Goal: Transaction & Acquisition: Purchase product/service

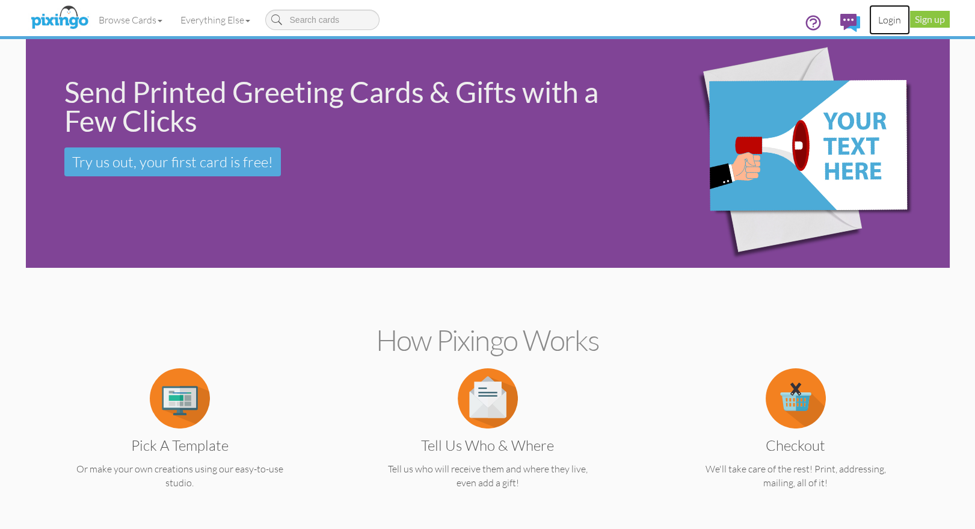
click at [882, 20] on link "Login" at bounding box center [889, 20] width 41 height 30
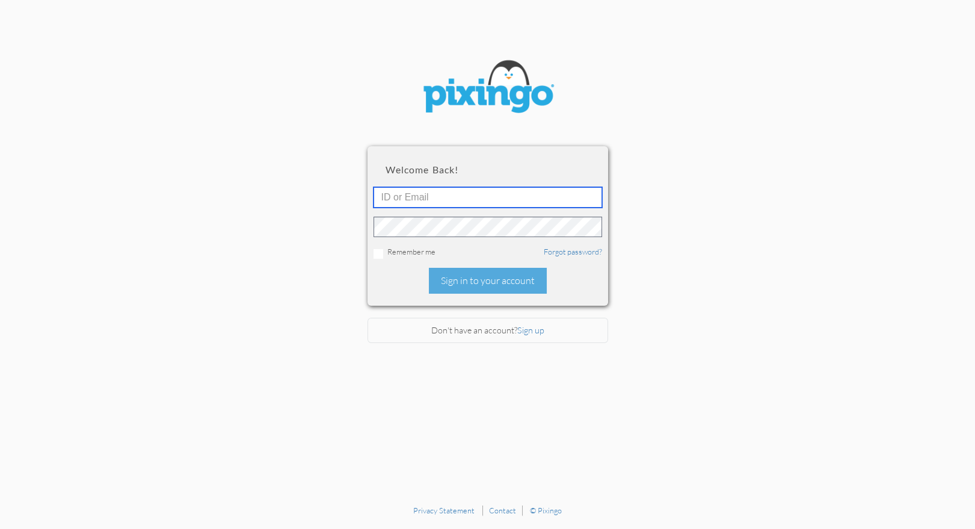
type input "1644"
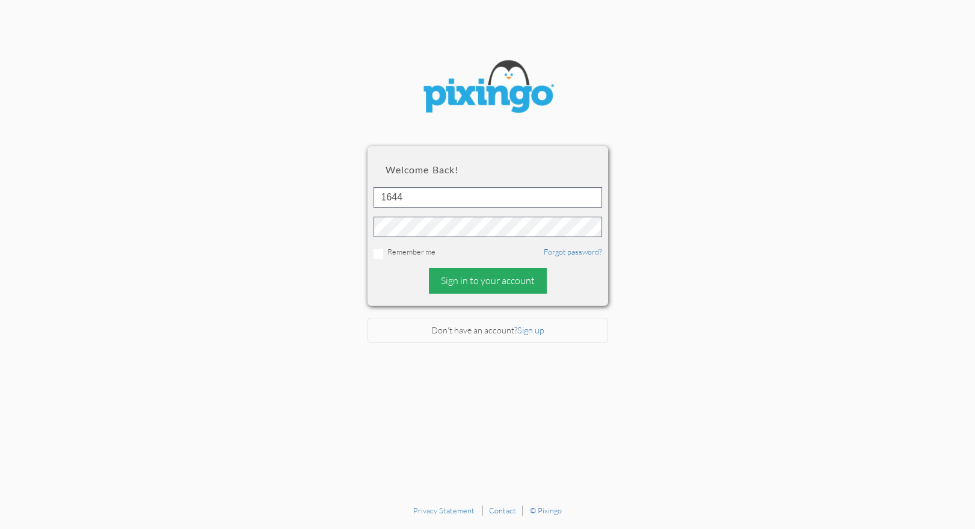
click at [454, 278] on div "Sign in to your account" at bounding box center [488, 281] width 118 height 26
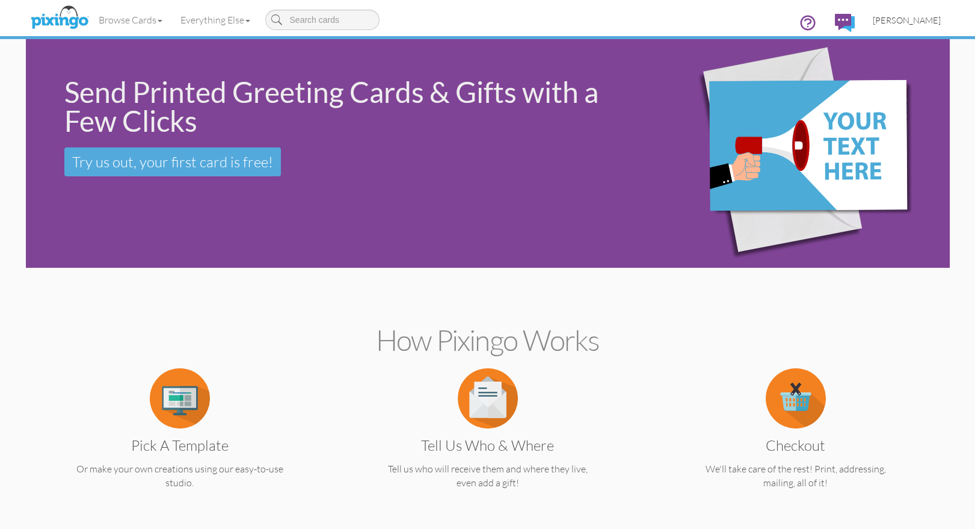
click at [904, 16] on span "[PERSON_NAME]" at bounding box center [907, 20] width 68 height 10
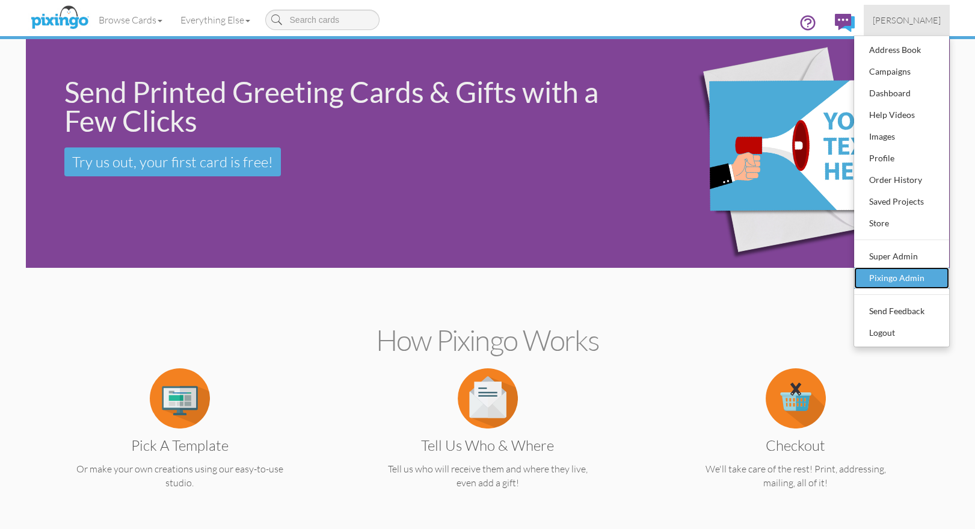
click at [883, 277] on div "Pixingo Admin" at bounding box center [901, 278] width 71 height 18
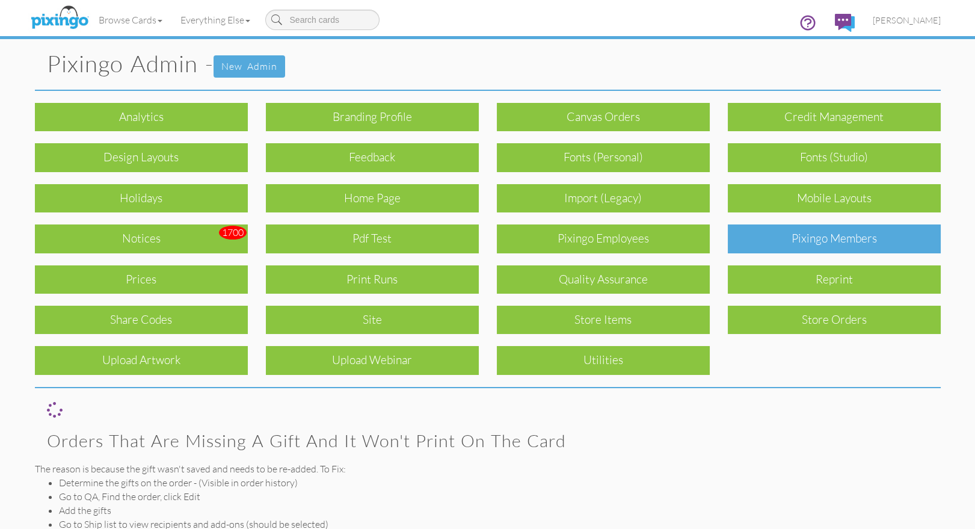
click at [831, 241] on div "Pixingo Members" at bounding box center [834, 238] width 213 height 28
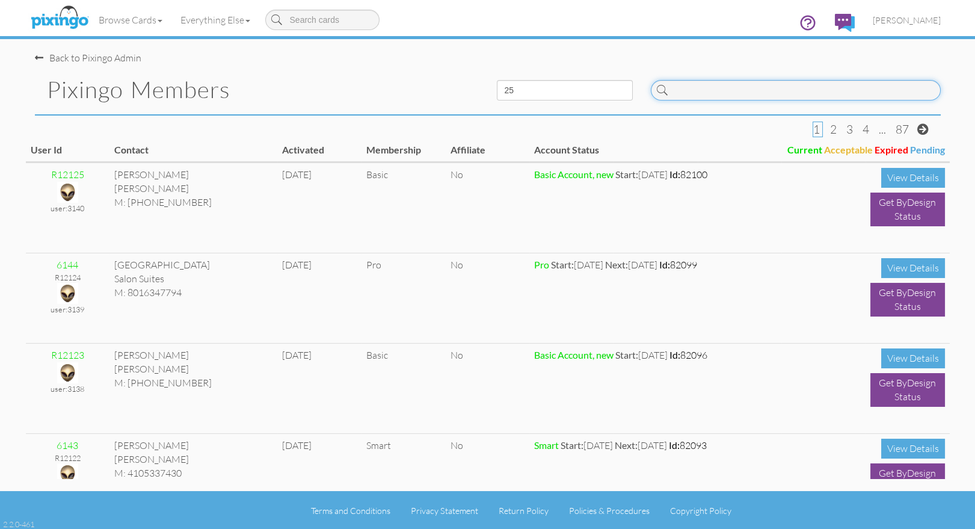
click at [716, 90] on input at bounding box center [796, 90] width 290 height 20
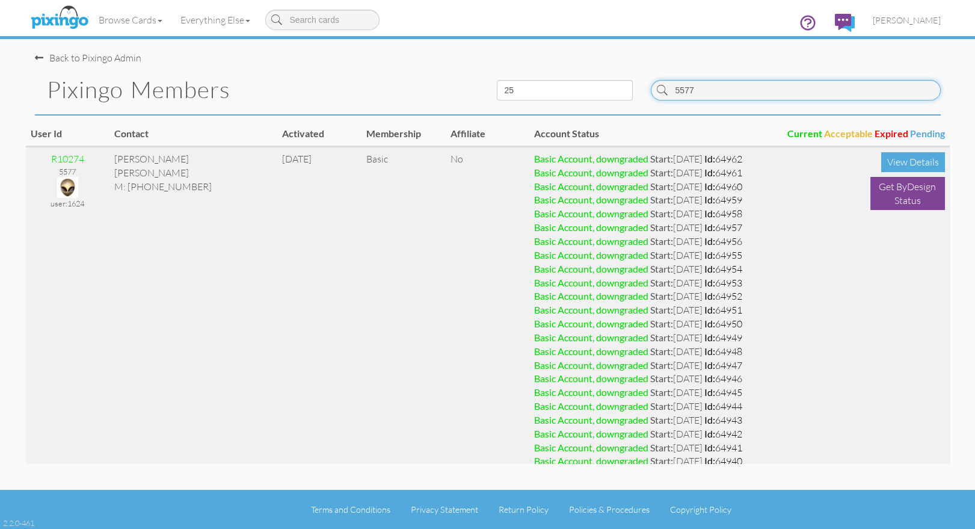
type input "5577"
click at [68, 186] on img at bounding box center [67, 187] width 21 height 21
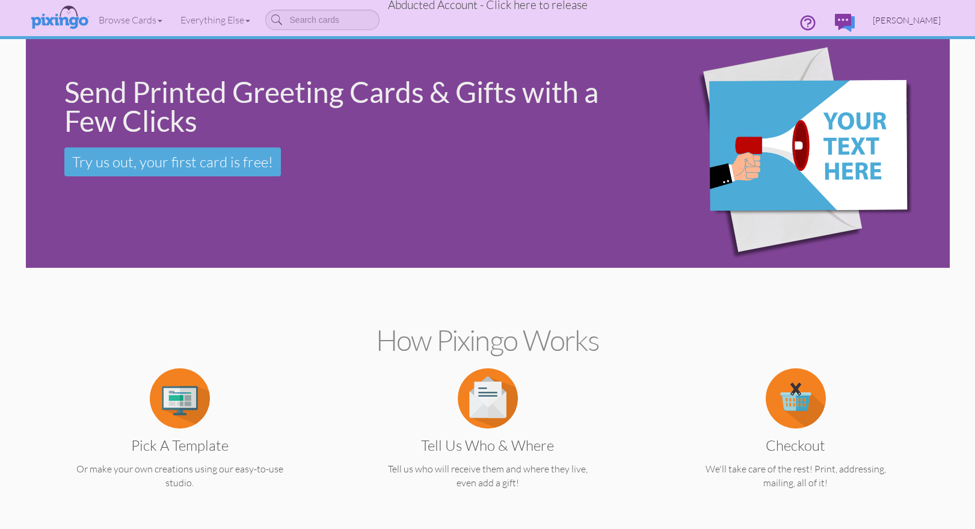
click at [897, 22] on span "Terry Mickelson" at bounding box center [907, 20] width 68 height 10
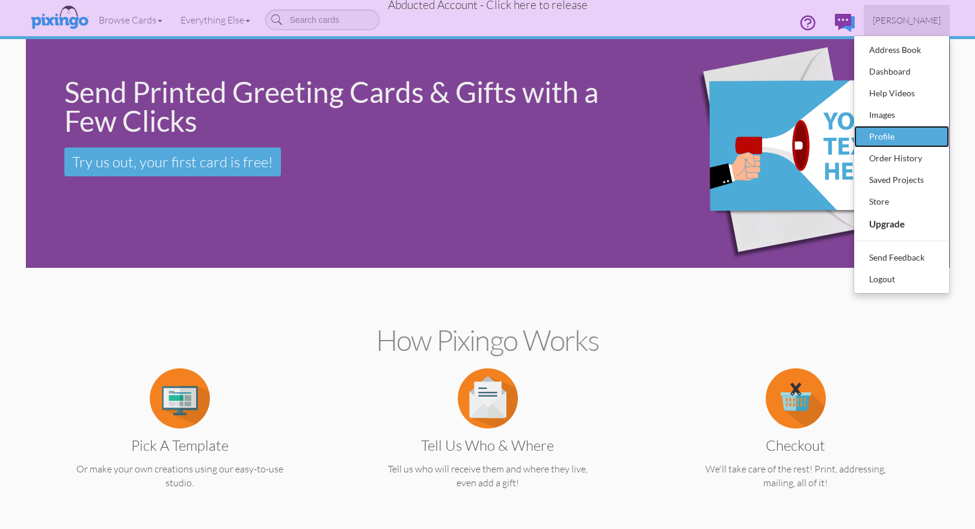
click at [881, 137] on div "Profile" at bounding box center [901, 136] width 71 height 18
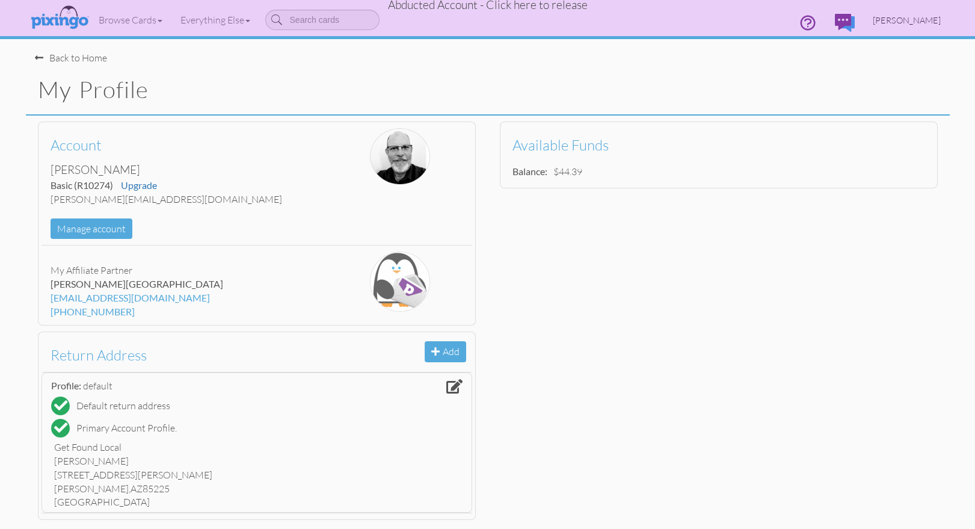
click at [898, 20] on span "Terry Mickelson" at bounding box center [907, 20] width 68 height 10
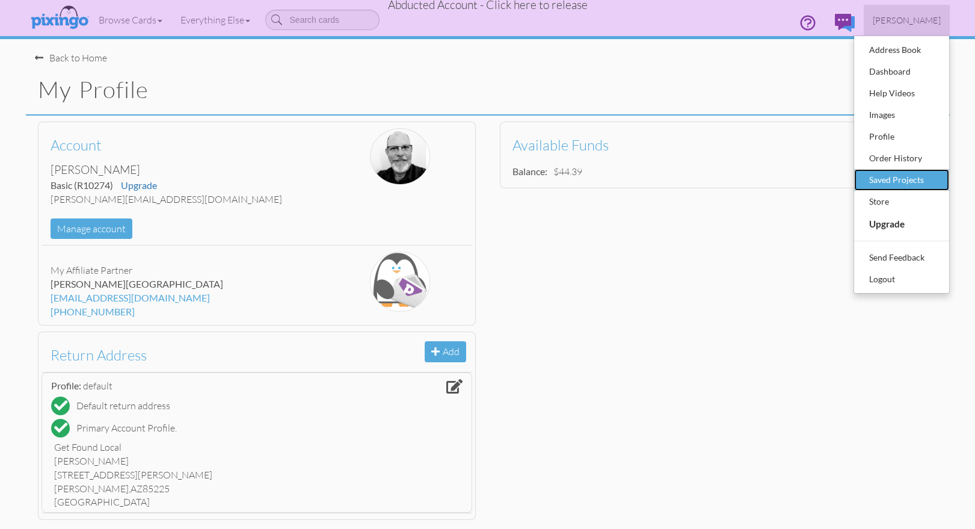
click at [890, 185] on div "Saved Projects" at bounding box center [901, 180] width 71 height 18
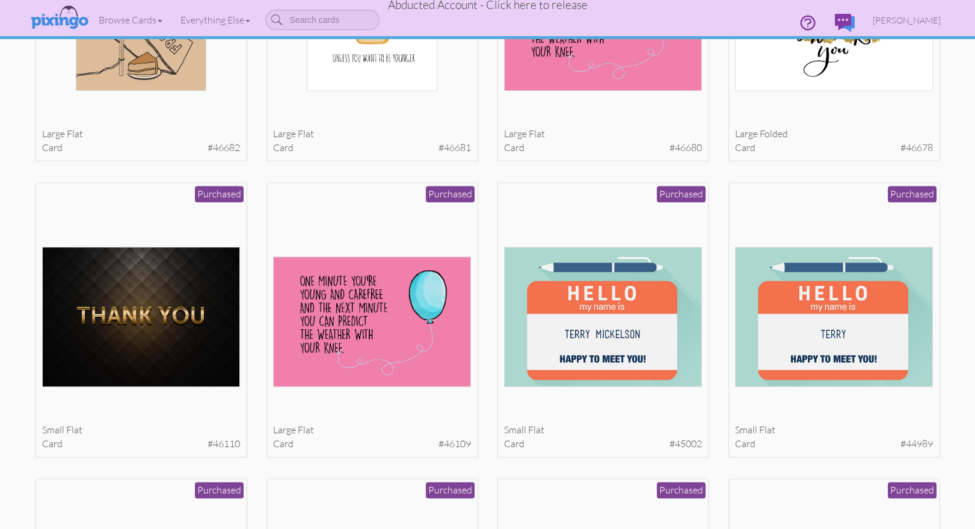
scroll to position [2306, 0]
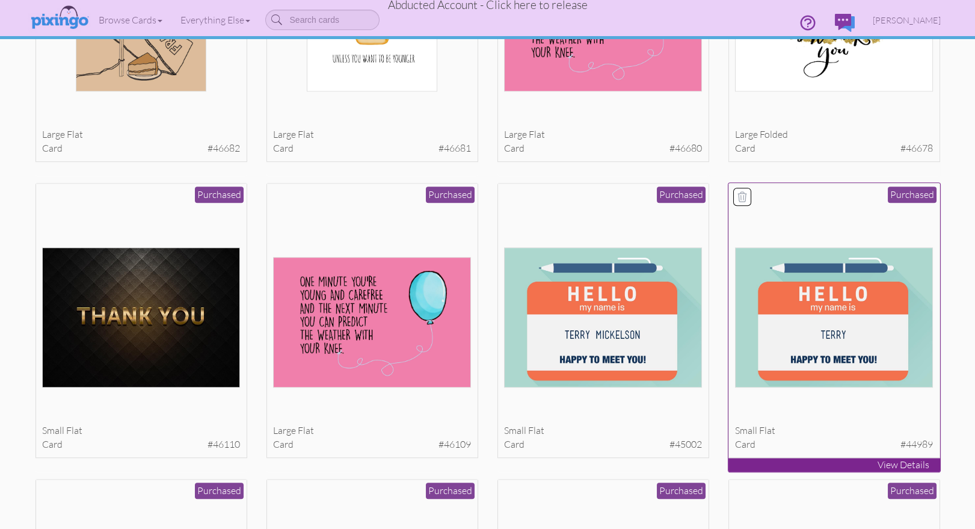
click at [878, 271] on img at bounding box center [834, 317] width 198 height 141
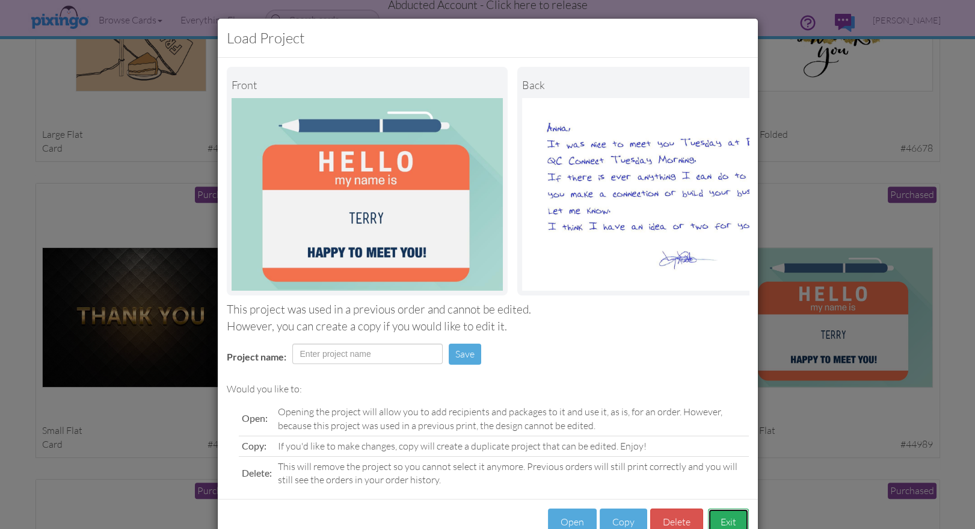
click at [736, 517] on button "Exit" at bounding box center [728, 521] width 41 height 27
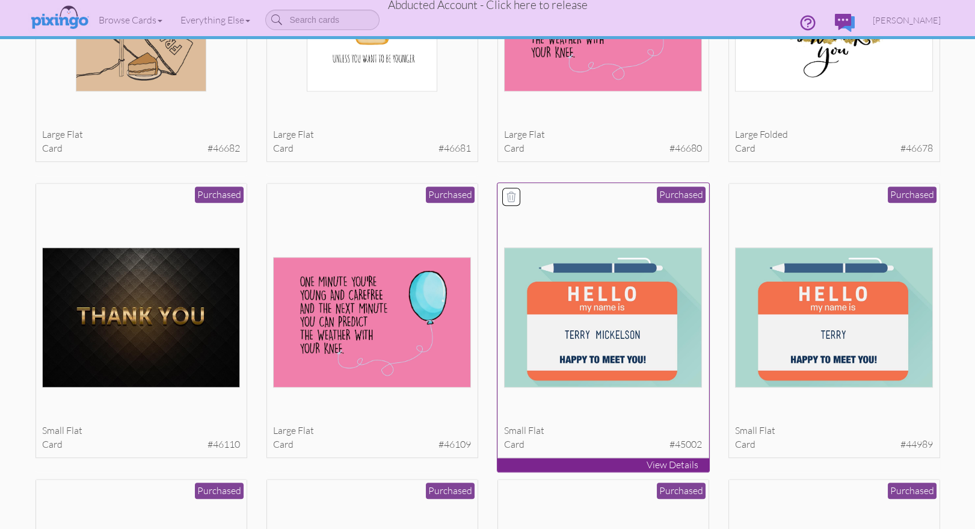
click at [668, 316] on img at bounding box center [603, 317] width 198 height 141
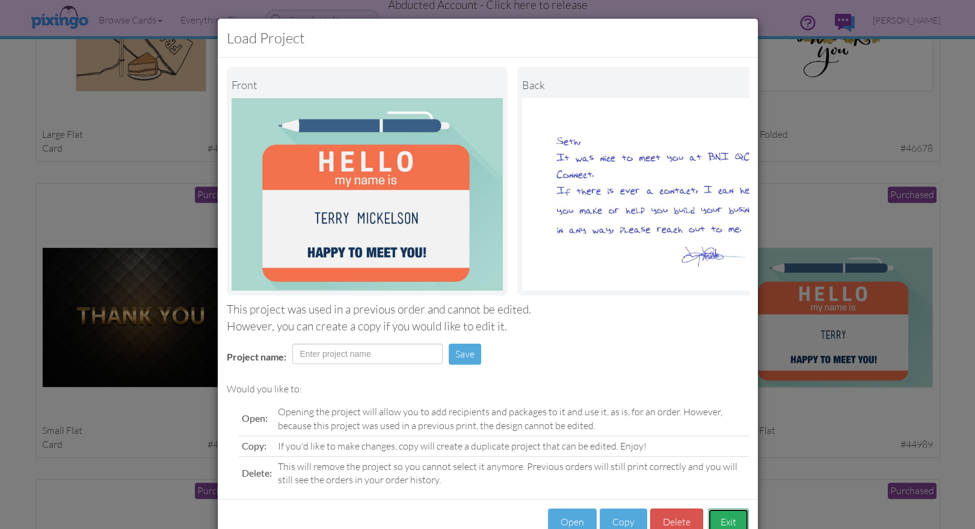
click at [725, 513] on button "Exit" at bounding box center [728, 521] width 41 height 27
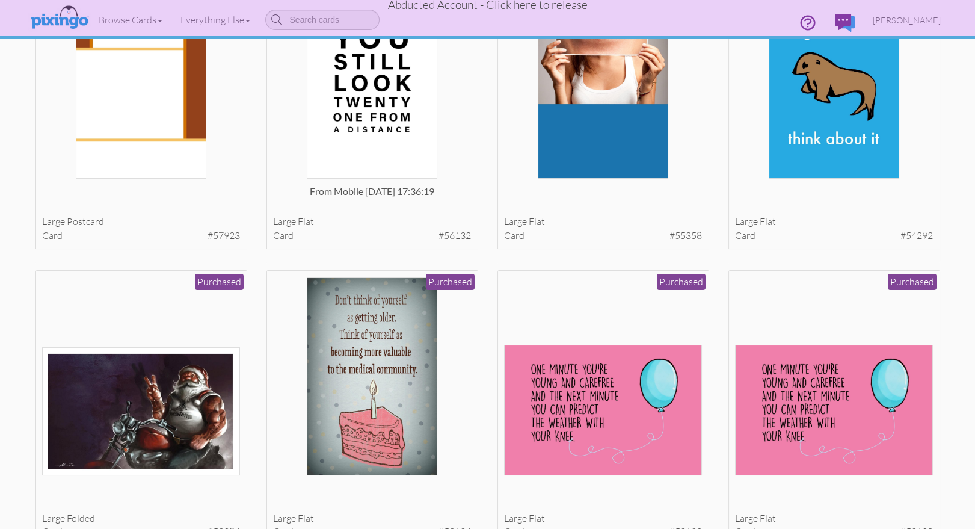
scroll to position [0, 0]
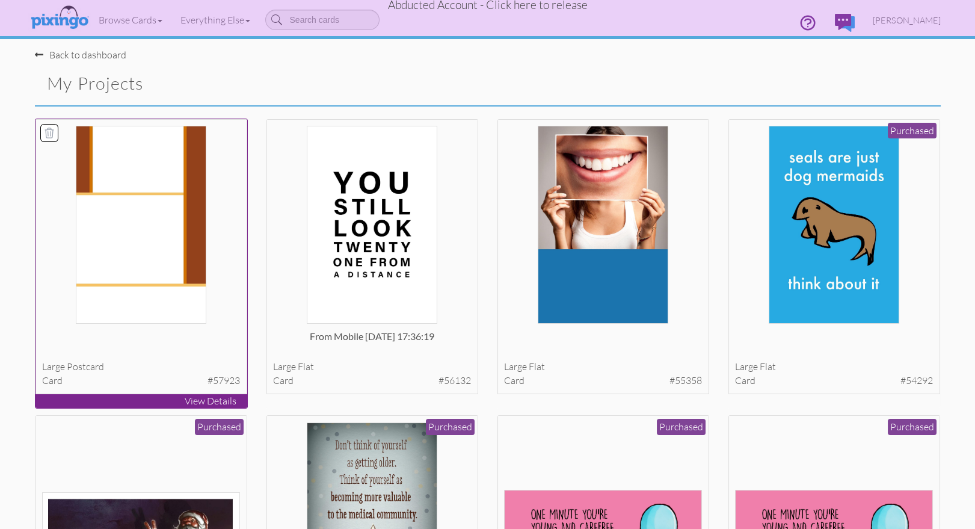
click at [130, 233] on img at bounding box center [141, 225] width 131 height 198
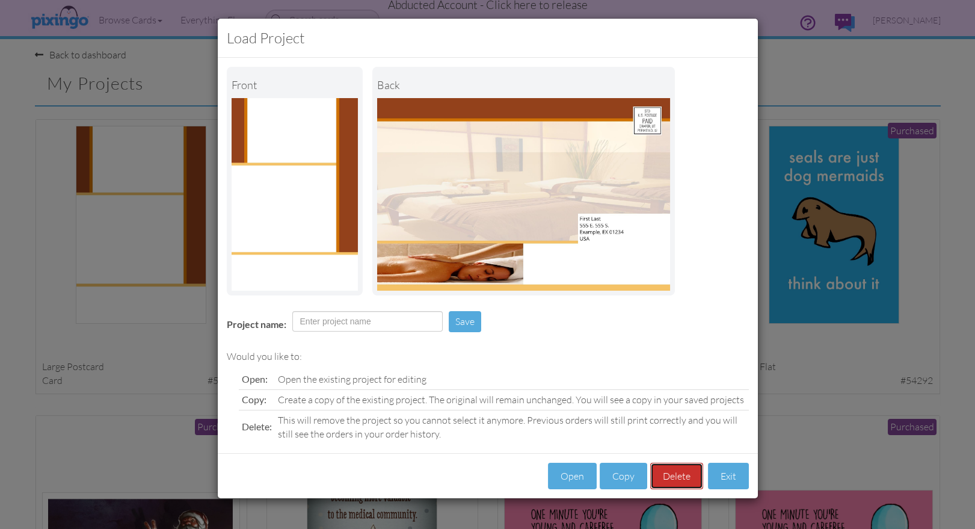
click at [681, 476] on button "Delete" at bounding box center [676, 475] width 53 height 27
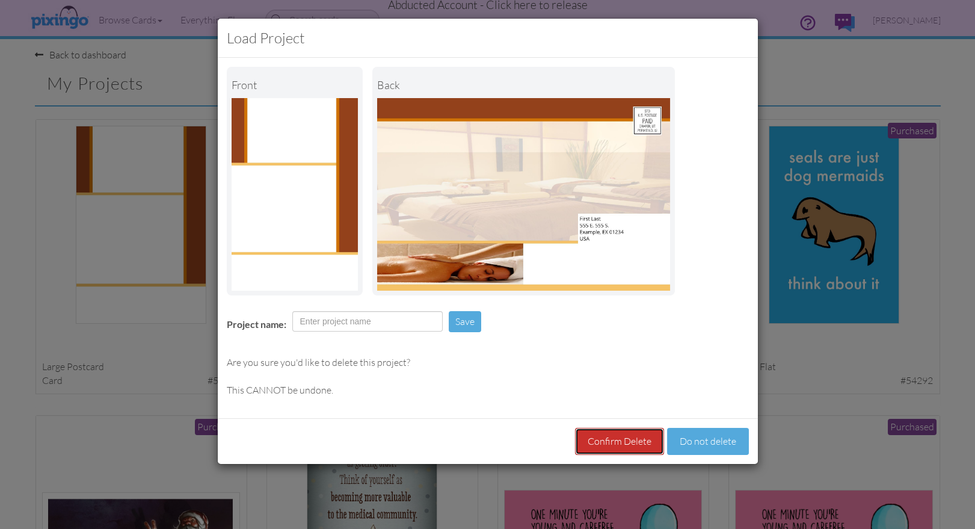
click at [633, 443] on button "Confirm Delete" at bounding box center [619, 441] width 89 height 27
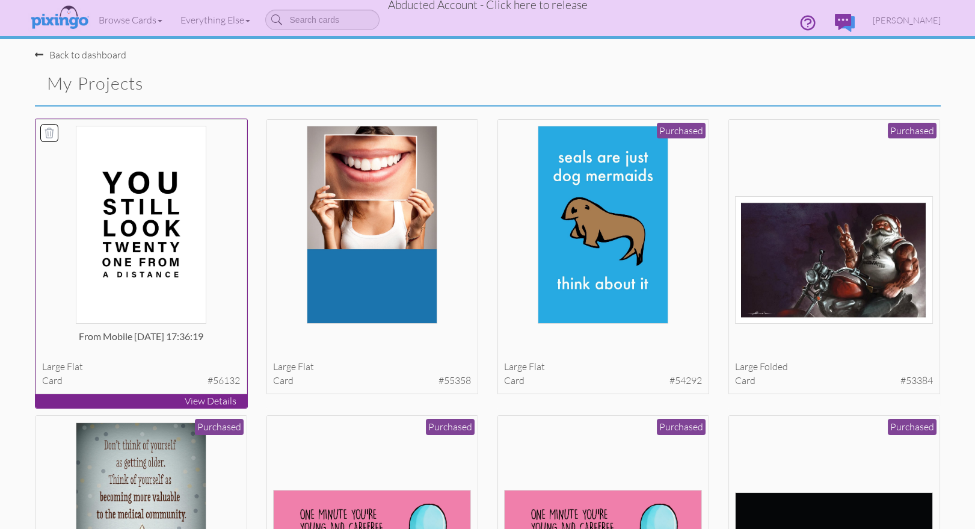
click at [200, 297] on img at bounding box center [141, 225] width 131 height 198
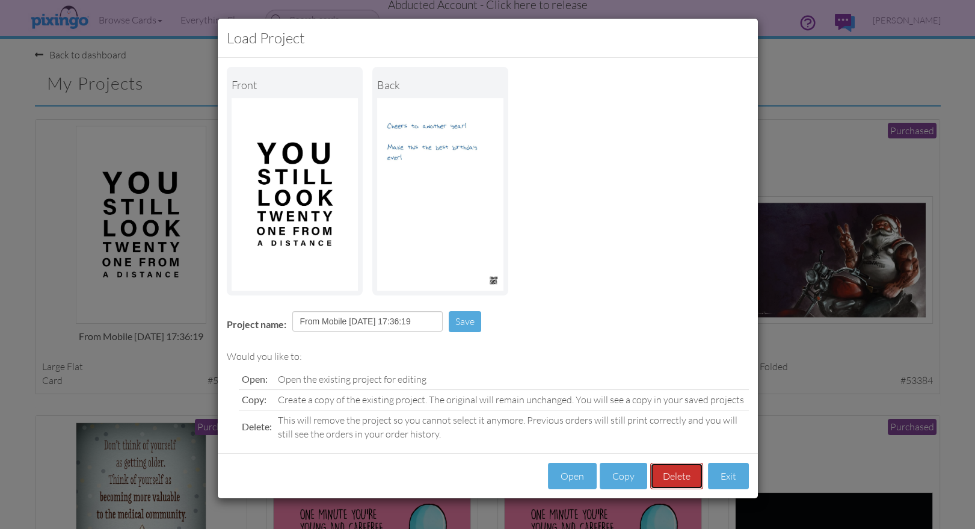
click at [683, 471] on button "Delete" at bounding box center [676, 475] width 53 height 27
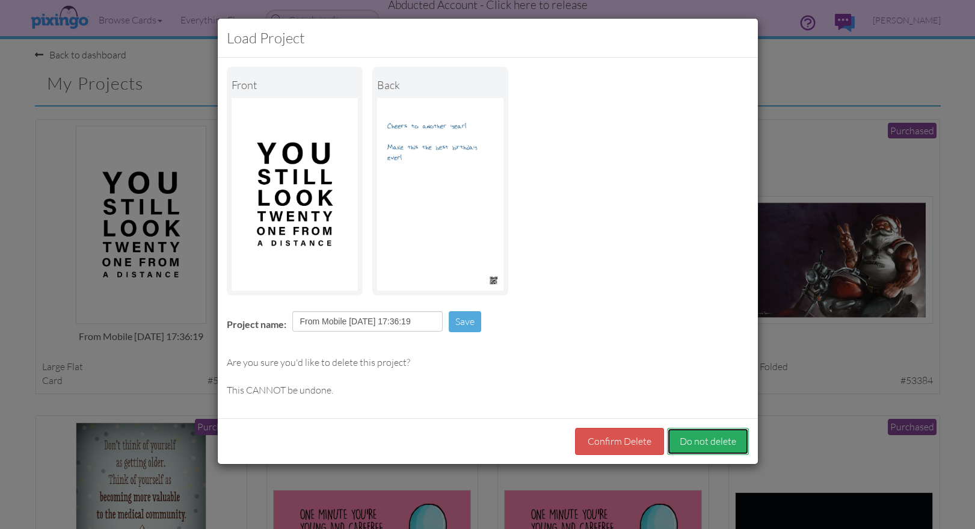
click at [695, 443] on button "Do not delete" at bounding box center [708, 441] width 82 height 27
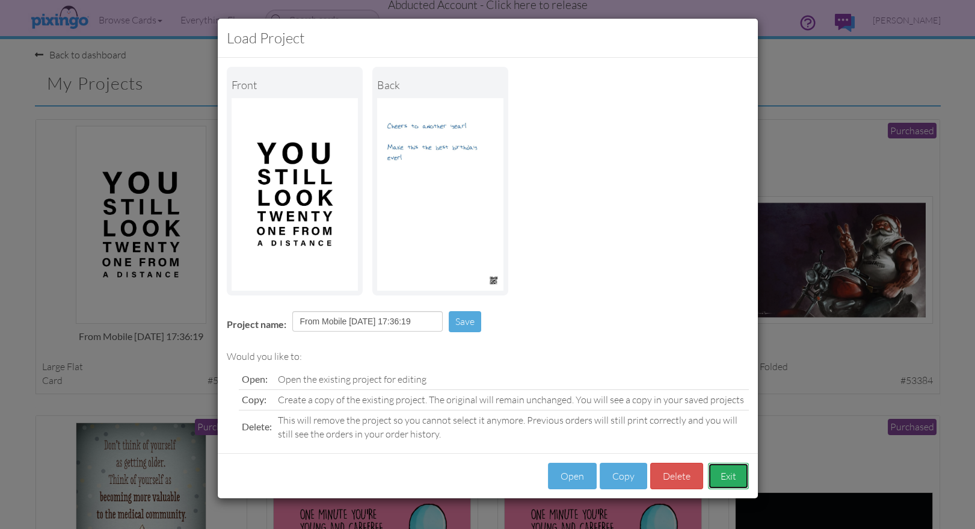
click at [725, 469] on button "Exit" at bounding box center [728, 475] width 41 height 27
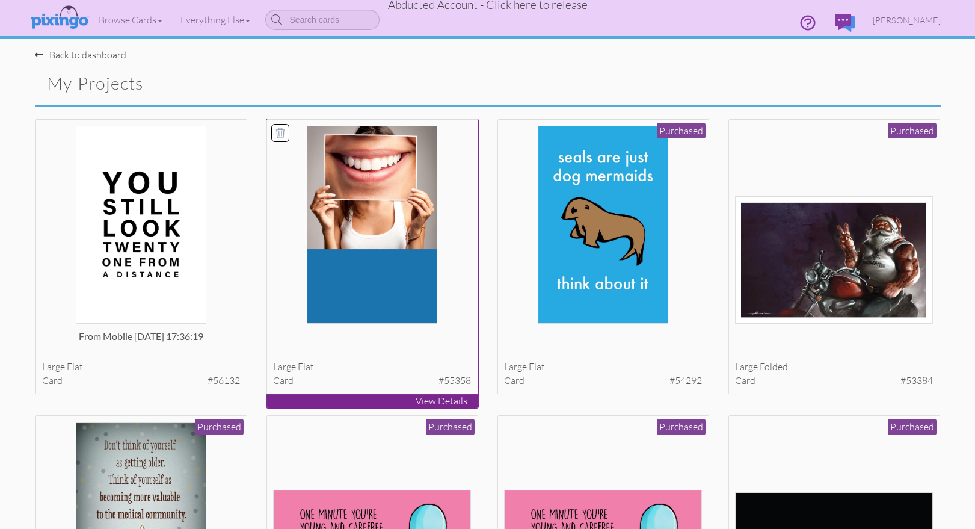
click at [399, 299] on img at bounding box center [372, 225] width 131 height 198
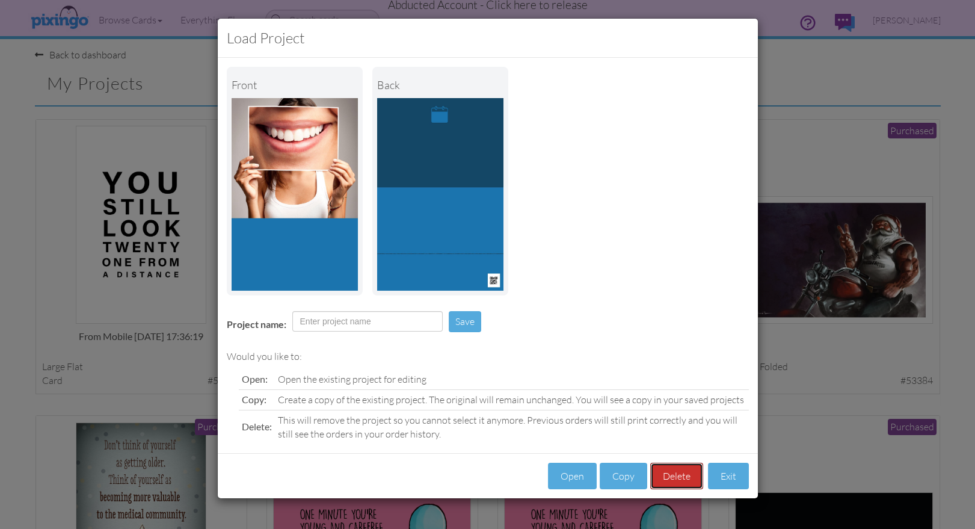
click at [674, 465] on button "Delete" at bounding box center [676, 475] width 53 height 27
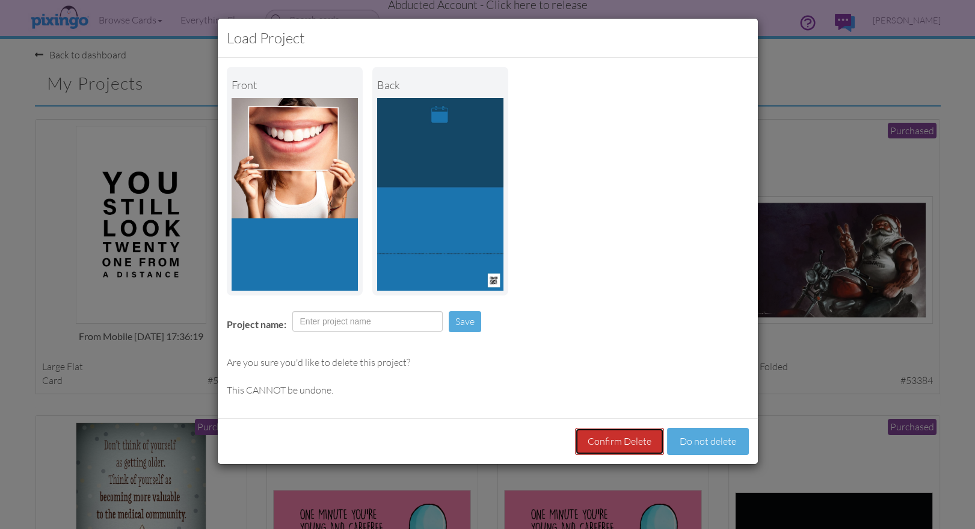
click at [622, 429] on button "Confirm Delete" at bounding box center [619, 441] width 89 height 27
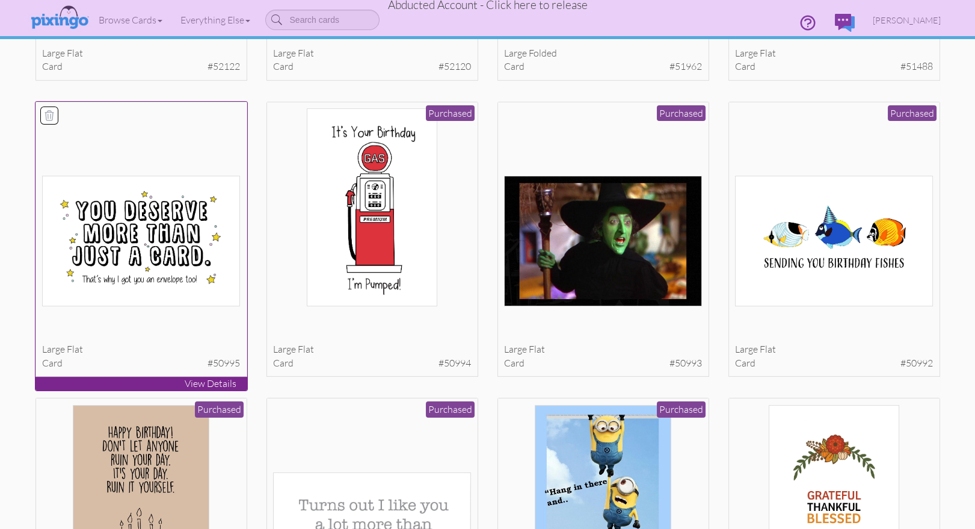
scroll to position [610, 0]
click at [213, 260] on img at bounding box center [141, 240] width 198 height 131
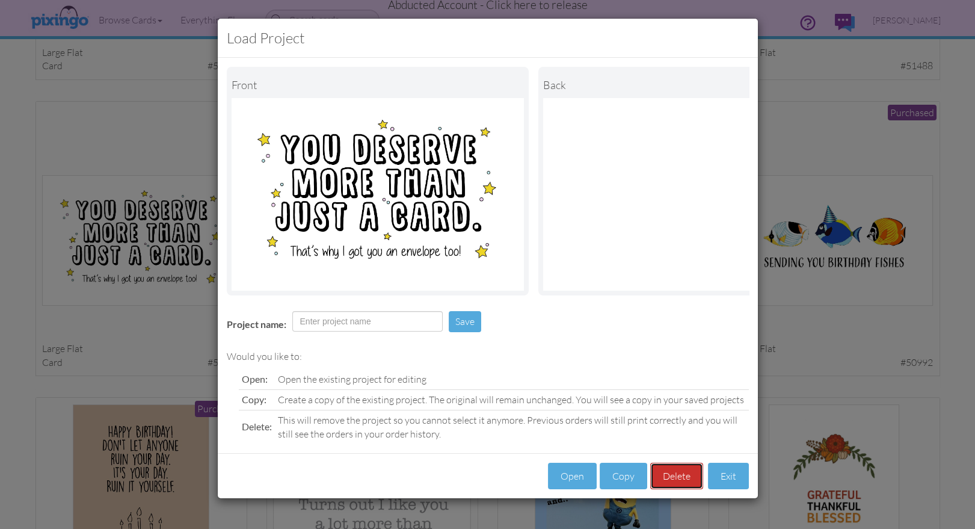
click at [671, 468] on button "Delete" at bounding box center [676, 475] width 53 height 27
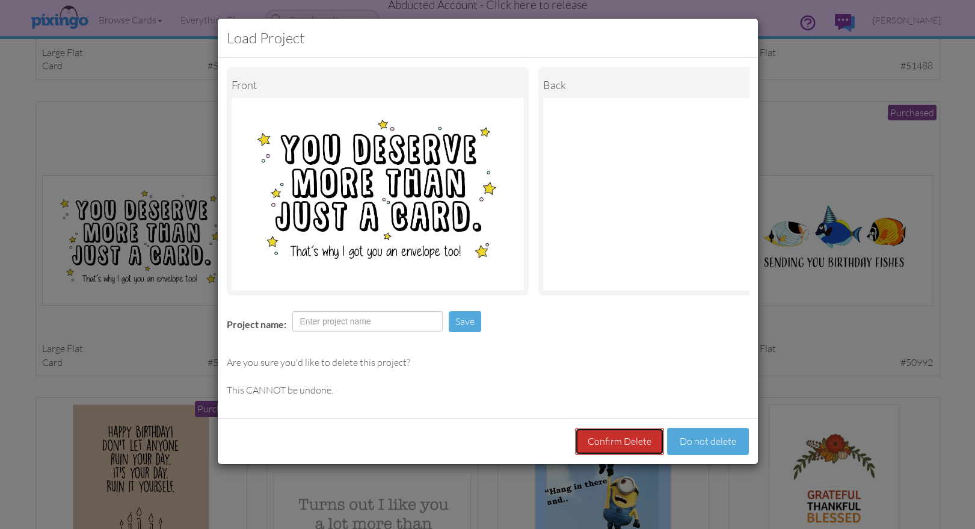
click at [620, 436] on button "Confirm Delete" at bounding box center [619, 441] width 89 height 27
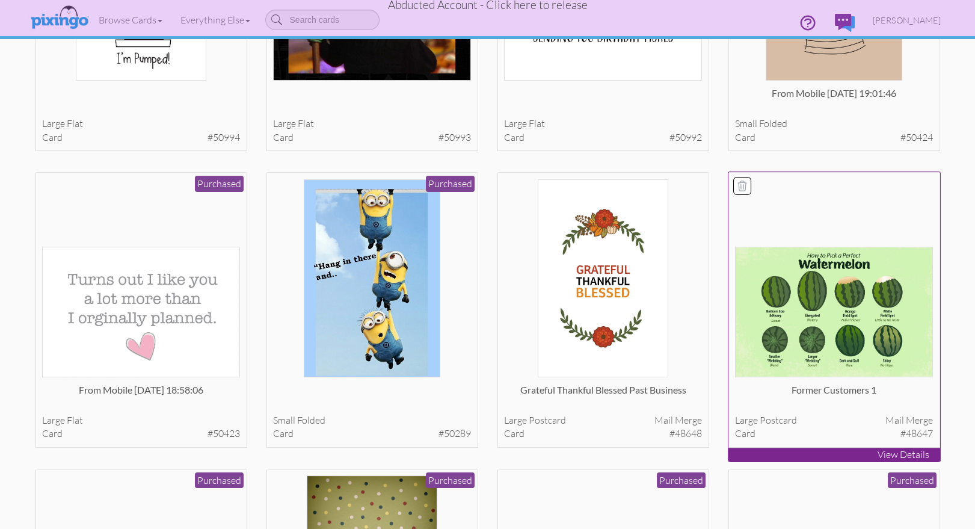
scroll to position [836, 0]
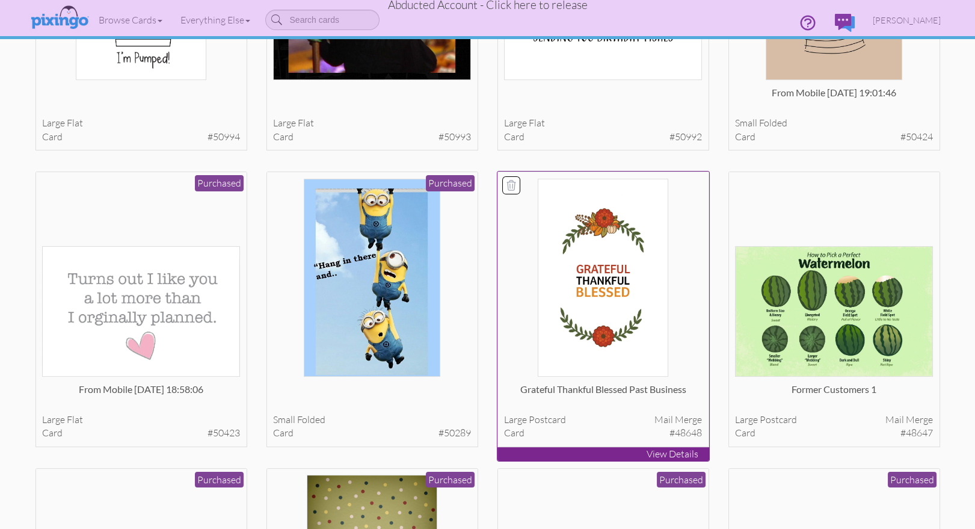
click at [657, 330] on img at bounding box center [603, 278] width 131 height 198
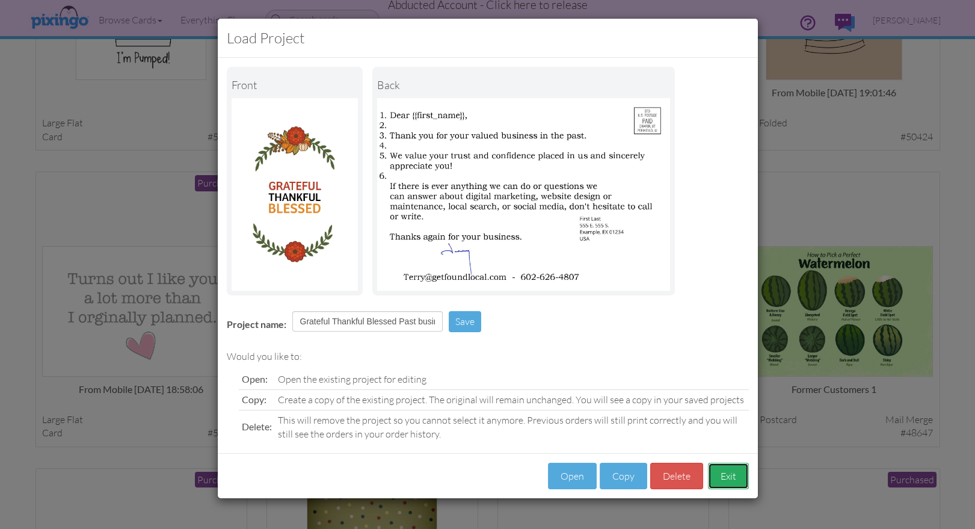
click at [728, 481] on button "Exit" at bounding box center [728, 475] width 41 height 27
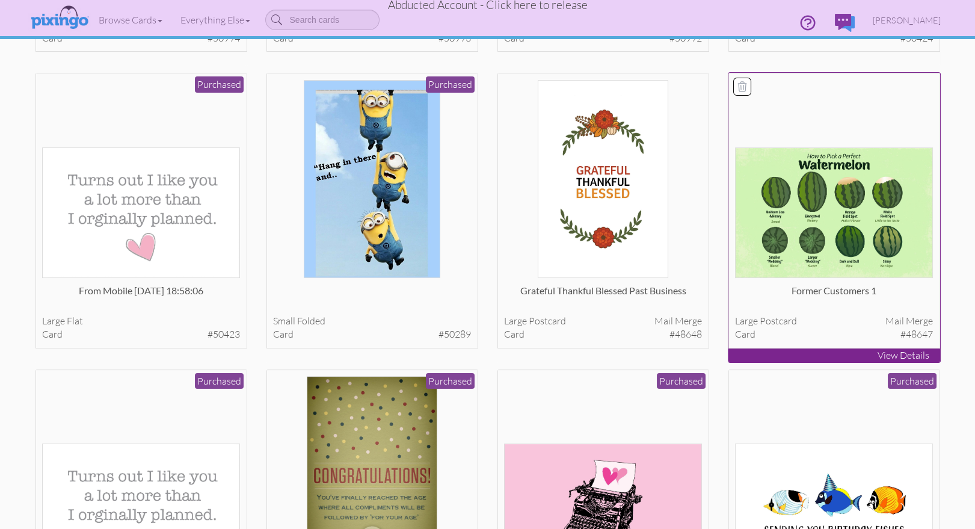
scroll to position [942, 0]
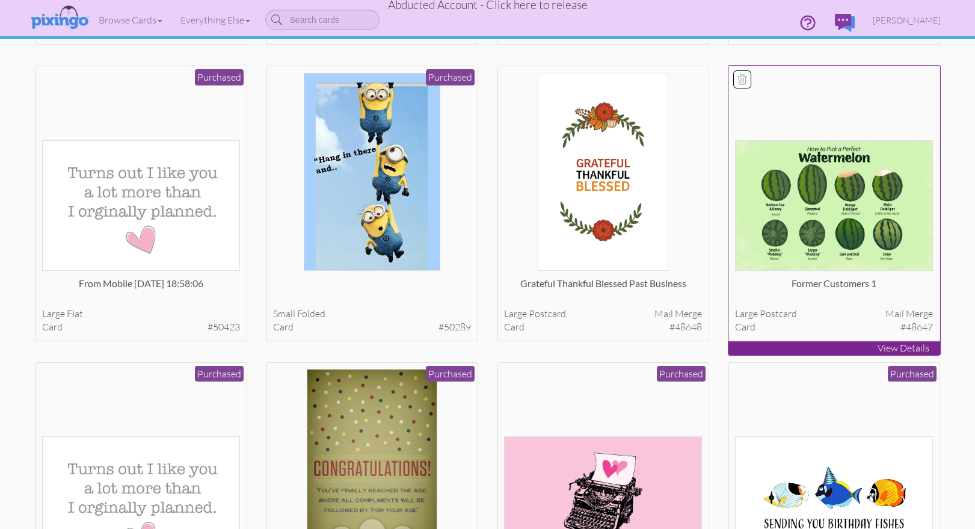
click at [812, 225] on img at bounding box center [834, 205] width 198 height 131
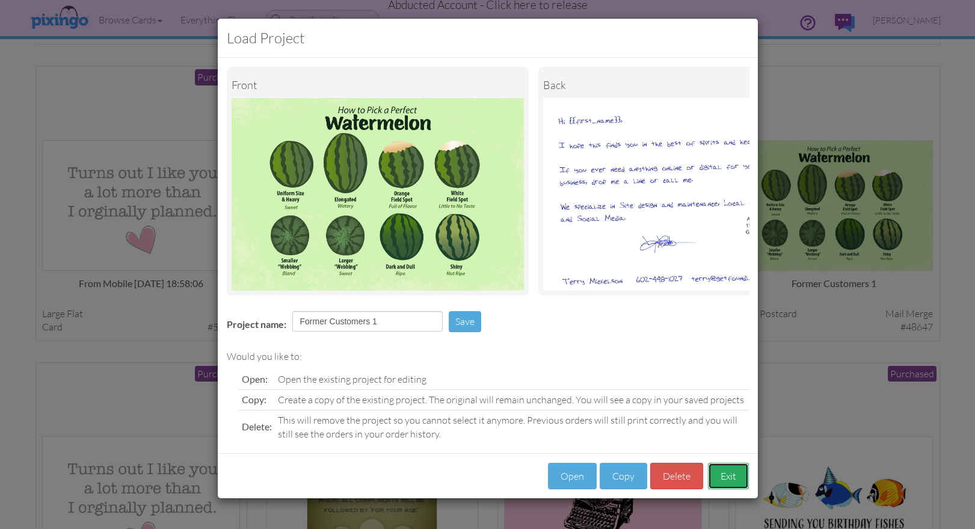
click at [722, 478] on button "Exit" at bounding box center [728, 475] width 41 height 27
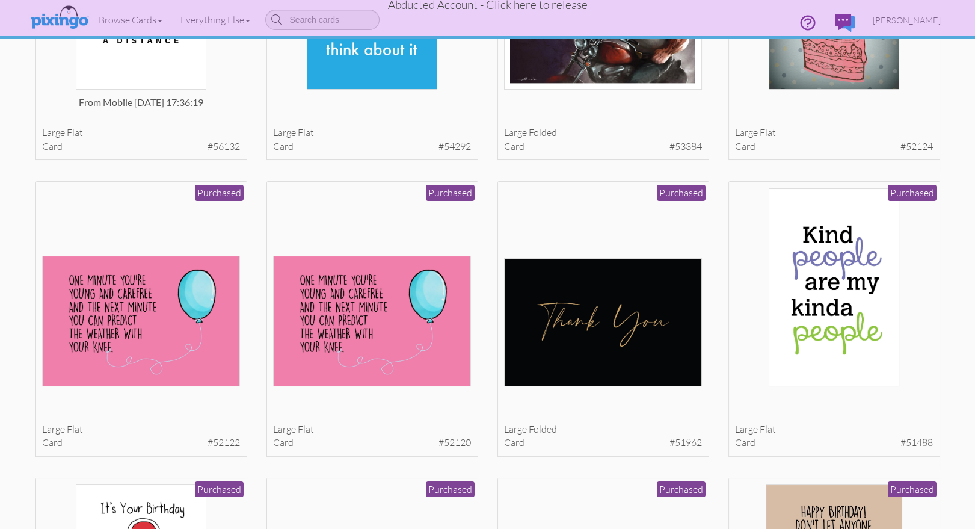
scroll to position [0, 0]
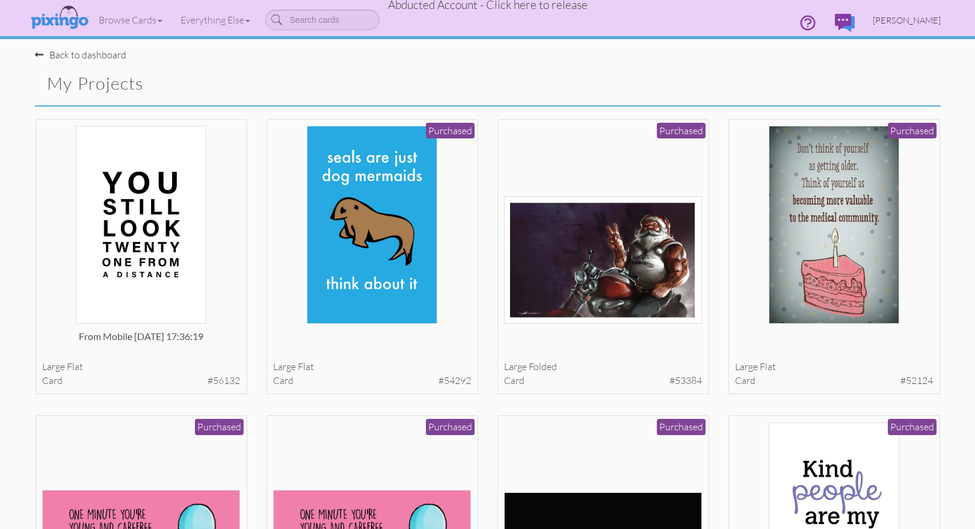
click at [905, 24] on span "Terry Mickelson" at bounding box center [907, 20] width 68 height 10
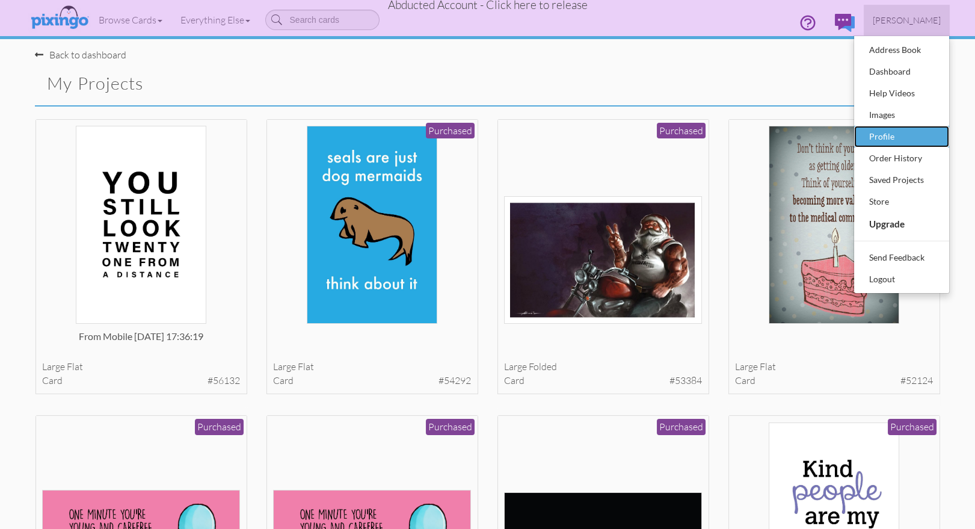
click at [889, 131] on div "Profile" at bounding box center [901, 136] width 71 height 18
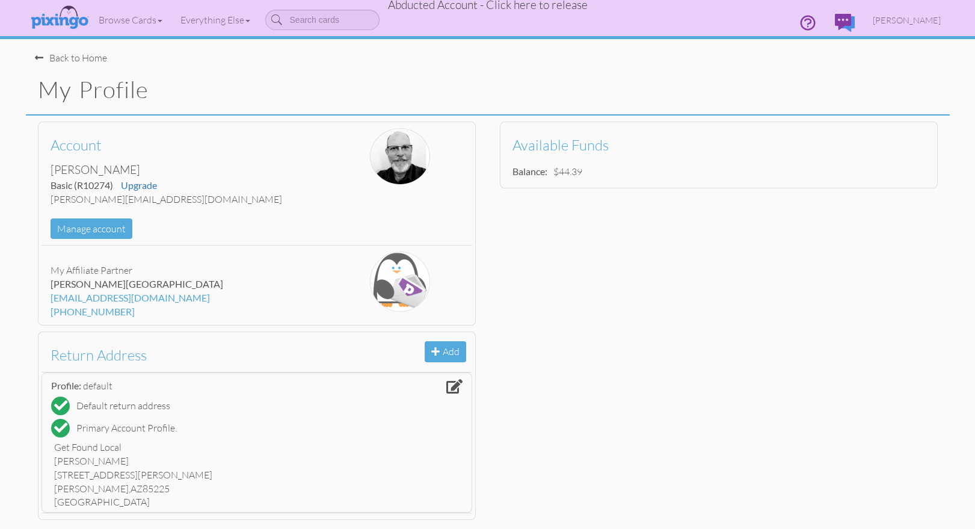
click at [803, 300] on div "Account Terry Mickelson Basic (R10274) Upgrade terry@kenektdigital.com Manage a…" at bounding box center [488, 320] width 924 height 410
click at [914, 22] on span "Terry Mickelson" at bounding box center [907, 20] width 68 height 10
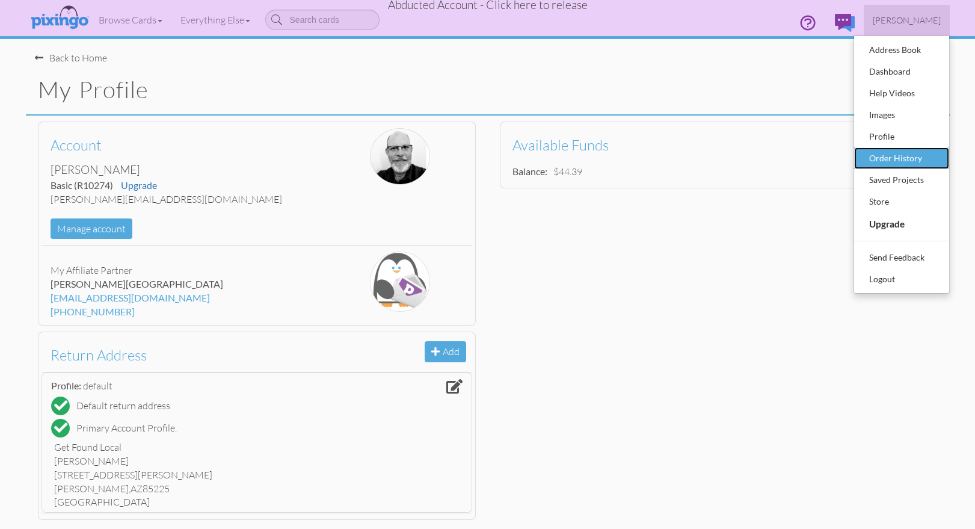
click at [894, 152] on div "Order History" at bounding box center [901, 158] width 71 height 18
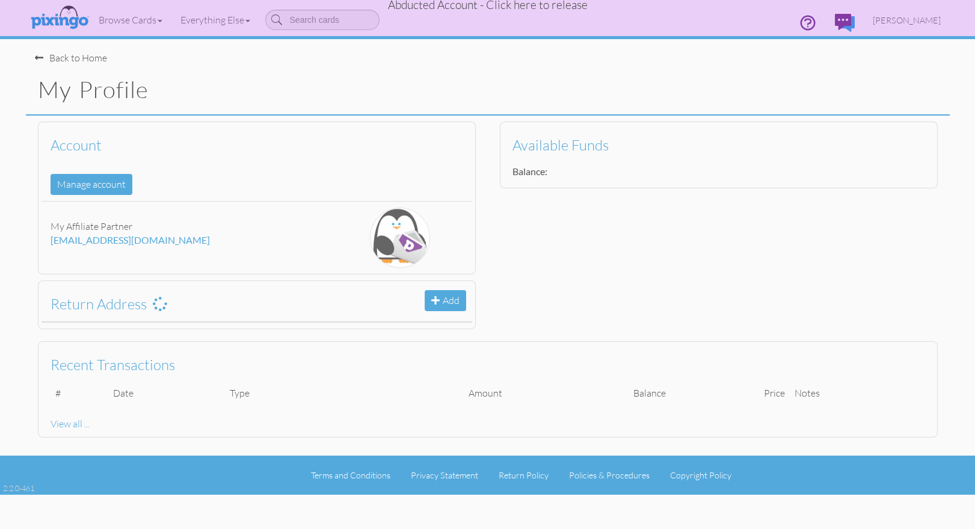
click at [898, 19] on span "Terry Mickelson" at bounding box center [907, 20] width 68 height 10
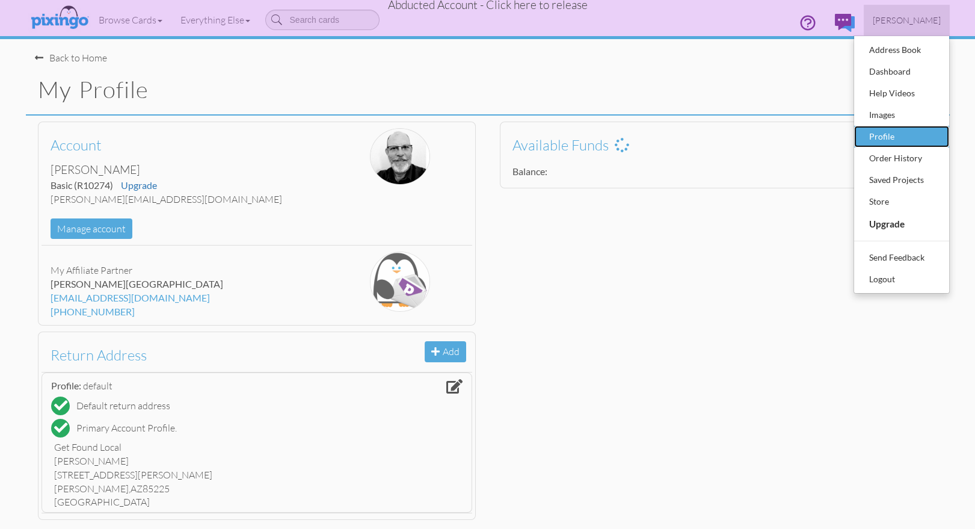
click at [876, 138] on div "Profile" at bounding box center [901, 136] width 71 height 18
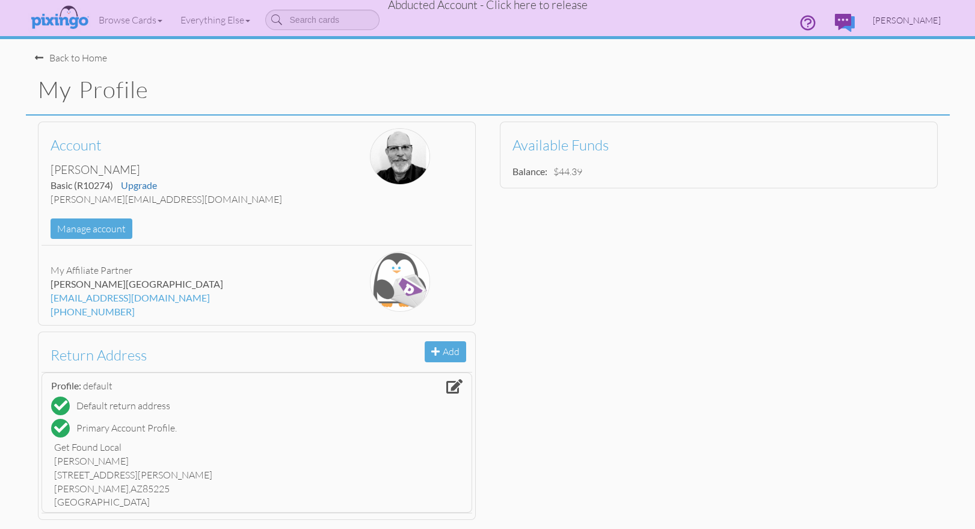
click at [931, 22] on span "Terry Mickelson" at bounding box center [907, 20] width 68 height 10
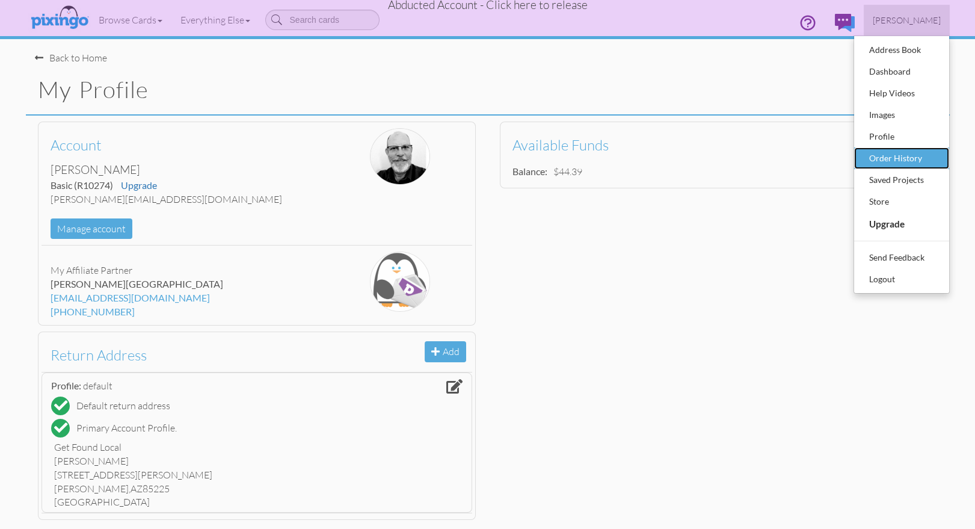
click at [893, 159] on div "Order History" at bounding box center [901, 158] width 71 height 18
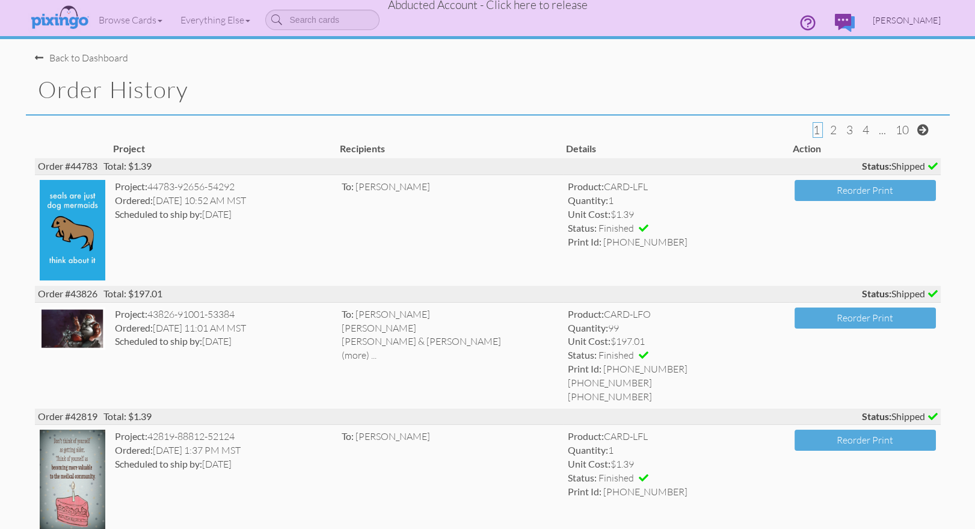
click at [922, 22] on span "Terry Mickelson" at bounding box center [907, 20] width 68 height 10
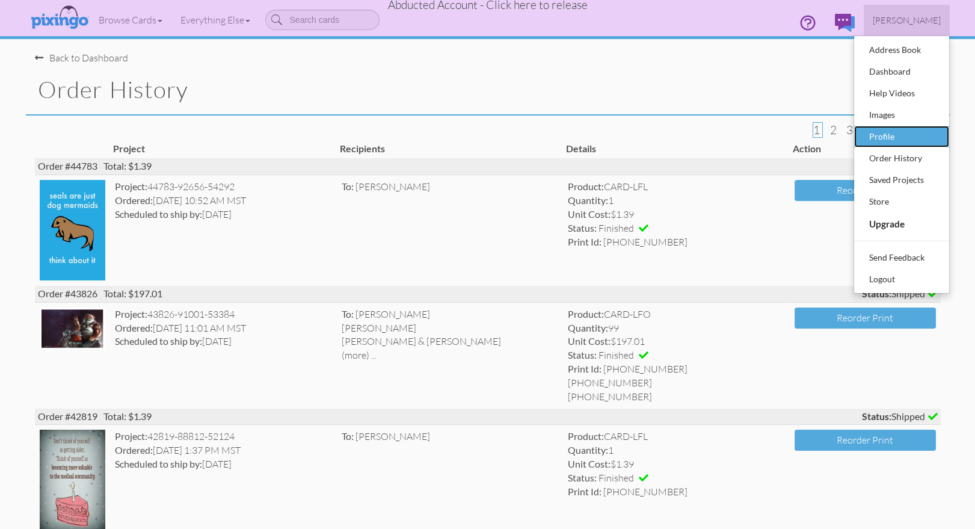
click at [886, 135] on div "Profile" at bounding box center [901, 136] width 71 height 18
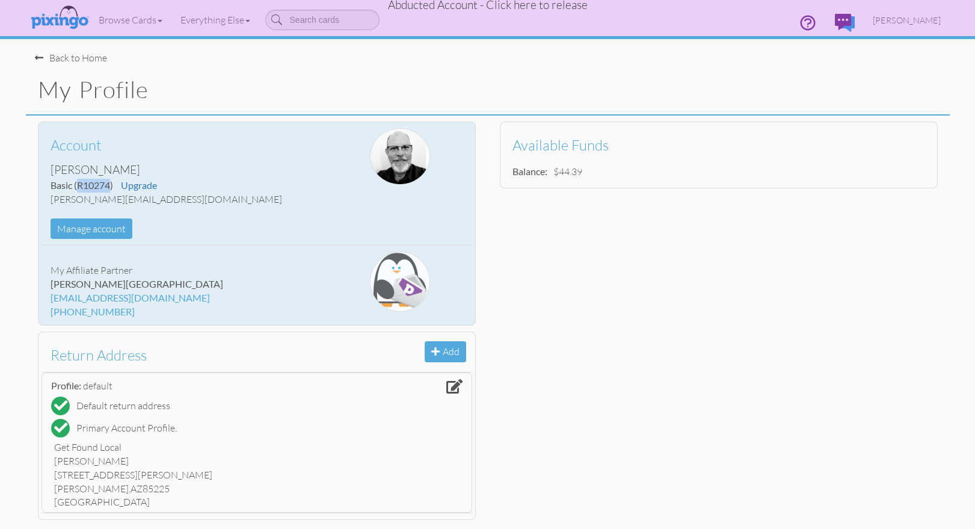
drag, startPoint x: 78, startPoint y: 185, endPoint x: 109, endPoint y: 185, distance: 31.9
click at [109, 185] on span "(R10274)" at bounding box center [93, 184] width 39 height 11
copy span "R10274"
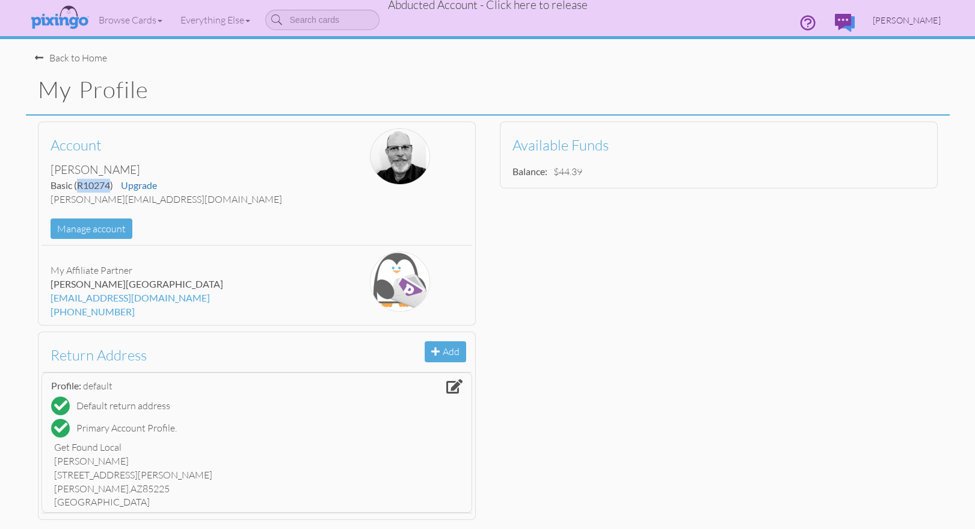
click at [895, 24] on span "Terry Mickelson" at bounding box center [907, 20] width 68 height 10
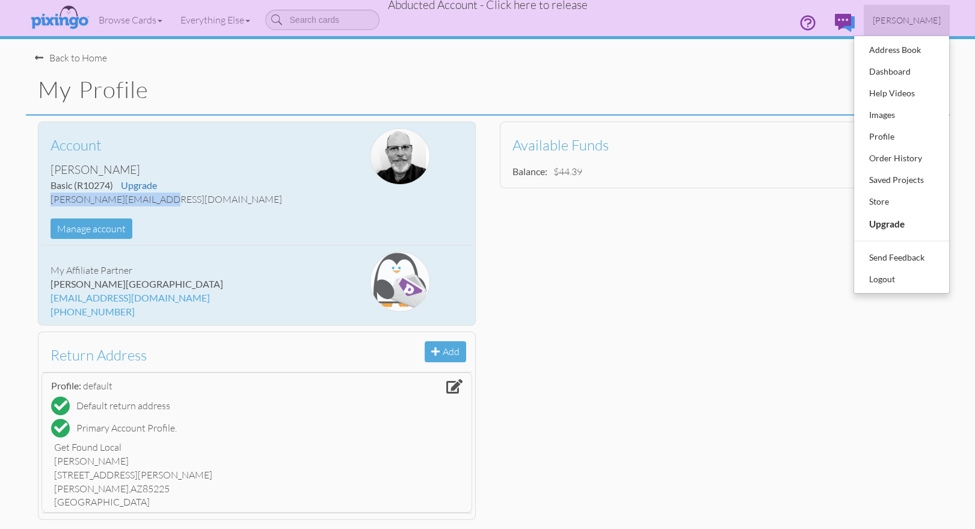
drag, startPoint x: 51, startPoint y: 200, endPoint x: 148, endPoint y: 197, distance: 97.5
click at [148, 197] on div "terry@kenektdigital.com" at bounding box center [185, 199] width 269 height 14
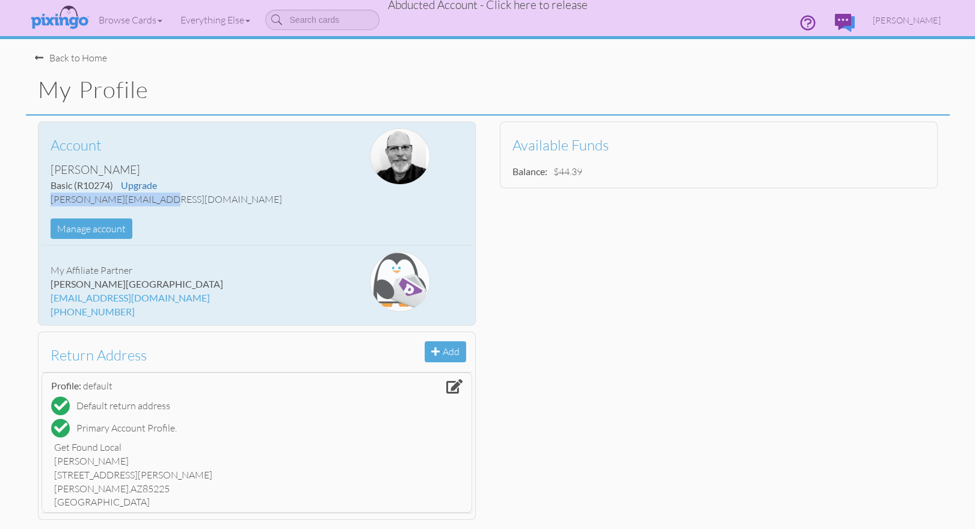
copy div "terry@kenektdigital.com"
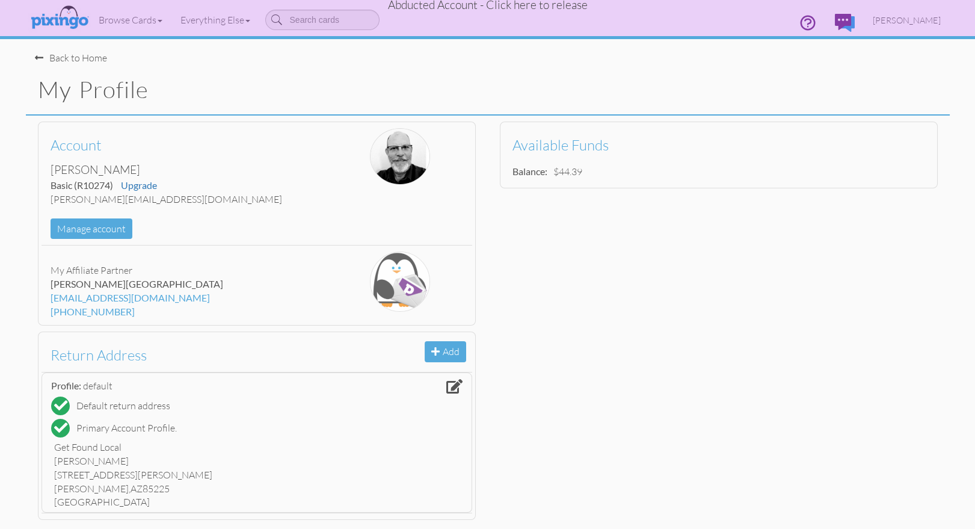
click at [290, 66] on div "My Profile" at bounding box center [488, 90] width 924 height 51
click at [354, 79] on h1 "My Profile" at bounding box center [494, 89] width 912 height 25
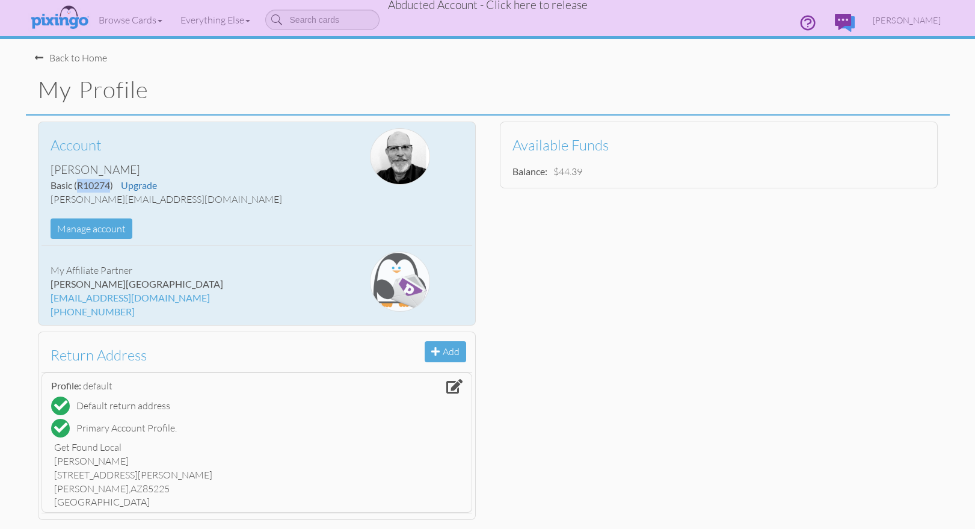
drag, startPoint x: 77, startPoint y: 186, endPoint x: 109, endPoint y: 185, distance: 31.9
click at [109, 185] on span "(R10274)" at bounding box center [93, 184] width 39 height 11
copy span "R10274"
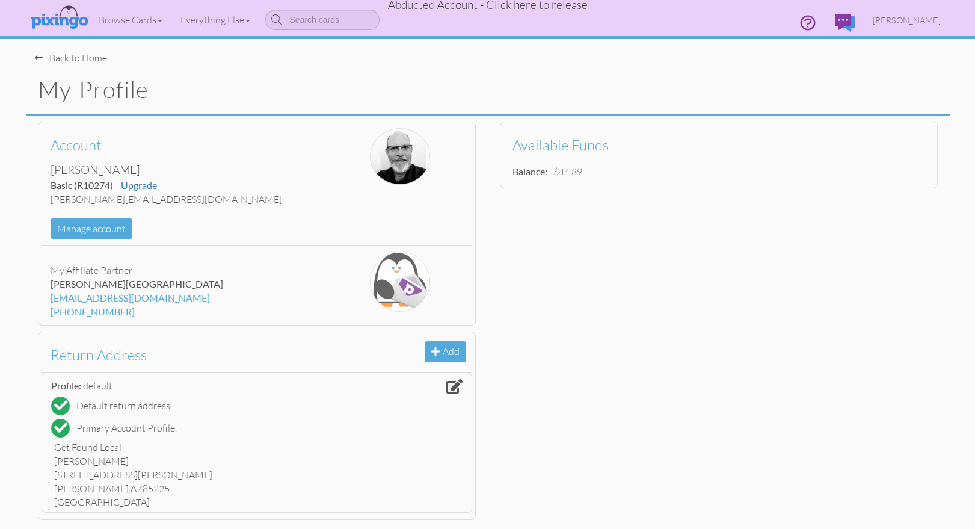
click at [515, 7] on span "Abducted Account - Click here to release" at bounding box center [488, 5] width 200 height 14
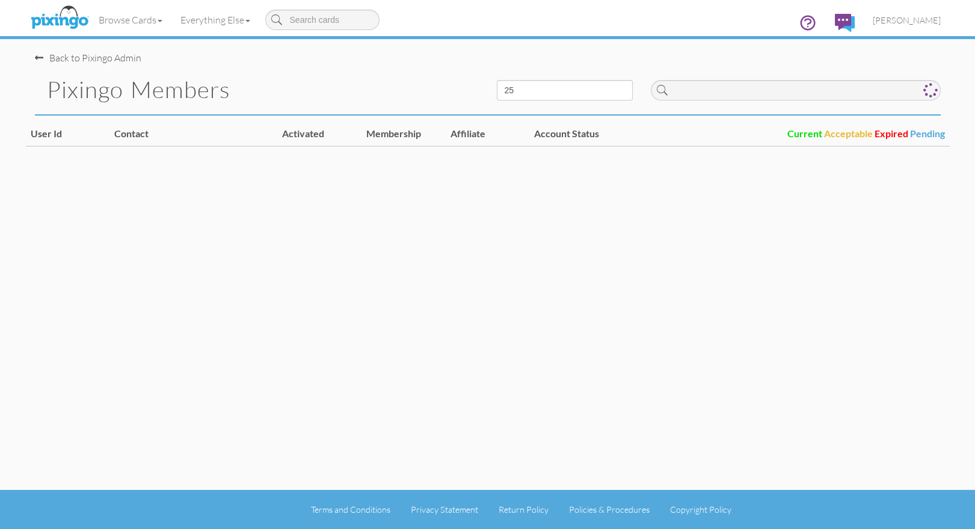
click at [512, 7] on div "Browse Cards Business Accounting Automotive Chiropractor Customer Dental Financ…" at bounding box center [488, 24] width 906 height 48
click at [924, 21] on span "[PERSON_NAME]" at bounding box center [907, 20] width 68 height 10
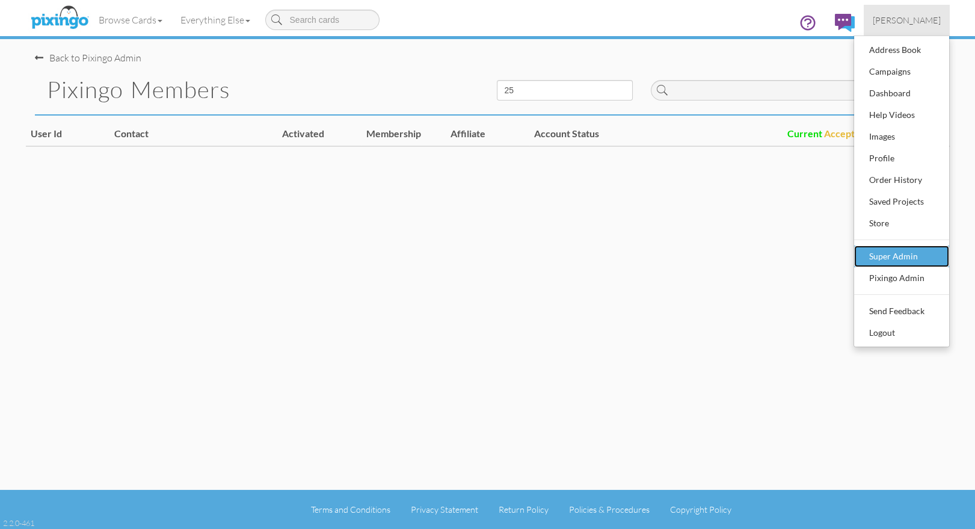
click at [912, 257] on div "Super Admin" at bounding box center [901, 256] width 71 height 18
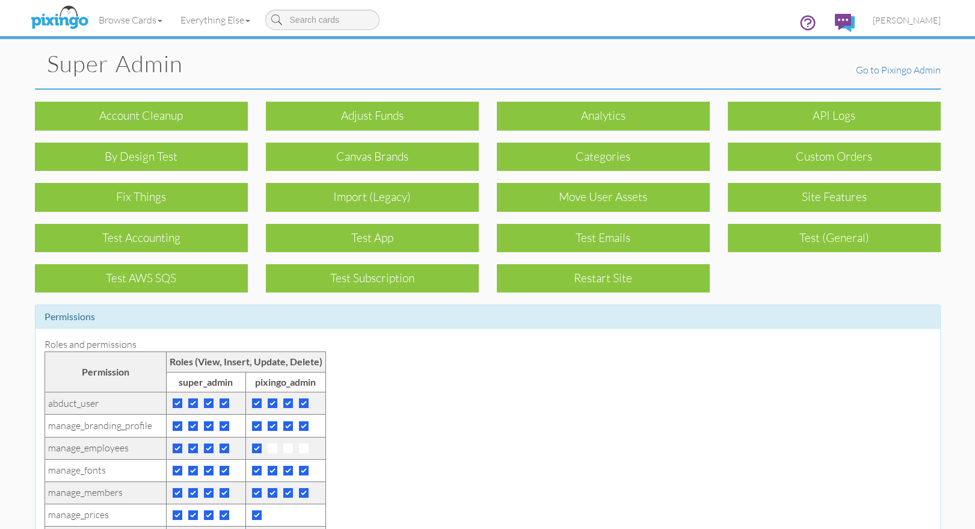
click at [241, 132] on div "By Design Test" at bounding box center [141, 151] width 231 height 40
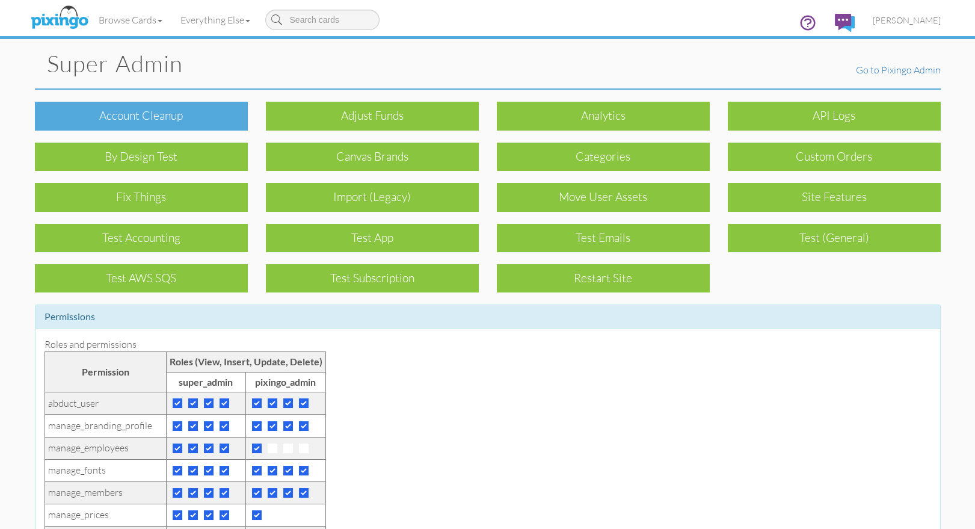
click at [217, 123] on div "Account cleanup" at bounding box center [141, 116] width 213 height 28
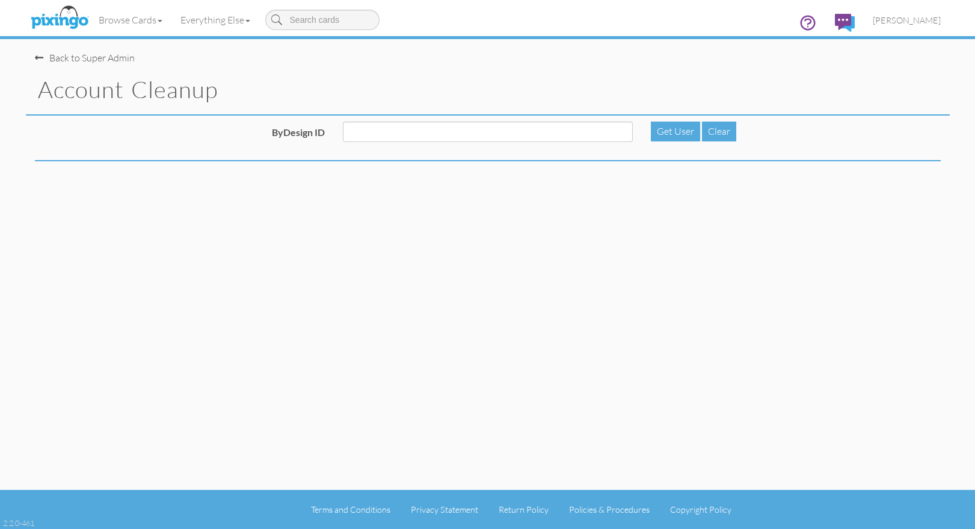
drag, startPoint x: 342, startPoint y: 130, endPoint x: 382, endPoint y: 140, distance: 41.4
click at [342, 130] on div at bounding box center [488, 135] width 308 height 29
click at [381, 135] on input "ByDesign ID" at bounding box center [488, 131] width 290 height 20
paste input "R10274"
type input "R10274"
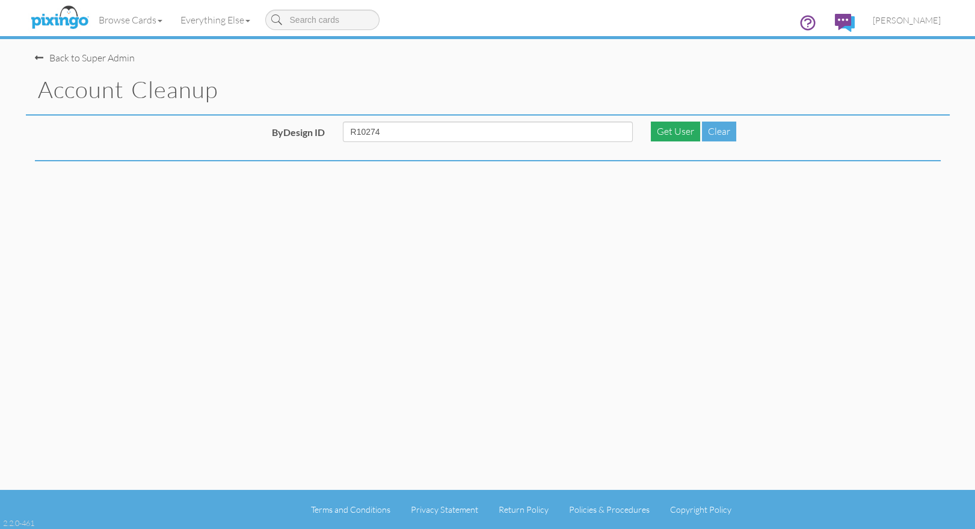
click at [672, 134] on div "Get User" at bounding box center [675, 131] width 49 height 20
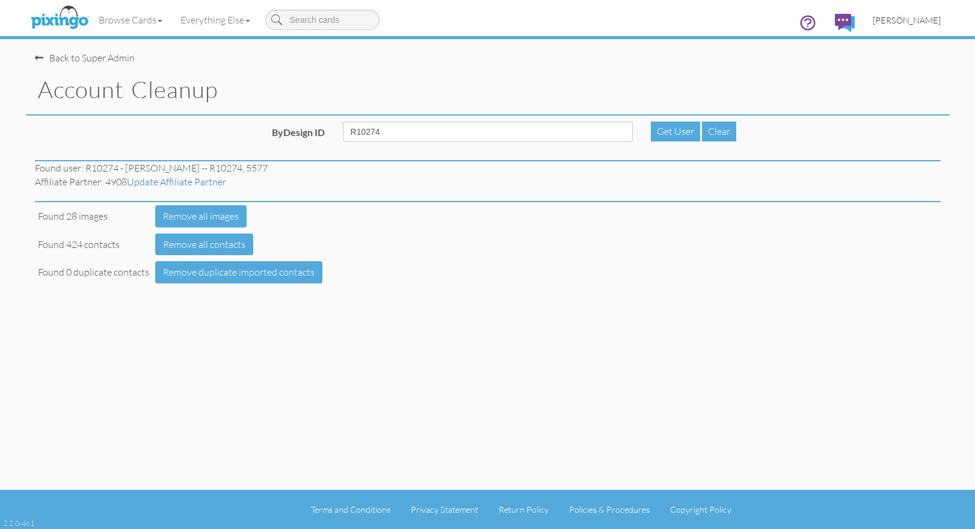
click at [906, 23] on span "[PERSON_NAME]" at bounding box center [907, 20] width 68 height 10
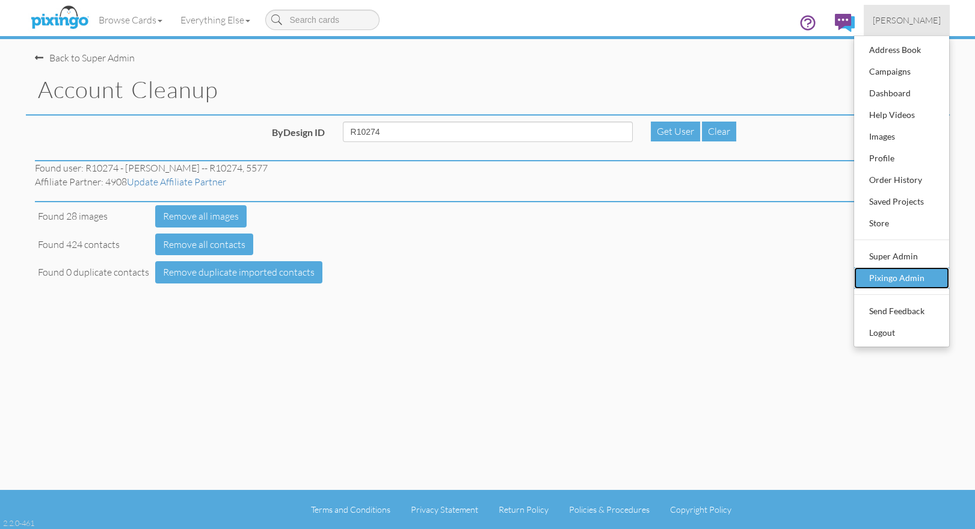
click at [897, 281] on div "Pixingo Admin" at bounding box center [901, 278] width 71 height 18
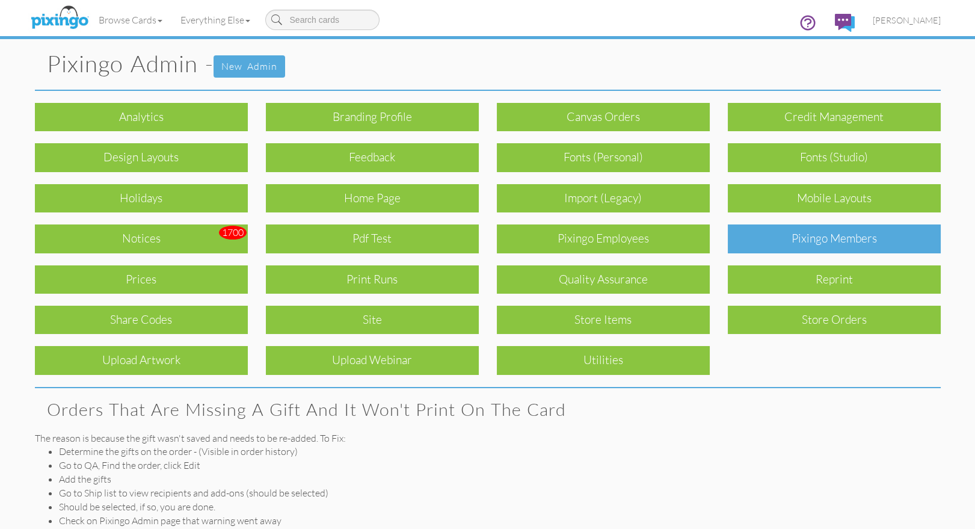
click at [873, 248] on div "Pixingo Members" at bounding box center [834, 238] width 213 height 28
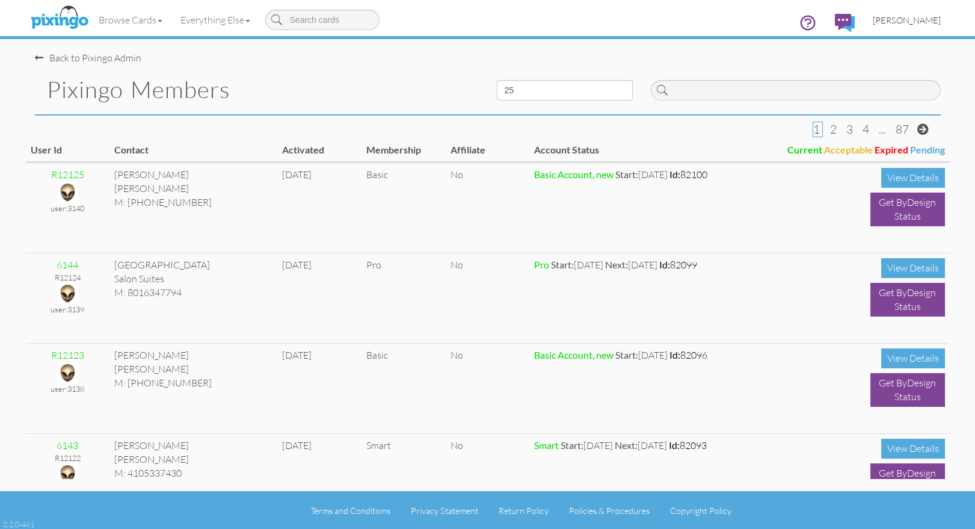
click at [896, 18] on span "[PERSON_NAME]" at bounding box center [907, 20] width 68 height 10
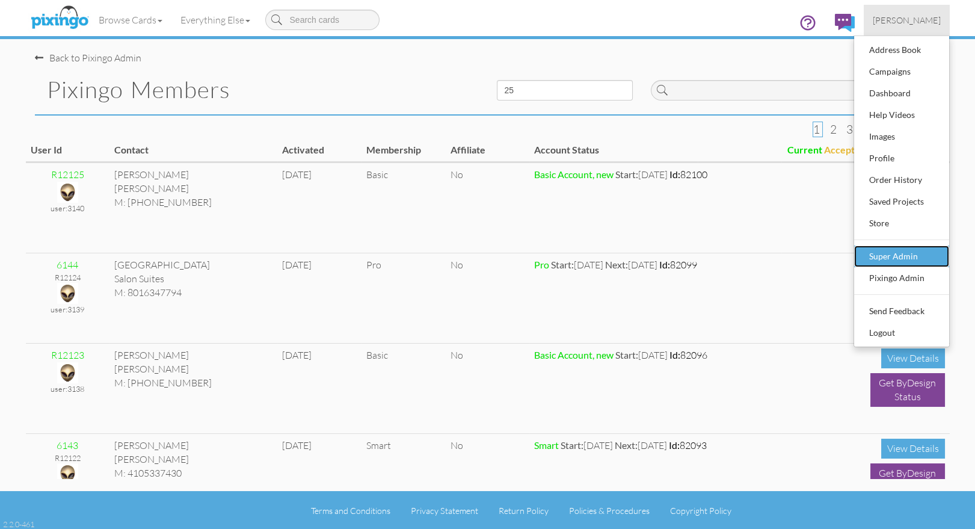
click at [922, 256] on div "Super Admin" at bounding box center [901, 256] width 71 height 18
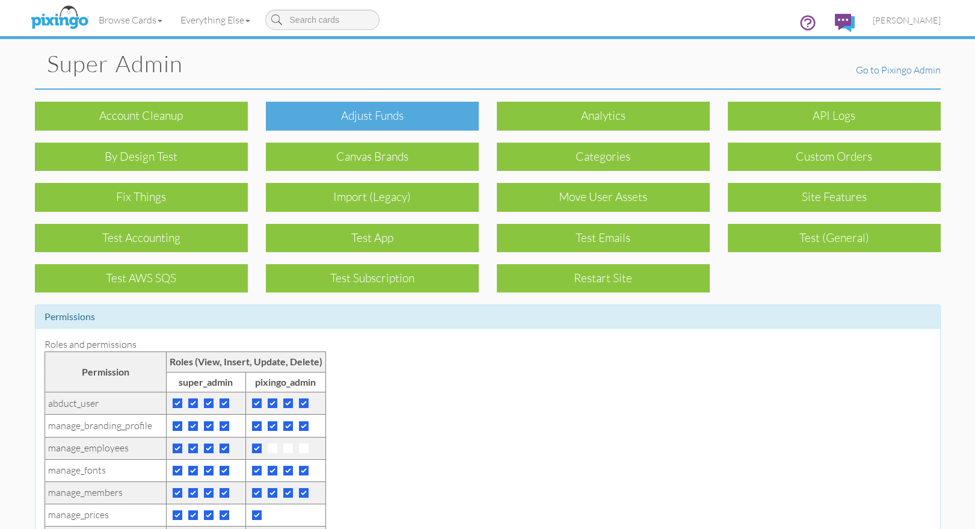
click at [402, 124] on div "Adjust funds" at bounding box center [372, 116] width 213 height 28
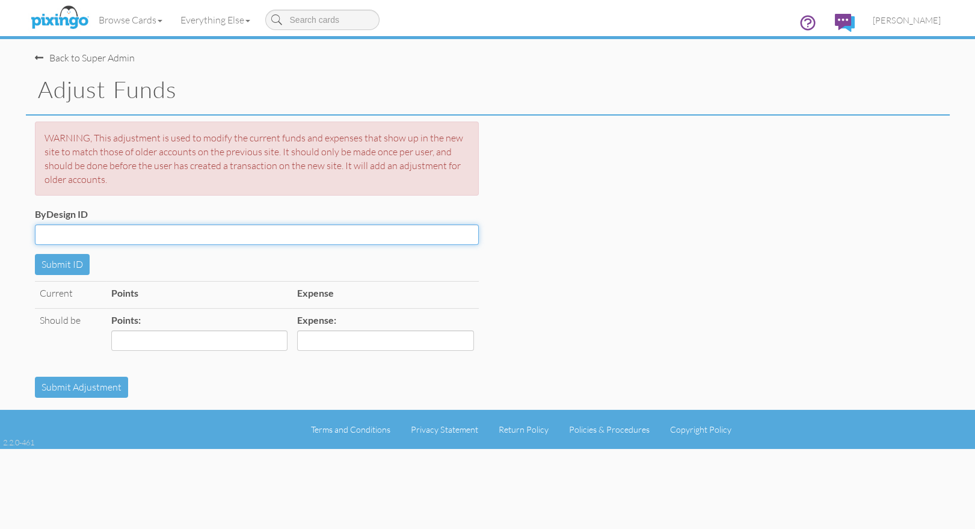
click at [56, 235] on input "ByDesign ID" at bounding box center [257, 234] width 444 height 20
paste input "R10274"
type input "R10274"
click at [51, 259] on button "Submit ID" at bounding box center [62, 264] width 55 height 21
drag, startPoint x: 76, startPoint y: 234, endPoint x: 23, endPoint y: 232, distance: 52.4
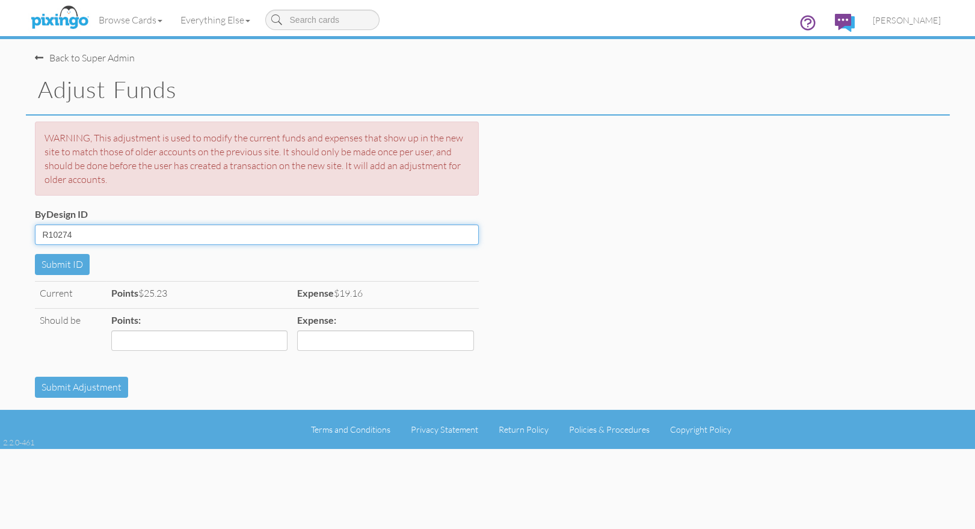
click at [23, 232] on adjust-funds "Toggle navigation Visit Pixingo Mobile Browse Cards Business Accounting Automot…" at bounding box center [487, 224] width 975 height 449
click at [65, 23] on img at bounding box center [60, 18] width 64 height 30
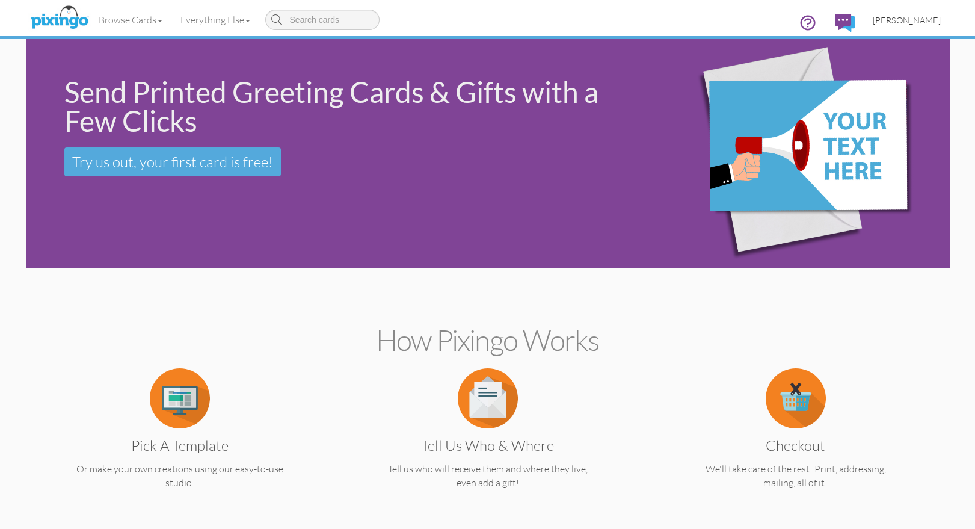
click at [892, 20] on span "[PERSON_NAME]" at bounding box center [907, 20] width 68 height 10
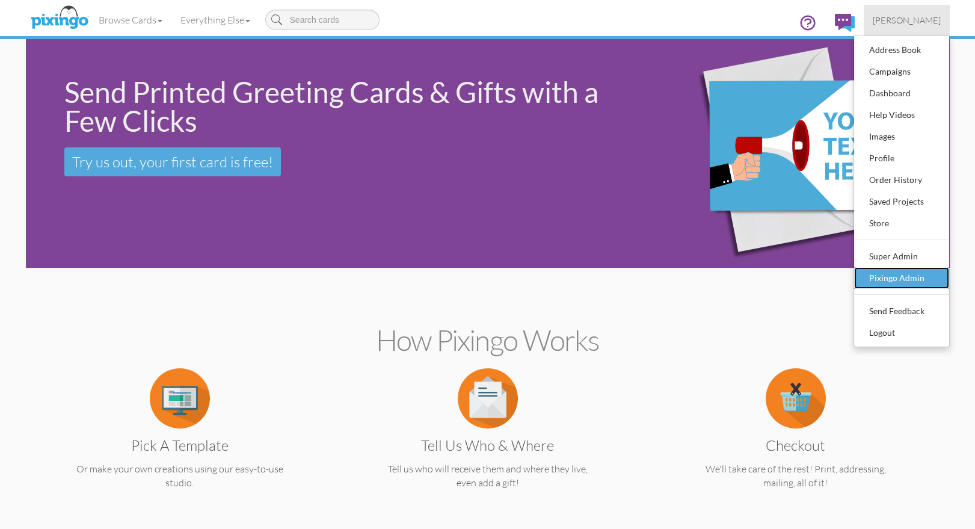
click at [920, 280] on div "Pixingo Admin" at bounding box center [901, 278] width 71 height 18
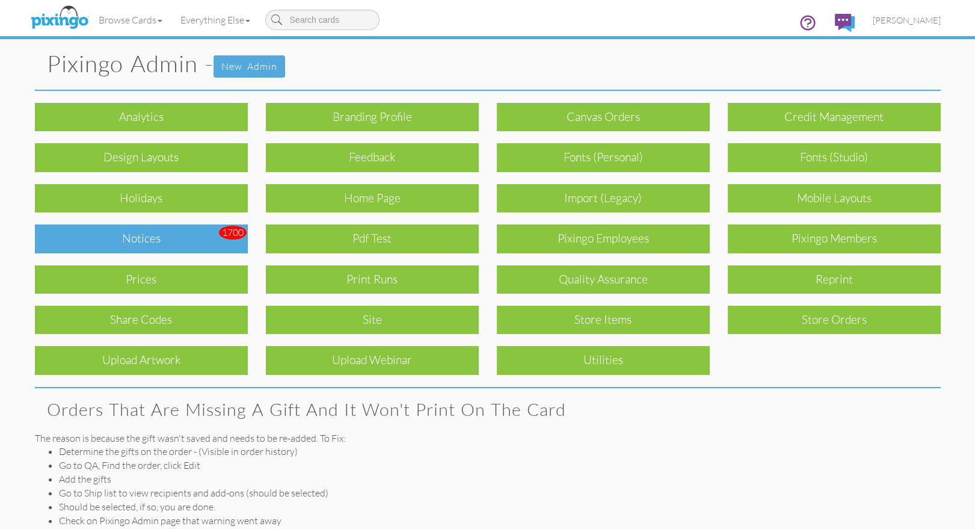
click at [136, 231] on div "Notices" at bounding box center [141, 238] width 213 height 28
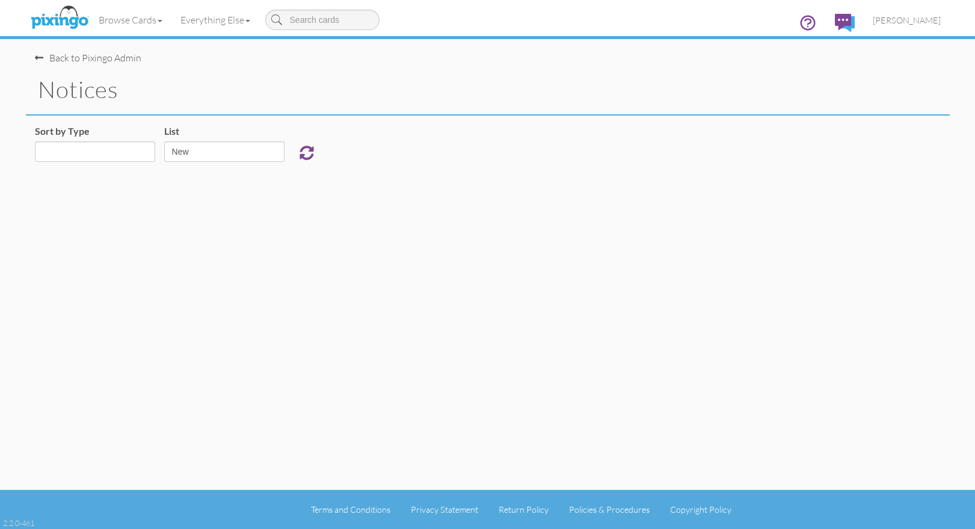
select select "object:6840"
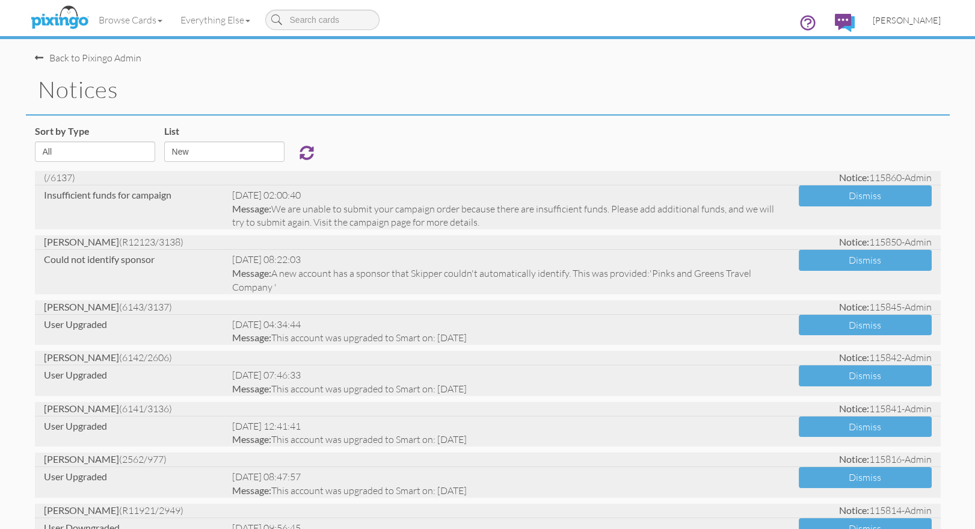
click at [909, 18] on span "[PERSON_NAME]" at bounding box center [907, 20] width 68 height 10
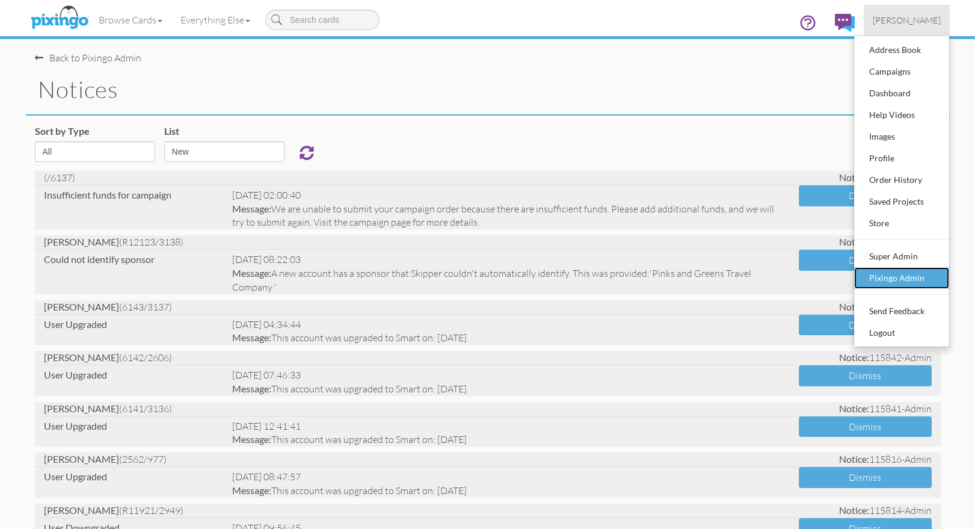
click at [890, 279] on div "Pixingo Admin" at bounding box center [901, 278] width 71 height 18
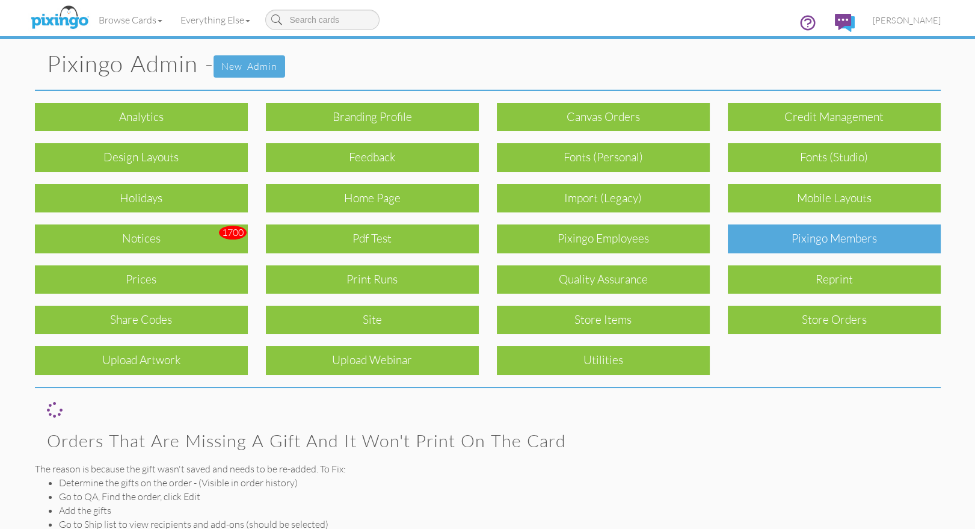
click at [864, 250] on div "Pixingo Members" at bounding box center [834, 238] width 213 height 28
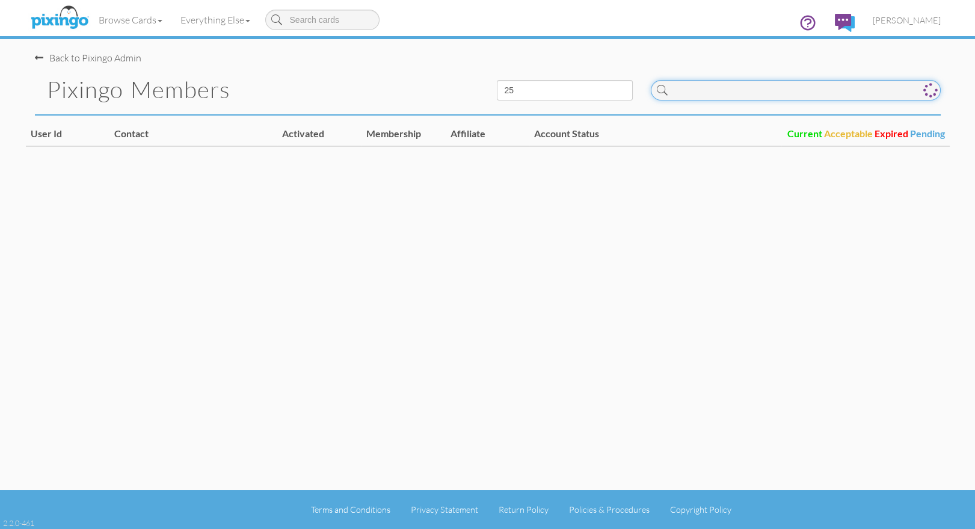
click at [718, 94] on input at bounding box center [796, 90] width 290 height 20
paste input "R10274"
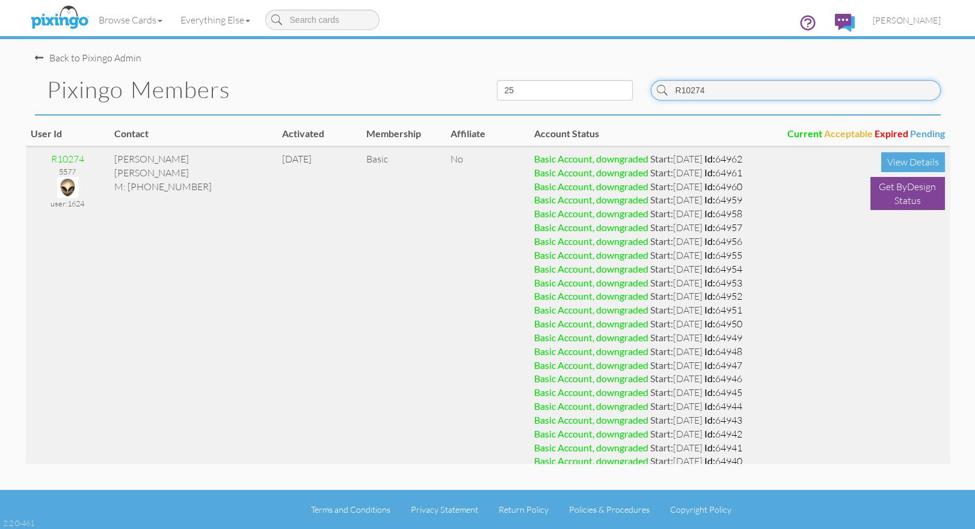
type input "R10274"
click at [60, 183] on img at bounding box center [67, 187] width 21 height 21
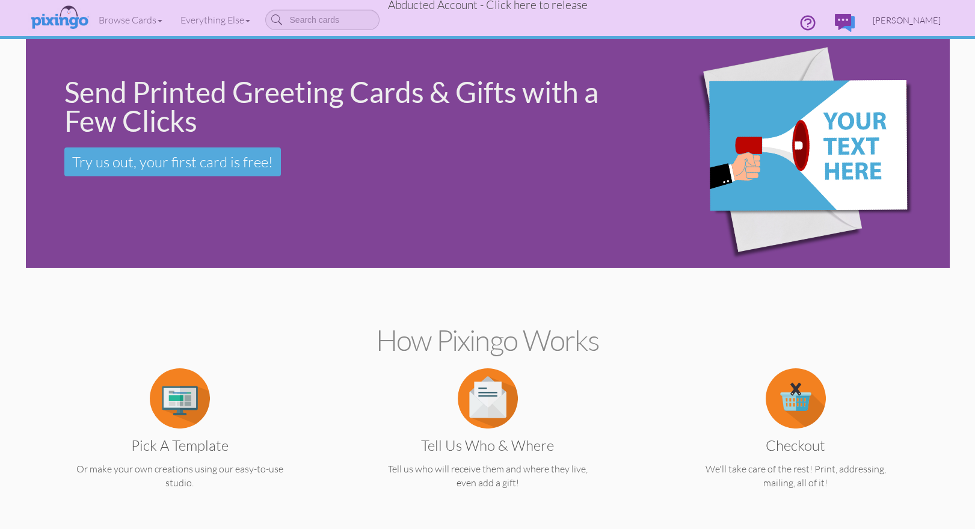
click at [912, 22] on span "Terry Mickelson" at bounding box center [907, 20] width 68 height 10
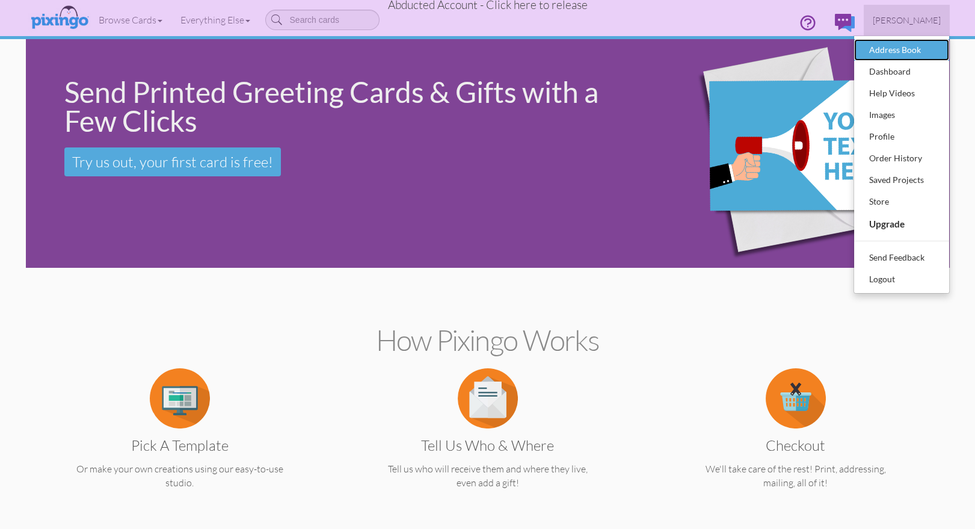
click at [908, 45] on div "Address Book" at bounding box center [901, 50] width 71 height 18
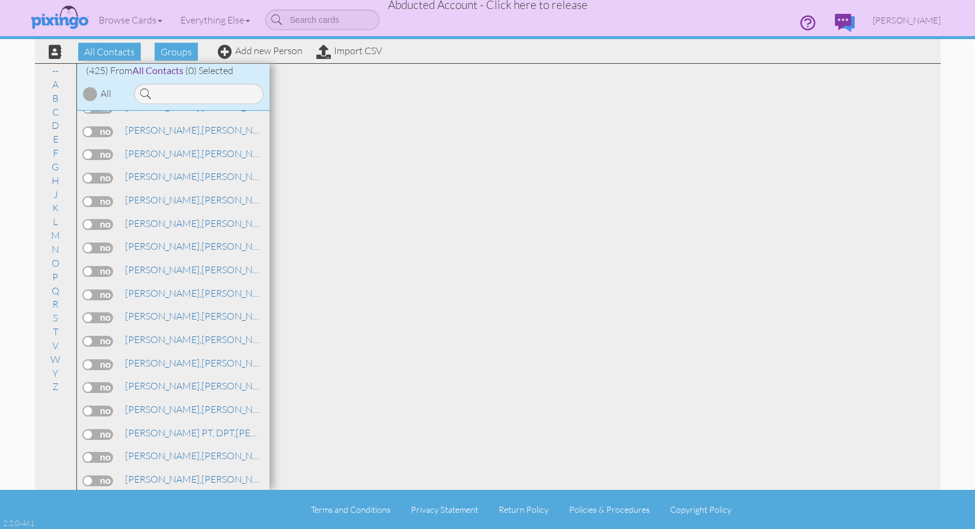
scroll to position [4580, 0]
click at [179, 45] on div "Browse Cards Business Accounting Automotive Chiropractor Customer Dental Financ…" at bounding box center [488, 24] width 906 height 48
click at [180, 54] on span "Groups" at bounding box center [176, 52] width 43 height 18
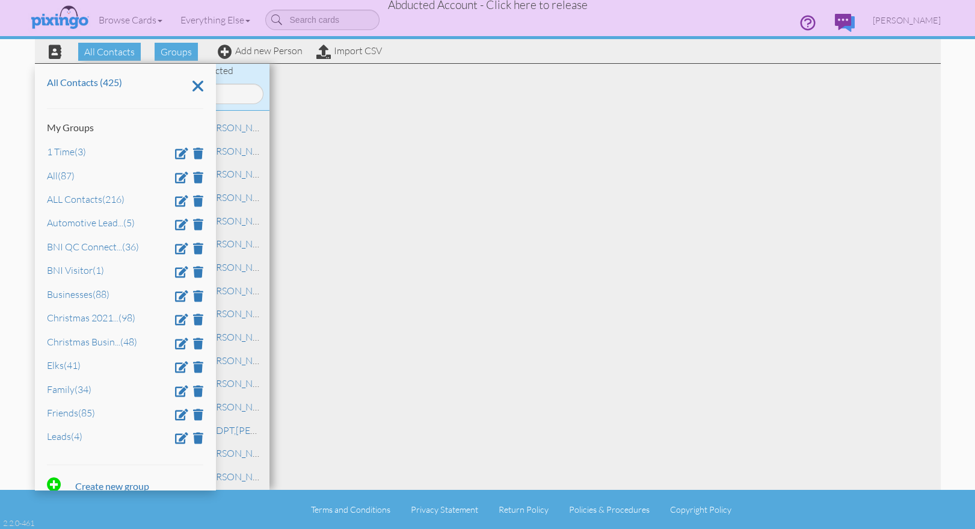
scroll to position [20, 0]
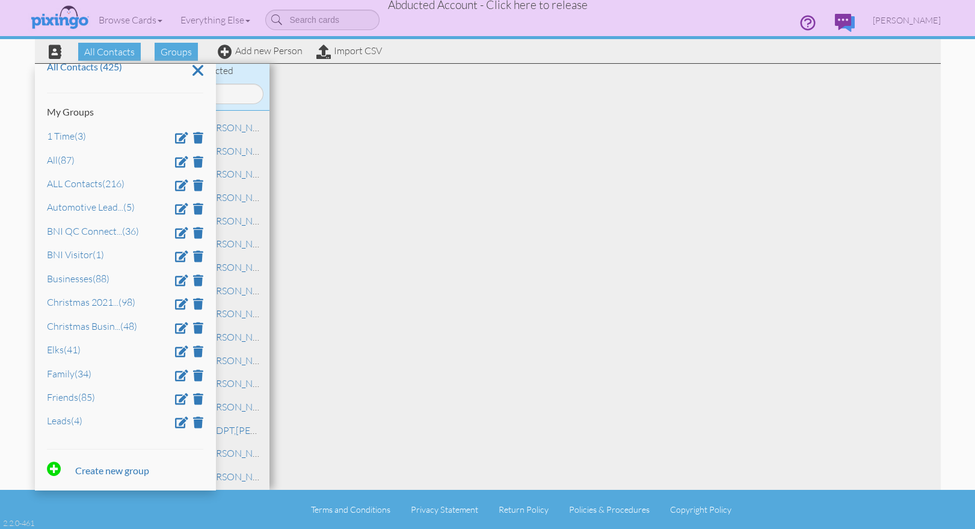
click at [705, 271] on div at bounding box center [604, 277] width 671 height 426
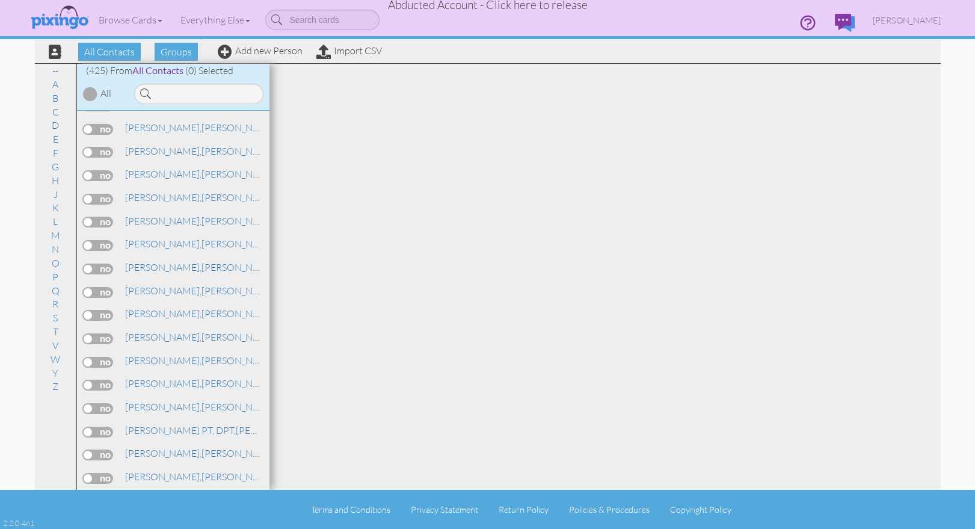
click at [496, 10] on span "Abducted Account - Click here to release" at bounding box center [488, 5] width 200 height 14
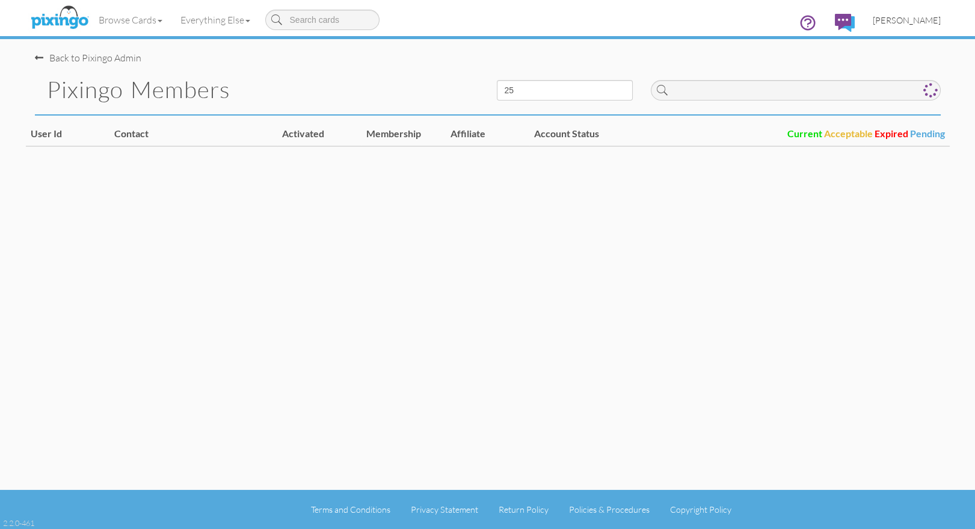
click at [920, 22] on span "[PERSON_NAME]" at bounding box center [907, 20] width 68 height 10
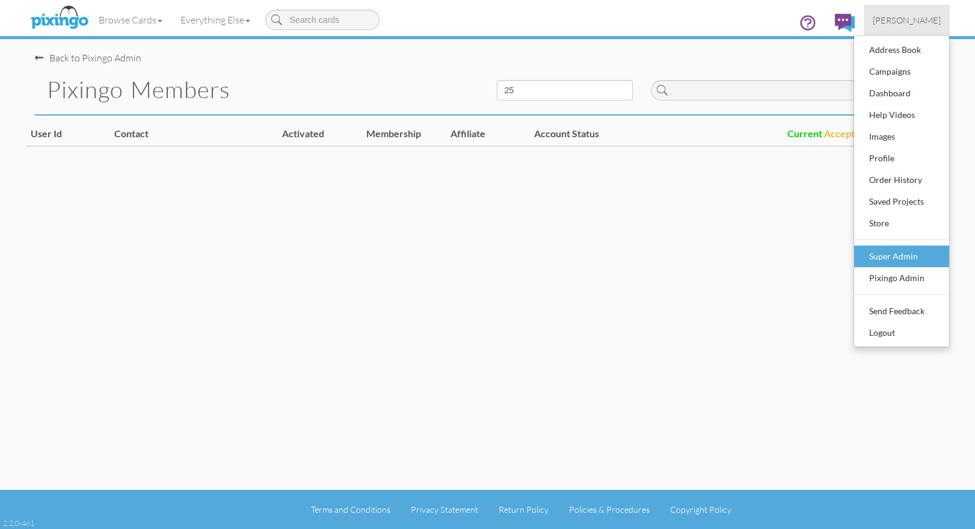
click at [903, 256] on div "Super Admin" at bounding box center [901, 256] width 71 height 18
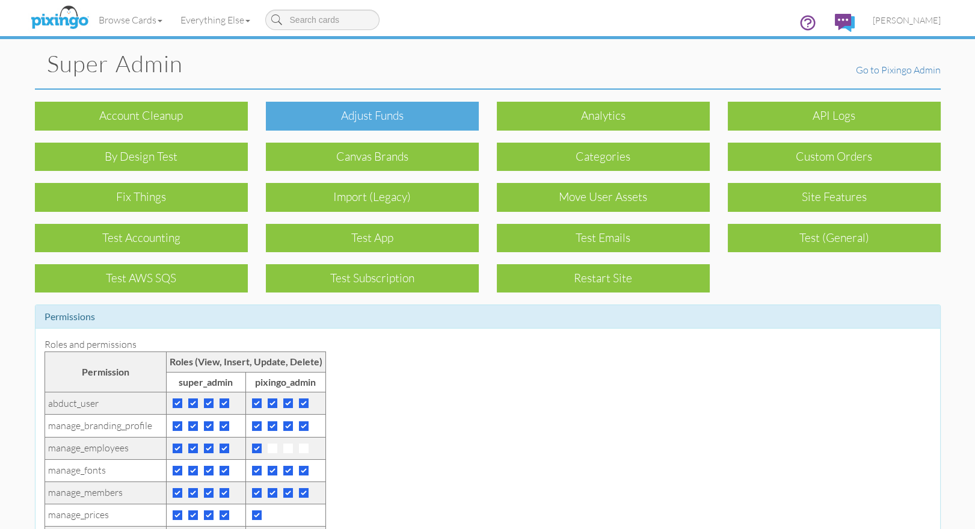
click at [360, 108] on div "Adjust funds" at bounding box center [372, 116] width 213 height 28
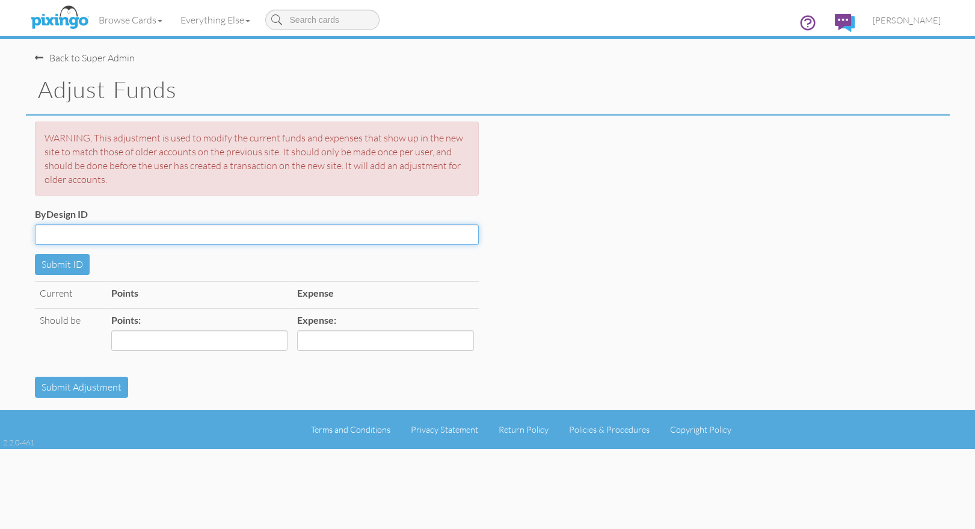
click at [139, 232] on input "ByDesign ID" at bounding box center [257, 234] width 444 height 20
paste input "R10274"
type input "R10274"
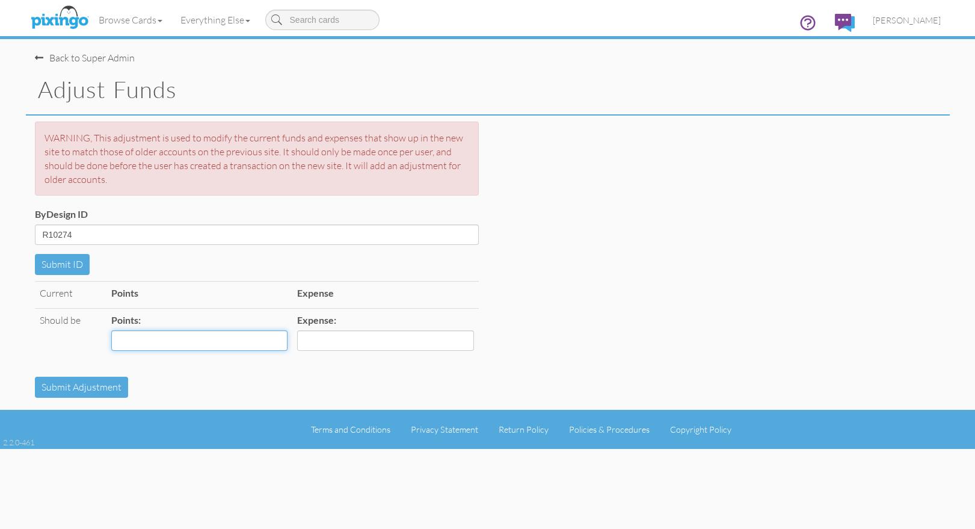
click at [131, 343] on input "Points:" at bounding box center [199, 340] width 176 height 20
type input "1"
drag, startPoint x: 797, startPoint y: 254, endPoint x: 771, endPoint y: 253, distance: 25.9
click at [797, 254] on div "ByDesign ID R10274 Submit ID" at bounding box center [488, 240] width 924 height 67
click at [58, 263] on button "Submit ID" at bounding box center [62, 264] width 55 height 21
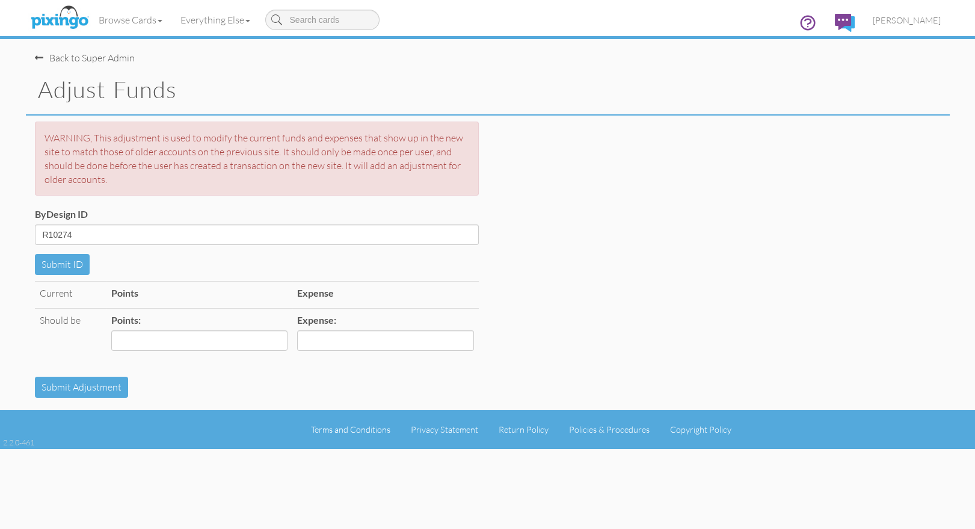
click at [735, 250] on div "ByDesign ID R10274 Submit ID" at bounding box center [488, 240] width 924 height 67
click at [139, 344] on input "Points:" at bounding box center [199, 340] width 176 height 20
type input "1"
click at [348, 346] on input "Expense:" at bounding box center [385, 340] width 176 height 20
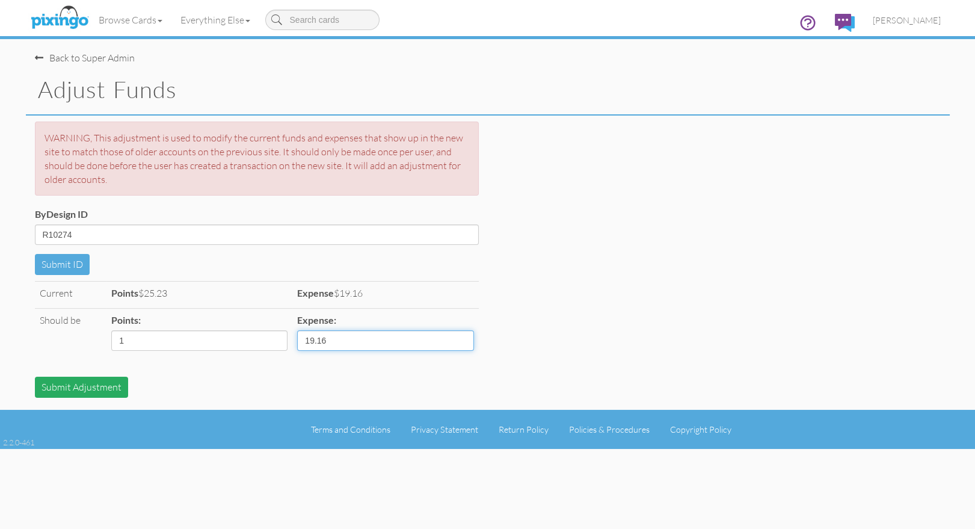
type input "19.16"
click at [81, 379] on button "Submit Adjustment" at bounding box center [81, 386] width 93 height 21
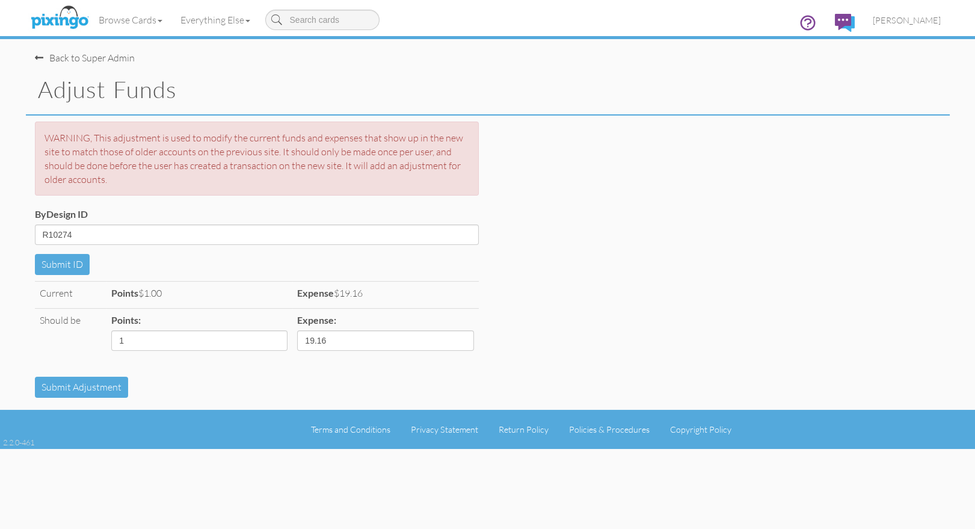
click at [714, 309] on div "Current Points $1.00 Expense $19.16 Should be Points: 1 Expense: 19.16" at bounding box center [488, 329] width 924 height 96
click at [907, 23] on span "[PERSON_NAME]" at bounding box center [907, 20] width 68 height 10
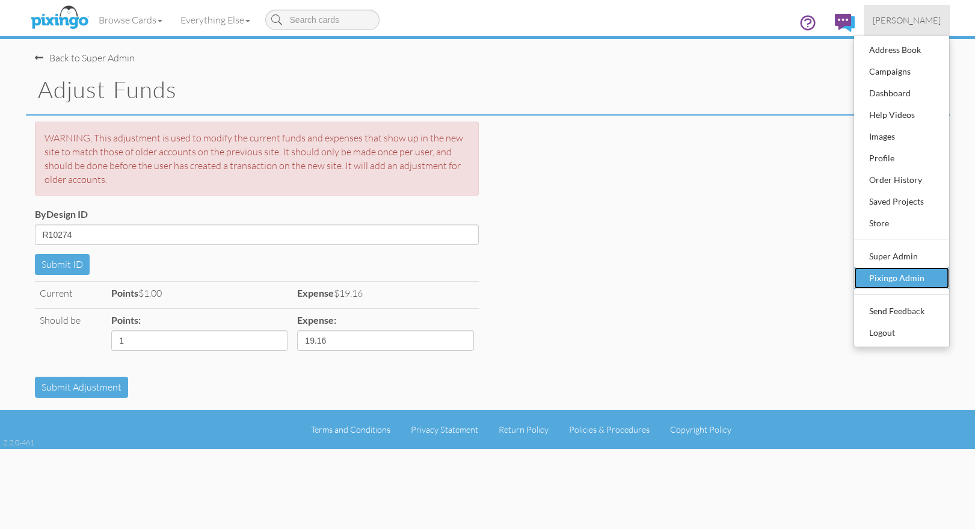
click at [894, 272] on div "Pixingo Admin" at bounding box center [901, 278] width 71 height 18
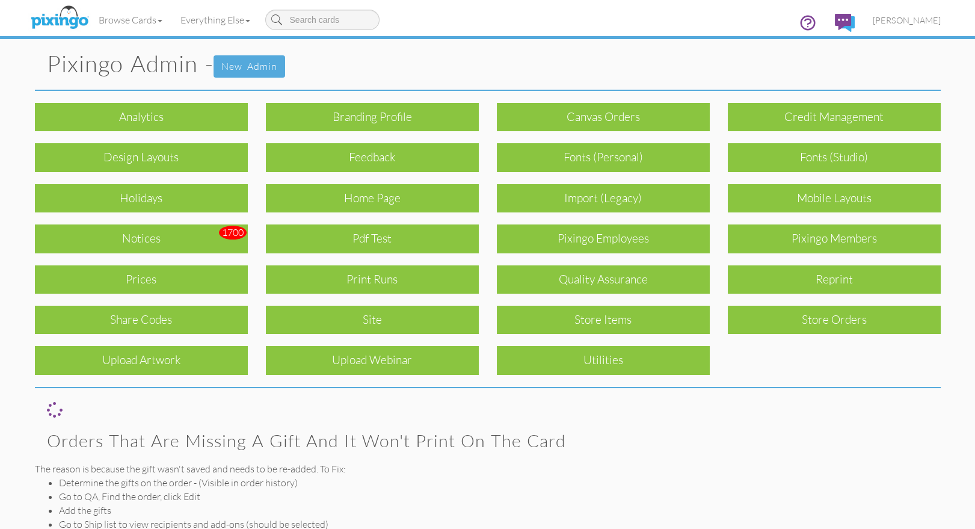
click at [953, 266] on pixingo-admin "Toggle navigation Visit Pixingo Mobile Browse Cards Business Accounting Automot…" at bounding box center [487, 331] width 975 height 663
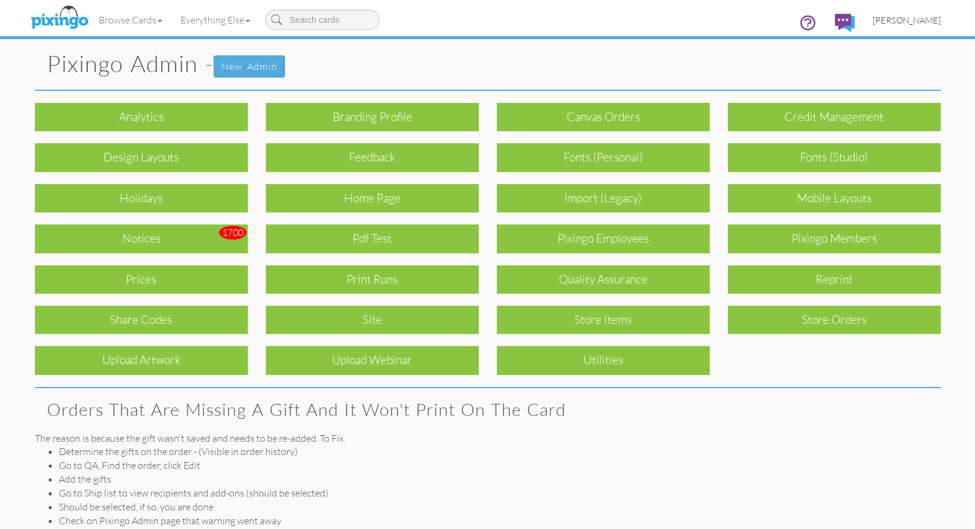
click at [906, 15] on span "[PERSON_NAME]" at bounding box center [907, 20] width 68 height 10
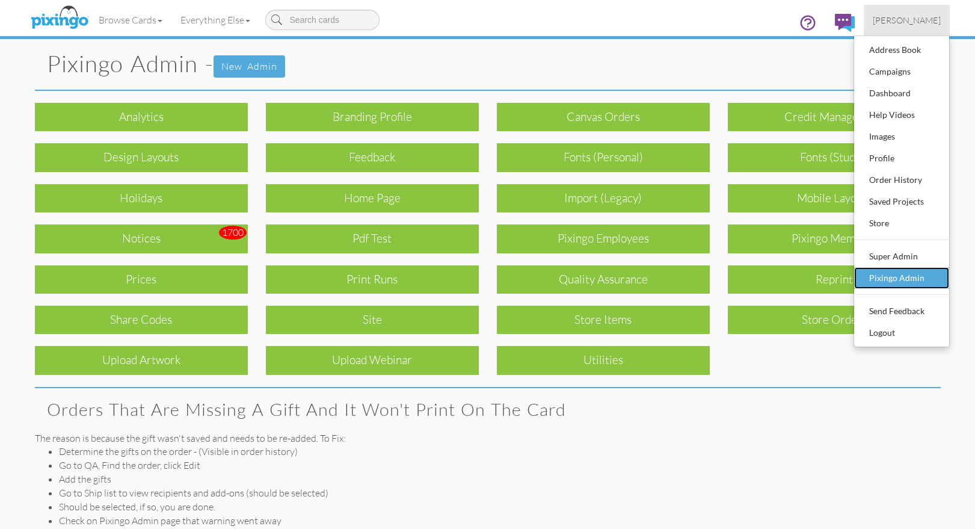
click at [899, 272] on div "Pixingo Admin" at bounding box center [901, 278] width 71 height 18
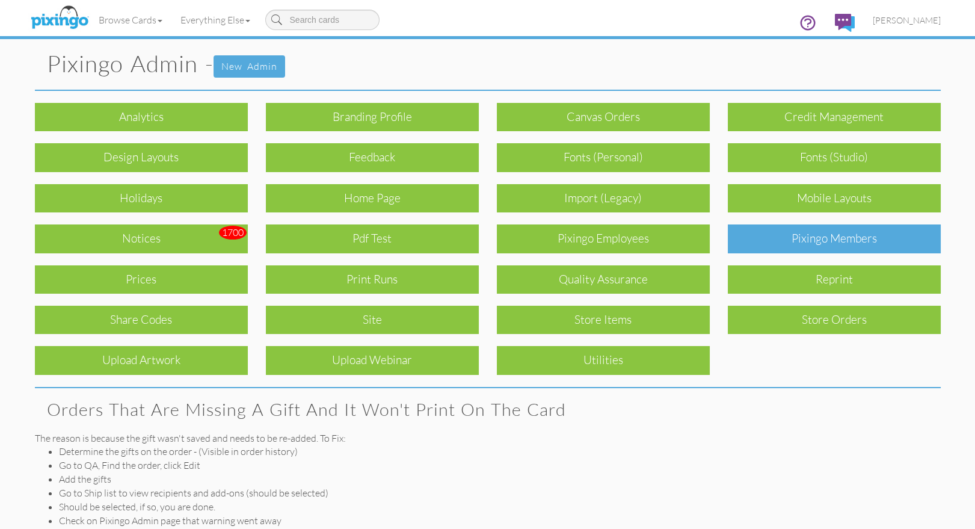
click at [840, 241] on div "Pixingo Members" at bounding box center [834, 238] width 213 height 28
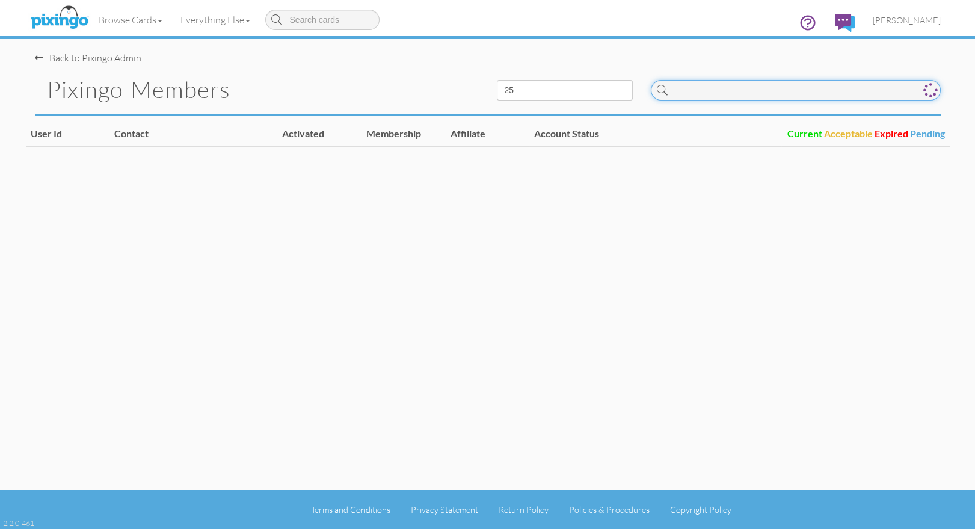
click at [711, 93] on input at bounding box center [796, 90] width 290 height 20
paste input "R10274"
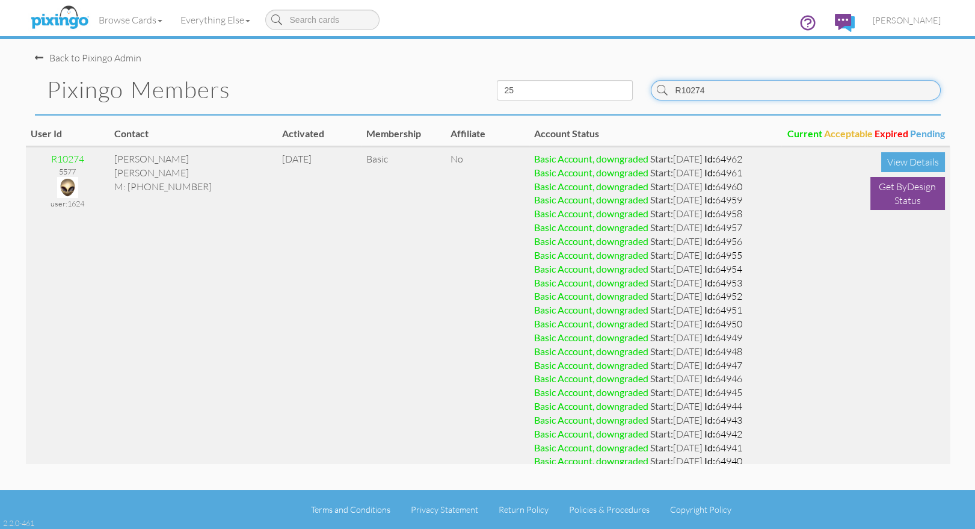
type input "R10274"
click at [66, 187] on img at bounding box center [67, 187] width 21 height 21
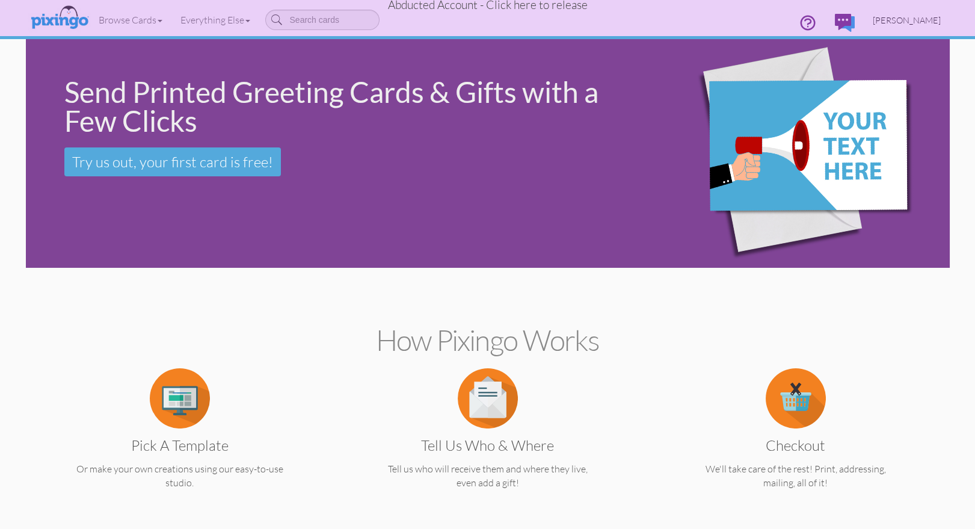
click at [907, 21] on span "Terry Mickelson" at bounding box center [907, 20] width 68 height 10
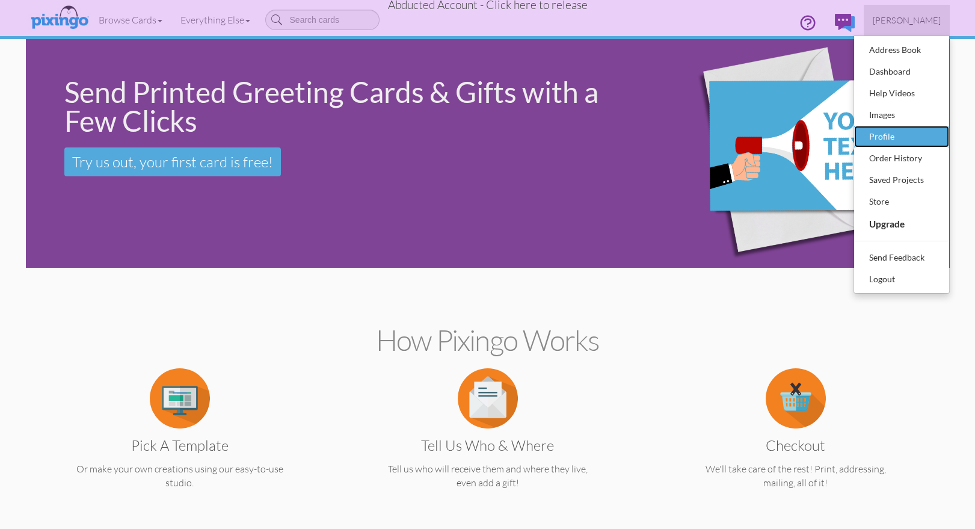
click at [879, 140] on div "Profile" at bounding box center [901, 136] width 71 height 18
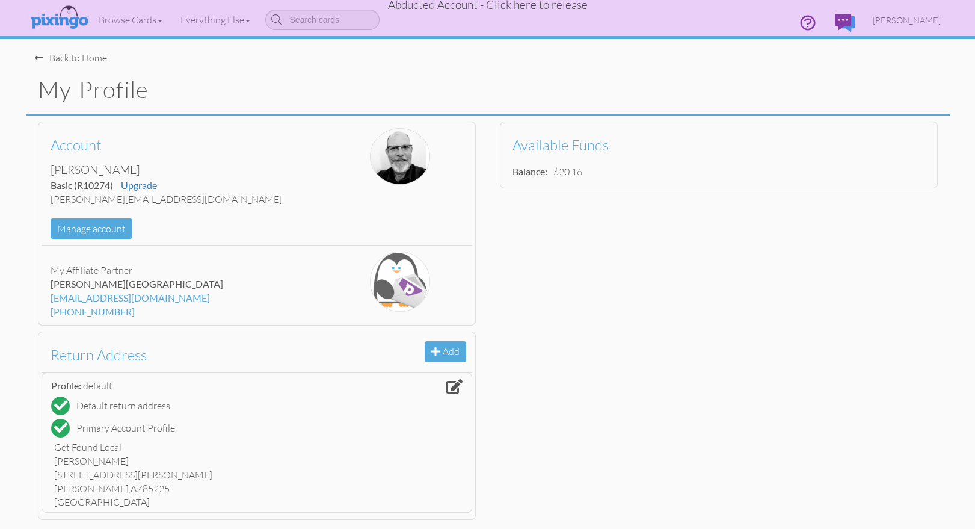
scroll to position [179, 0]
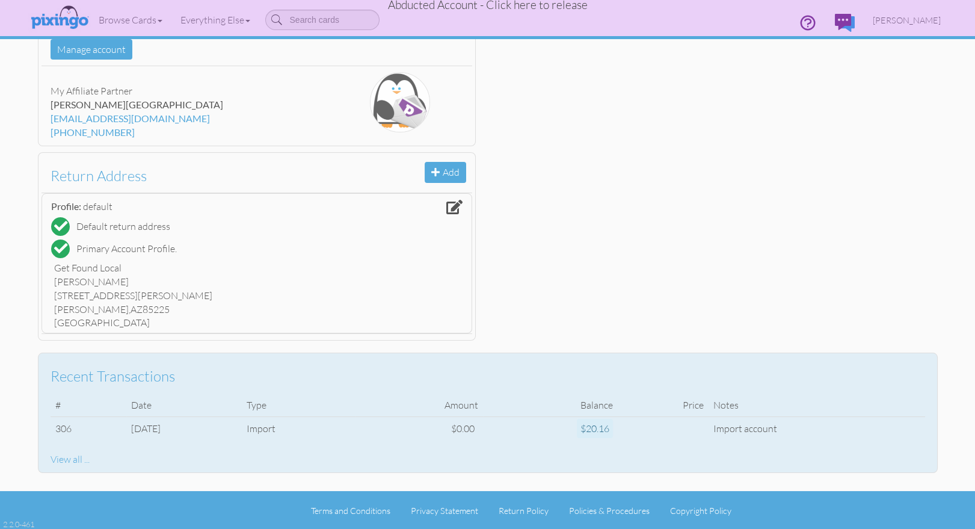
click at [69, 458] on div "View all ..." at bounding box center [488, 459] width 874 height 14
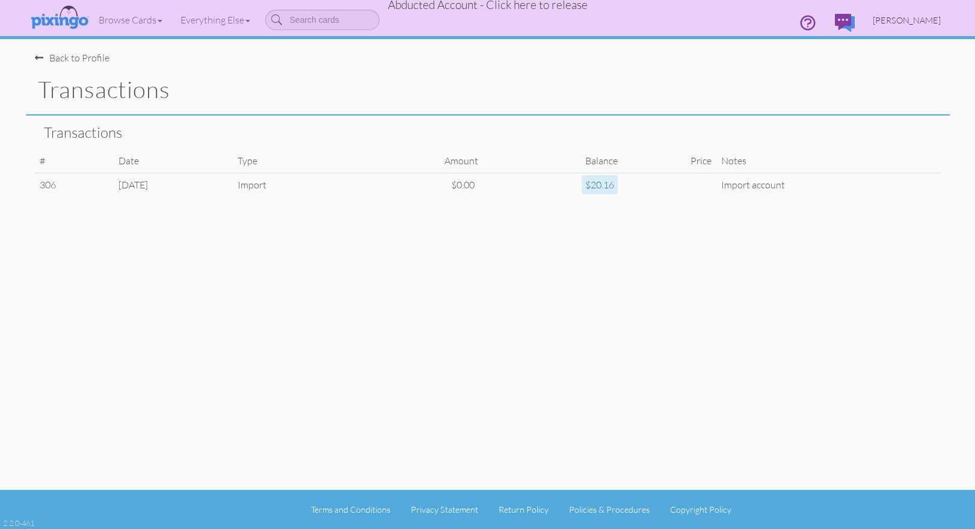
click at [905, 25] on span "Terry Mickelson" at bounding box center [907, 20] width 68 height 10
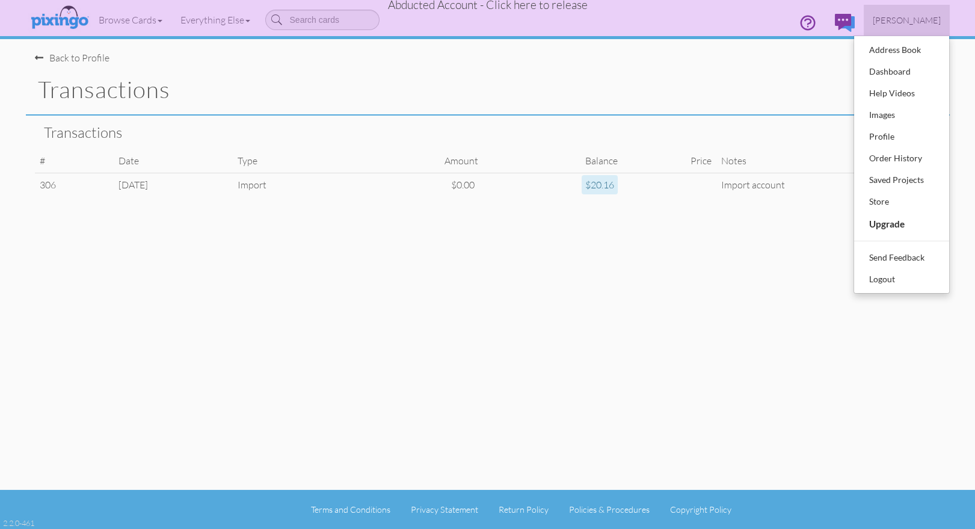
click at [535, 8] on span "Abducted Account - Click here to release" at bounding box center [488, 5] width 200 height 14
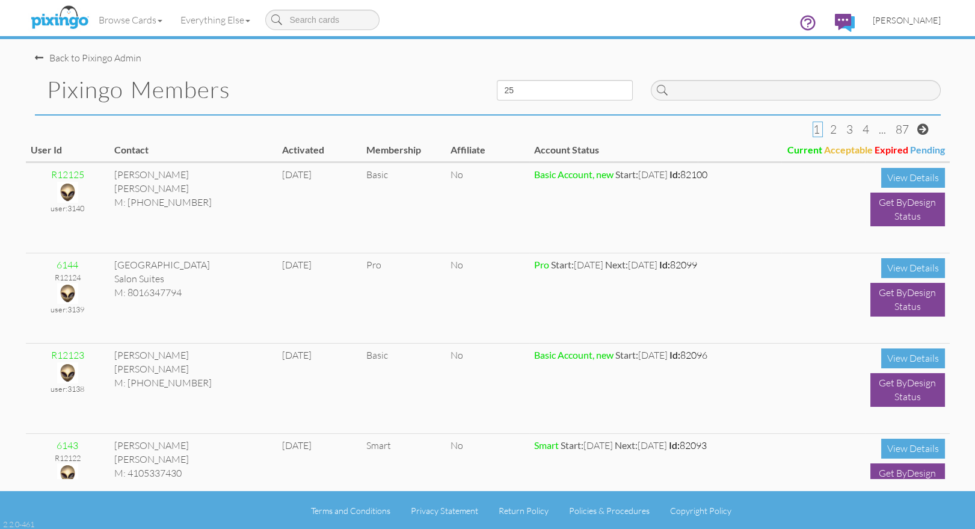
click at [911, 20] on span "[PERSON_NAME]" at bounding box center [907, 20] width 68 height 10
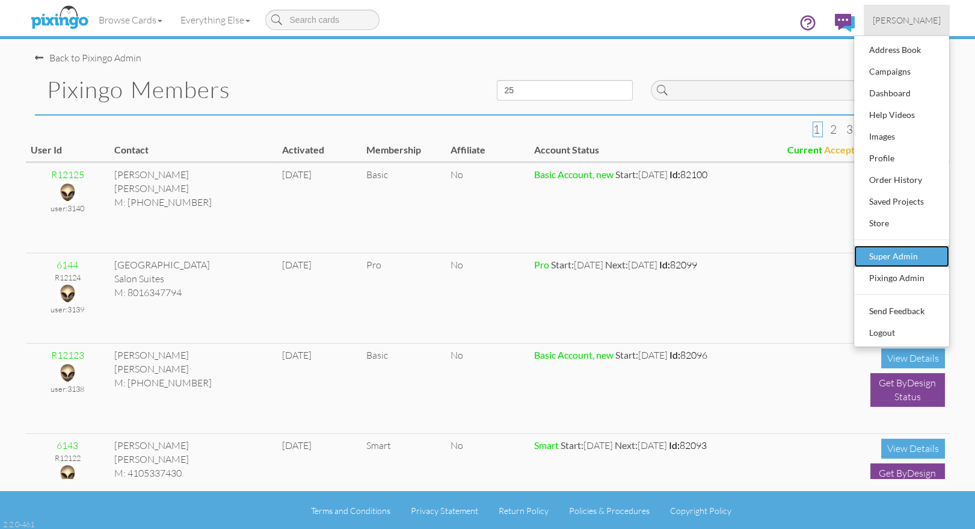
click at [898, 259] on div "Super Admin" at bounding box center [901, 256] width 71 height 18
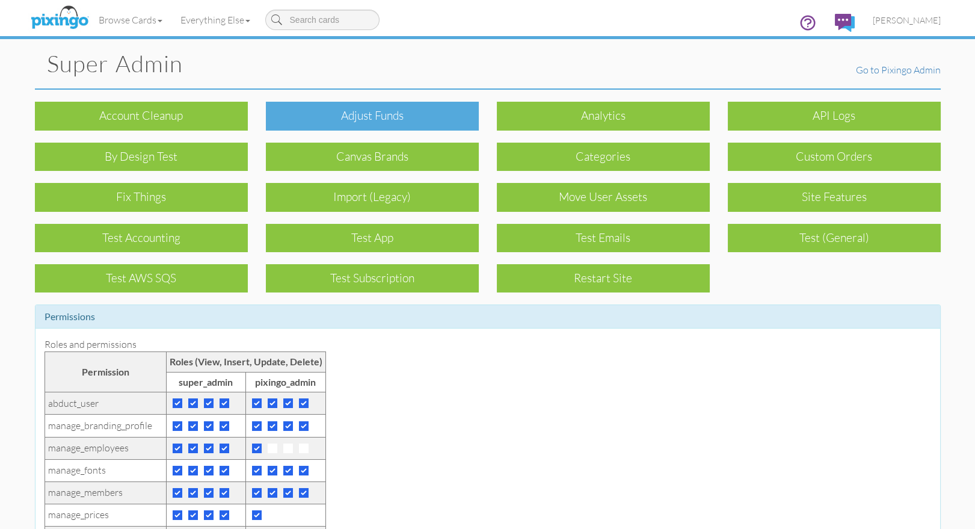
click at [354, 126] on div "Adjust funds" at bounding box center [372, 116] width 213 height 28
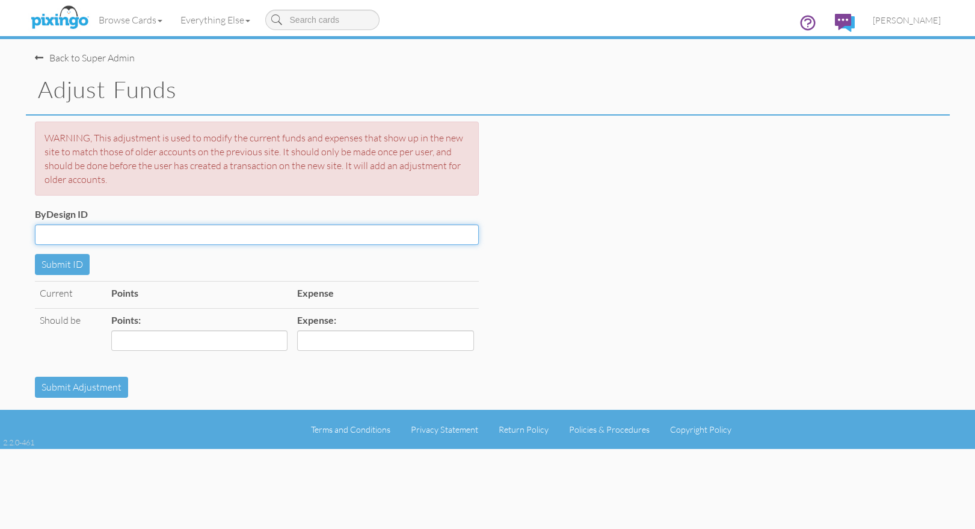
click at [93, 240] on input "ByDesign ID" at bounding box center [257, 234] width 444 height 20
paste input "R10274"
type input "R10274"
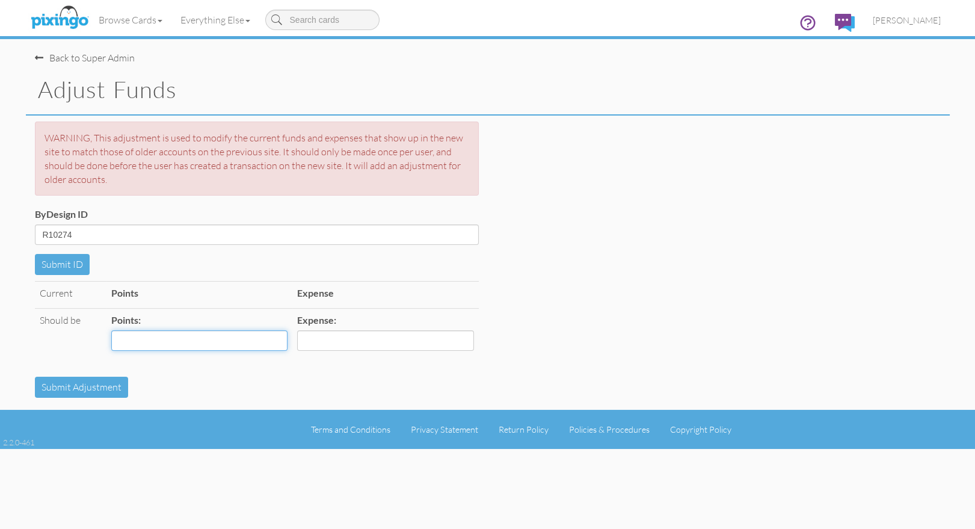
click at [230, 343] on input "Points:" at bounding box center [199, 340] width 176 height 20
type input "2"
click at [345, 332] on input "Expense:" at bounding box center [385, 340] width 176 height 20
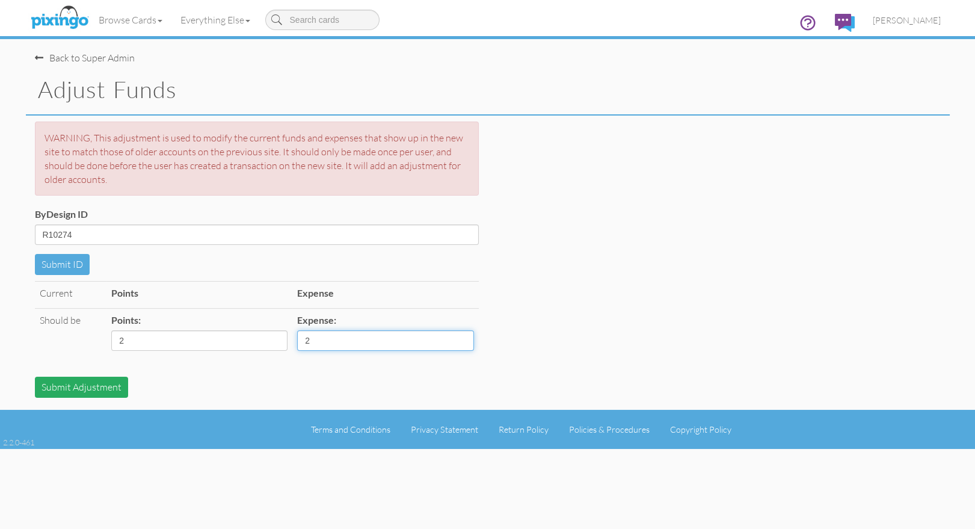
type input "2"
click at [62, 390] on button "Submit Adjustment" at bounding box center [81, 386] width 93 height 21
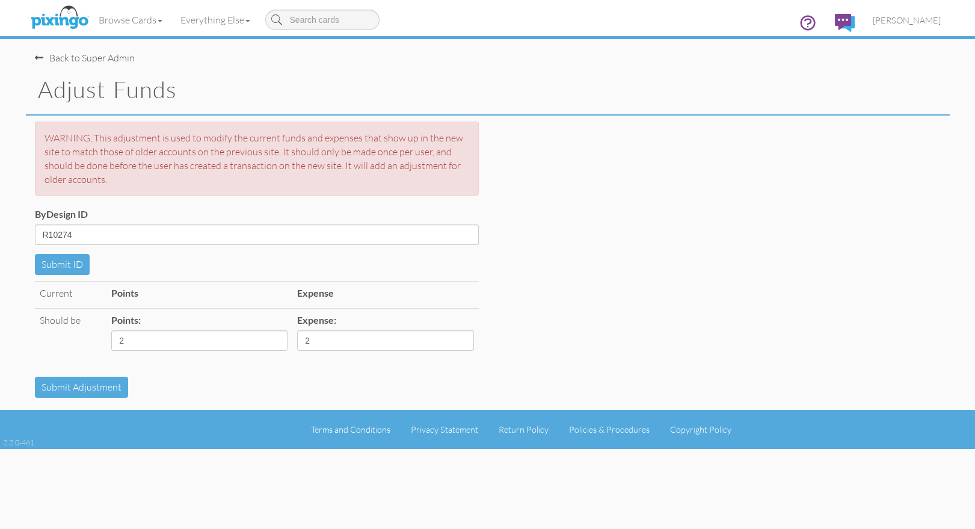
click at [677, 354] on div "Current Points Expense Should be Points: 2 Expense: 2" at bounding box center [488, 329] width 924 height 96
click at [907, 25] on span "[PERSON_NAME]" at bounding box center [907, 20] width 68 height 10
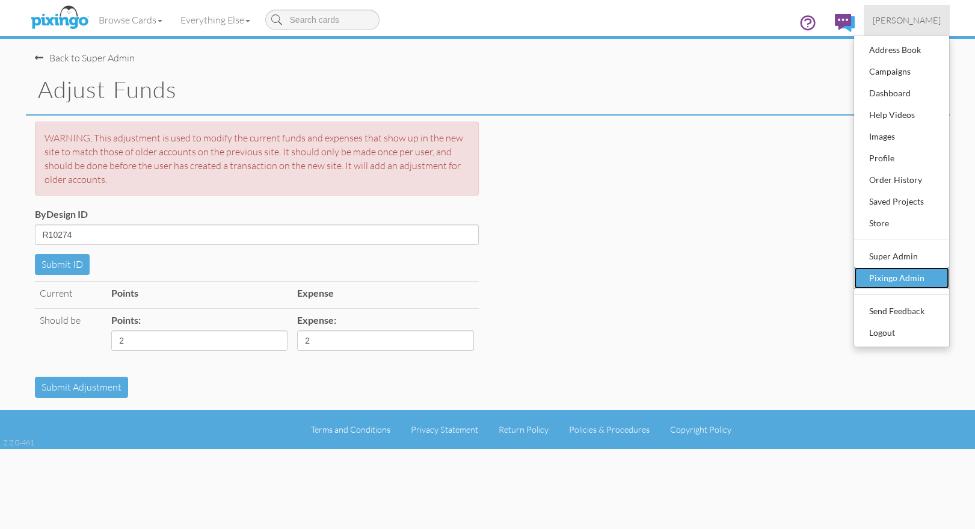
click at [882, 269] on div "Pixingo Admin" at bounding box center [901, 278] width 71 height 18
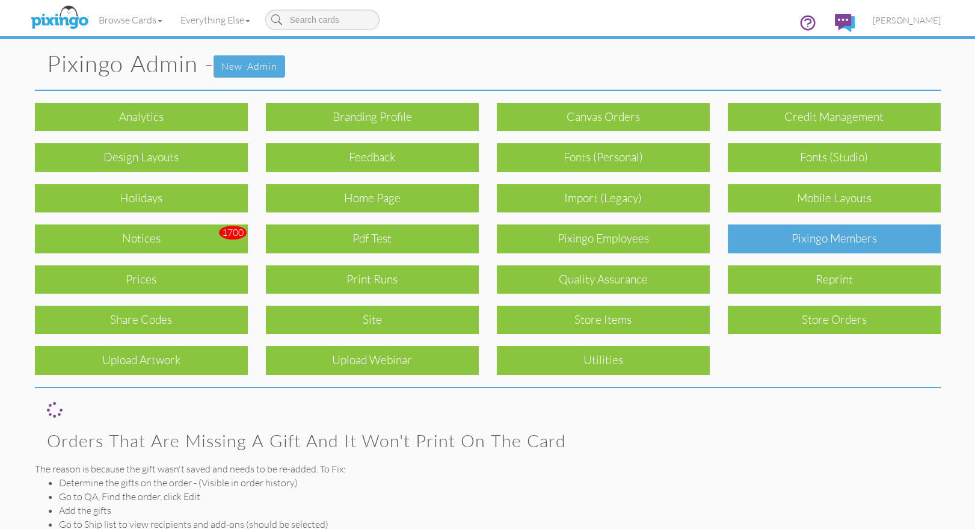
click at [837, 232] on div "Pixingo Members" at bounding box center [834, 238] width 213 height 28
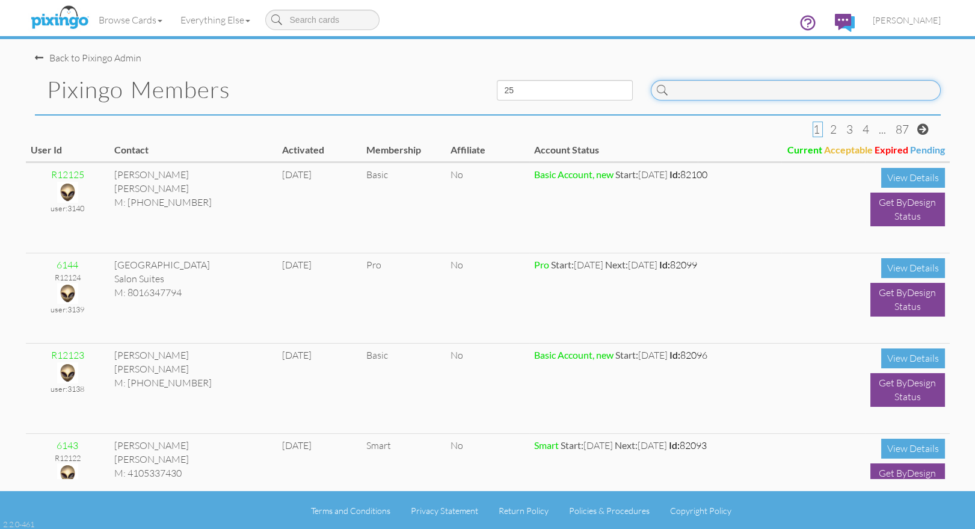
click at [710, 97] on input at bounding box center [796, 90] width 290 height 20
paste input "R10274"
type input "R10274"
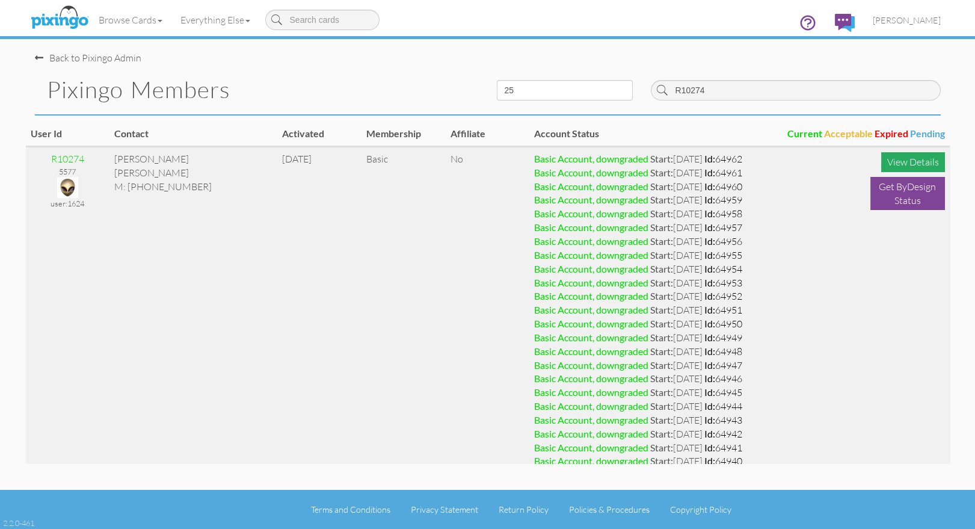
click at [901, 161] on div "View Details" at bounding box center [913, 162] width 64 height 20
click at [70, 182] on img at bounding box center [67, 187] width 21 height 21
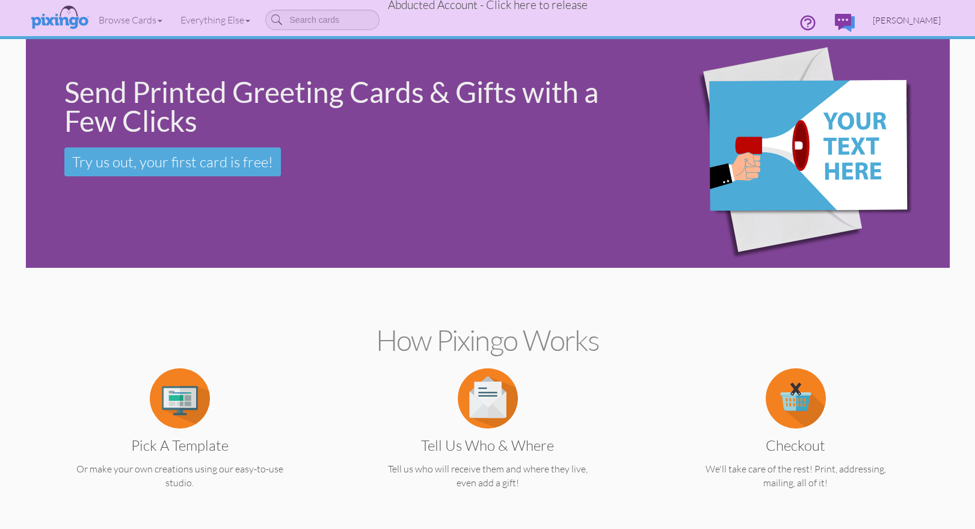
drag, startPoint x: 907, startPoint y: 17, endPoint x: 900, endPoint y: 29, distance: 13.2
click at [907, 17] on span "Terry Mickelson" at bounding box center [907, 20] width 68 height 10
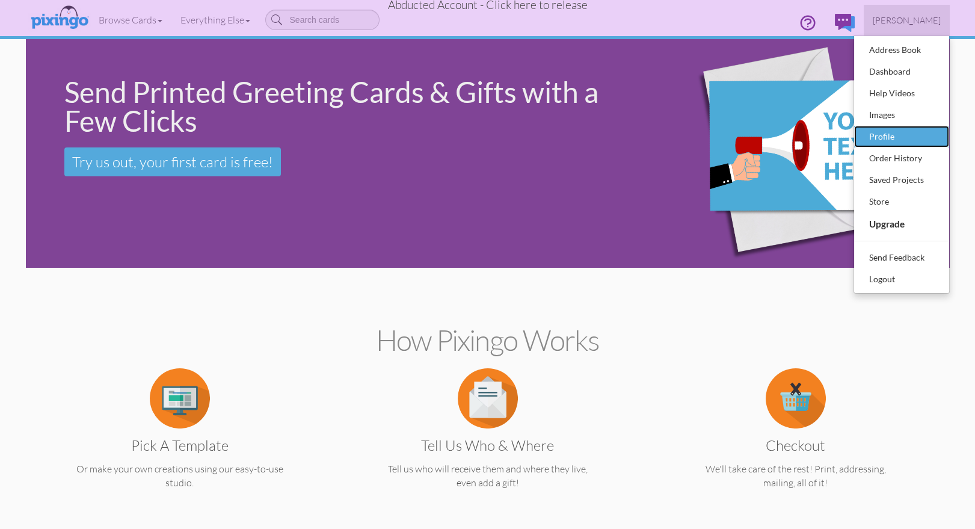
click at [887, 129] on div "Profile" at bounding box center [901, 136] width 71 height 18
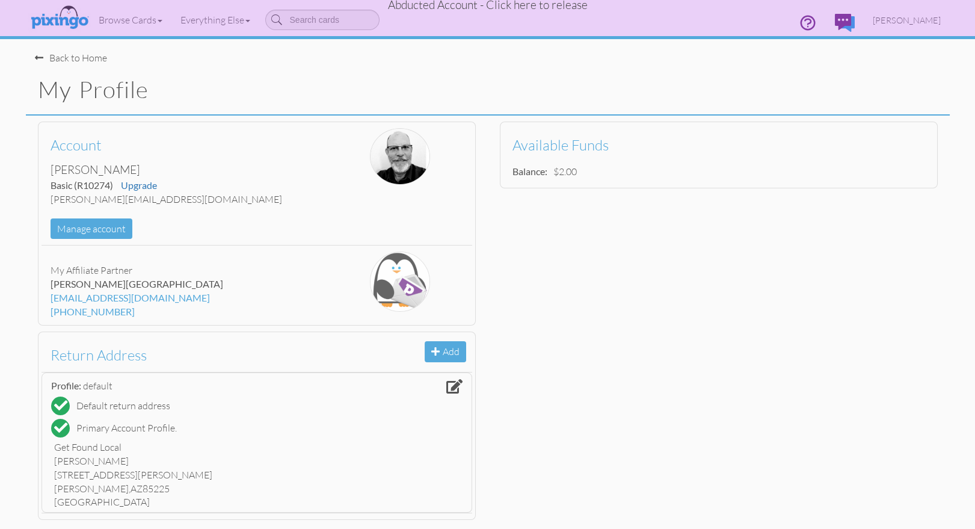
click at [456, 87] on h1 "My Profile" at bounding box center [494, 89] width 912 height 25
click at [462, 8] on span "Abducted Account - Click here to release" at bounding box center [488, 5] width 200 height 14
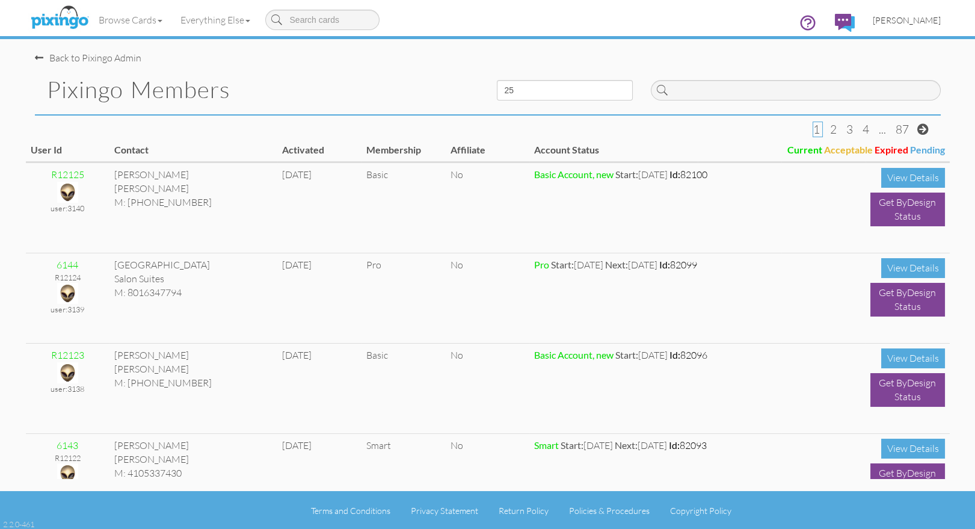
click at [917, 21] on span "[PERSON_NAME]" at bounding box center [907, 20] width 68 height 10
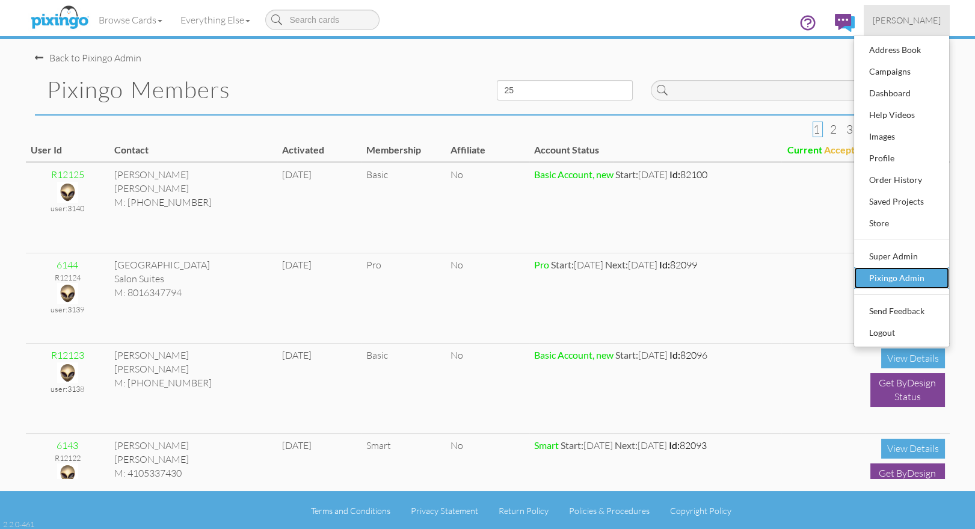
click at [920, 272] on div "Pixingo Admin" at bounding box center [901, 278] width 71 height 18
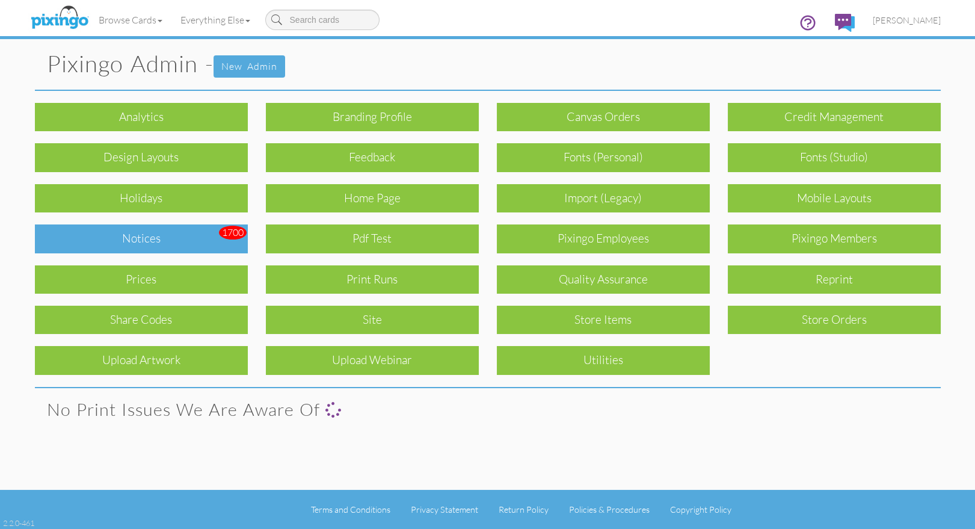
click at [178, 235] on div "Notices" at bounding box center [141, 238] width 213 height 28
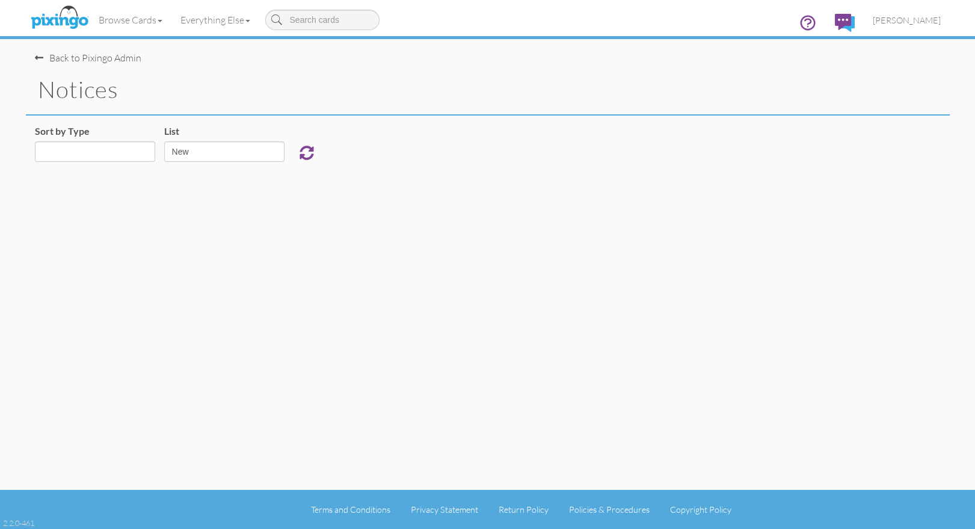
select select "object:22655"
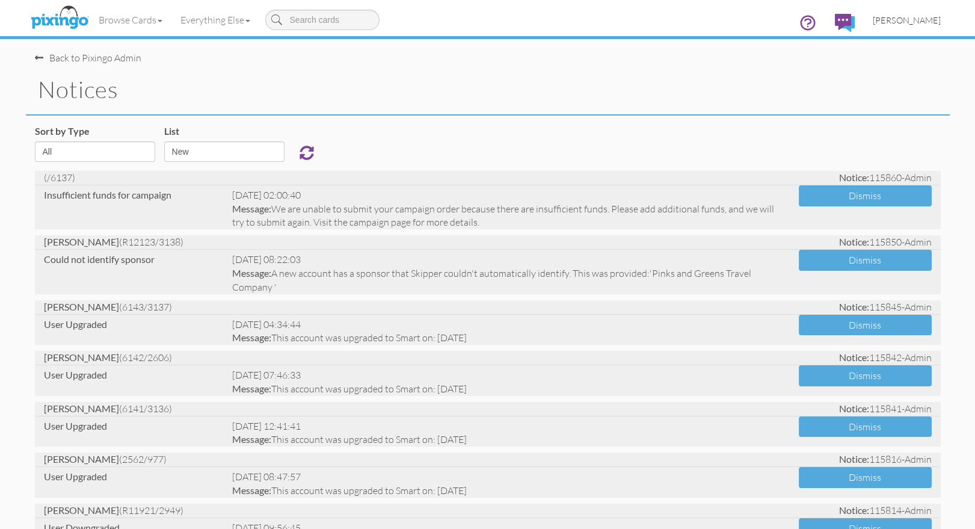
click at [906, 13] on link "[PERSON_NAME]" at bounding box center [907, 20] width 86 height 31
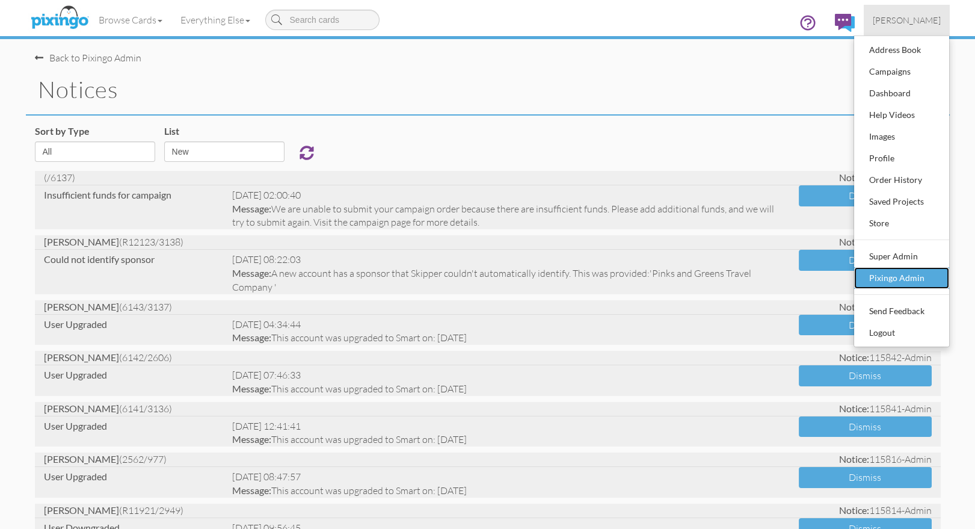
click at [895, 270] on div "Pixingo Admin" at bounding box center [901, 278] width 71 height 18
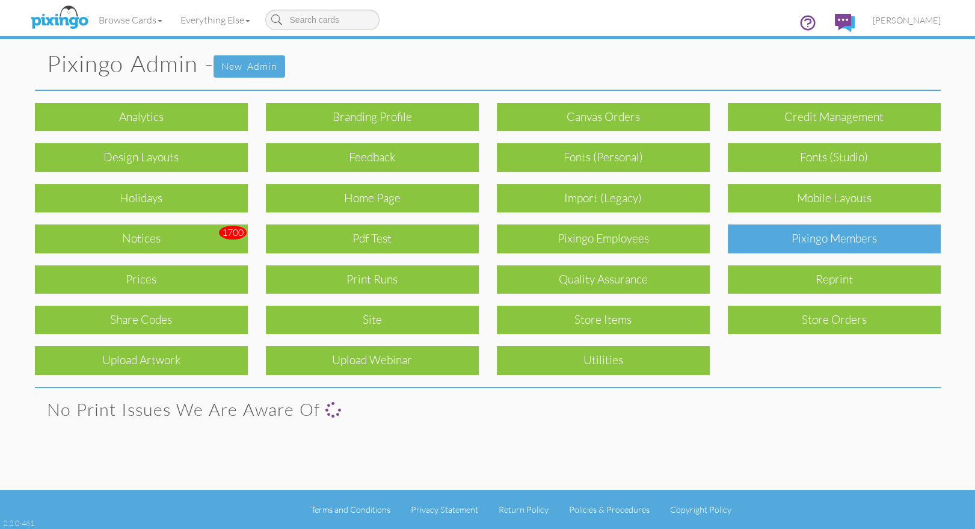
click at [827, 242] on div "Pixingo Members" at bounding box center [834, 238] width 213 height 28
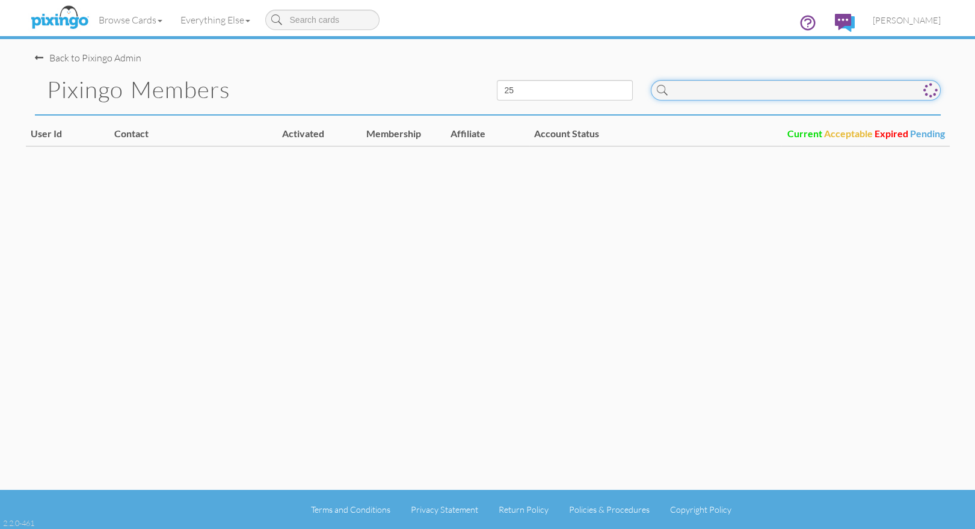
click at [729, 86] on input at bounding box center [796, 90] width 290 height 20
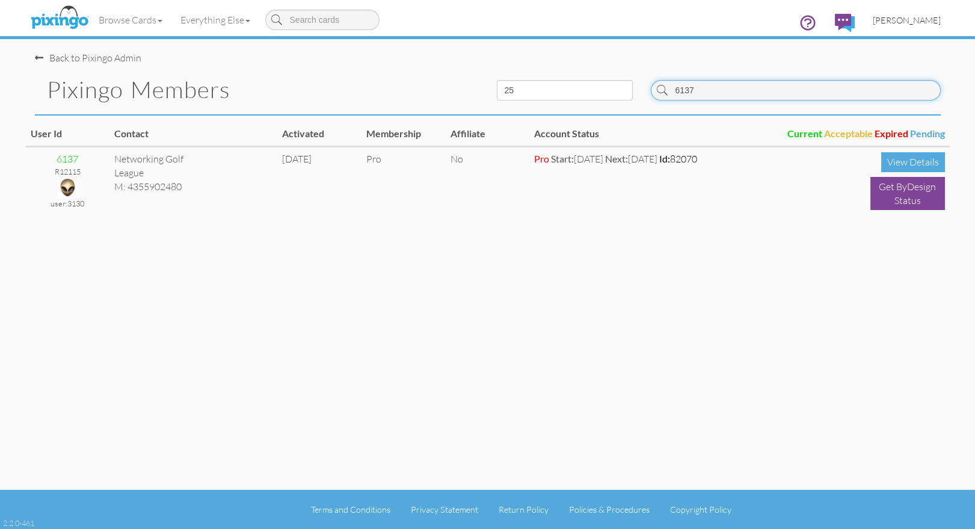
type input "6137"
click at [927, 19] on span "[PERSON_NAME]" at bounding box center [907, 20] width 68 height 10
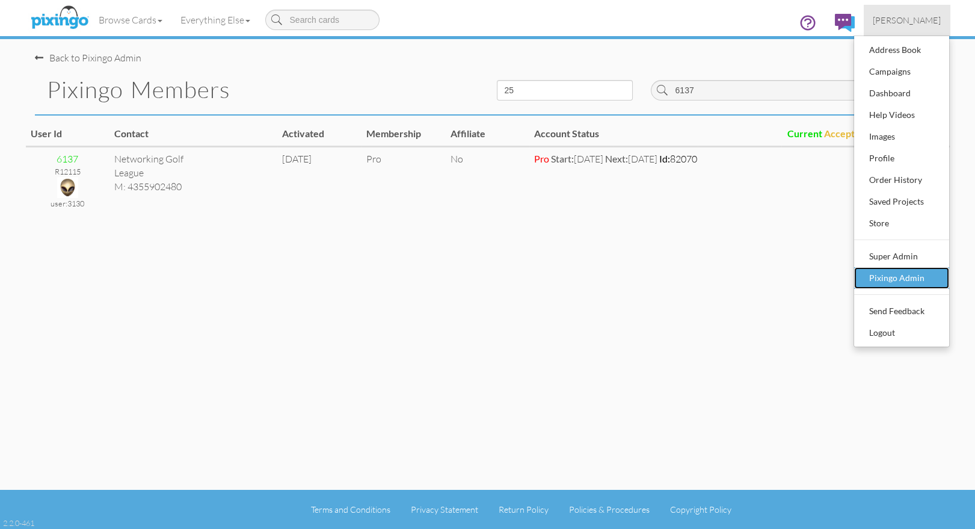
click at [900, 280] on div "Pixingo Admin" at bounding box center [901, 278] width 71 height 18
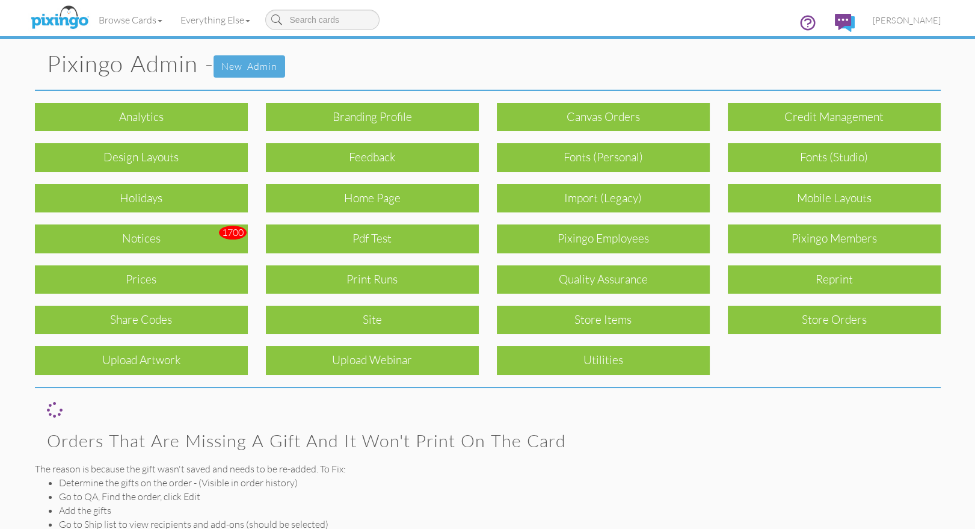
click at [794, 109] on div "Credit Management" at bounding box center [834, 117] width 213 height 28
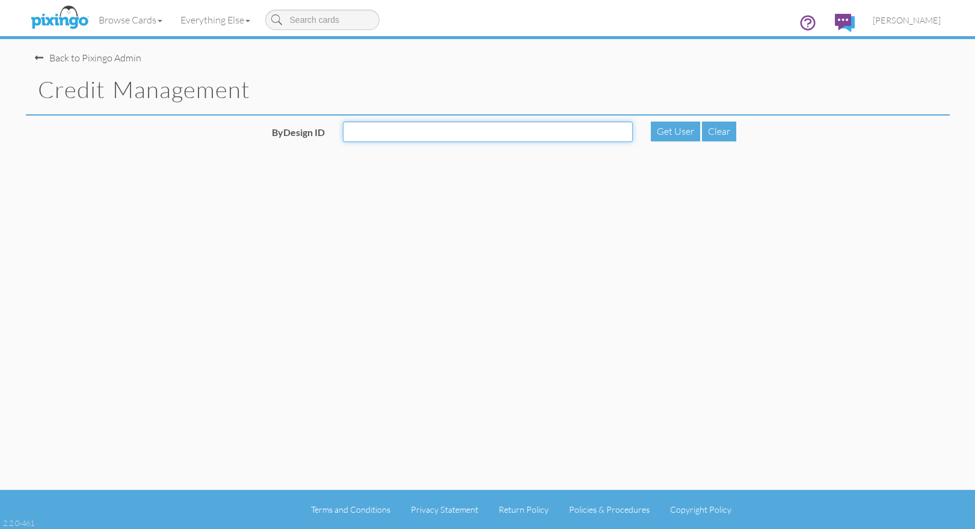
click at [373, 132] on input "ByDesign ID" at bounding box center [488, 131] width 290 height 20
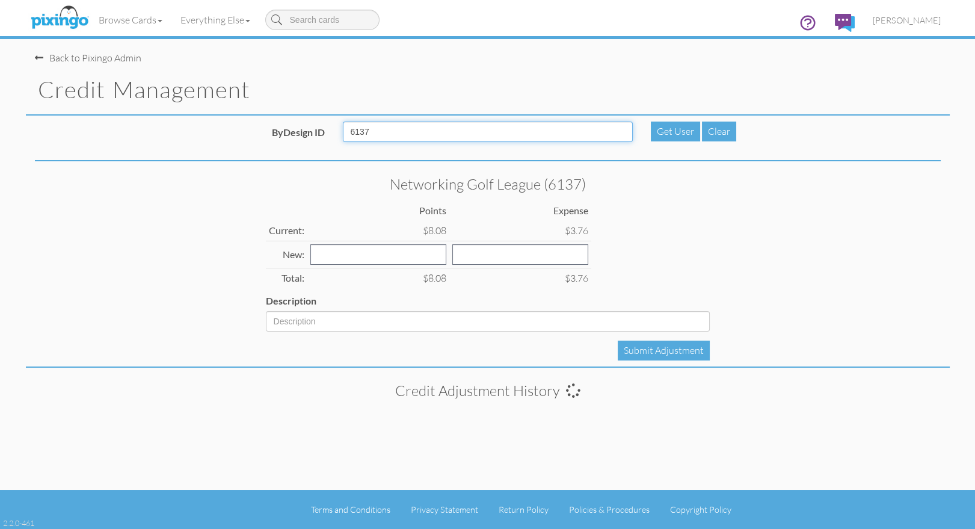
type input "6137"
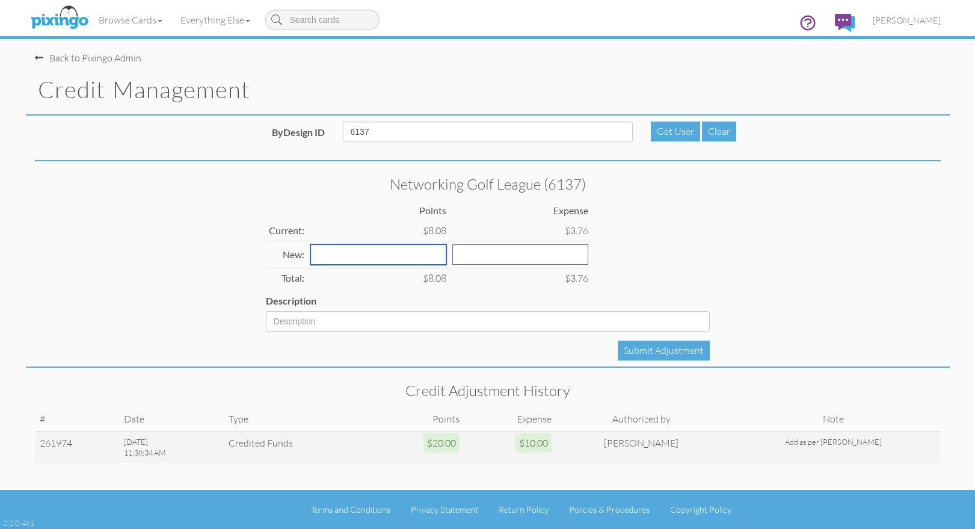
click at [326, 260] on input "number" at bounding box center [378, 254] width 136 height 20
type input "30"
click at [456, 255] on input "number" at bounding box center [520, 254] width 136 height 20
type input "40"
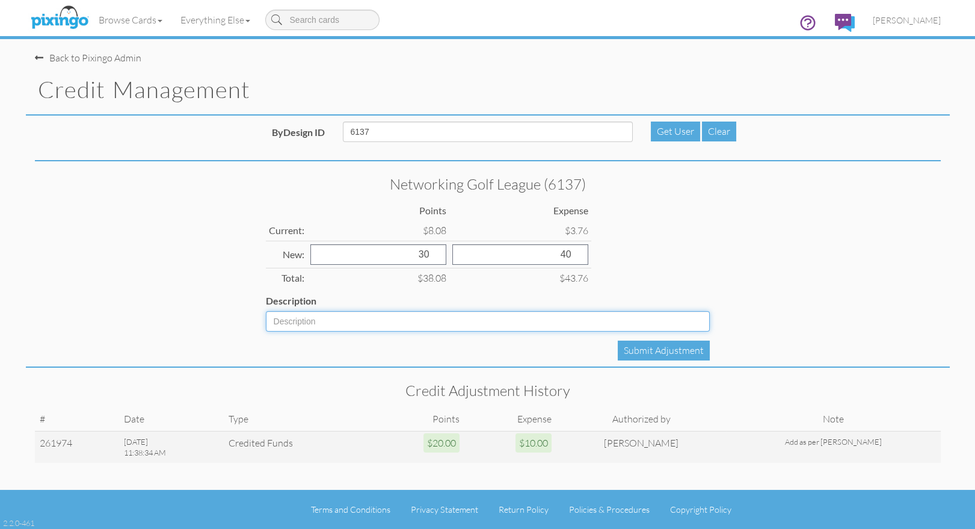
click at [384, 322] on input "Description" at bounding box center [488, 321] width 444 height 20
type input "As per Bryan"
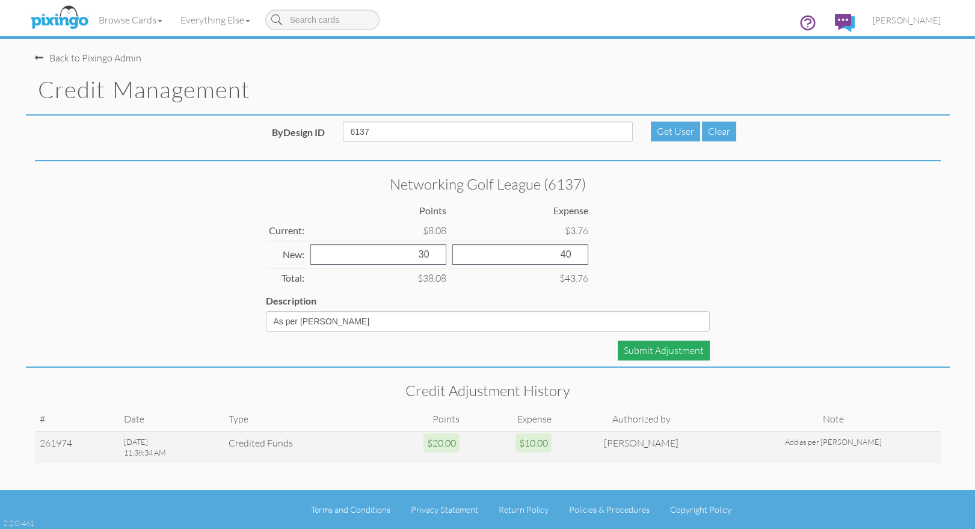
click at [679, 357] on div "Submit Adjustment" at bounding box center [664, 350] width 92 height 20
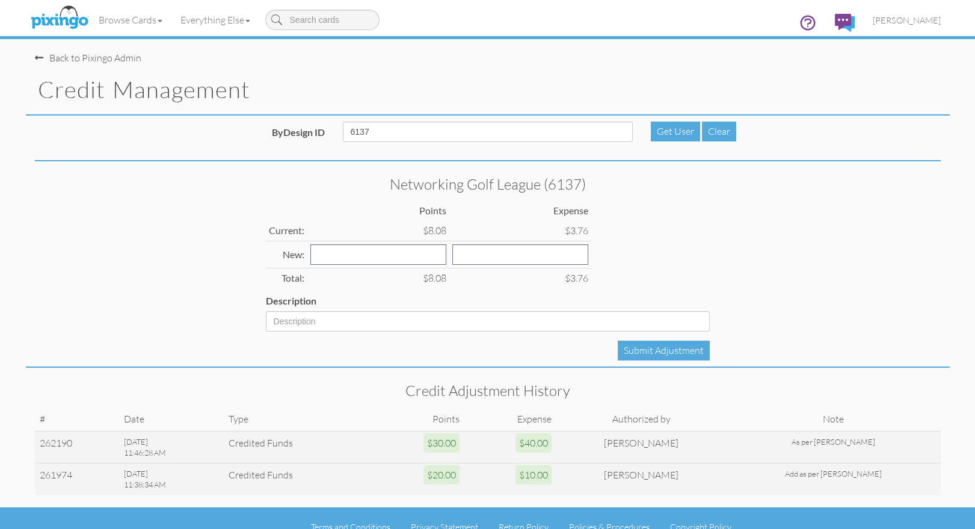
click at [854, 318] on div "Networking Golf League (6137) Points Expense Current: $8.08 $3.76 New: Total: $…" at bounding box center [488, 267] width 924 height 200
click at [926, 20] on span "[PERSON_NAME]" at bounding box center [907, 20] width 68 height 10
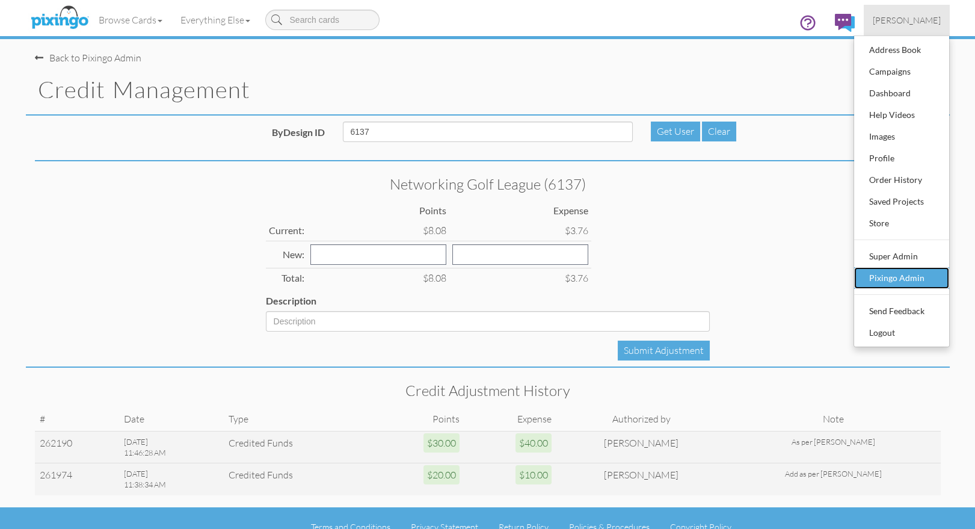
click at [909, 270] on div "Pixingo Admin" at bounding box center [901, 278] width 71 height 18
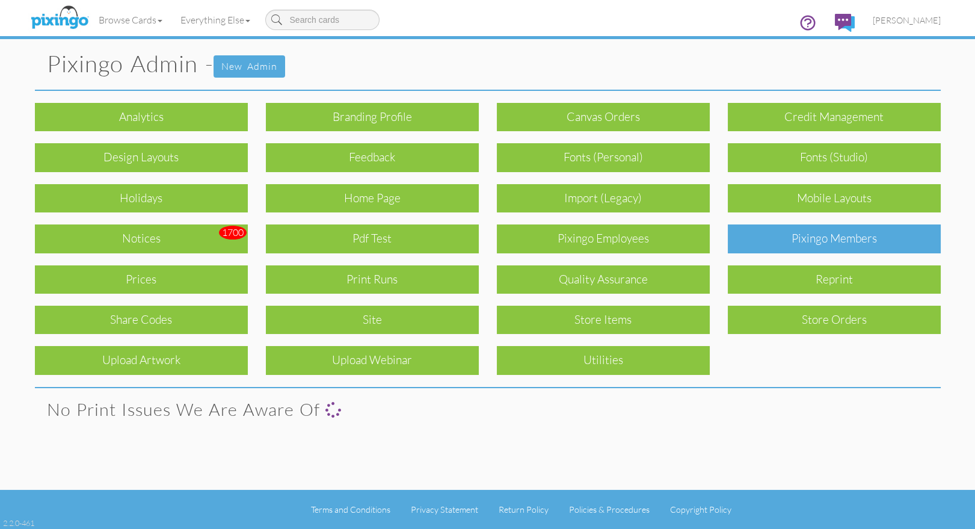
click at [863, 238] on div "Pixingo Members" at bounding box center [834, 238] width 213 height 28
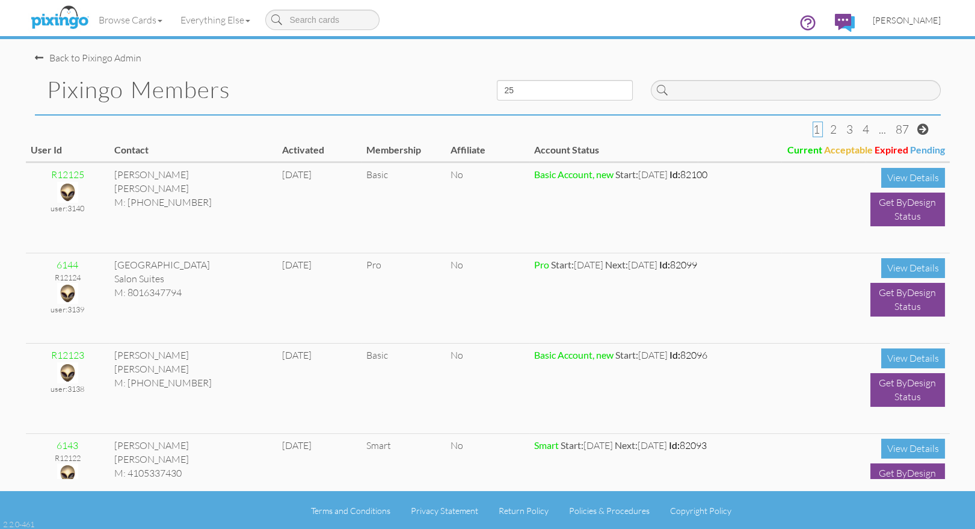
click at [927, 17] on span "[PERSON_NAME]" at bounding box center [907, 20] width 68 height 10
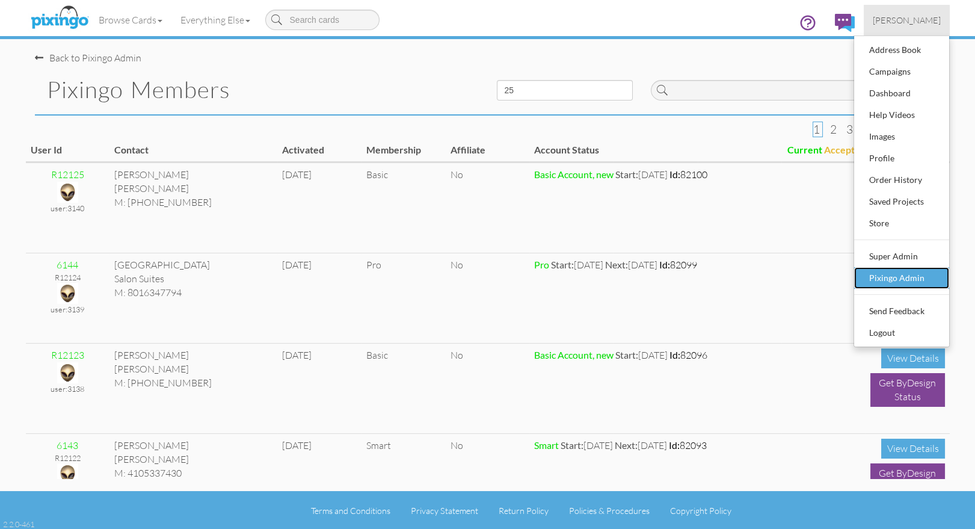
click at [904, 281] on div "Pixingo Admin" at bounding box center [901, 278] width 71 height 18
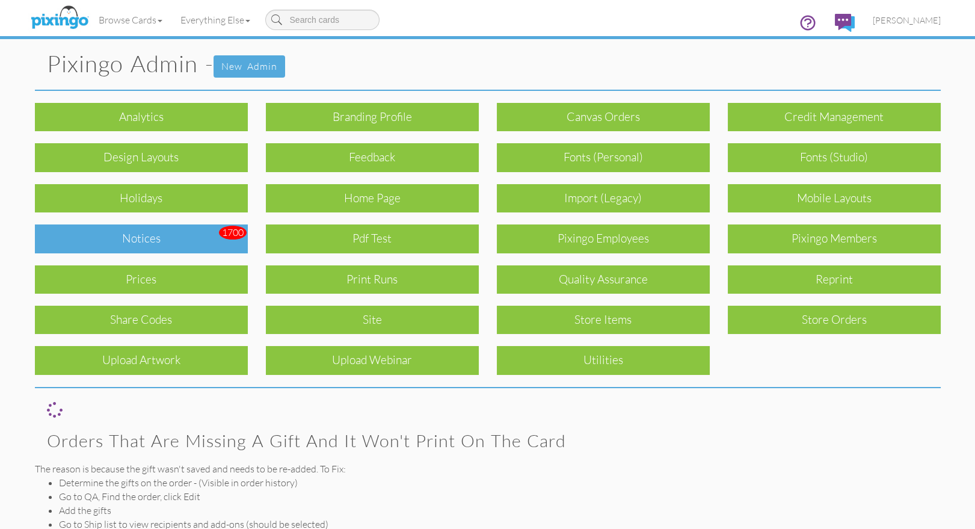
click at [179, 233] on div "Notices" at bounding box center [141, 238] width 213 height 28
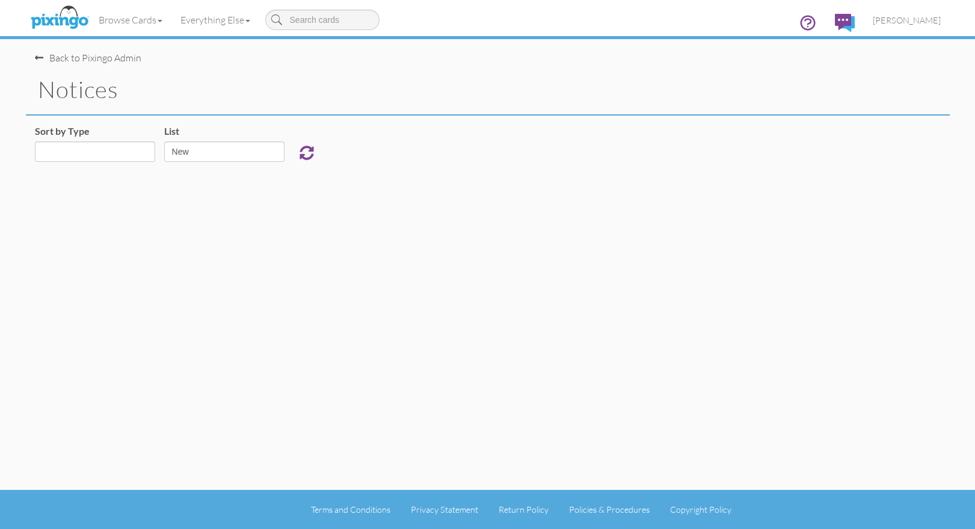
select select "object:32995"
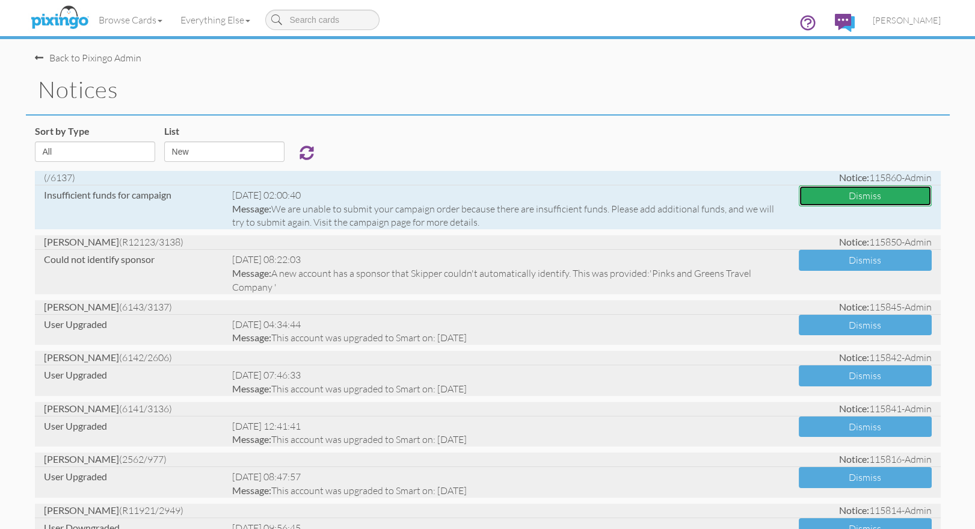
click at [817, 201] on button "Dismiss" at bounding box center [865, 195] width 133 height 21
click at [926, 20] on span "[PERSON_NAME]" at bounding box center [907, 20] width 68 height 10
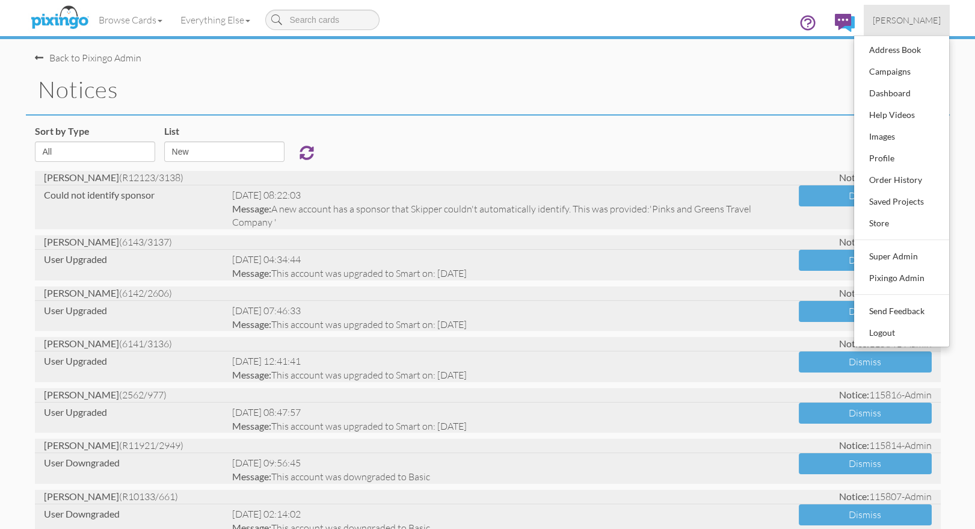
click at [917, 20] on span "[PERSON_NAME]" at bounding box center [907, 20] width 68 height 10
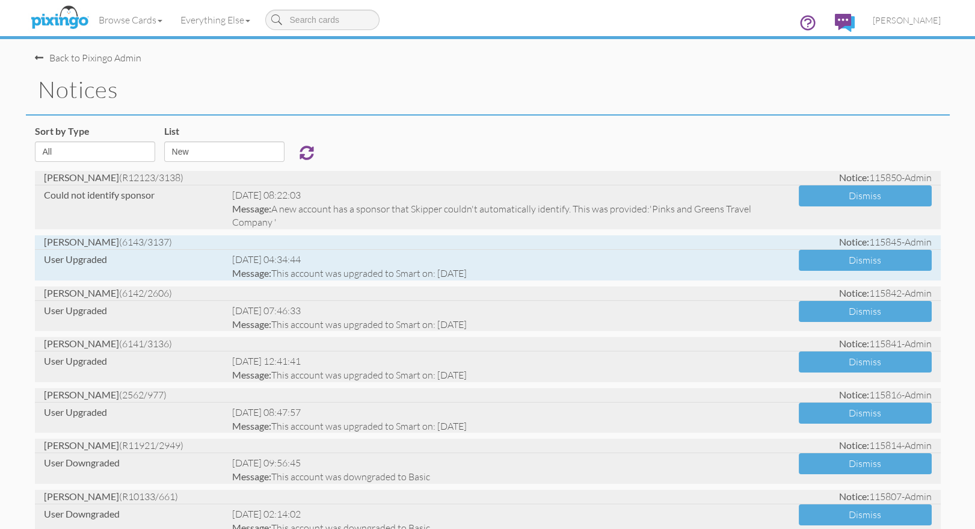
click at [886, 278] on div "User Upgraded Mon, Aug 11 @ 04:34:44 Message: This account was upgraded to Smar…" at bounding box center [488, 265] width 906 height 31
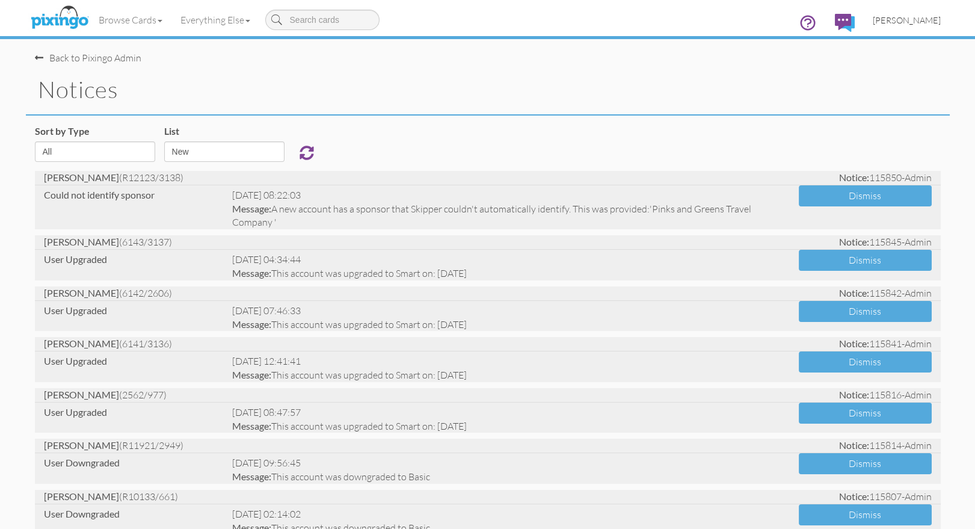
click at [923, 20] on span "[PERSON_NAME]" at bounding box center [907, 20] width 68 height 10
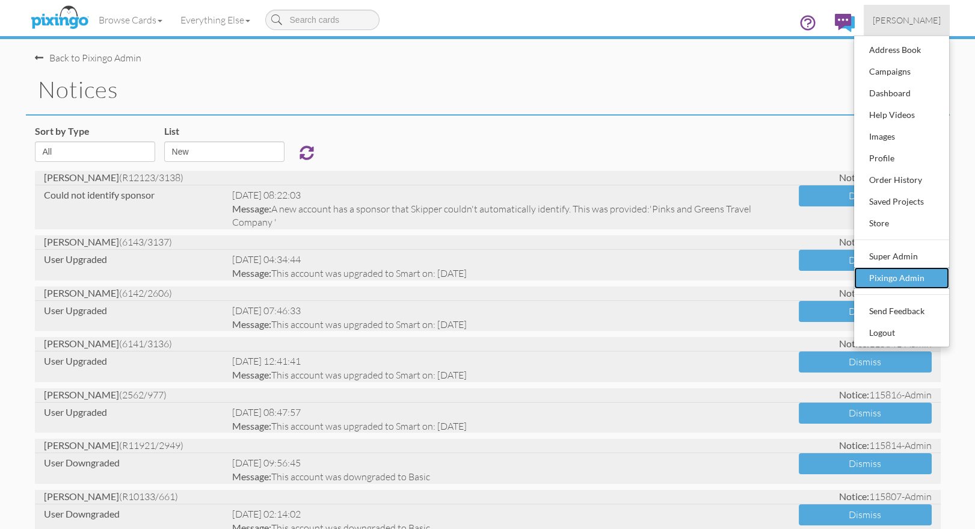
click at [900, 272] on div "Pixingo Admin" at bounding box center [901, 278] width 71 height 18
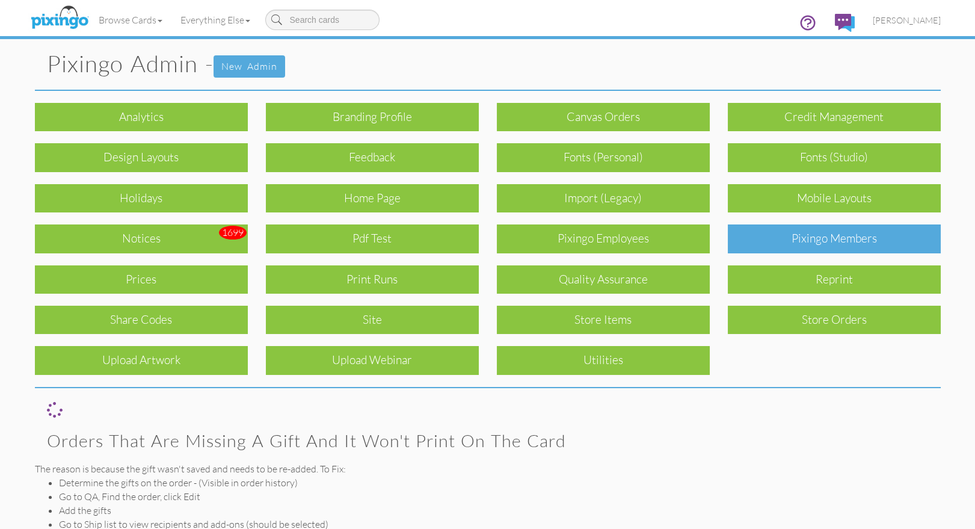
click at [831, 236] on div "Pixingo Members" at bounding box center [834, 238] width 213 height 28
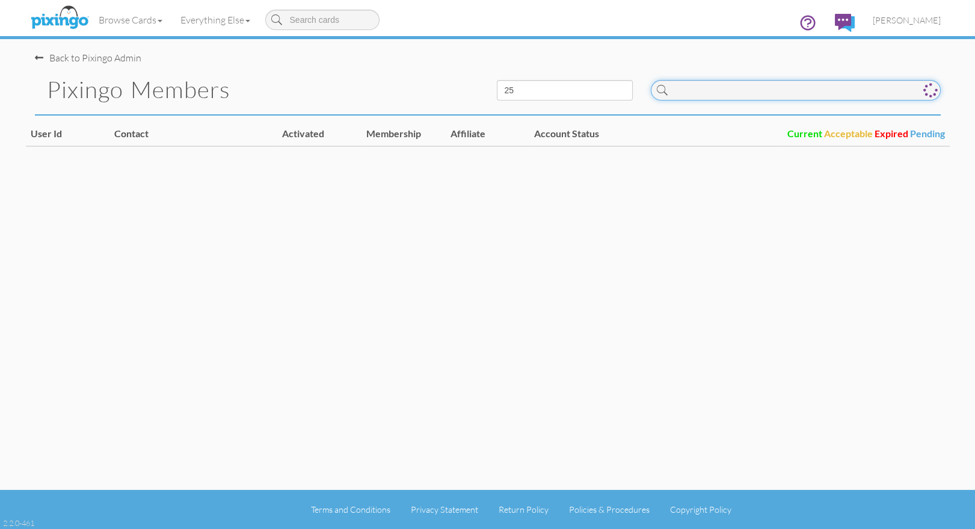
click at [693, 95] on input at bounding box center [796, 90] width 290 height 20
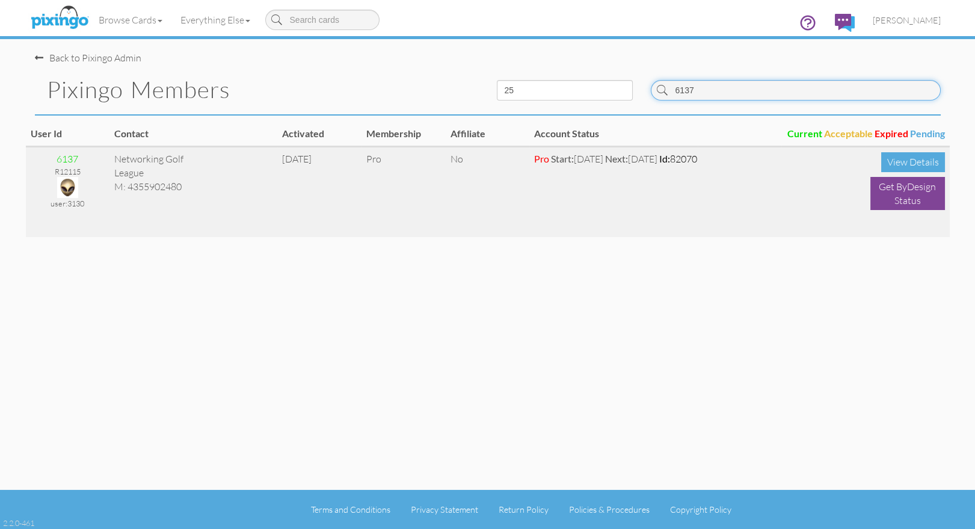
type input "6137"
click at [66, 185] on img at bounding box center [67, 187] width 21 height 21
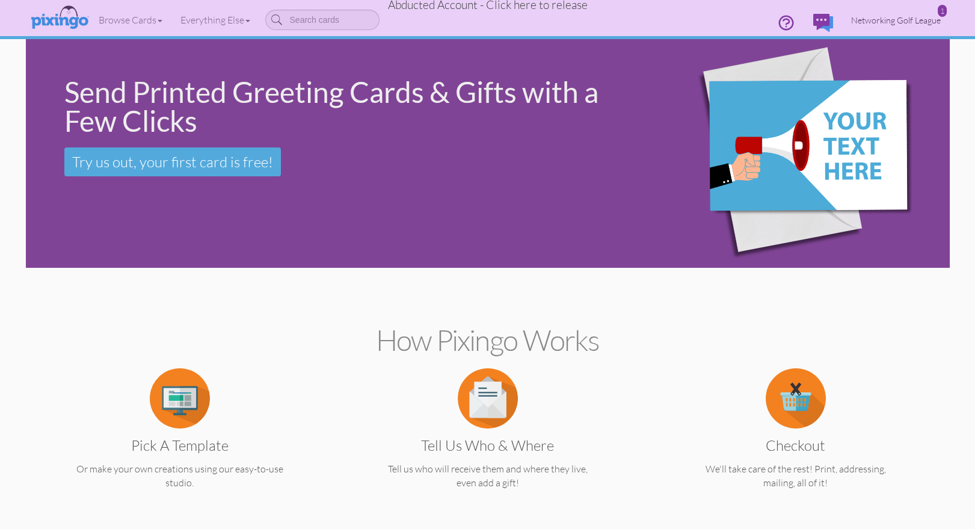
click at [876, 20] on span "Networking Golf League" at bounding box center [896, 20] width 90 height 10
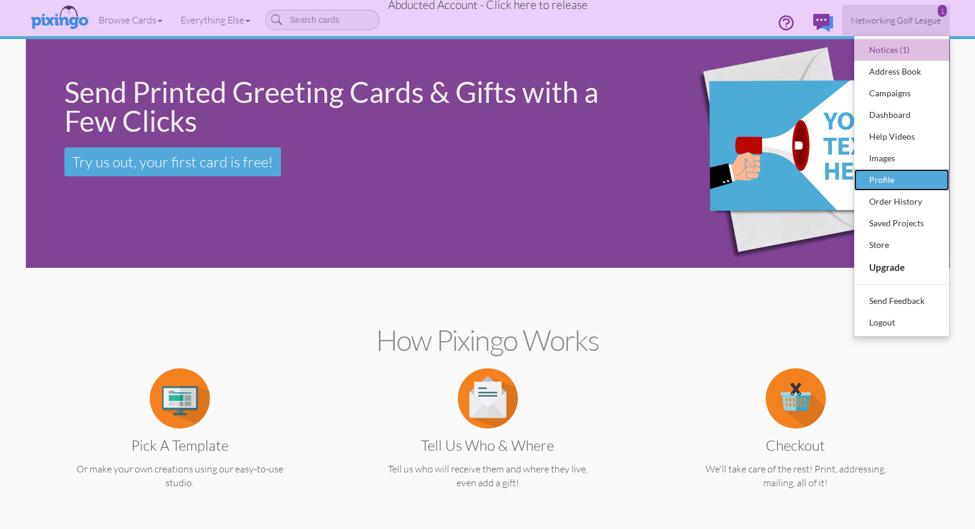
click at [888, 171] on div "Profile" at bounding box center [901, 180] width 71 height 18
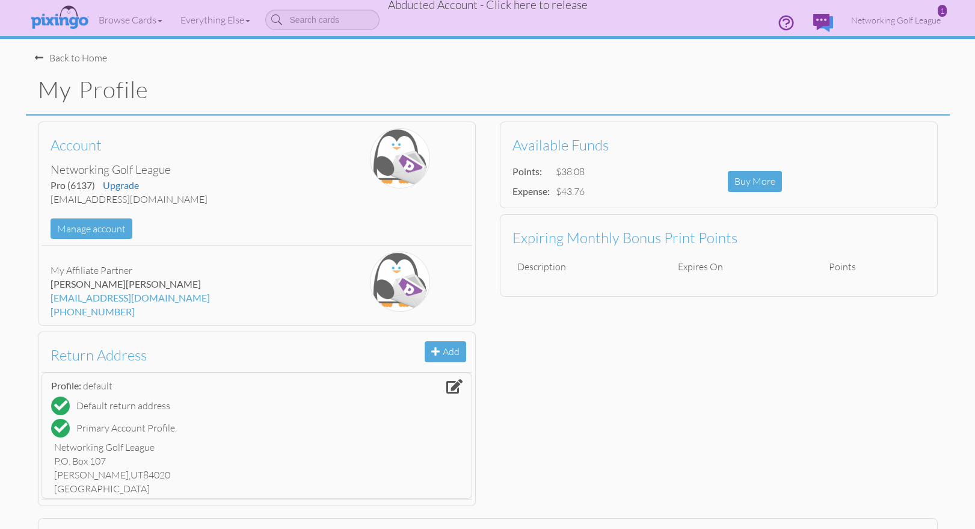
click at [513, 9] on span "Abducted Account - Click here to release" at bounding box center [488, 5] width 200 height 14
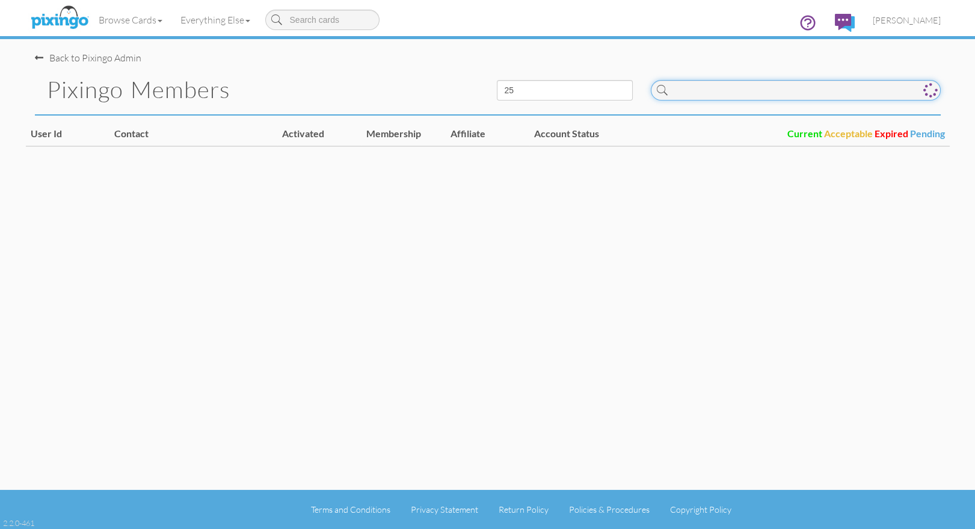
click at [826, 89] on input at bounding box center [796, 90] width 290 height 20
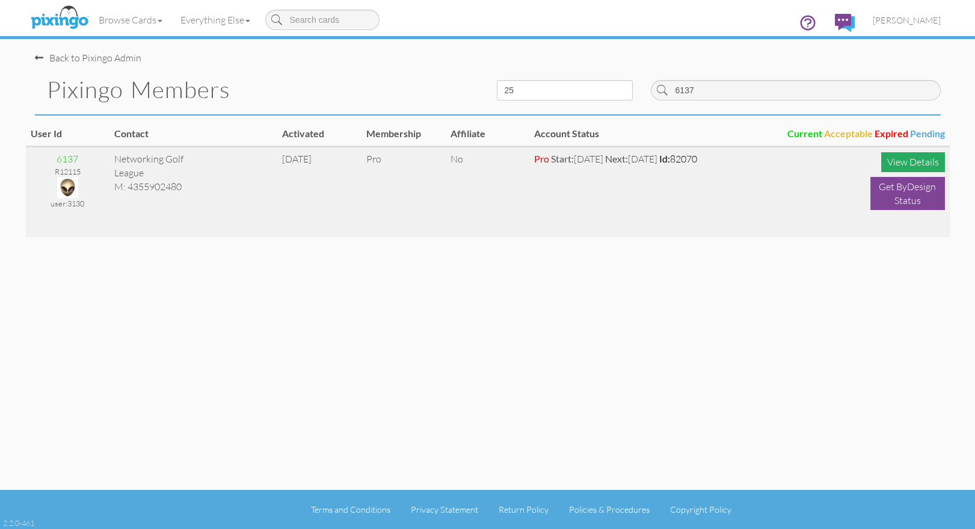
click at [926, 168] on div "View Details" at bounding box center [913, 162] width 64 height 20
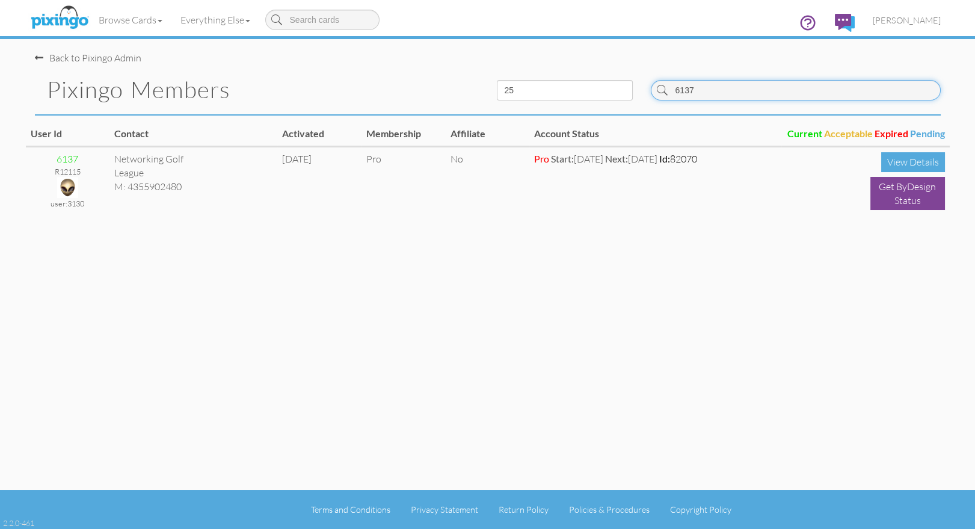
click at [819, 89] on input "6137" at bounding box center [796, 90] width 290 height 20
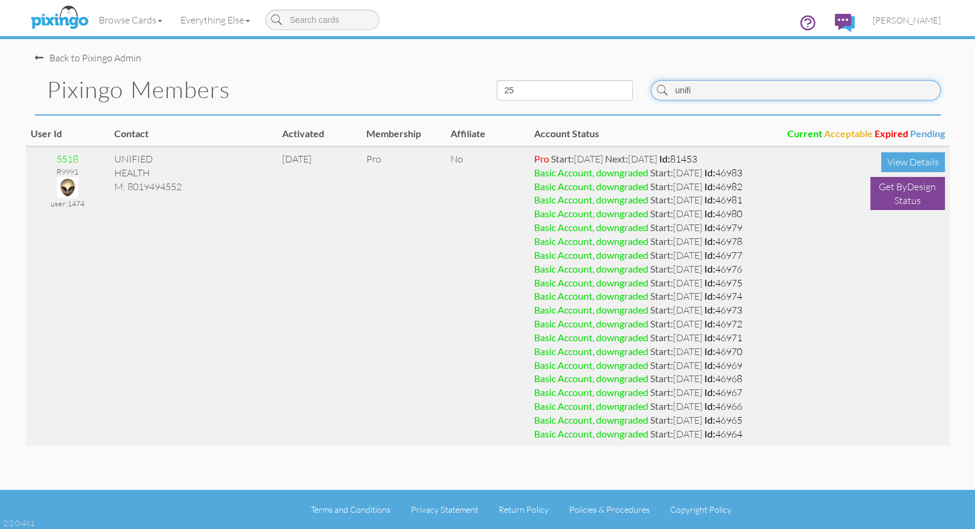
type input "unifi"
click at [68, 188] on img at bounding box center [67, 187] width 21 height 21
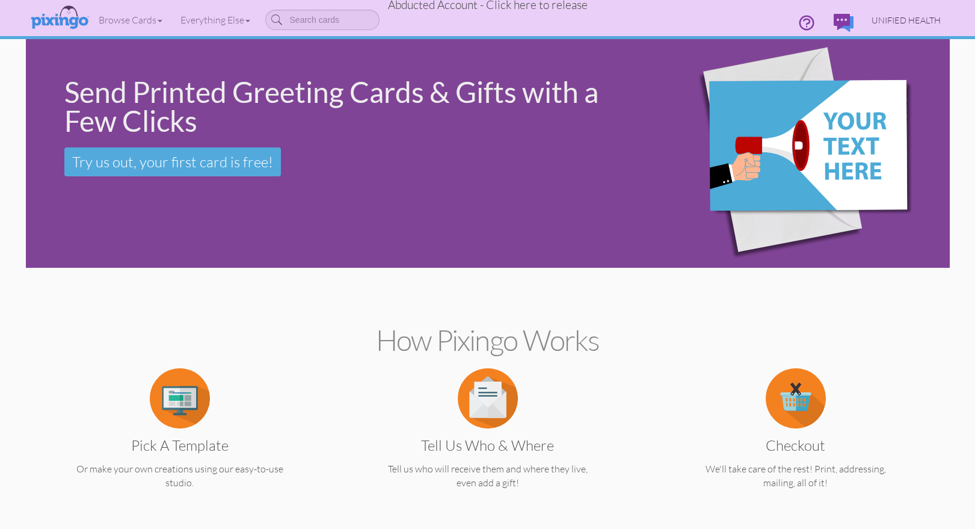
click at [907, 20] on span "UNIFIED HEALTH" at bounding box center [905, 20] width 69 height 10
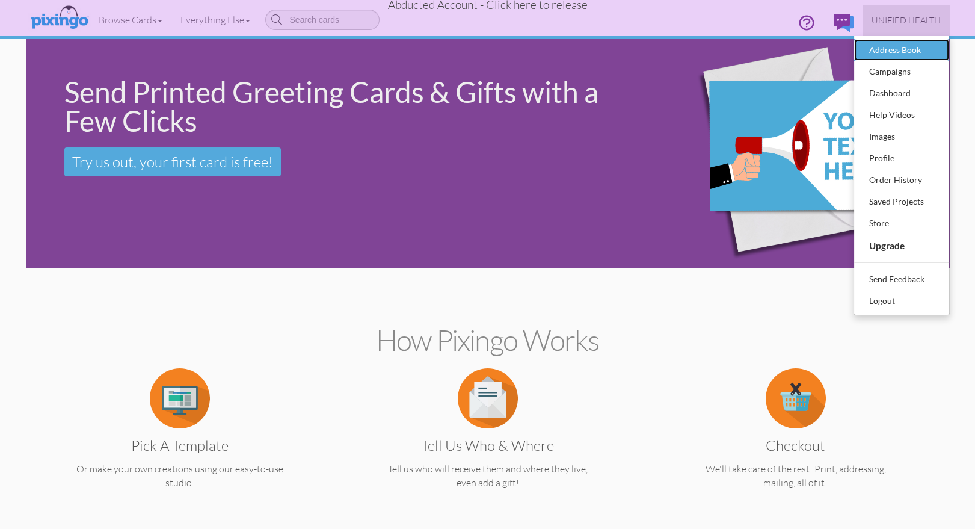
click at [914, 49] on div "Address Book" at bounding box center [901, 50] width 71 height 18
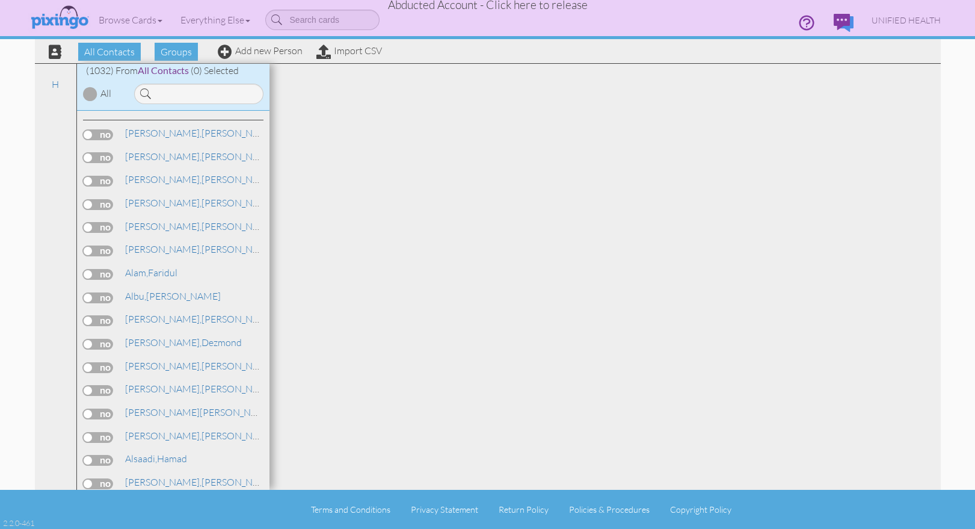
click at [550, 6] on span "Abducted Account - Click here to release" at bounding box center [488, 5] width 200 height 14
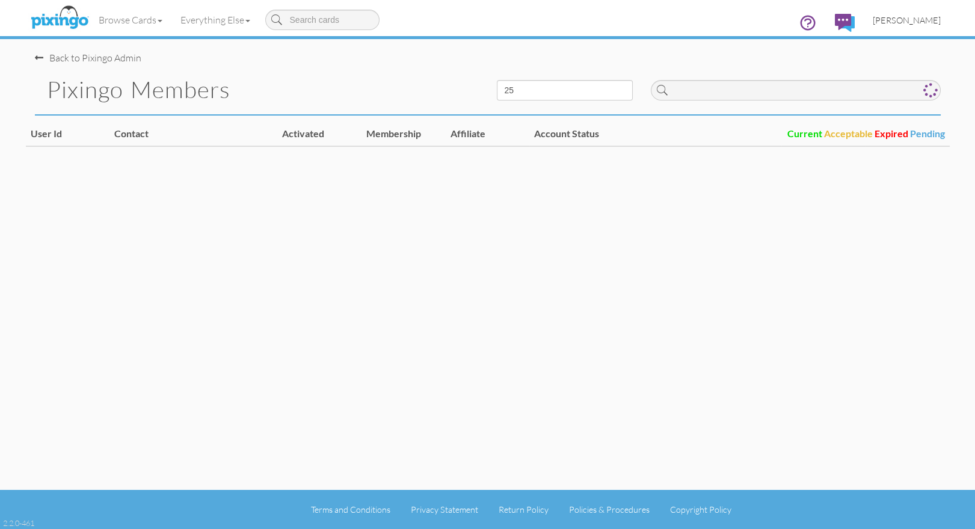
click at [911, 21] on span "[PERSON_NAME]" at bounding box center [907, 20] width 68 height 10
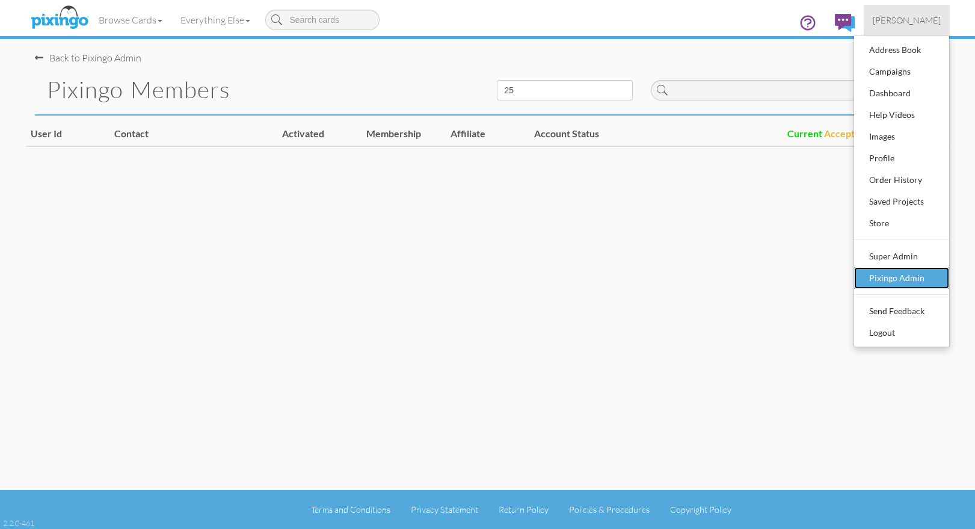
click at [911, 267] on link "Pixingo Admin" at bounding box center [901, 278] width 95 height 22
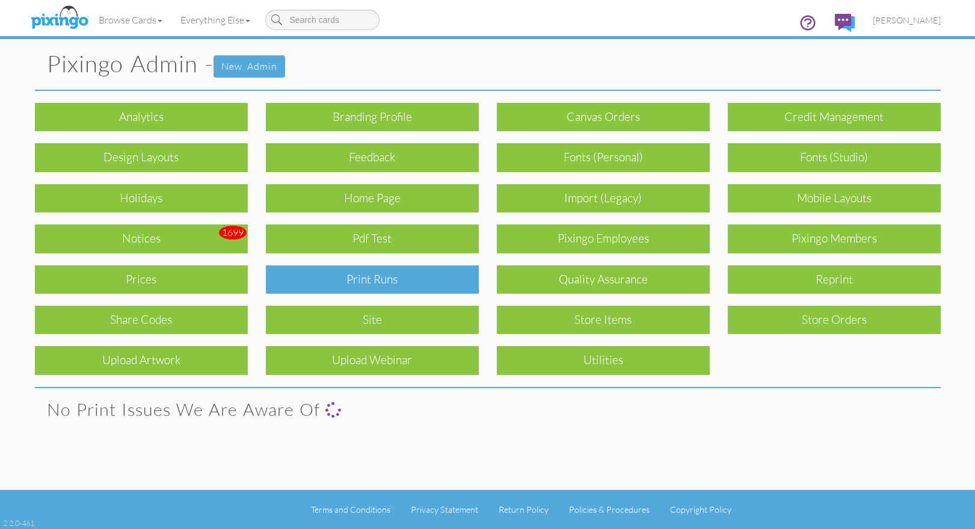
click at [424, 290] on div "Print Runs" at bounding box center [372, 279] width 213 height 28
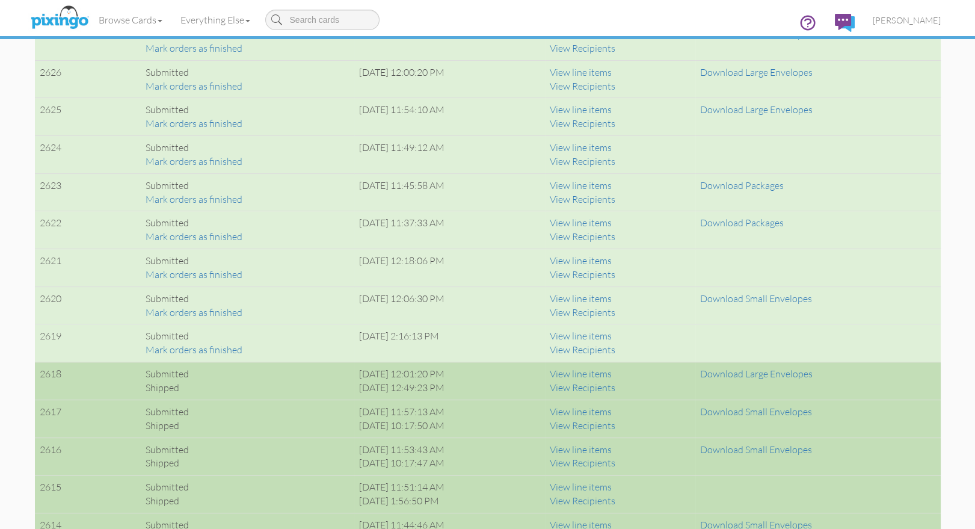
scroll to position [1099, 0]
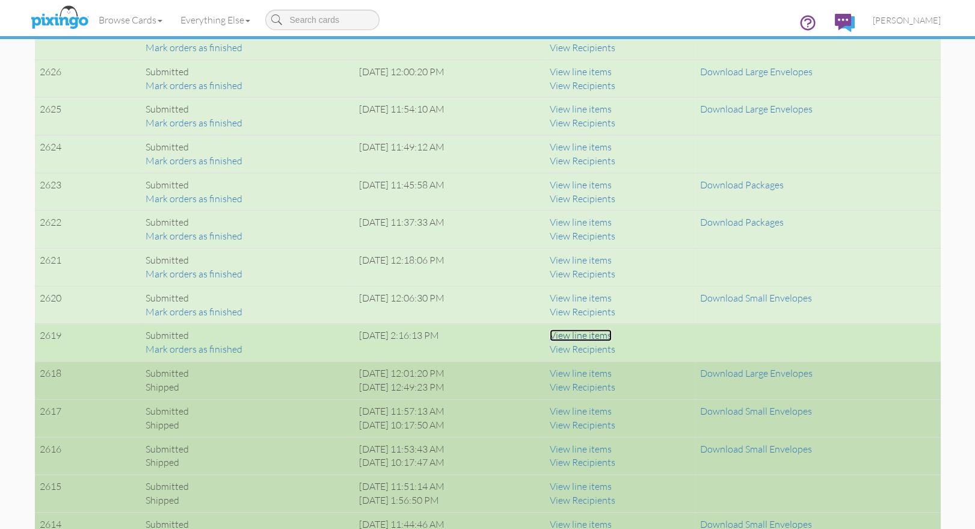
click at [612, 336] on link "View line items" at bounding box center [581, 335] width 62 height 12
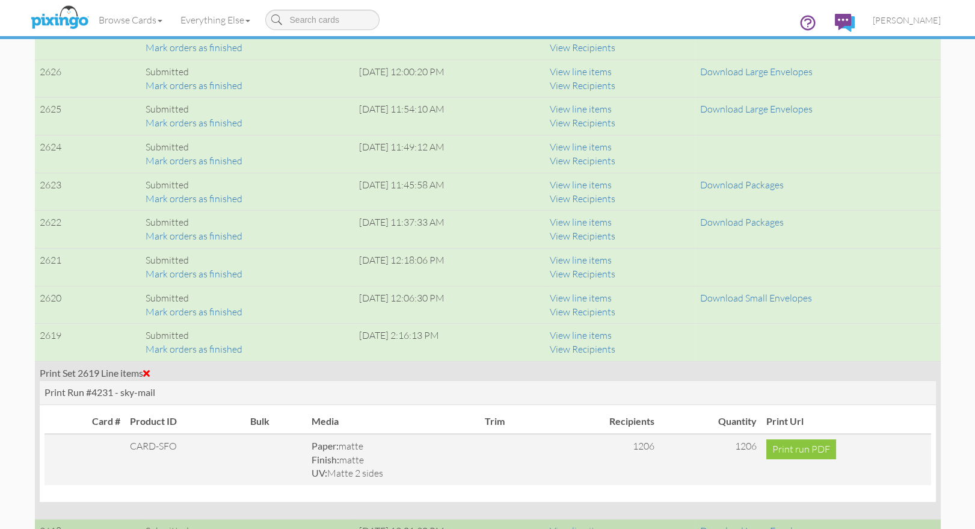
click at [150, 370] on span at bounding box center [146, 373] width 7 height 10
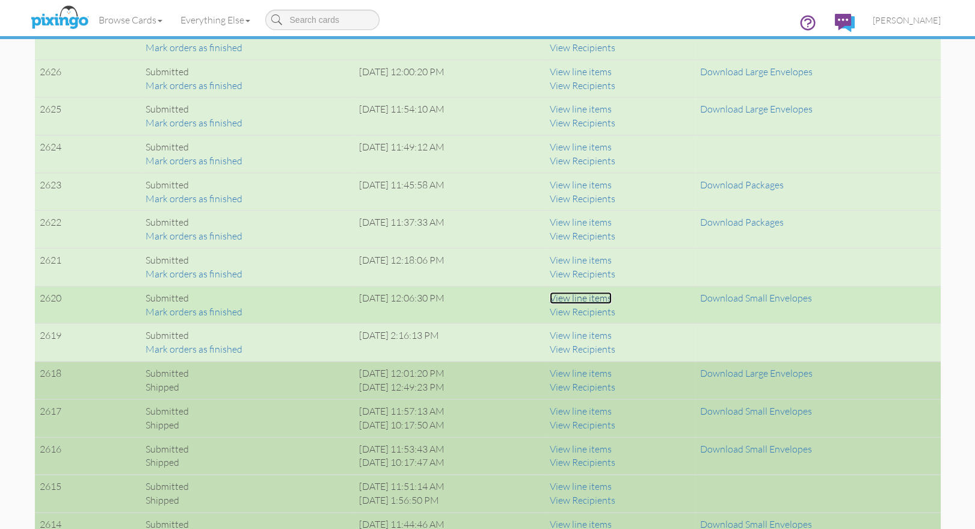
click at [612, 297] on link "View line items" at bounding box center [581, 298] width 62 height 12
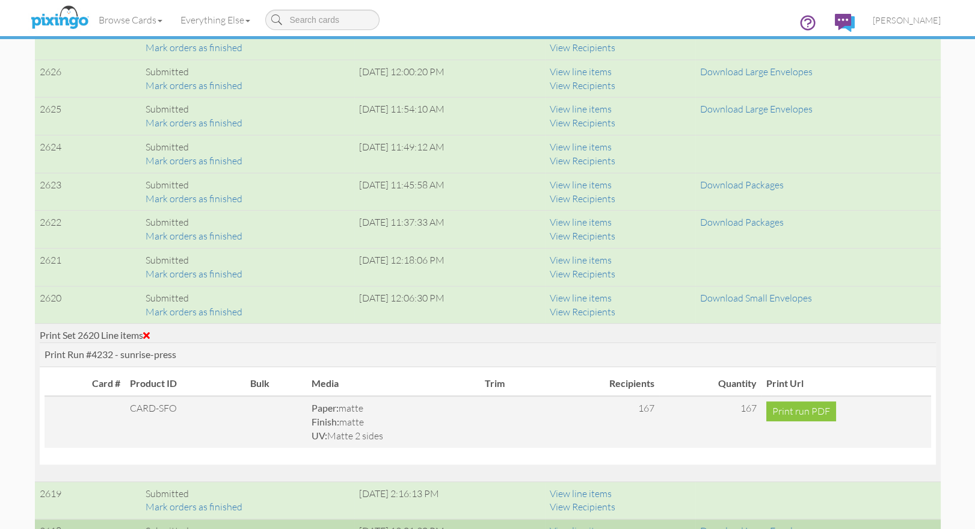
click at [149, 333] on span at bounding box center [146, 335] width 7 height 10
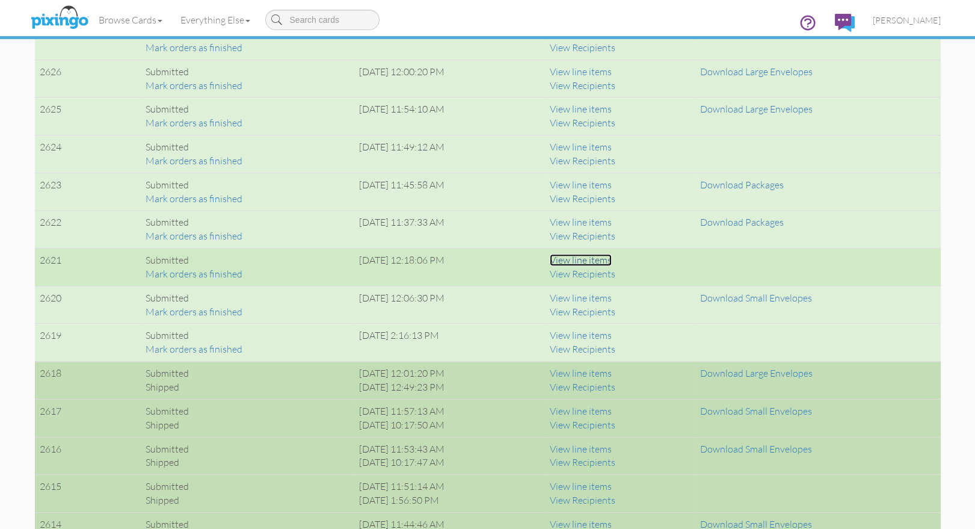
click at [612, 259] on link "View line items" at bounding box center [581, 260] width 62 height 12
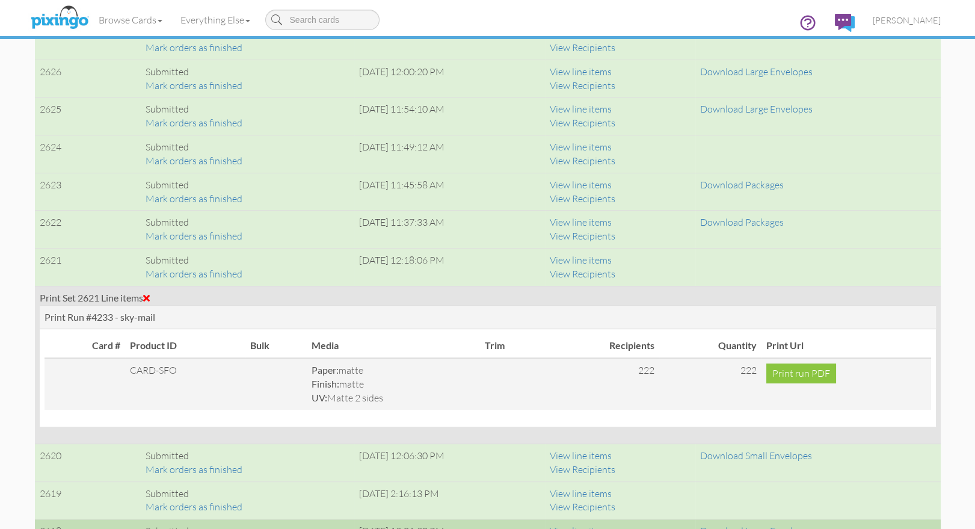
click at [147, 293] on span at bounding box center [146, 298] width 7 height 10
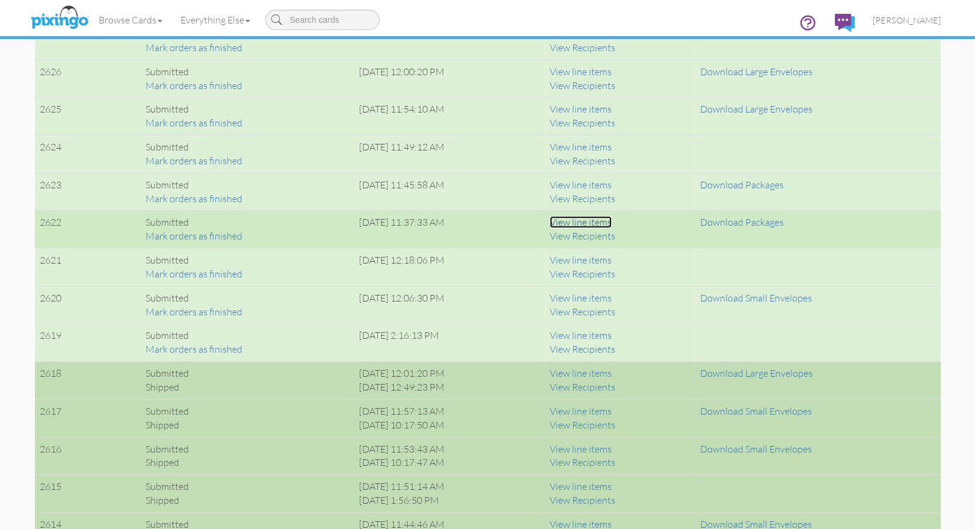
click at [590, 220] on link "View line items" at bounding box center [581, 222] width 62 height 12
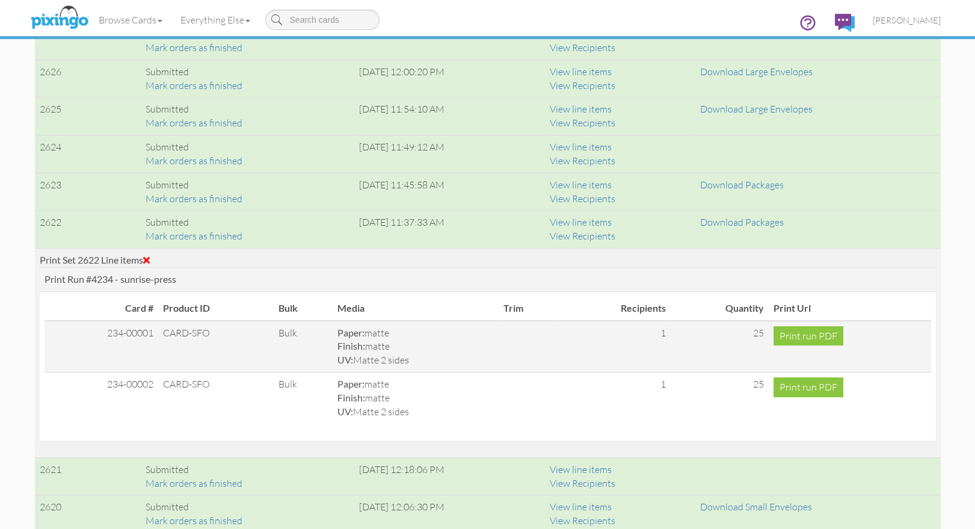
click at [149, 257] on span at bounding box center [146, 260] width 7 height 10
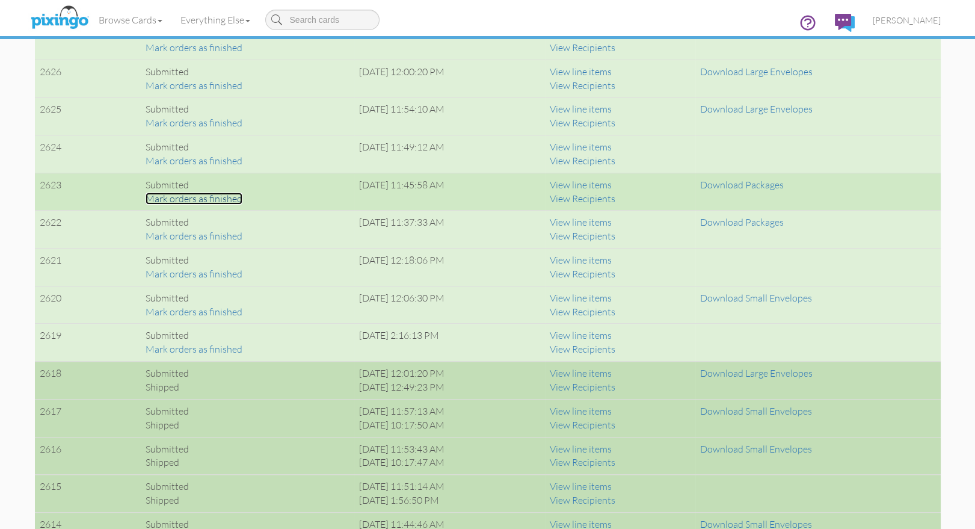
click at [200, 197] on link "Mark orders as finished" at bounding box center [194, 198] width 97 height 12
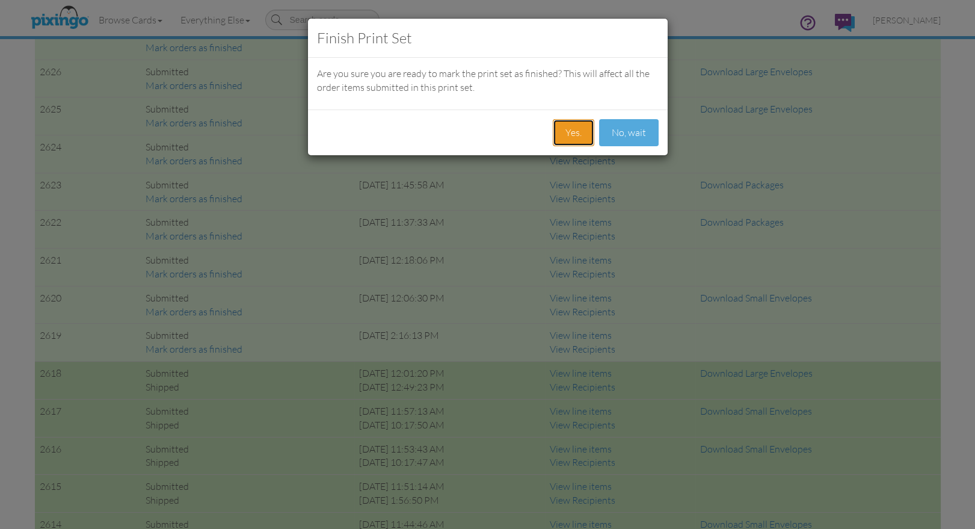
click at [577, 132] on button "Yes." at bounding box center [573, 132] width 41 height 27
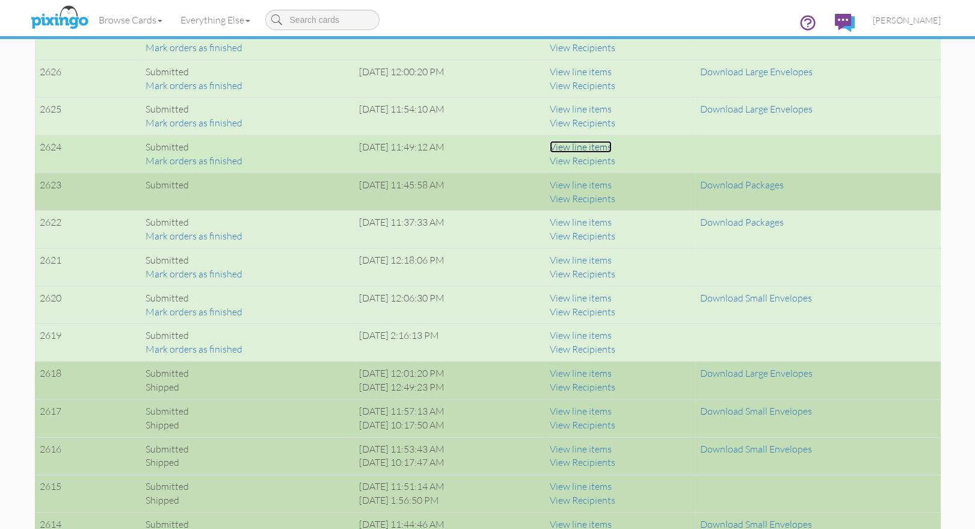
click at [612, 148] on link "View line items" at bounding box center [581, 147] width 62 height 12
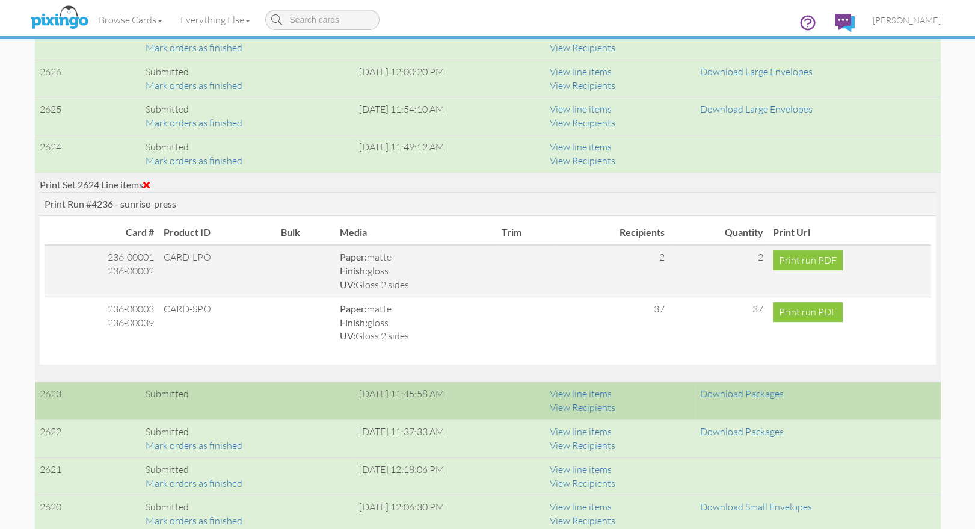
click at [150, 182] on span at bounding box center [146, 185] width 7 height 10
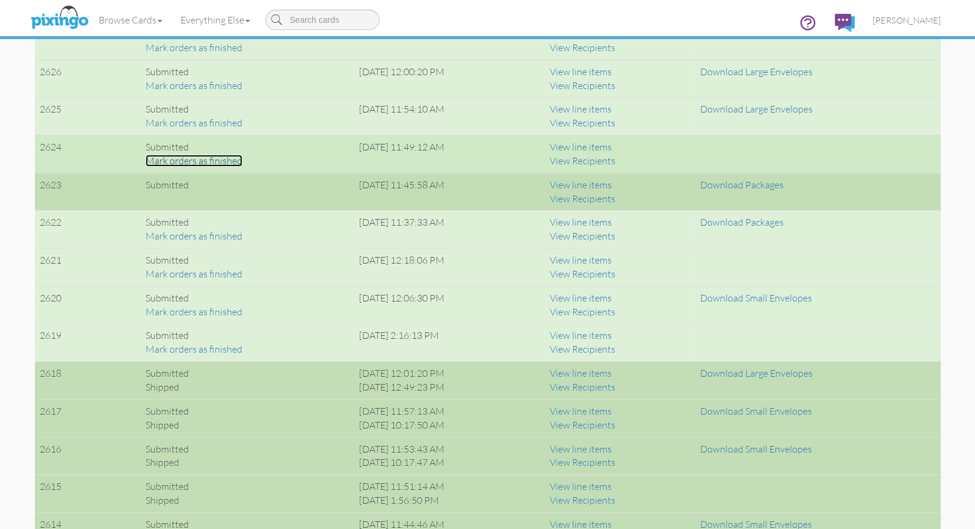
click at [171, 160] on link "Mark orders as finished" at bounding box center [194, 161] width 97 height 12
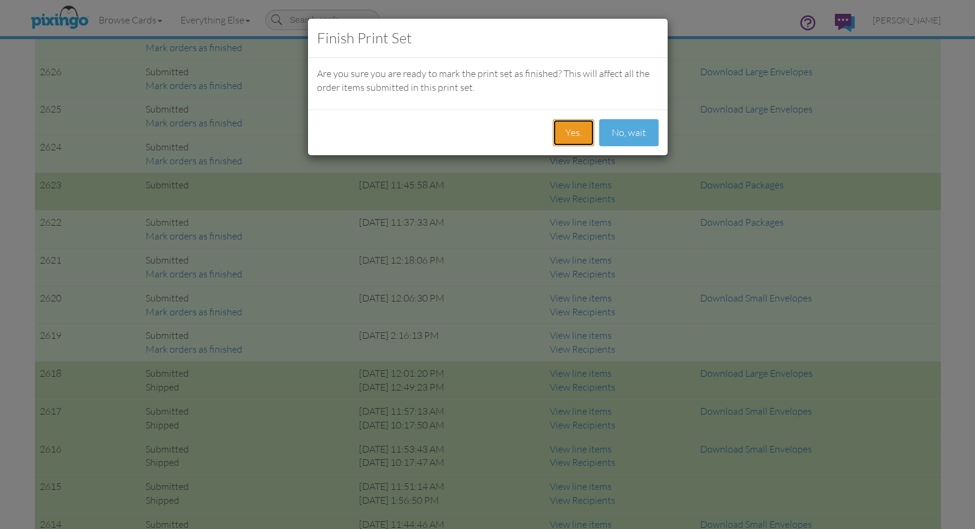
click at [559, 137] on button "Yes." at bounding box center [573, 132] width 41 height 27
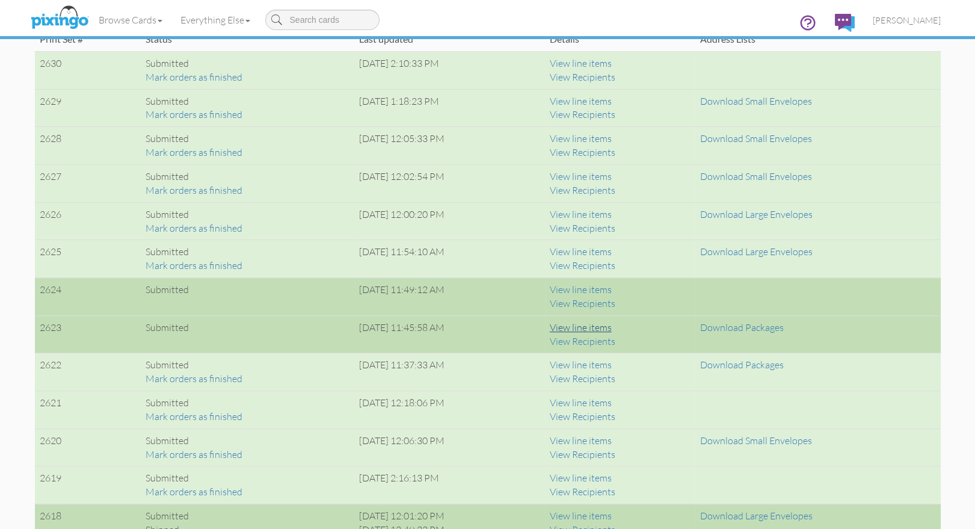
scroll to position [956, 0]
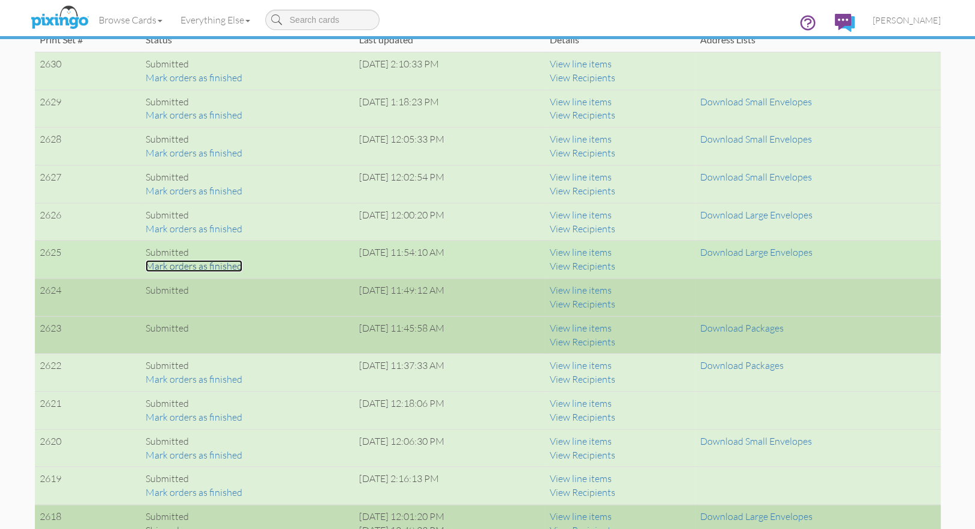
click at [216, 263] on link "Mark orders as finished" at bounding box center [194, 266] width 97 height 12
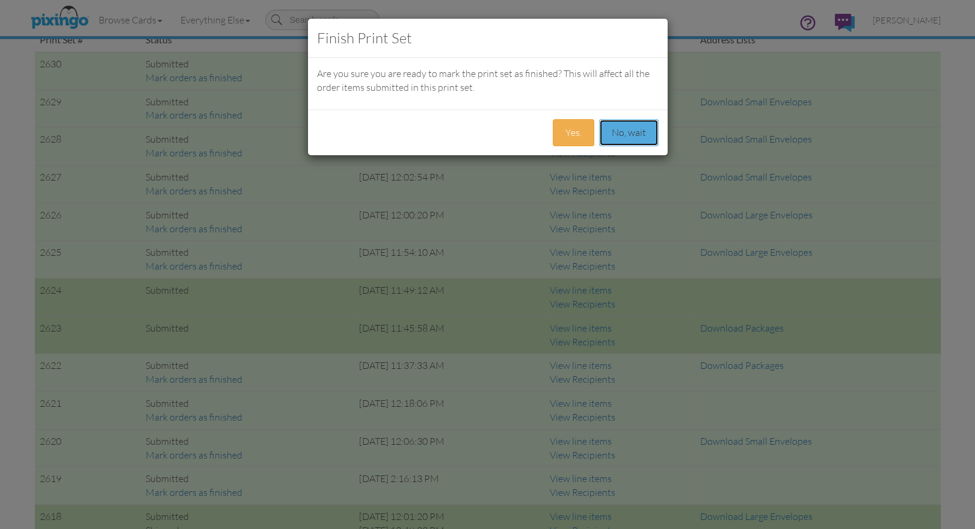
drag, startPoint x: 615, startPoint y: 138, endPoint x: 622, endPoint y: 147, distance: 11.7
click at [615, 138] on button "No, wait" at bounding box center [629, 132] width 60 height 27
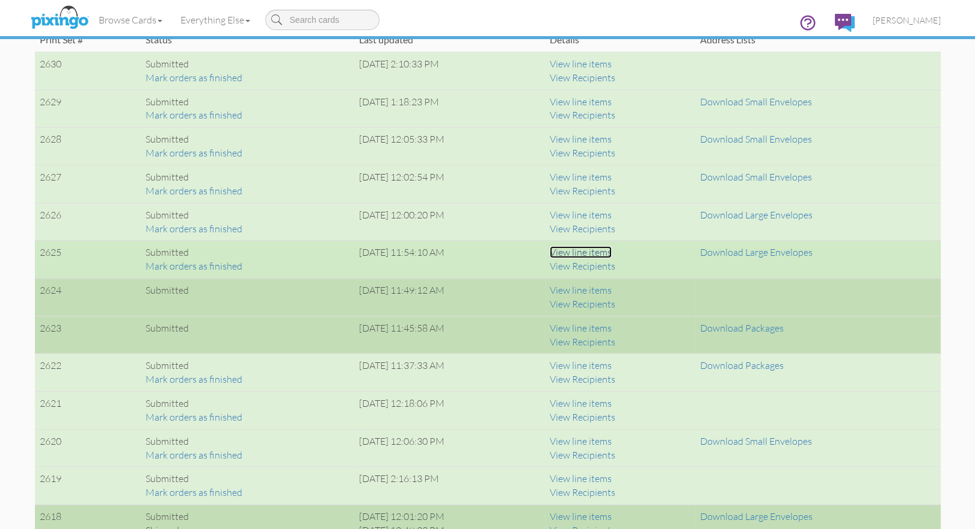
click at [612, 250] on link "View line items" at bounding box center [581, 252] width 62 height 12
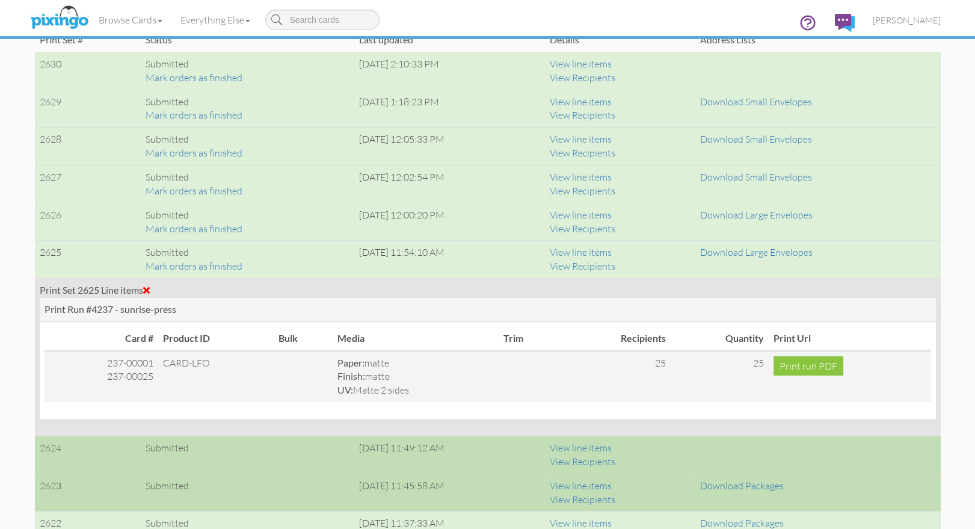
click at [150, 289] on span at bounding box center [146, 290] width 7 height 10
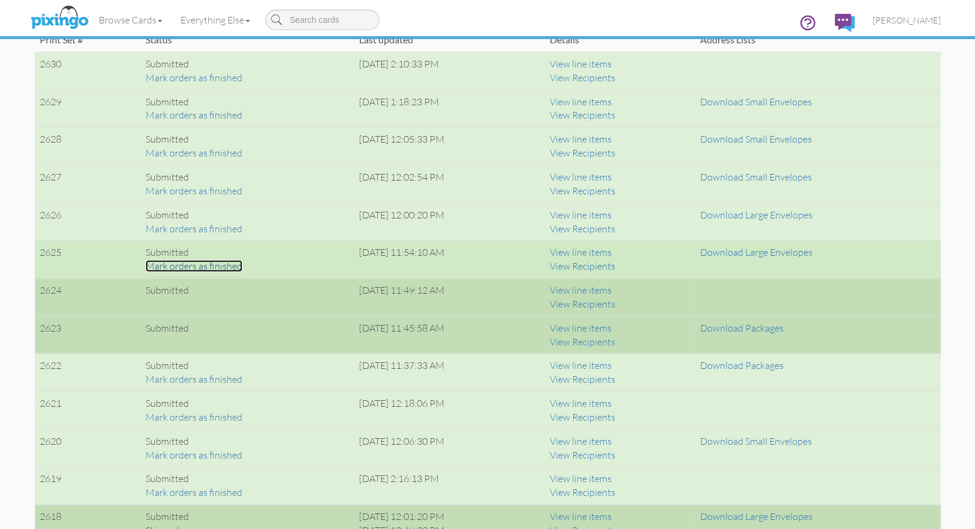
click at [232, 263] on link "Mark orders as finished" at bounding box center [194, 266] width 97 height 12
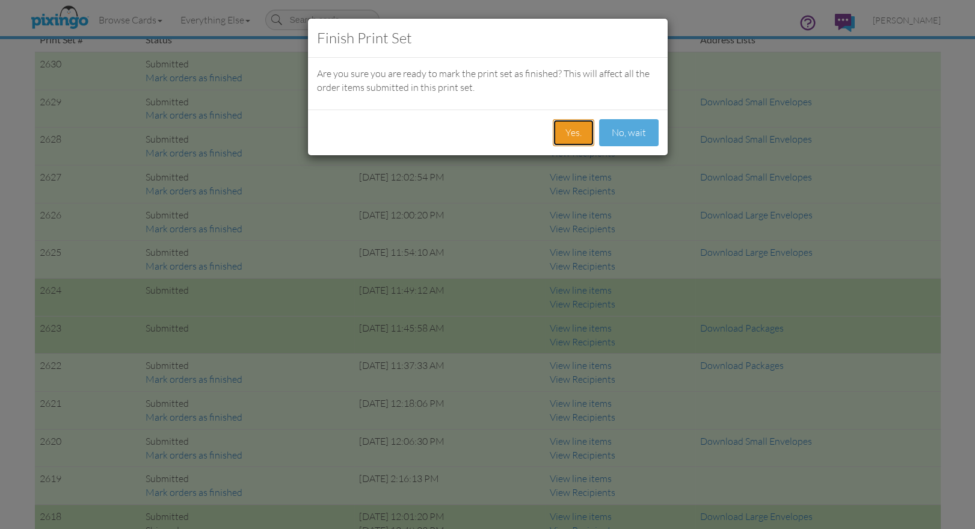
click at [583, 136] on button "Yes." at bounding box center [573, 132] width 41 height 27
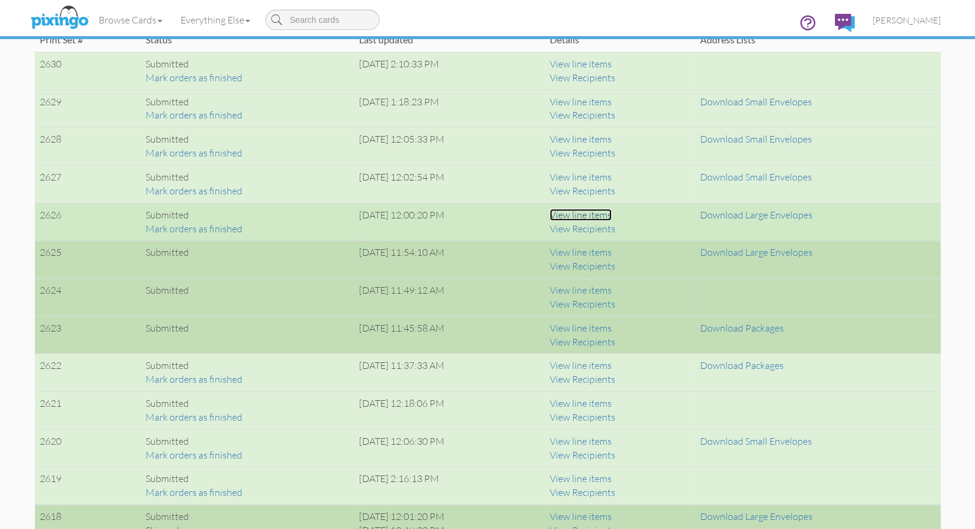
click at [612, 213] on link "View line items" at bounding box center [581, 215] width 62 height 12
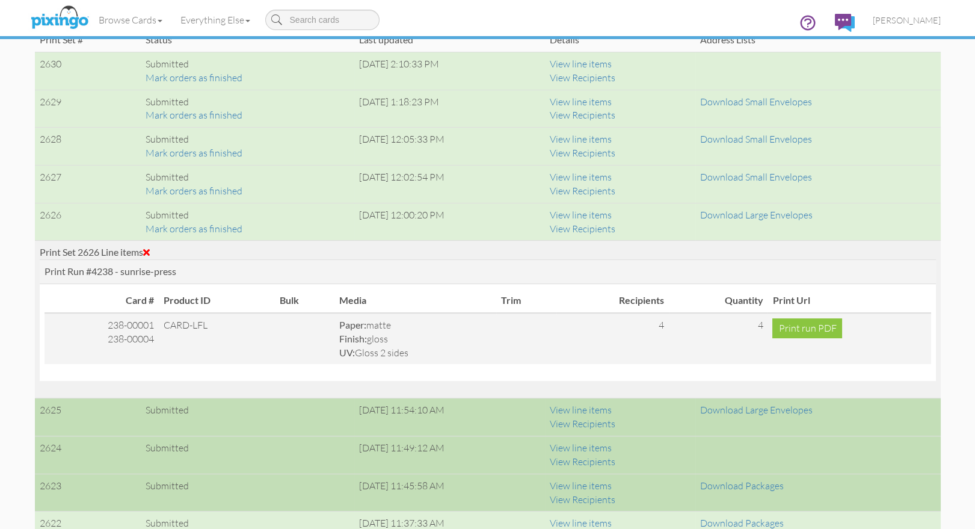
click at [147, 250] on span at bounding box center [146, 252] width 7 height 10
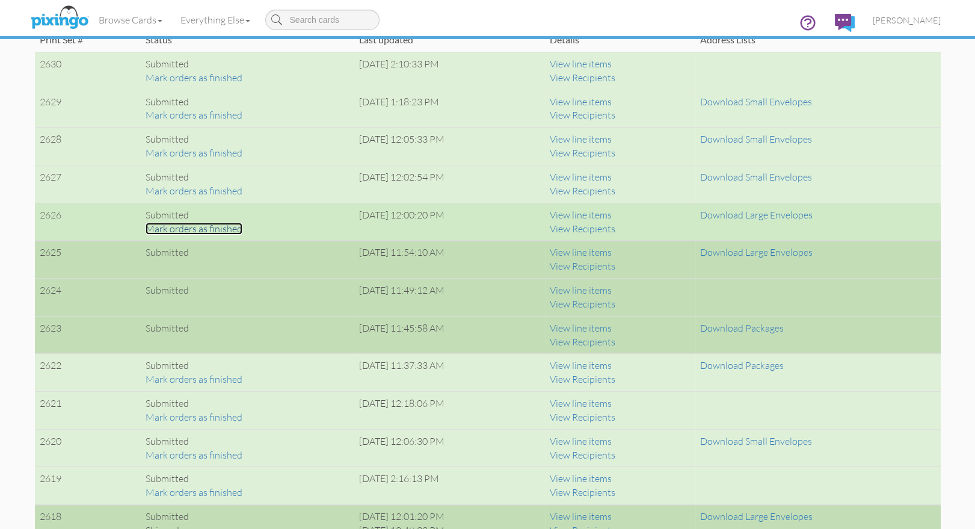
click at [161, 229] on link "Mark orders as finished" at bounding box center [194, 229] width 97 height 12
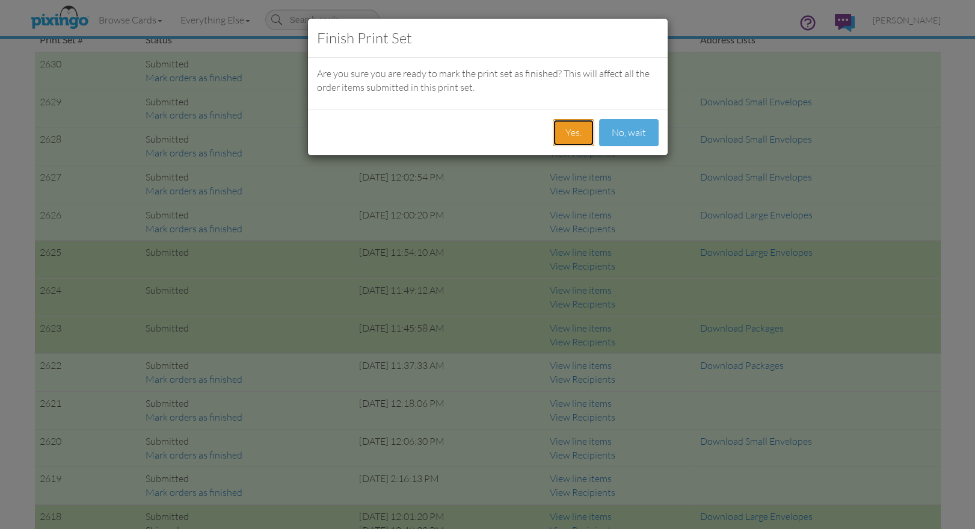
click at [561, 134] on button "Yes." at bounding box center [573, 132] width 41 height 27
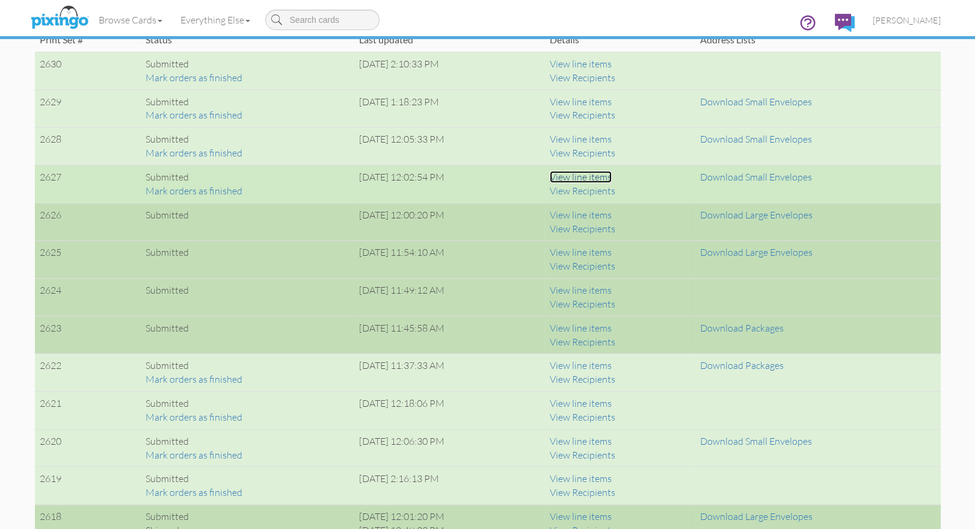
click at [598, 177] on link "View line items" at bounding box center [581, 177] width 62 height 12
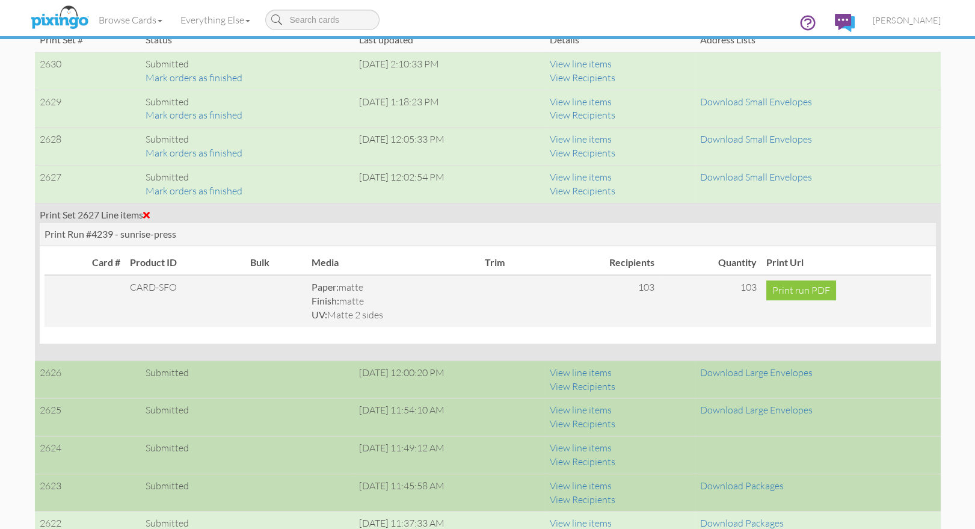
click at [148, 210] on span at bounding box center [146, 215] width 7 height 10
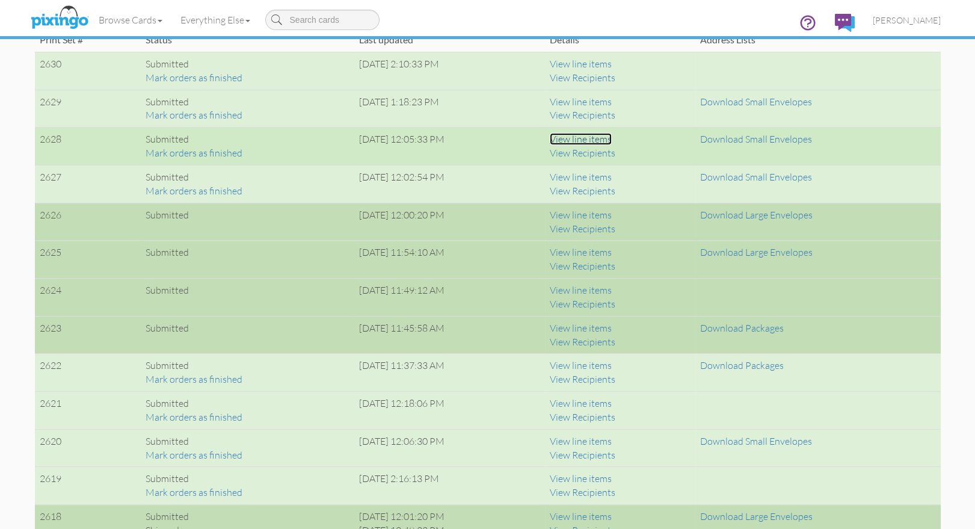
click at [612, 137] on link "View line items" at bounding box center [581, 139] width 62 height 12
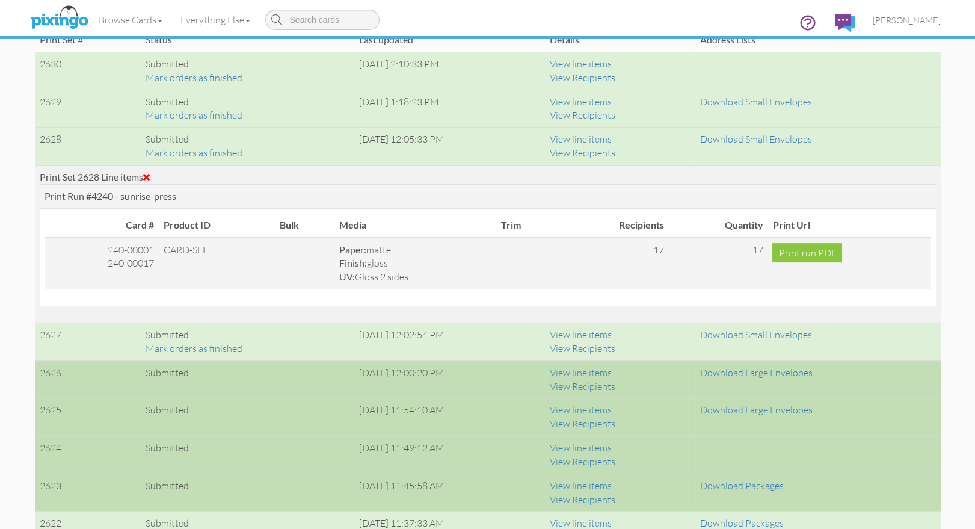
click at [149, 177] on span at bounding box center [146, 177] width 7 height 10
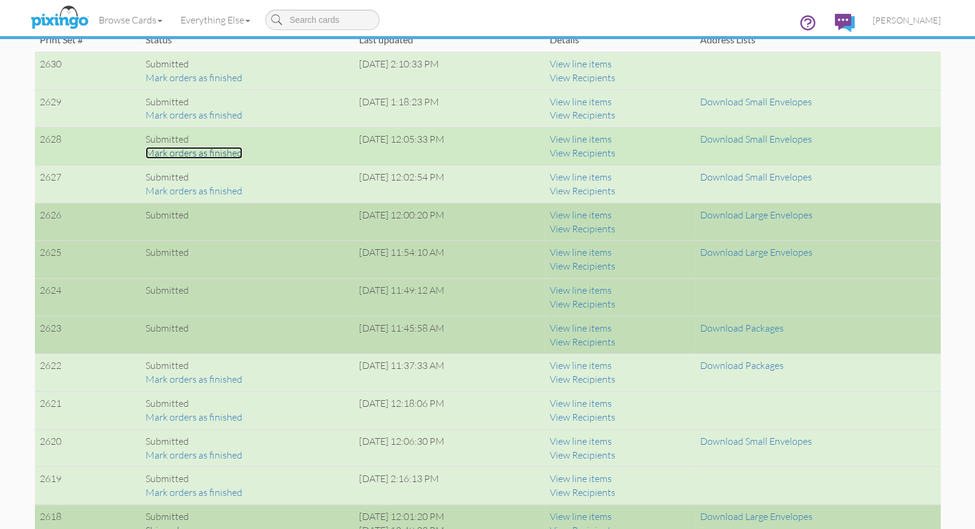
click at [181, 149] on link "Mark orders as finished" at bounding box center [194, 153] width 97 height 12
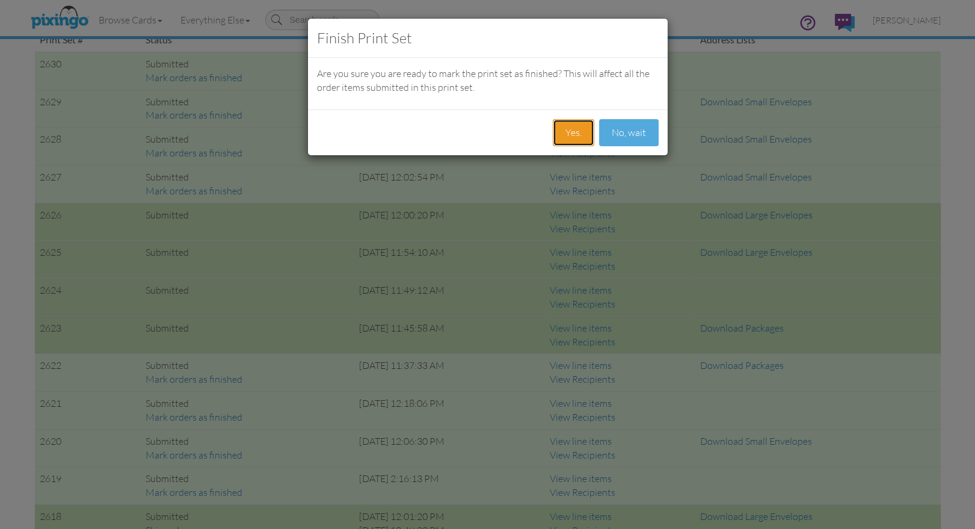
click at [565, 126] on button "Yes." at bounding box center [573, 132] width 41 height 27
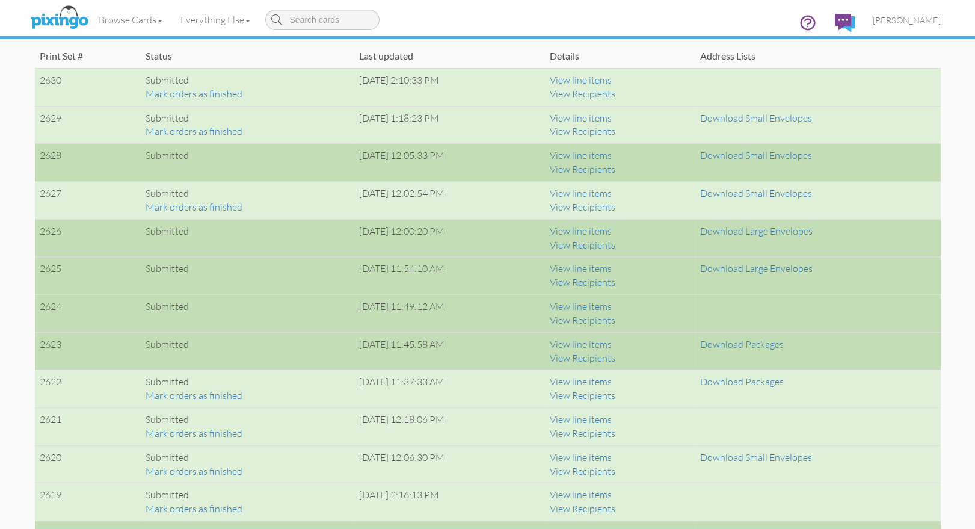
scroll to position [935, 0]
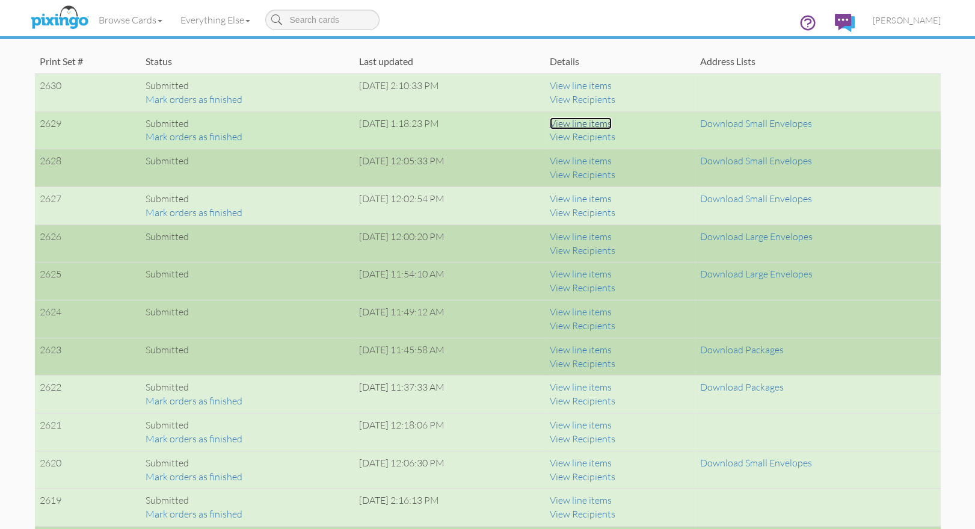
click at [607, 120] on link "View line items" at bounding box center [581, 123] width 62 height 12
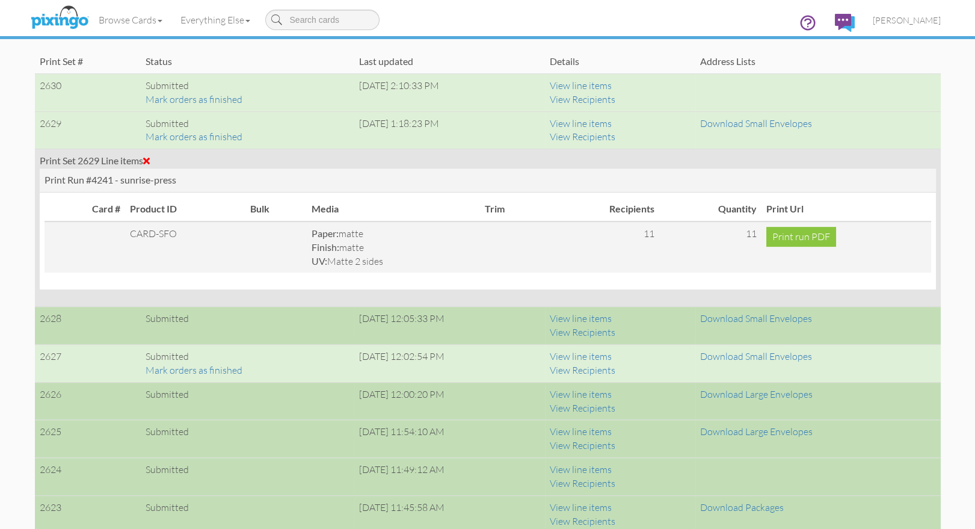
click at [150, 158] on span at bounding box center [146, 161] width 7 height 10
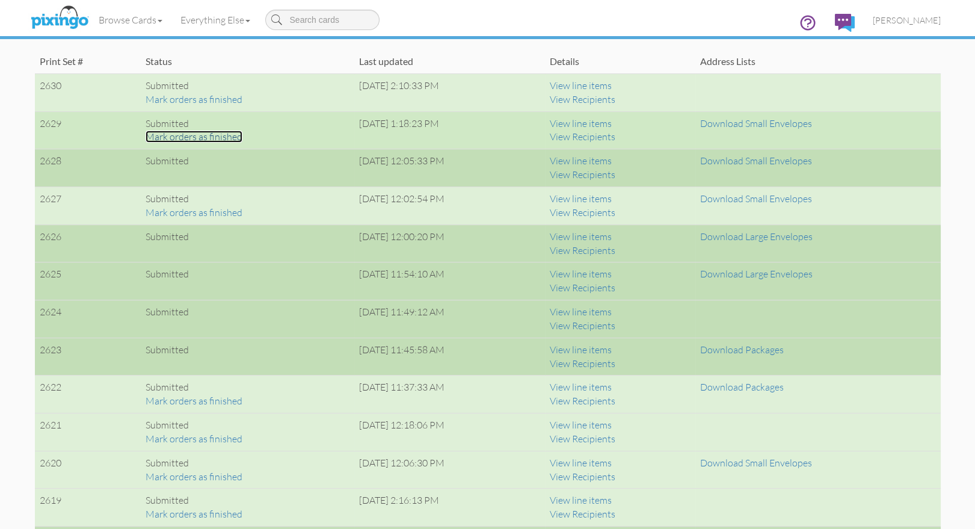
click at [159, 140] on link "Mark orders as finished" at bounding box center [194, 137] width 97 height 12
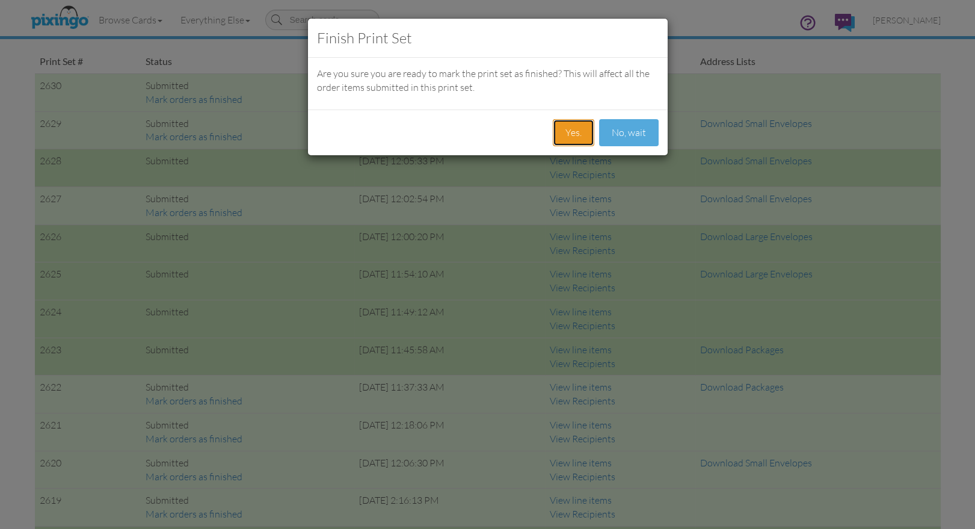
click at [580, 131] on button "Yes." at bounding box center [573, 132] width 41 height 27
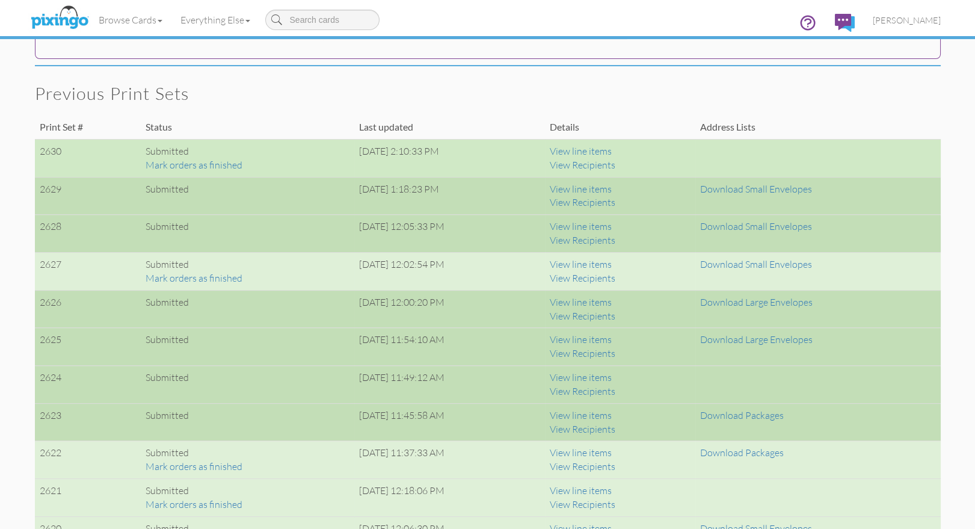
scroll to position [865, 0]
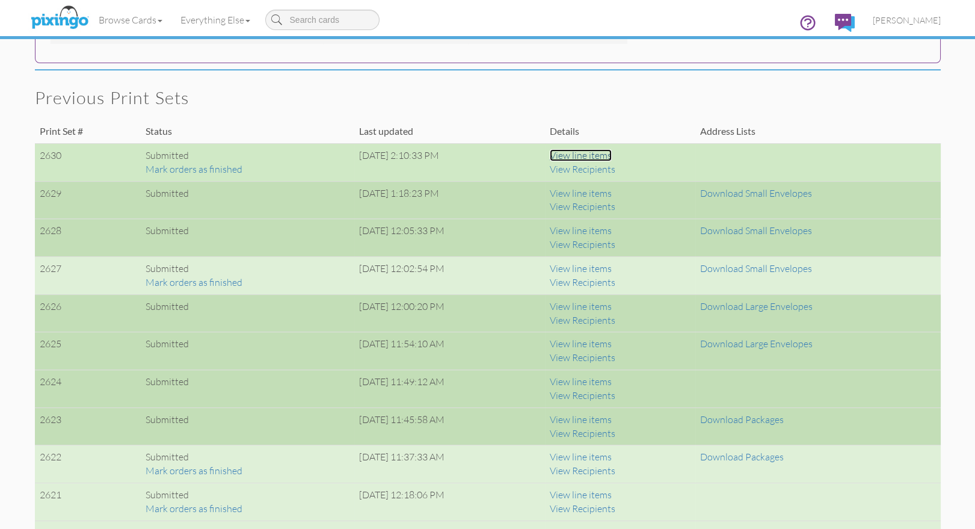
click at [612, 154] on link "View line items" at bounding box center [581, 155] width 62 height 12
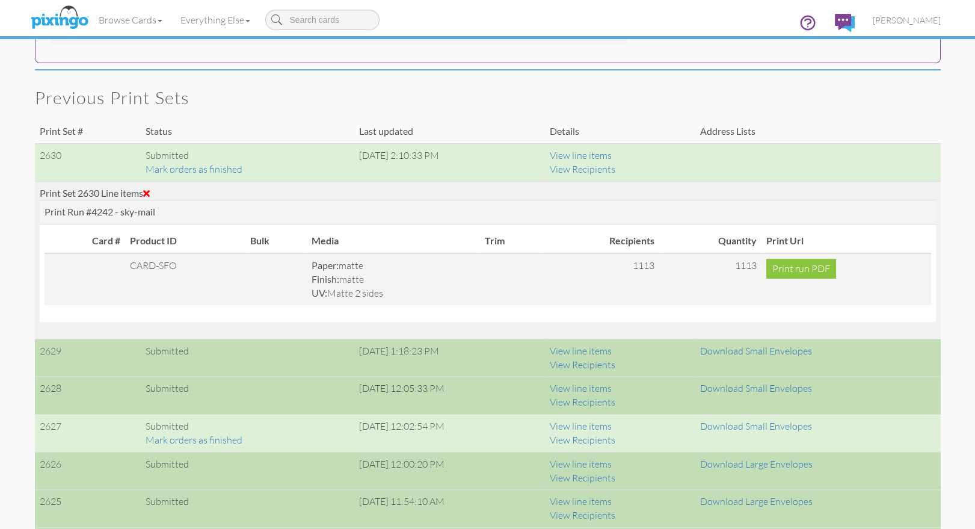
click at [150, 190] on span at bounding box center [146, 193] width 7 height 10
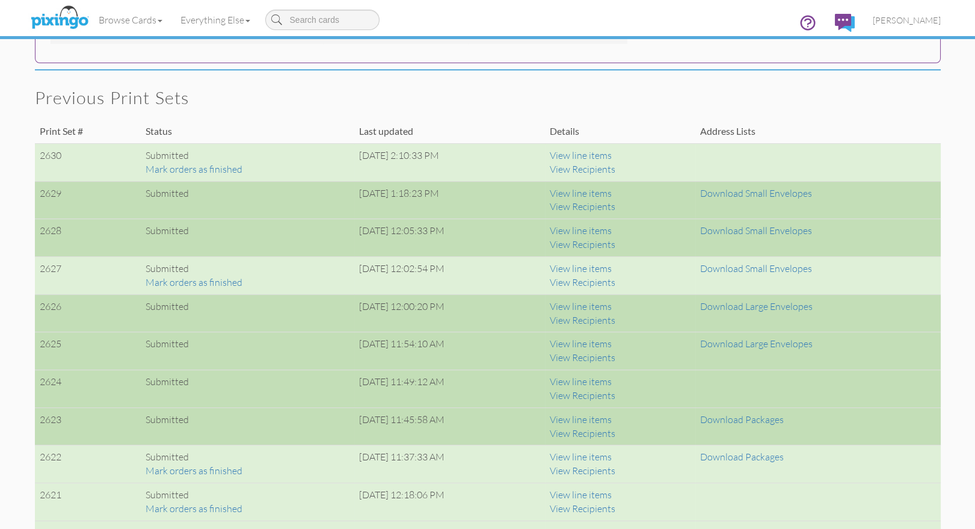
click at [874, 89] on h2 "Previous print sets" at bounding box center [482, 97] width 894 height 19
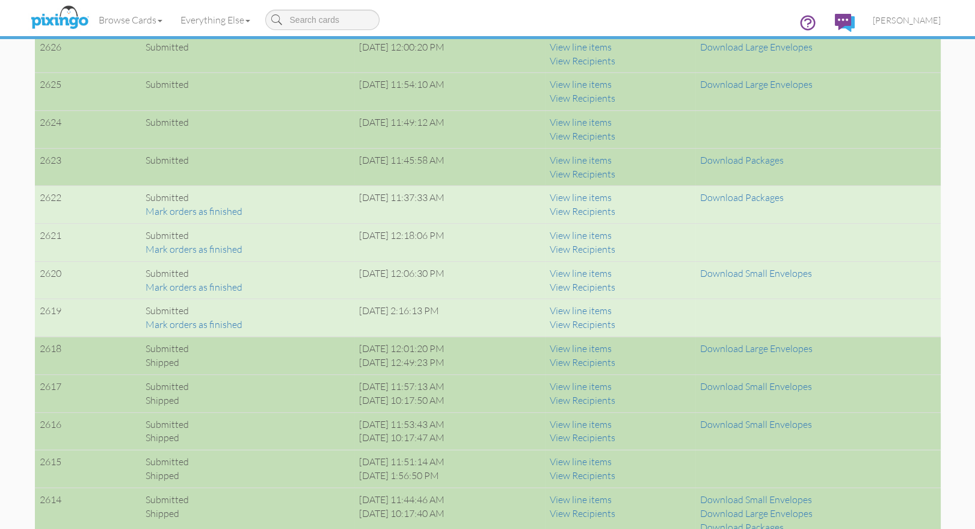
scroll to position [1126, 0]
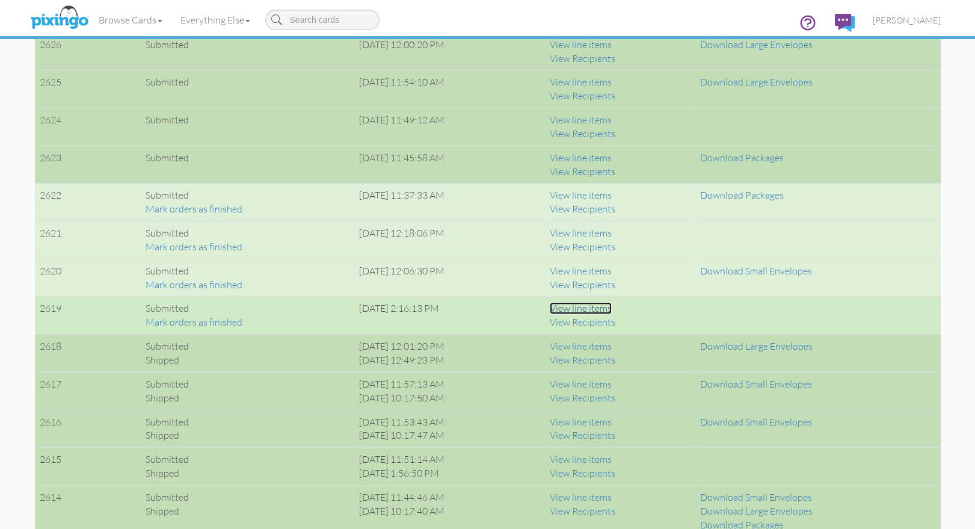
click at [612, 306] on link "View line items" at bounding box center [581, 308] width 62 height 12
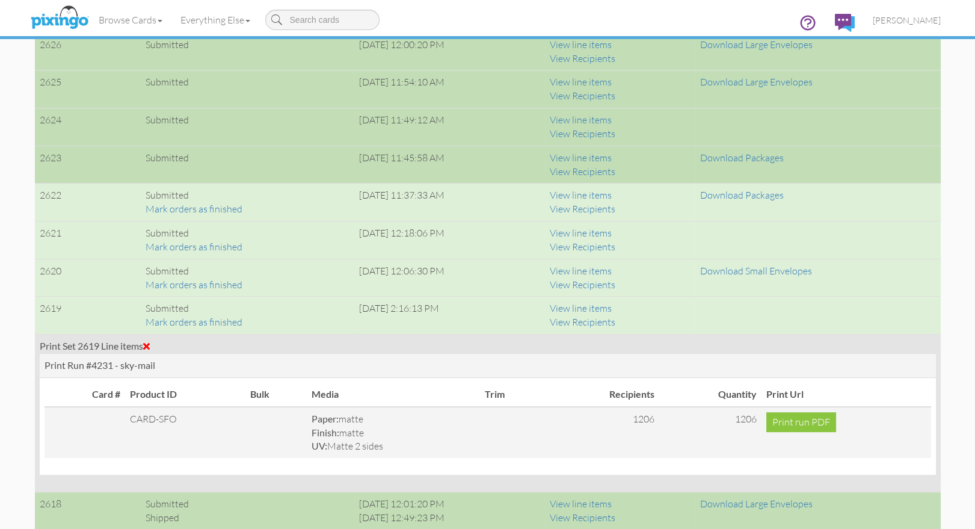
click at [150, 341] on span at bounding box center [146, 346] width 7 height 10
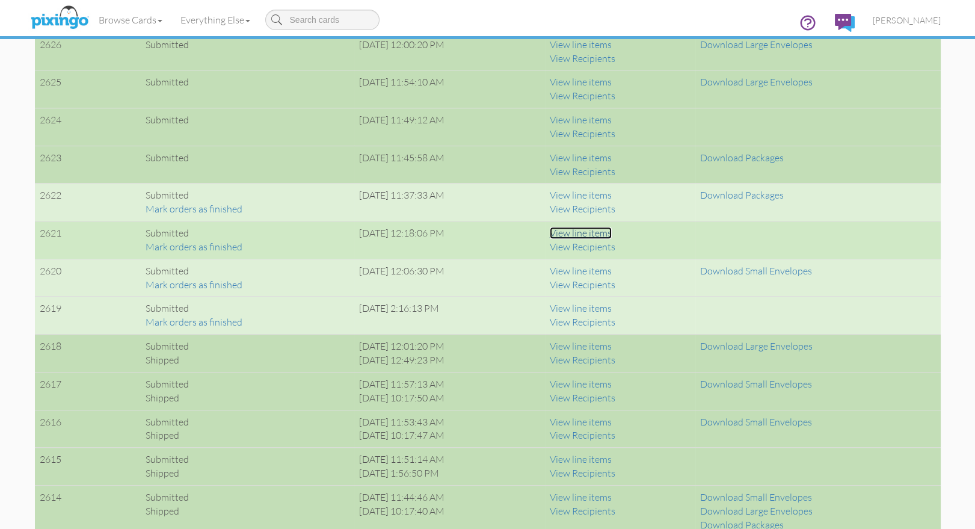
click at [612, 230] on link "View line items" at bounding box center [581, 233] width 62 height 12
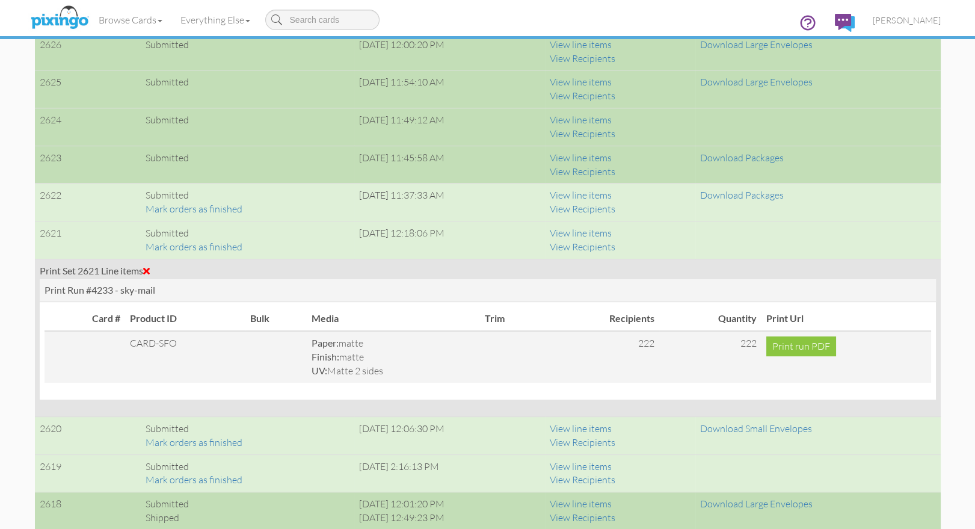
click at [155, 267] on div "Print Set 2621 Line items" at bounding box center [488, 271] width 896 height 14
click at [150, 268] on span at bounding box center [146, 271] width 7 height 10
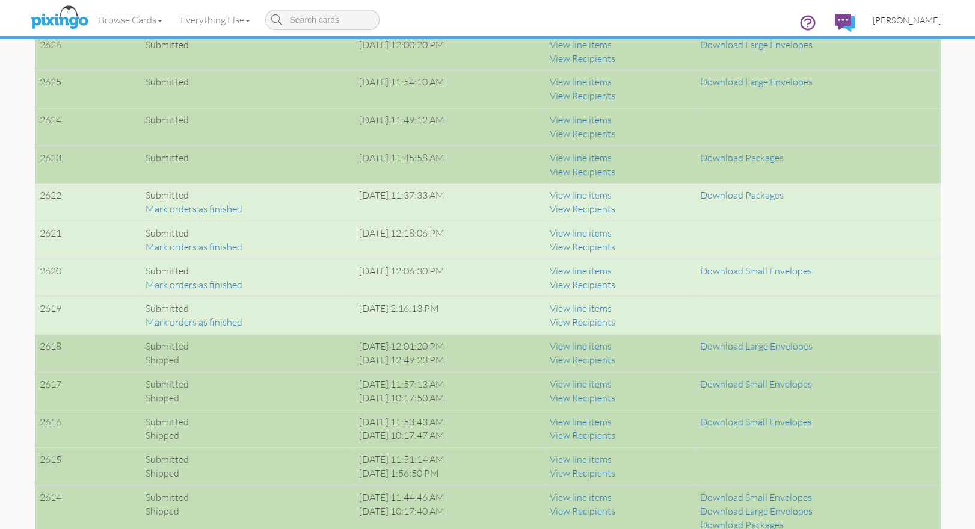
click at [913, 22] on span "[PERSON_NAME]" at bounding box center [907, 20] width 68 height 10
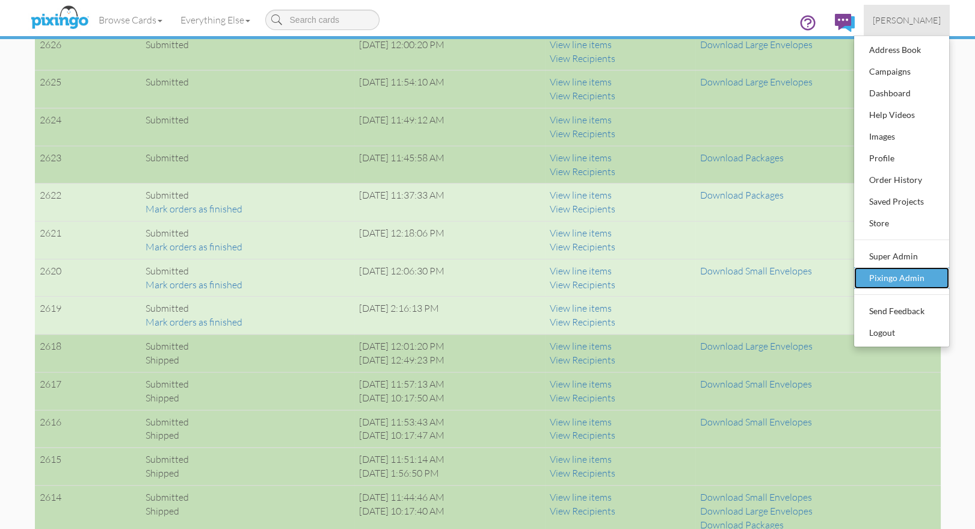
click at [897, 277] on div "Pixingo Admin" at bounding box center [901, 278] width 71 height 18
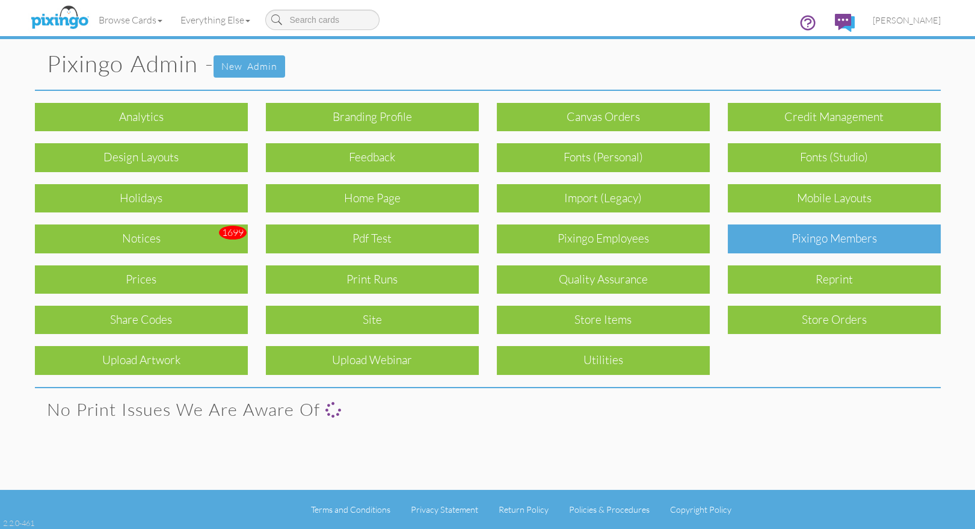
click at [849, 238] on div "Pixingo Members" at bounding box center [834, 238] width 213 height 28
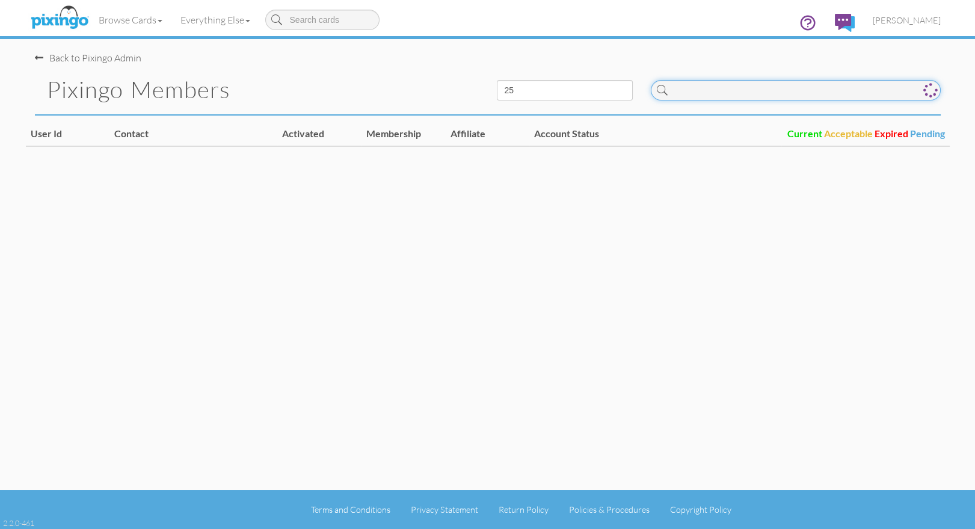
click at [753, 88] on input at bounding box center [796, 90] width 290 height 20
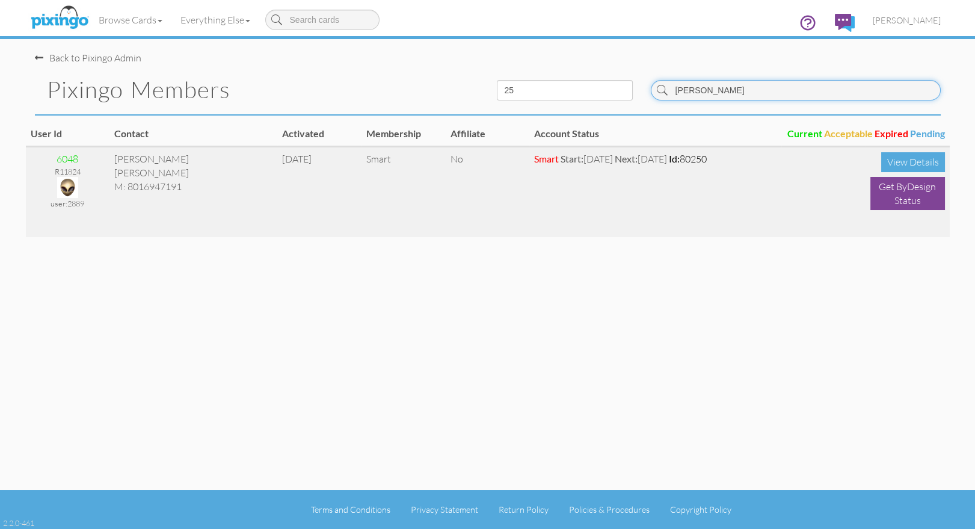
type input "garner"
click at [66, 187] on img at bounding box center [67, 187] width 21 height 21
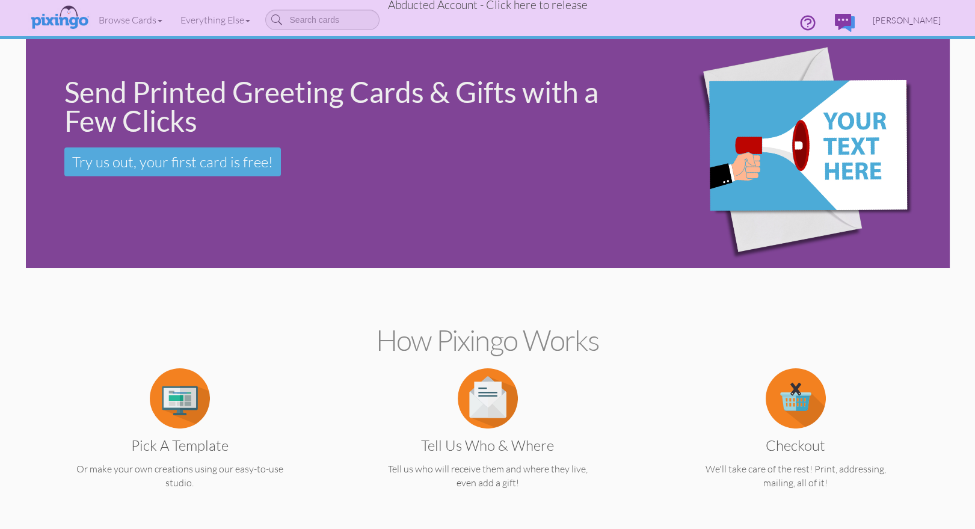
click at [922, 16] on span "Dan Garner" at bounding box center [907, 20] width 68 height 10
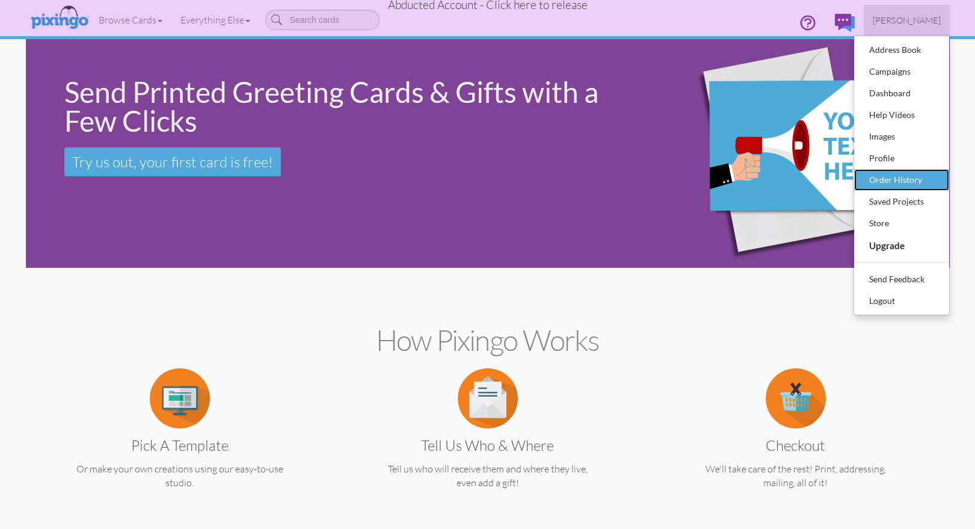
click at [894, 182] on div "Order History" at bounding box center [901, 180] width 71 height 18
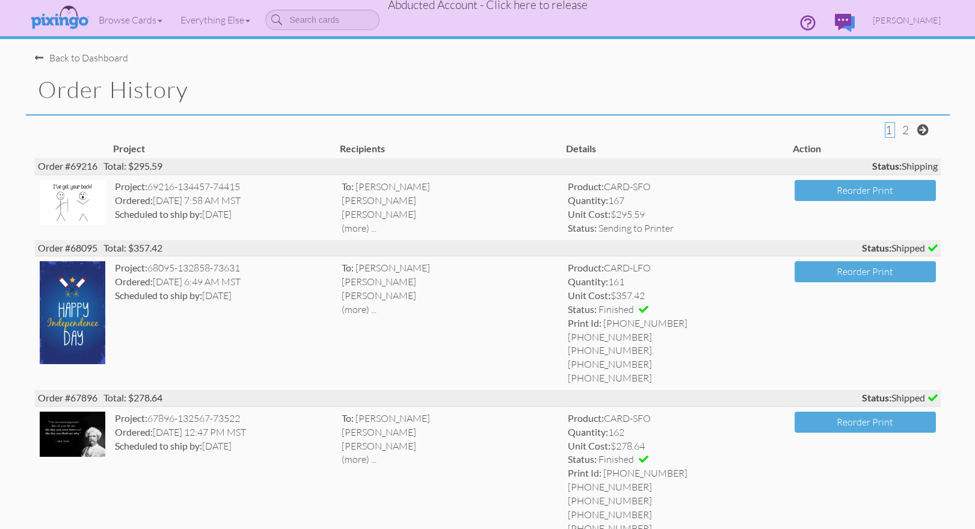
click at [93, 57] on div "Back to Dashboard" at bounding box center [81, 58] width 93 height 14
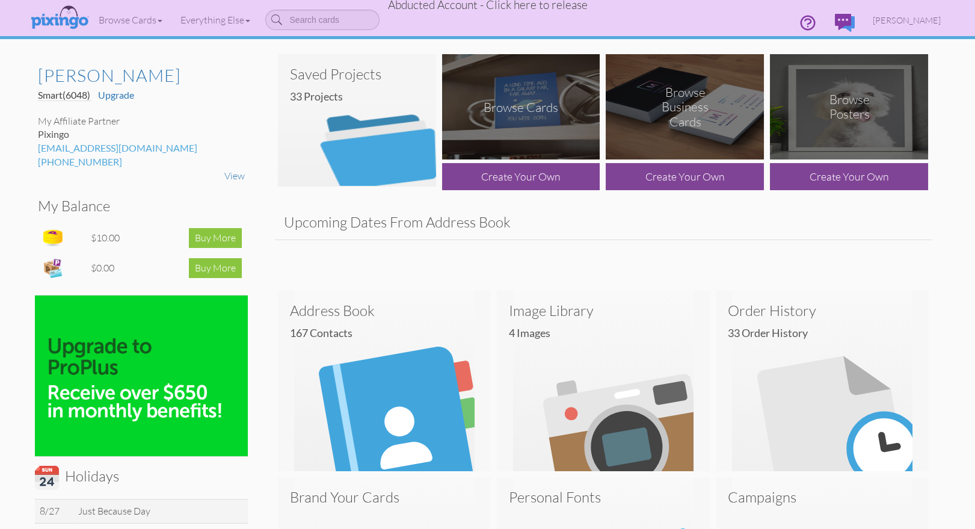
click at [522, 5] on span "Abducted Account - Click here to release" at bounding box center [488, 5] width 200 height 14
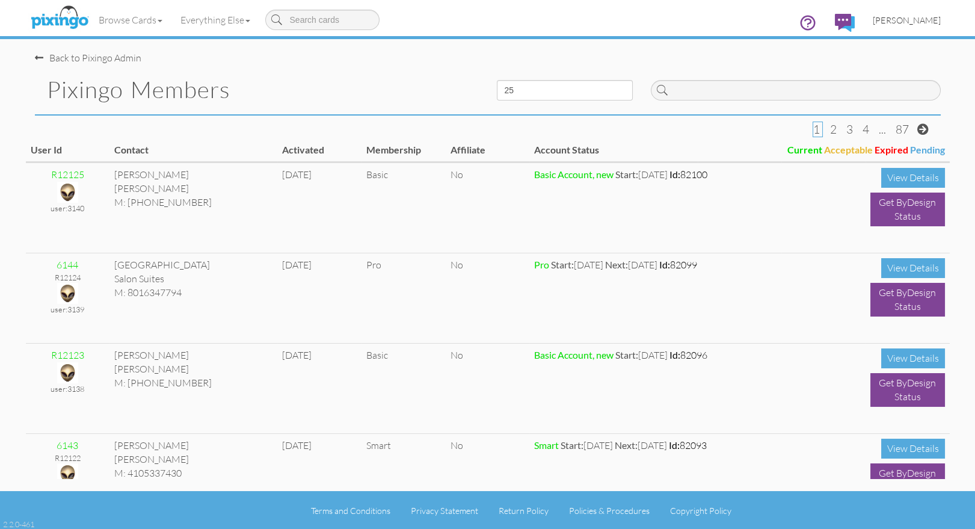
click at [926, 17] on span "[PERSON_NAME]" at bounding box center [907, 20] width 68 height 10
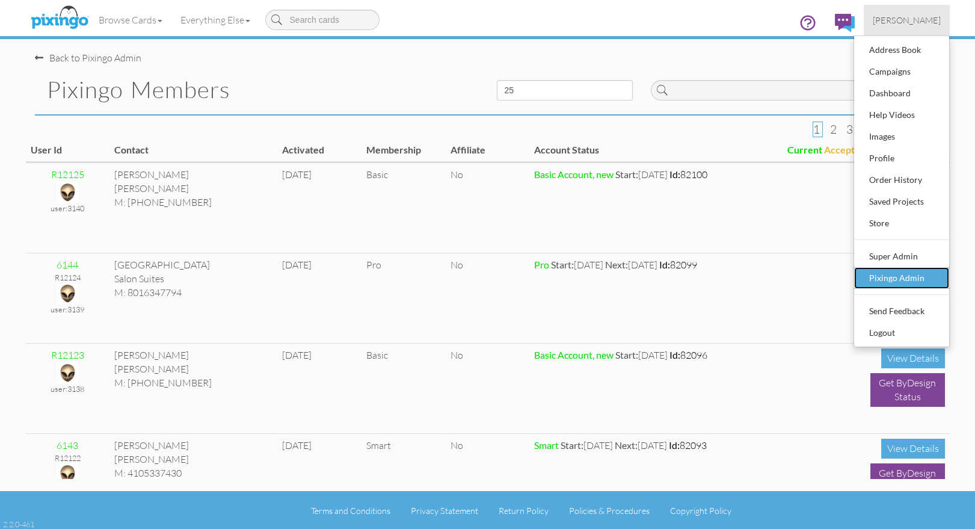
click at [901, 280] on div "Pixingo Admin" at bounding box center [901, 278] width 71 height 18
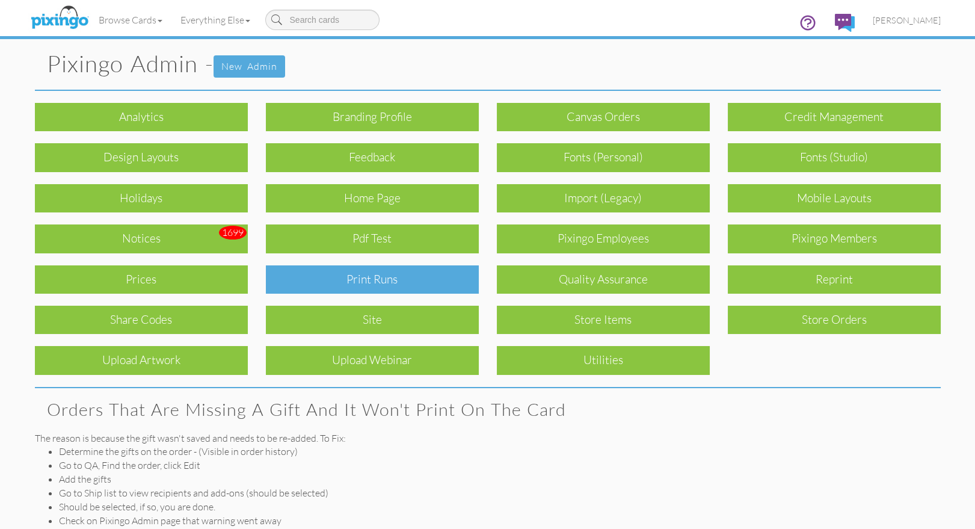
click at [429, 279] on div "Print Runs" at bounding box center [372, 279] width 213 height 28
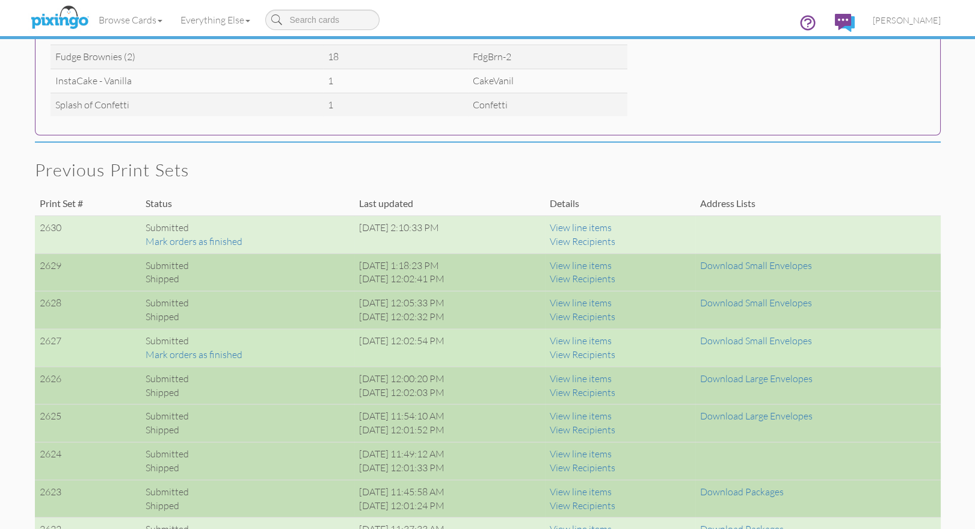
scroll to position [791, 0]
click at [609, 338] on link "View line items" at bounding box center [581, 342] width 62 height 12
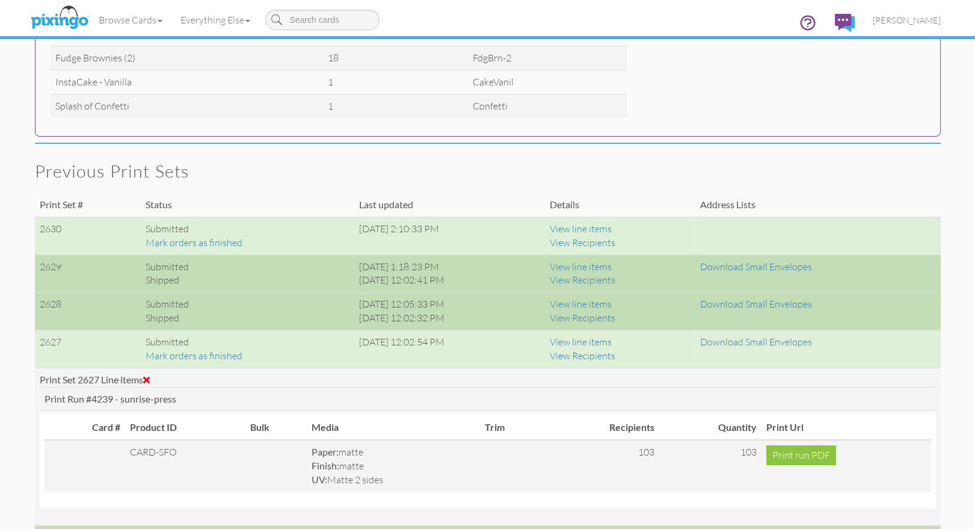
click at [55, 16] on img at bounding box center [60, 18] width 64 height 30
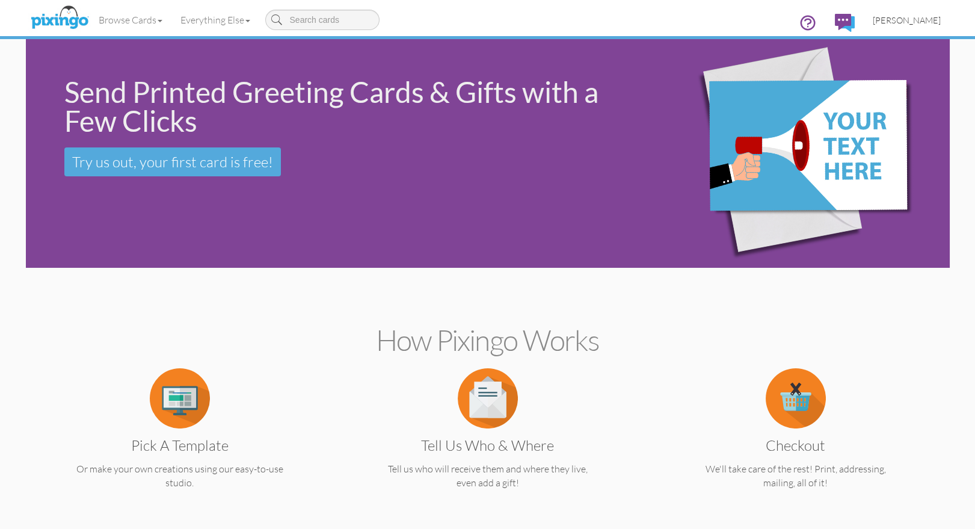
click at [909, 17] on span "[PERSON_NAME]" at bounding box center [907, 20] width 68 height 10
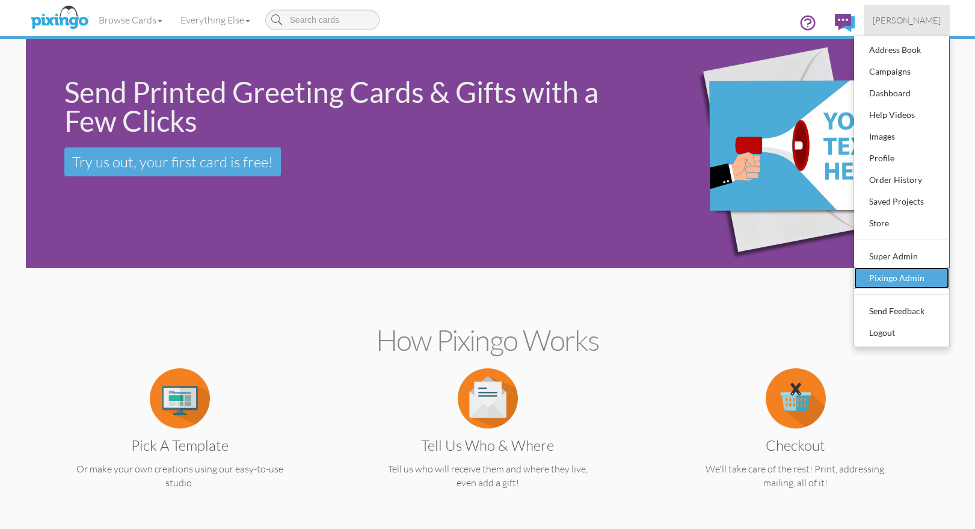
click at [905, 272] on div "Pixingo Admin" at bounding box center [901, 278] width 71 height 18
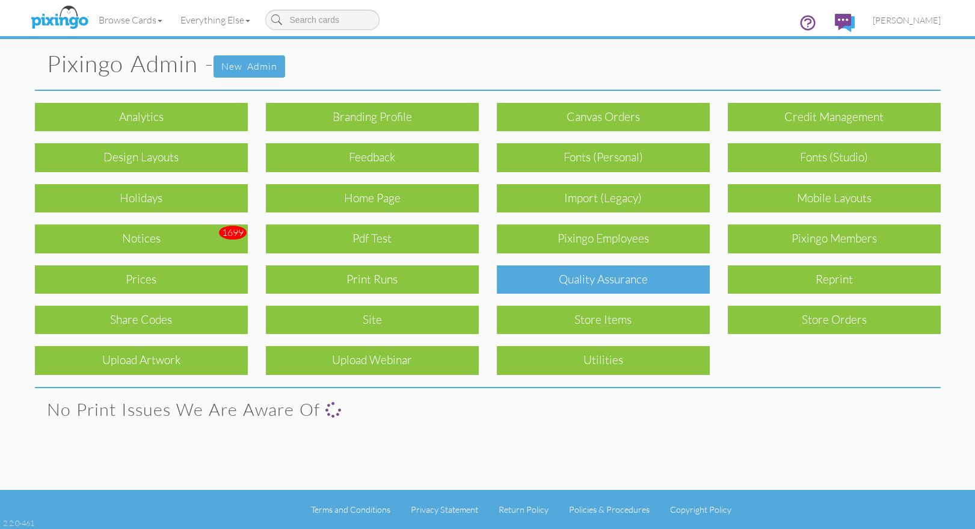
click at [661, 271] on div "Quality Assurance" at bounding box center [603, 279] width 213 height 28
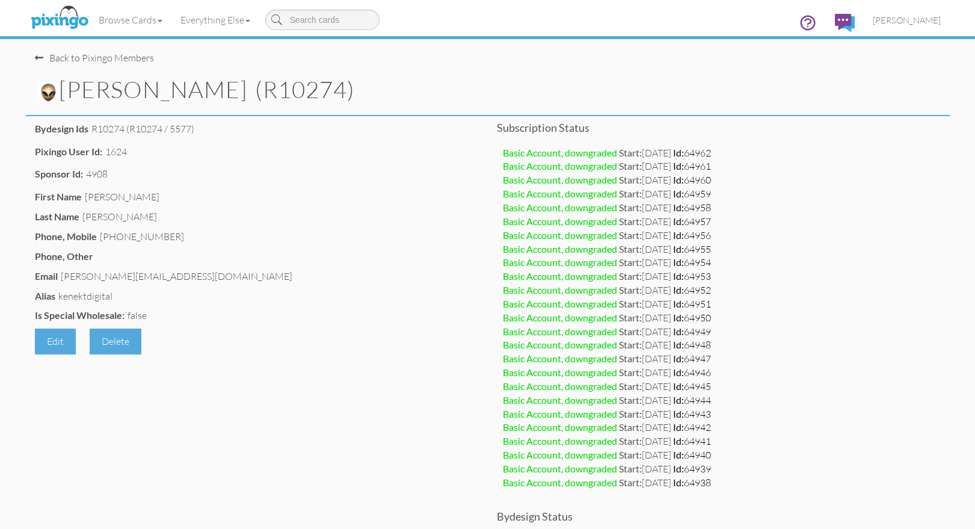
click at [54, 93] on img at bounding box center [48, 92] width 21 height 21
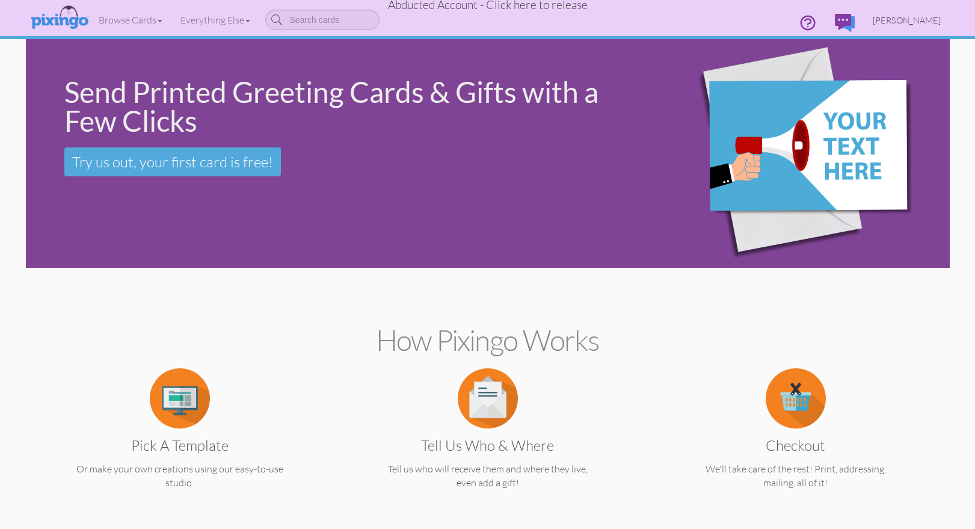
click at [913, 18] on span "[PERSON_NAME]" at bounding box center [907, 20] width 68 height 10
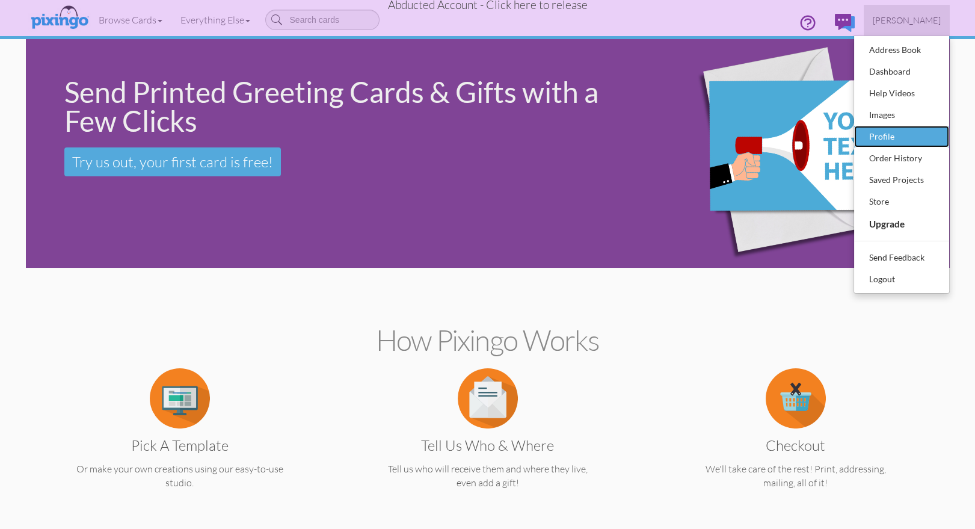
click at [882, 137] on div "Profile" at bounding box center [901, 136] width 71 height 18
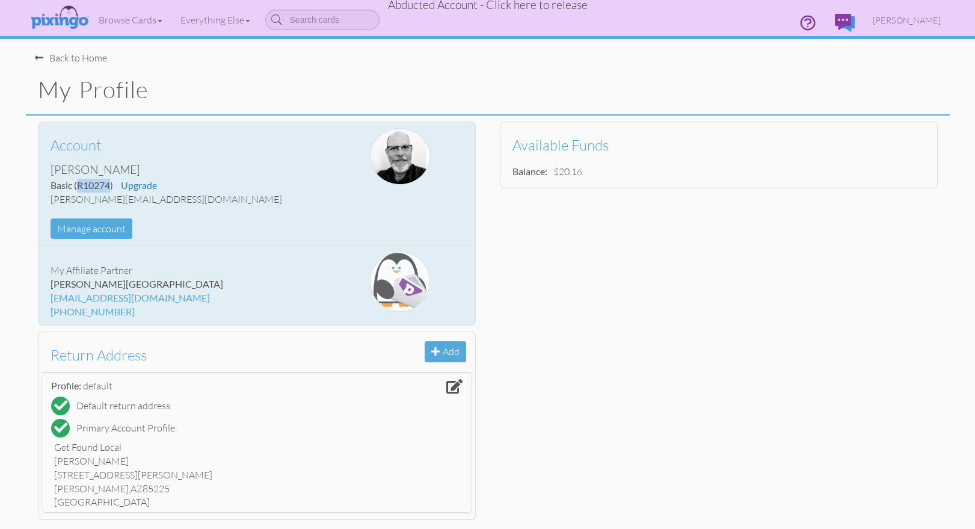
drag, startPoint x: 76, startPoint y: 186, endPoint x: 111, endPoint y: 183, distance: 34.4
click at [110, 183] on span "(R10274)" at bounding box center [93, 184] width 39 height 11
copy span "R10274"
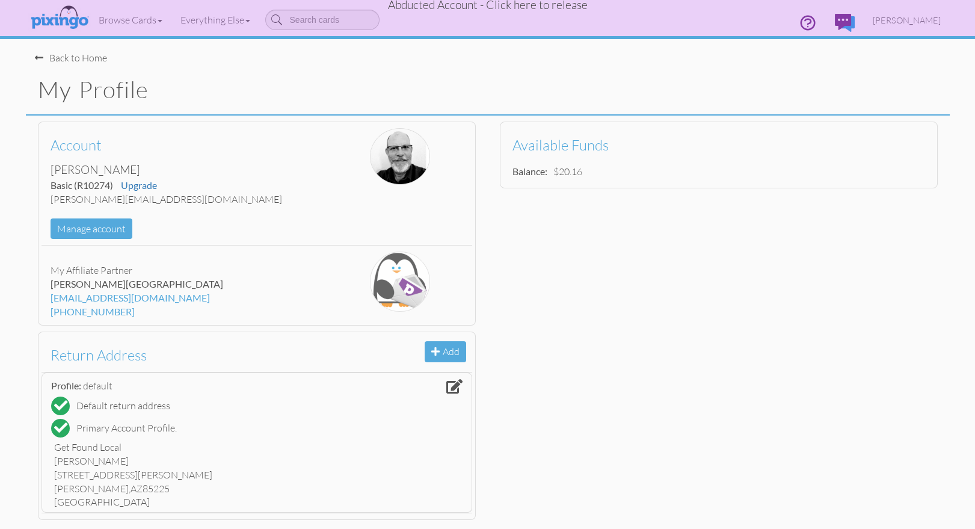
click at [536, 5] on span "Abducted Account - Click here to release" at bounding box center [488, 5] width 200 height 14
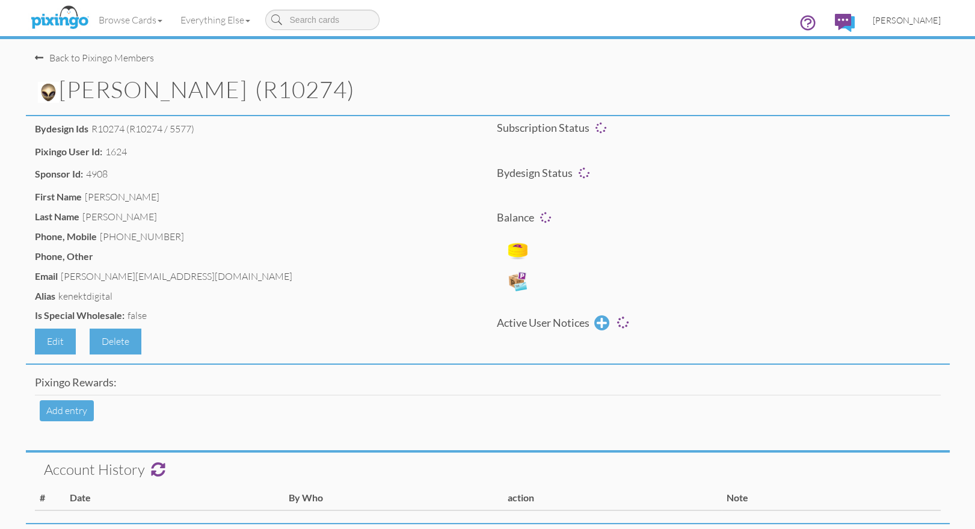
click at [924, 19] on span "[PERSON_NAME]" at bounding box center [907, 20] width 68 height 10
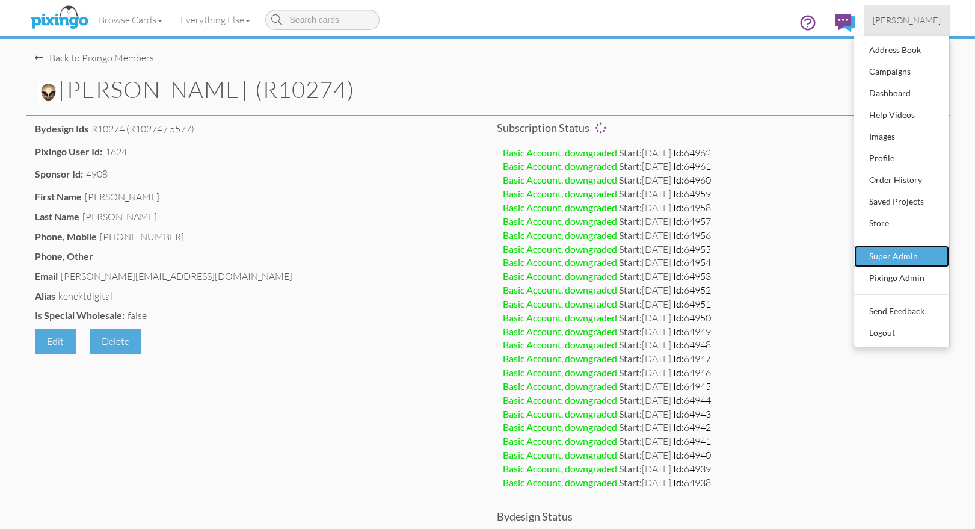
click at [897, 249] on div "Super Admin" at bounding box center [901, 256] width 71 height 18
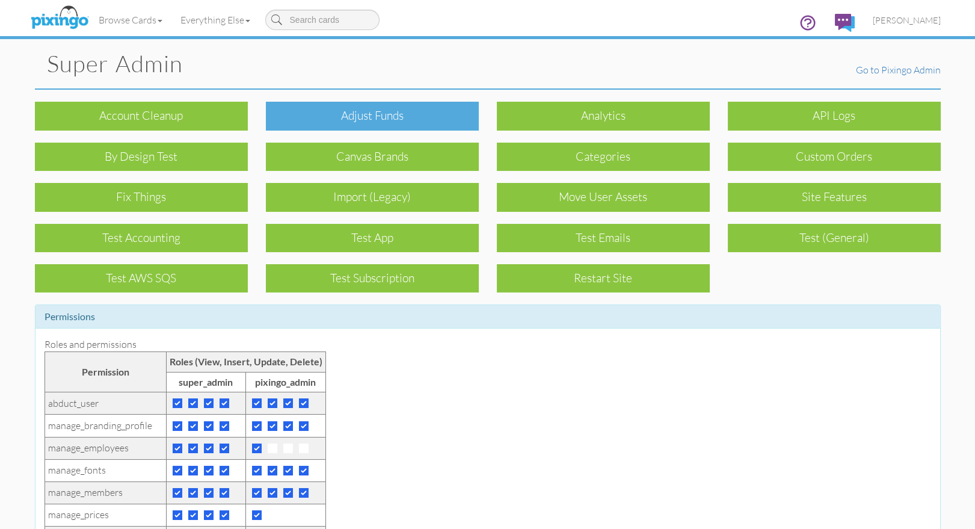
click at [348, 120] on div "Adjust funds" at bounding box center [372, 116] width 213 height 28
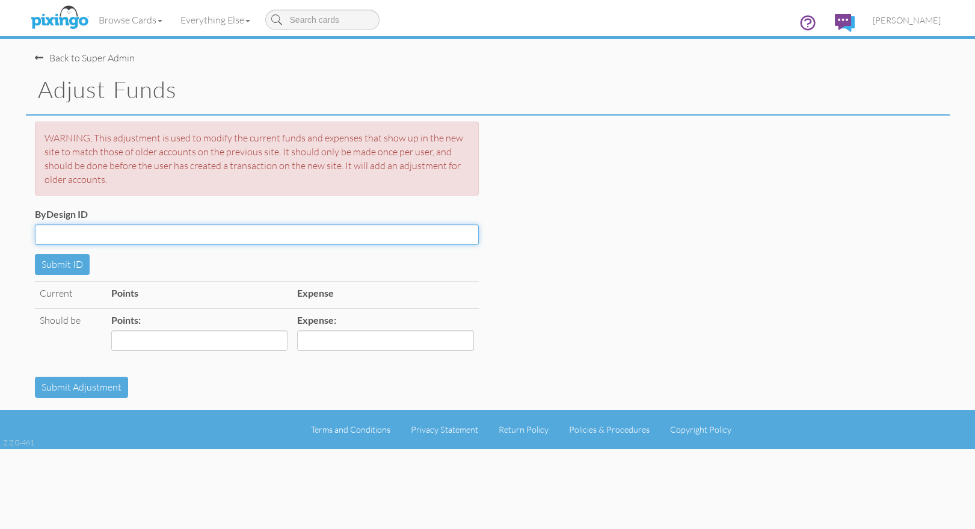
click at [113, 233] on input "ByDesign ID" at bounding box center [257, 234] width 444 height 20
paste input "R10274"
type input "R10274"
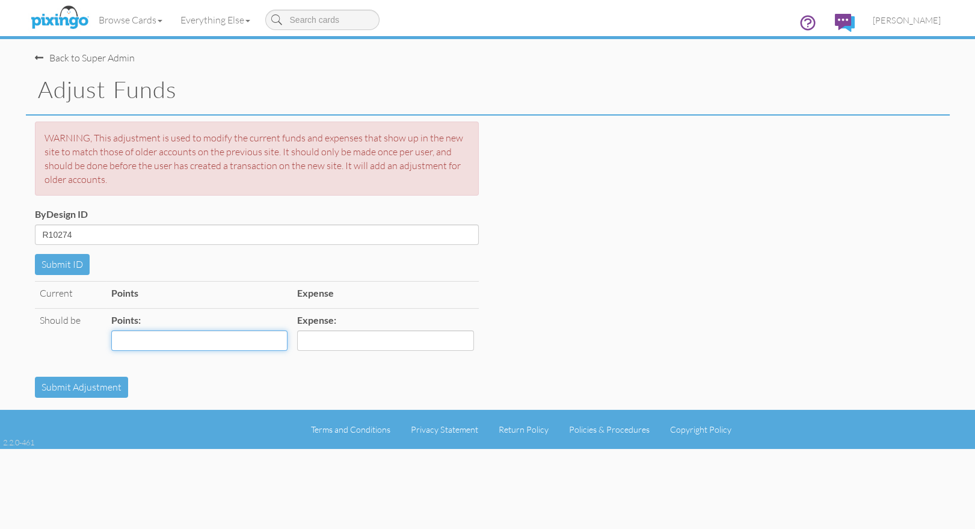
click at [141, 339] on input "Points:" at bounding box center [199, 340] width 176 height 20
type input "1"
click at [314, 339] on input "Expense:" at bounding box center [385, 340] width 176 height 20
click at [327, 341] on input "Expense:" at bounding box center [385, 340] width 176 height 20
type input "1"
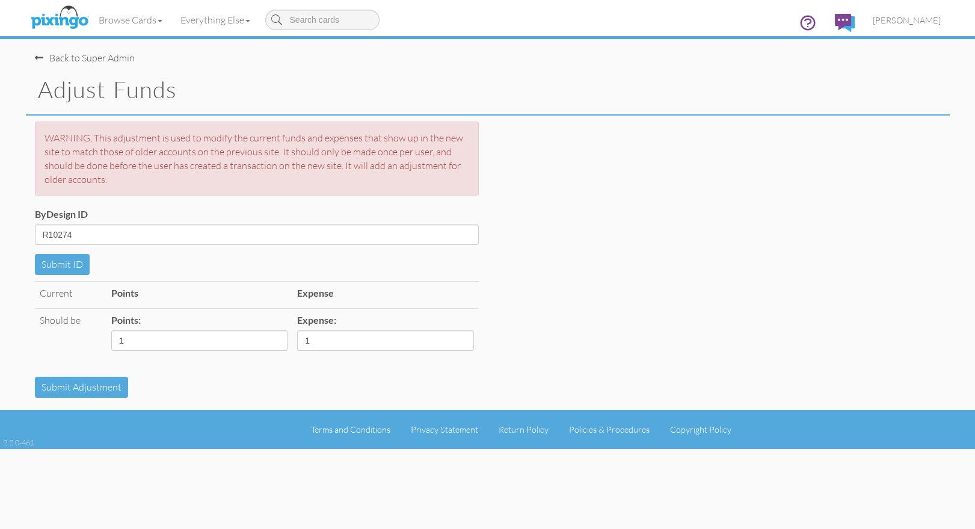
drag, startPoint x: 242, startPoint y: 379, endPoint x: 184, endPoint y: 380, distance: 58.3
click at [243, 379] on div "Submit Adjustment" at bounding box center [488, 386] width 924 height 21
click at [69, 386] on button "Submit Adjustment" at bounding box center [81, 386] width 93 height 21
click at [59, 260] on button "Submit ID" at bounding box center [62, 264] width 55 height 21
click at [342, 343] on input "1" at bounding box center [385, 340] width 176 height 20
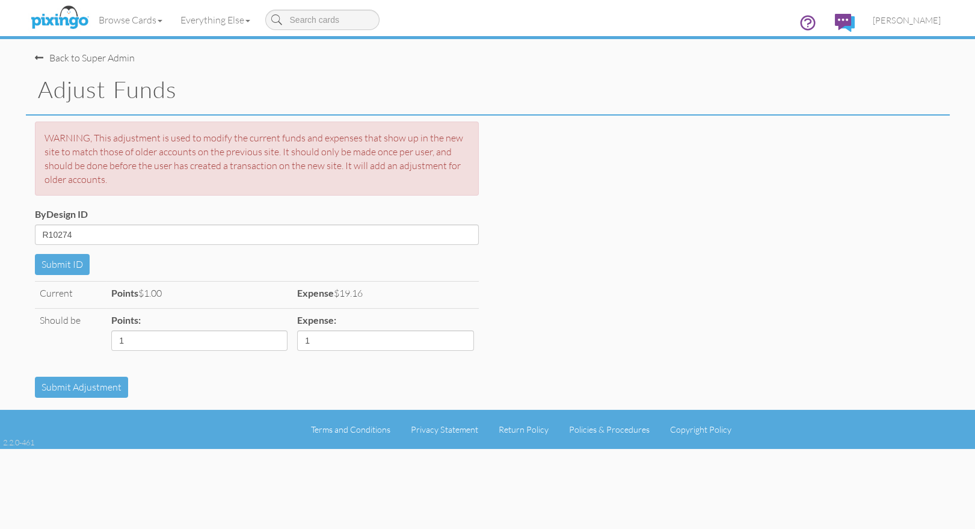
click at [213, 388] on div "Submit Adjustment" at bounding box center [488, 386] width 924 height 21
click at [85, 386] on button "Submit Adjustment" at bounding box center [81, 386] width 93 height 21
click at [247, 376] on div "Submit Adjustment" at bounding box center [488, 386] width 924 height 21
click at [911, 15] on span "[PERSON_NAME]" at bounding box center [907, 20] width 68 height 10
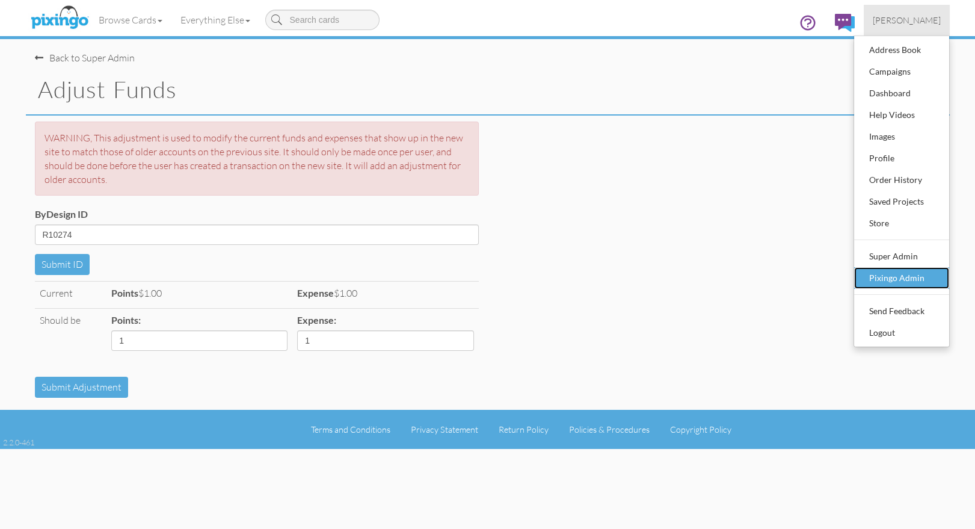
click at [894, 279] on div "Pixingo Admin" at bounding box center [901, 278] width 71 height 18
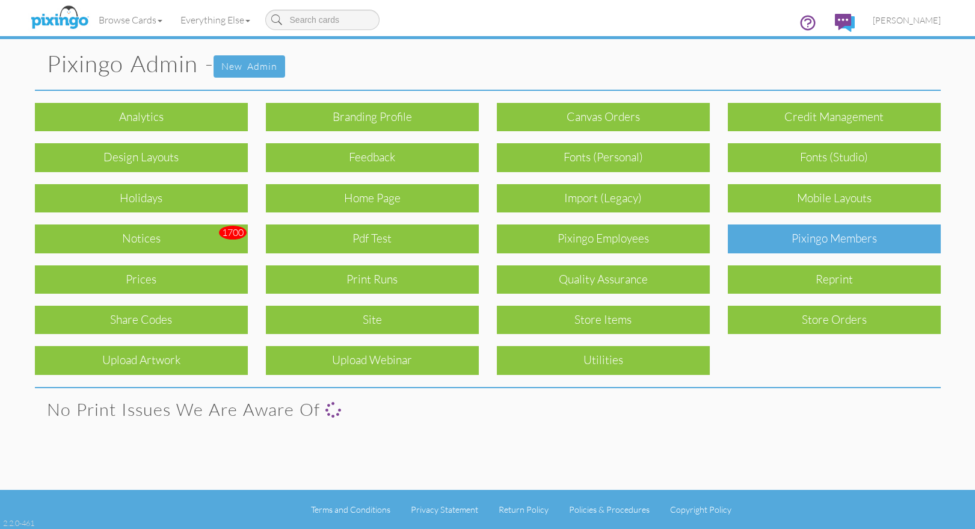
click at [826, 235] on div "Pixingo Members" at bounding box center [834, 238] width 213 height 28
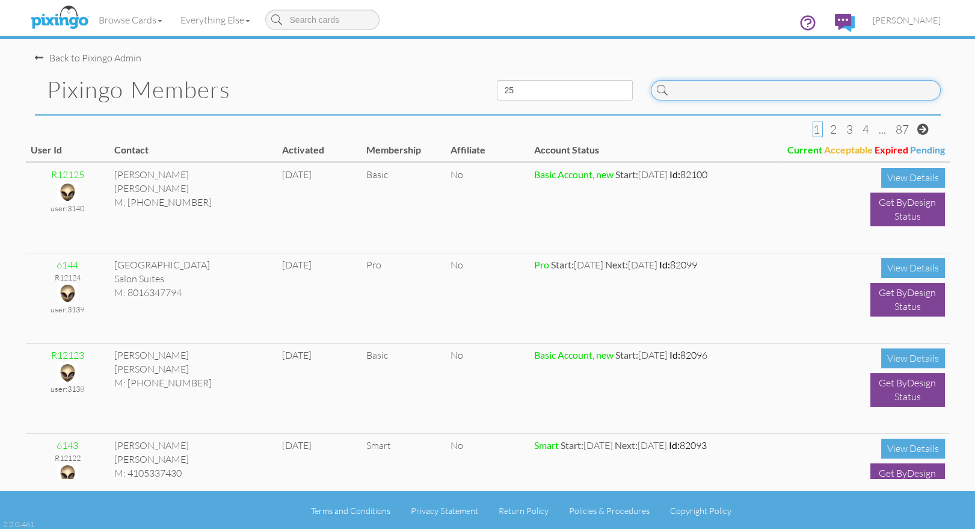
click at [712, 96] on input at bounding box center [796, 90] width 290 height 20
paste input "R10274"
type input "R10274"
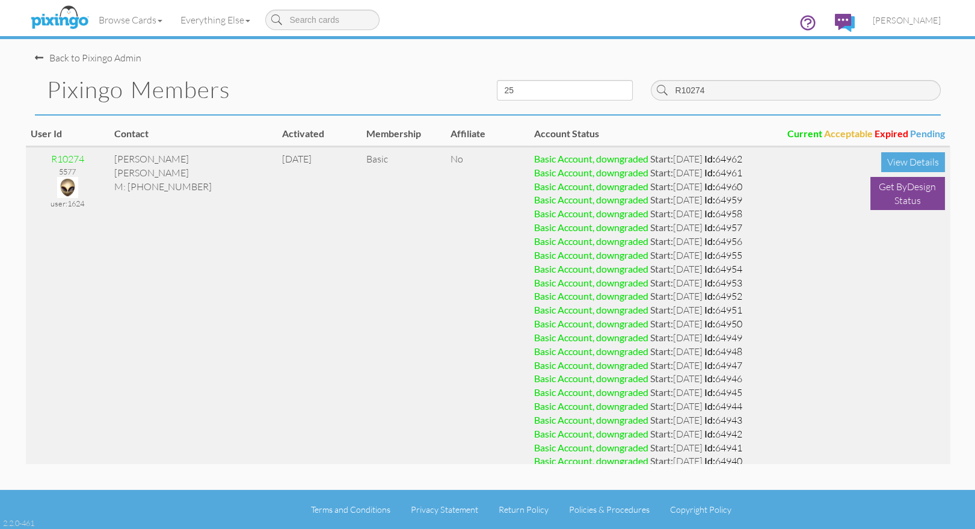
click at [74, 188] on img at bounding box center [67, 187] width 21 height 21
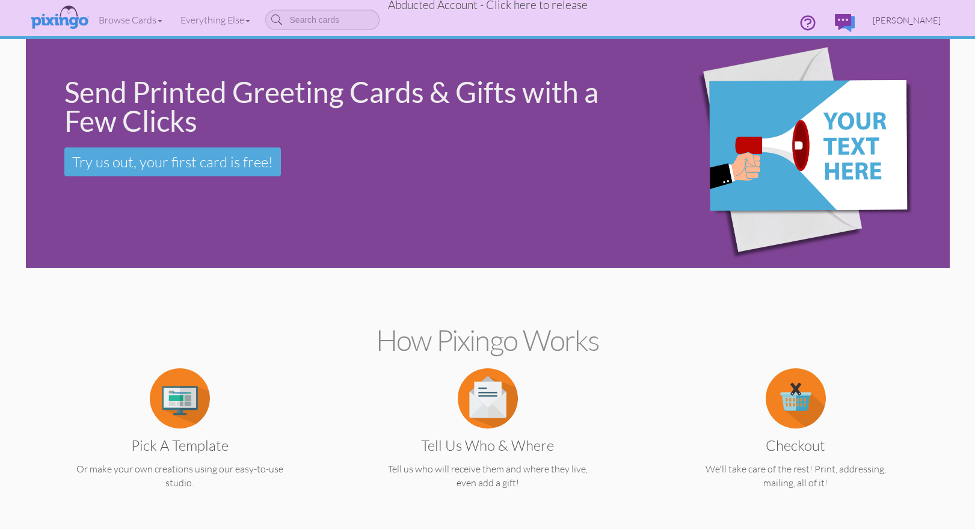
click at [912, 19] on span "Terry Mickelson" at bounding box center [907, 20] width 68 height 10
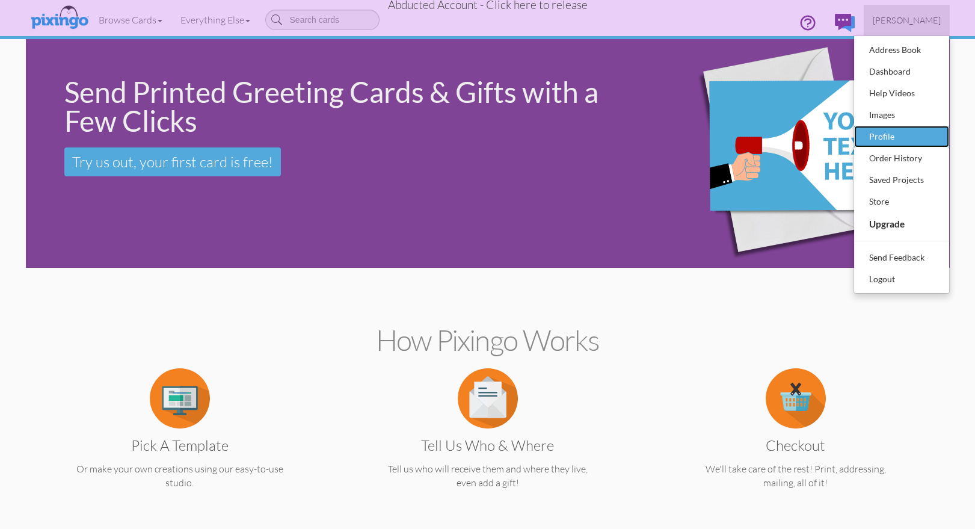
click at [890, 131] on div "Profile" at bounding box center [901, 136] width 71 height 18
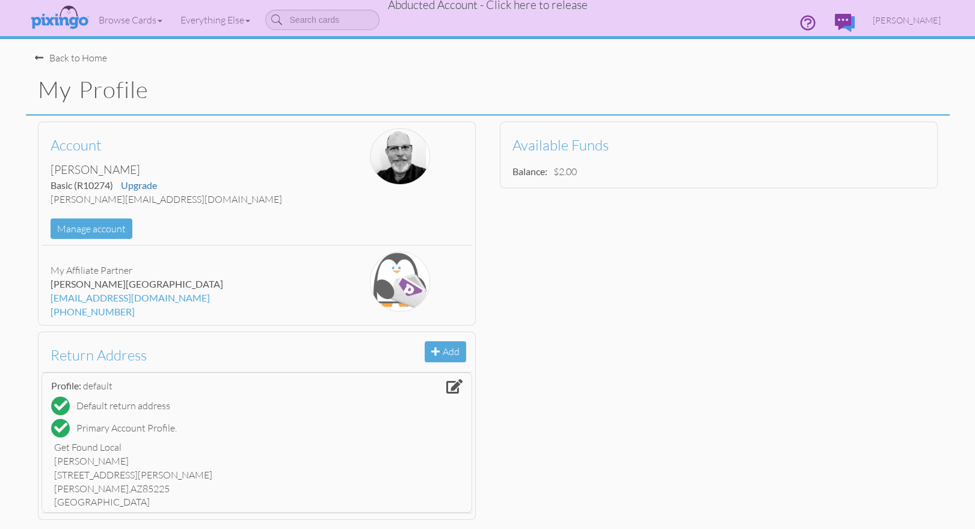
click at [612, 67] on div "My Profile" at bounding box center [488, 90] width 924 height 51
click at [904, 22] on span "Terry Mickelson" at bounding box center [907, 20] width 68 height 10
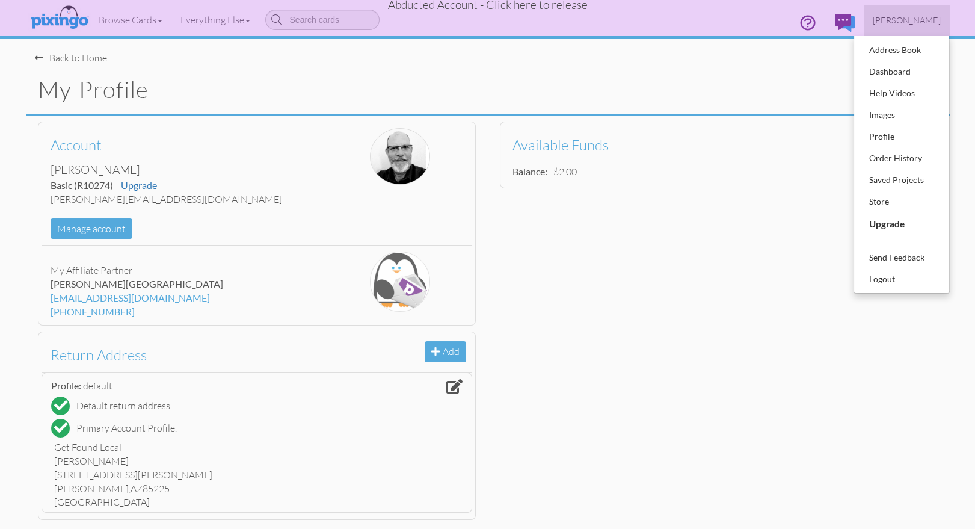
scroll to position [1, 0]
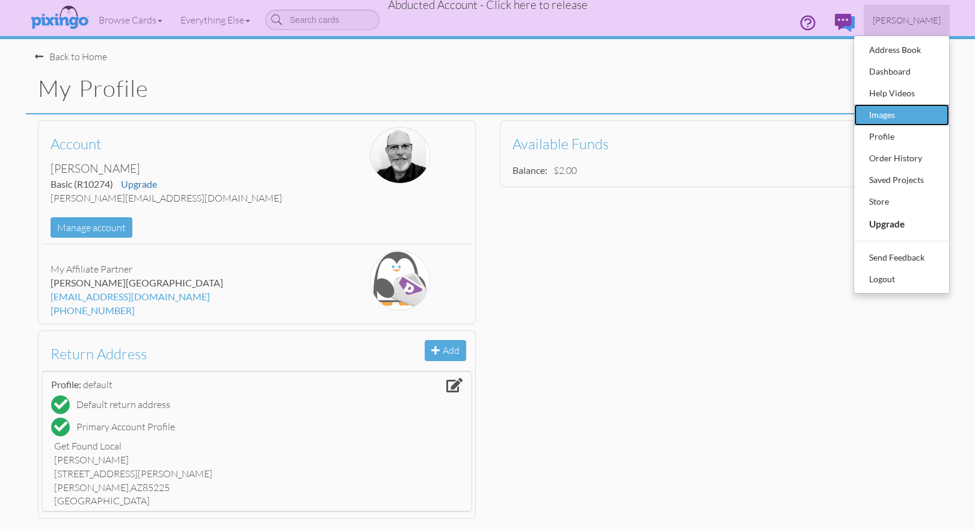
click at [873, 111] on div "Images" at bounding box center [901, 115] width 71 height 18
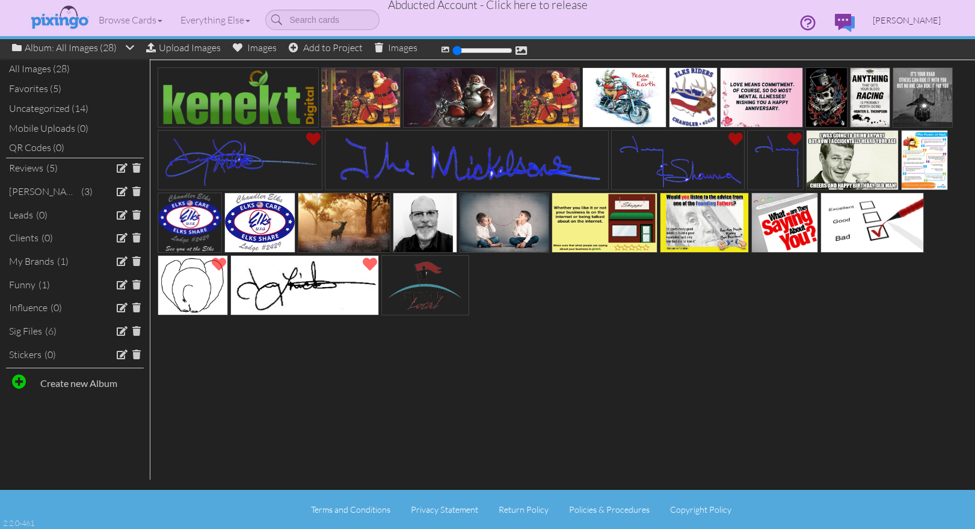
click at [903, 19] on span "Terry Mickelson" at bounding box center [907, 20] width 68 height 10
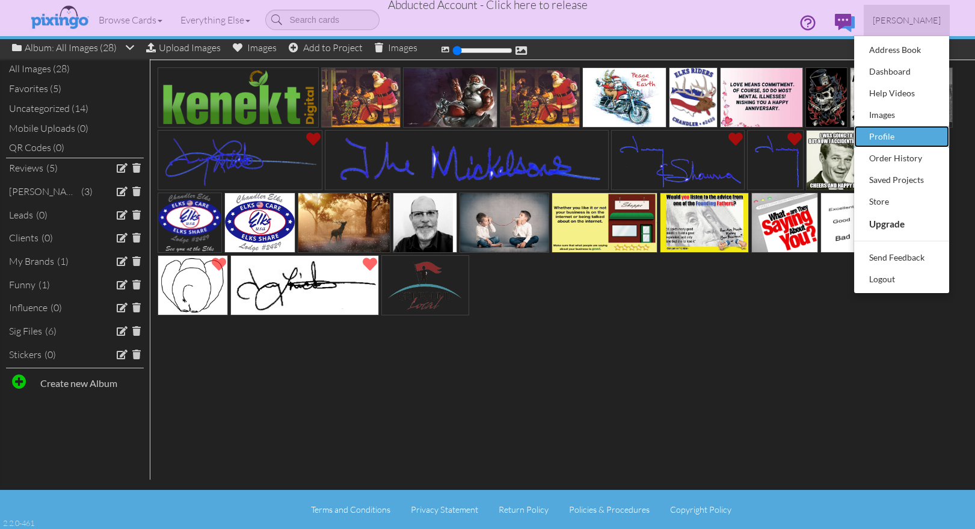
click at [876, 131] on div "Profile" at bounding box center [901, 136] width 71 height 18
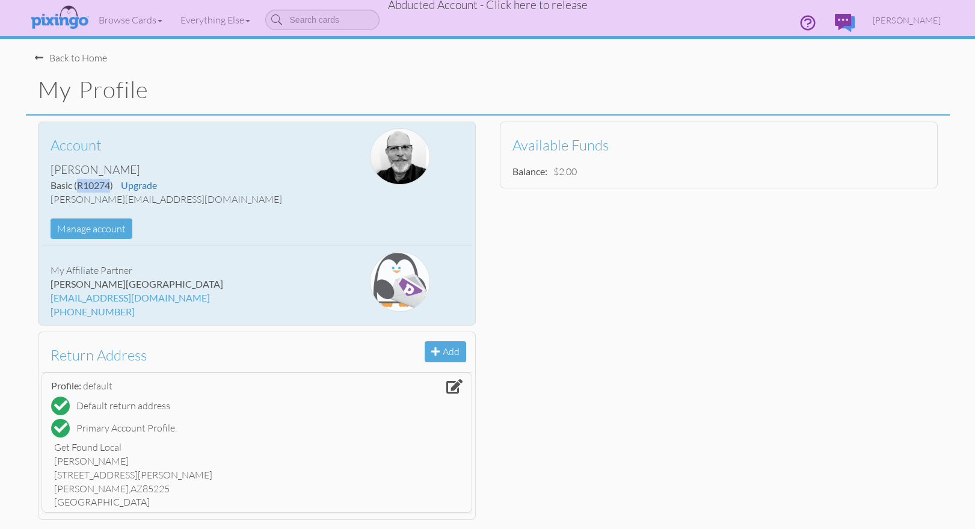
drag, startPoint x: 78, startPoint y: 185, endPoint x: 110, endPoint y: 182, distance: 32.0
click at [110, 182] on span "(R10274)" at bounding box center [93, 184] width 39 height 11
copy span "R10274"
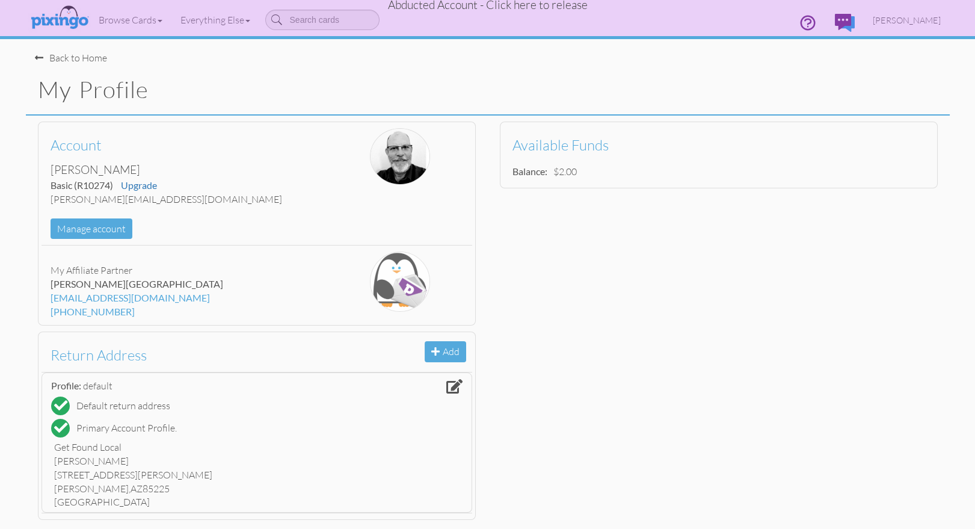
click at [490, 10] on span "Abducted Account - Click here to release" at bounding box center [488, 5] width 200 height 14
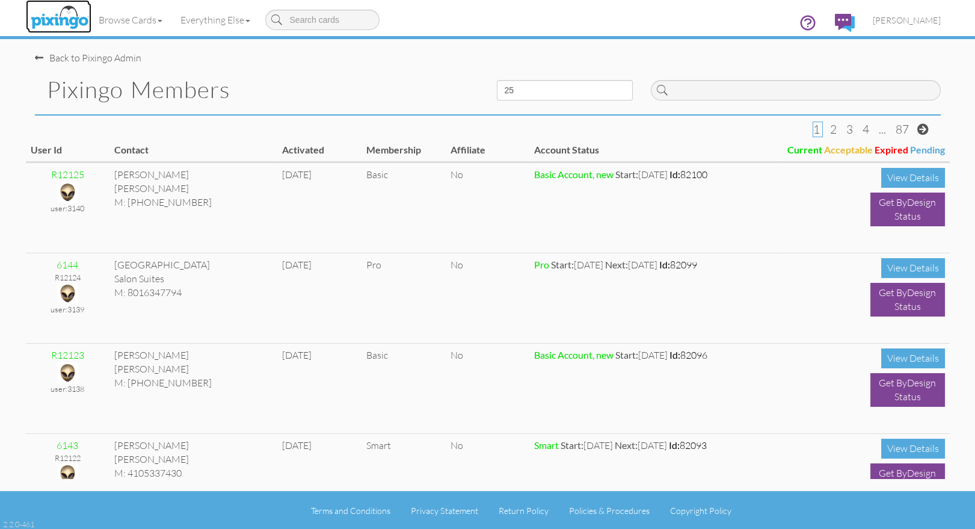
click at [66, 22] on img at bounding box center [60, 18] width 64 height 30
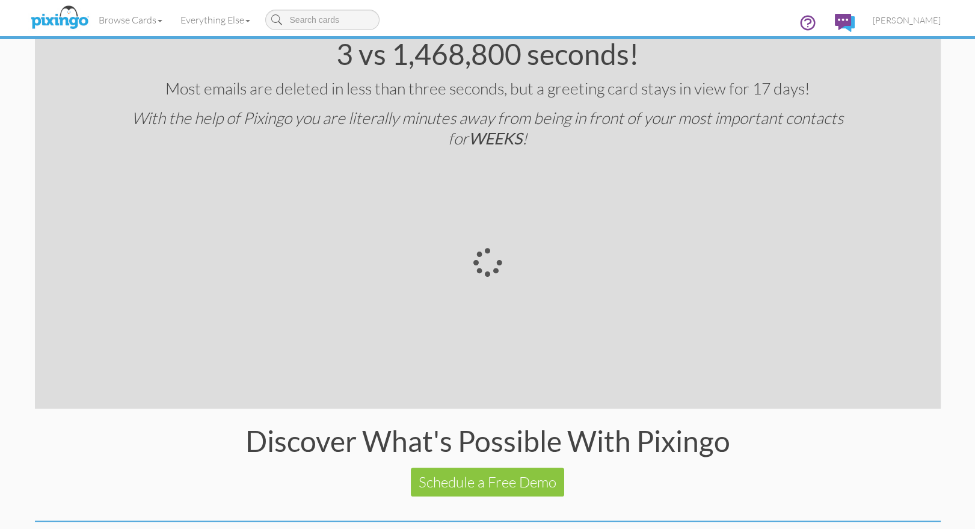
scroll to position [2112, 0]
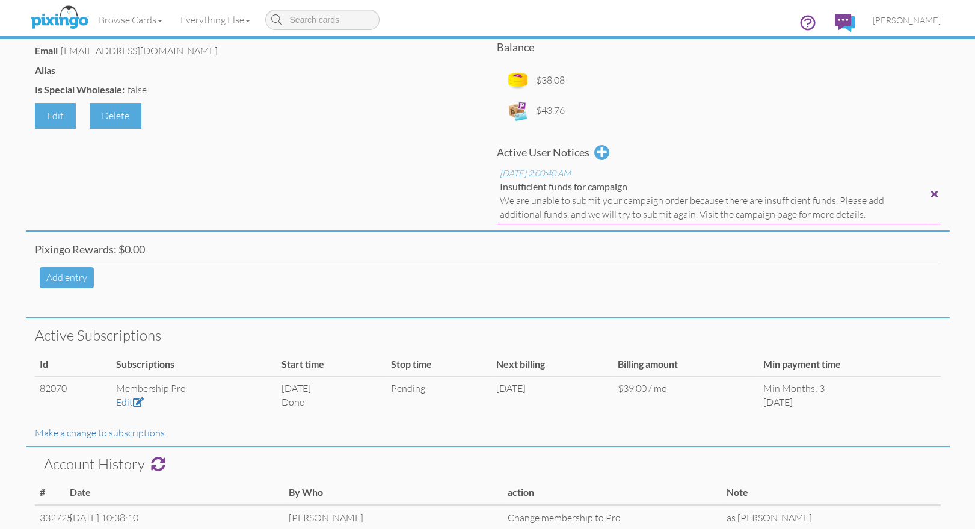
scroll to position [233, 0]
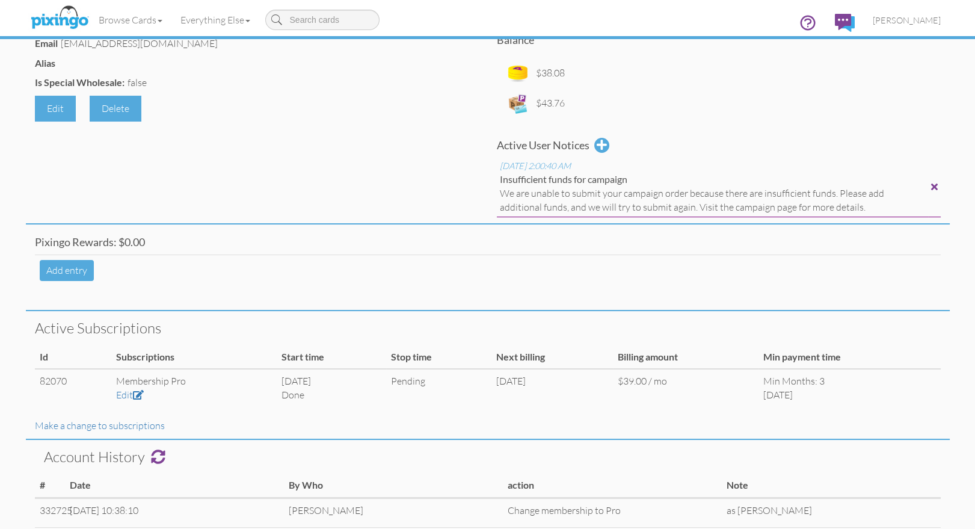
click at [936, 188] on div at bounding box center [934, 187] width 7 height 10
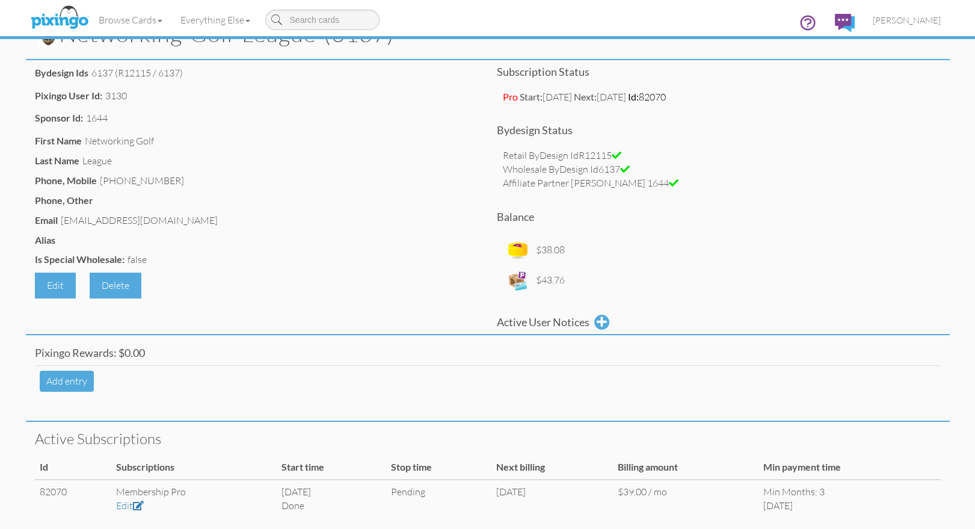
scroll to position [0, 0]
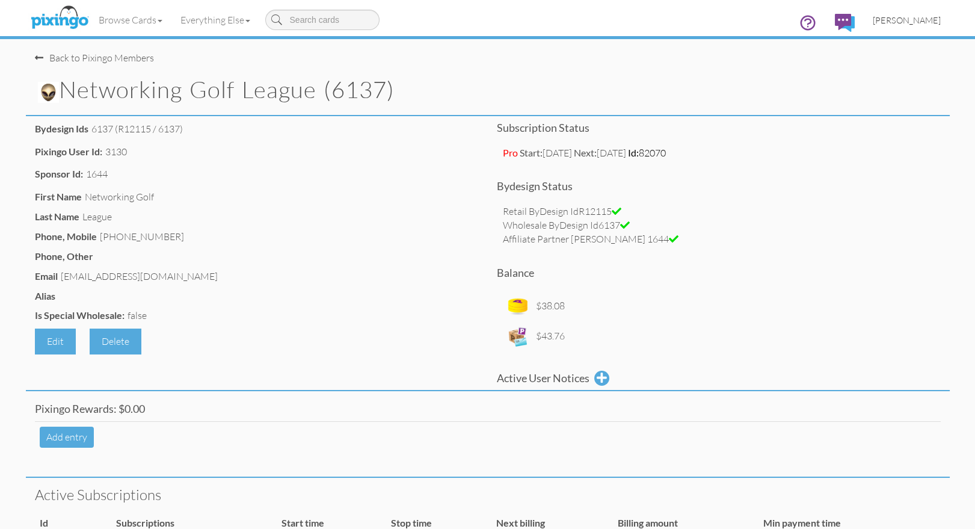
click at [903, 23] on span "[PERSON_NAME]" at bounding box center [907, 20] width 68 height 10
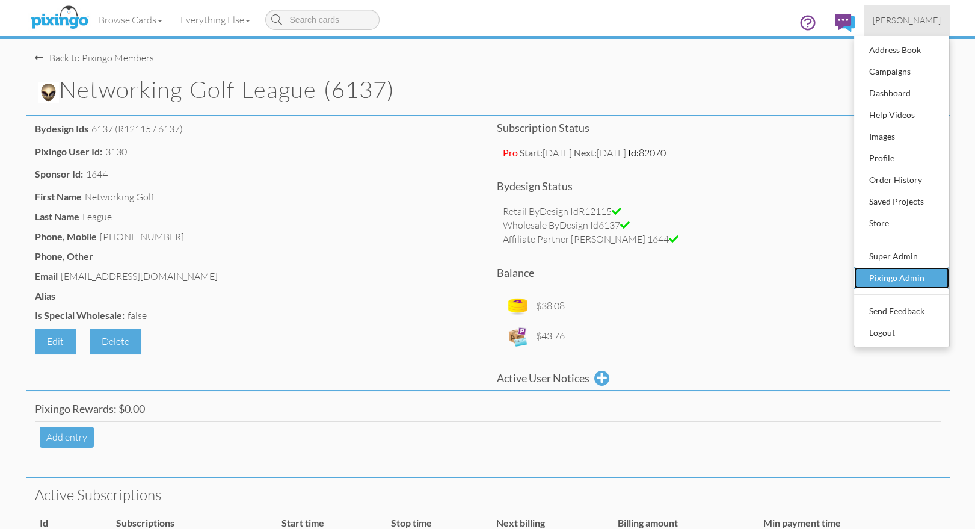
click at [891, 274] on div "Pixingo Admin" at bounding box center [901, 278] width 71 height 18
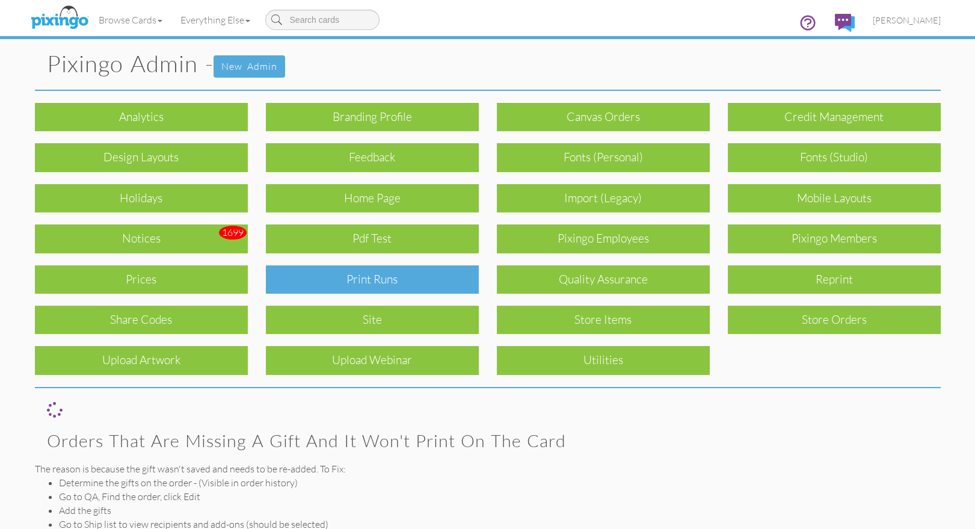
click at [410, 278] on div "Print Runs" at bounding box center [372, 279] width 213 height 28
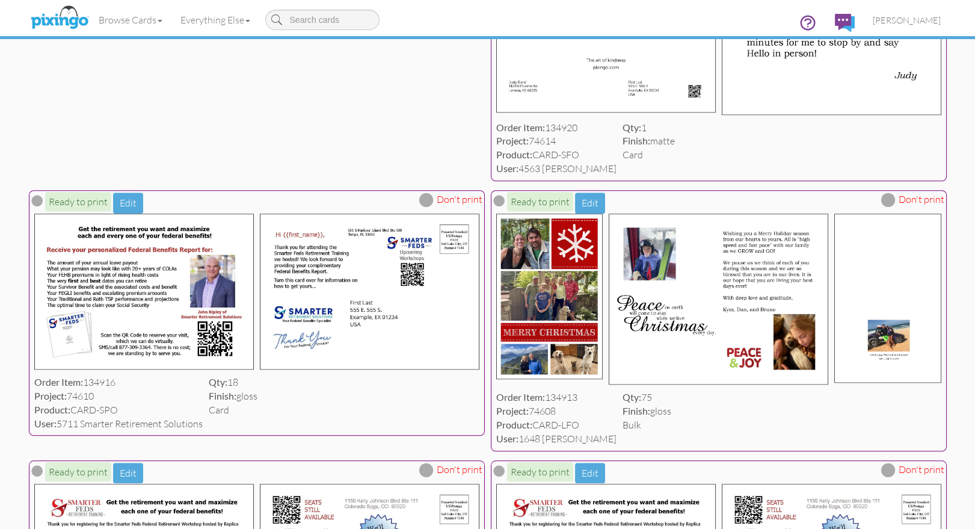
scroll to position [2610, 0]
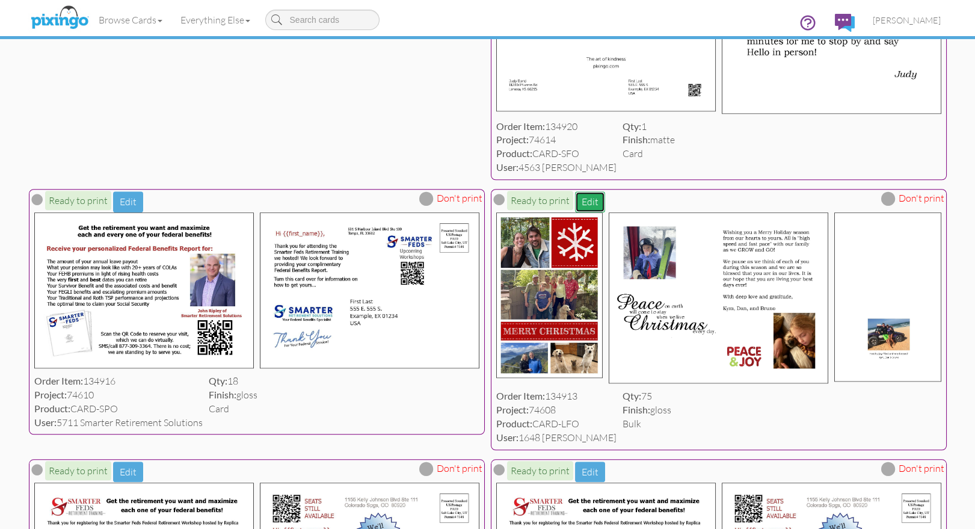
click at [593, 212] on button "Edit" at bounding box center [590, 201] width 30 height 21
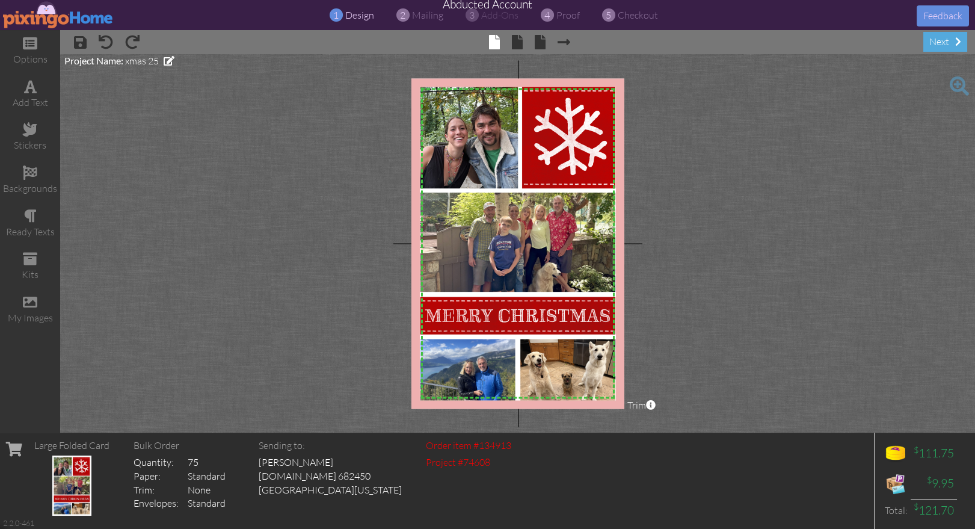
click at [684, 137] on project-studio-wrapper "X X X X X X X X X X X X X X X X X X X X X X X X X X X X X X X X X X X X X X X X…" at bounding box center [517, 243] width 915 height 378
click at [47, 11] on img at bounding box center [58, 14] width 111 height 27
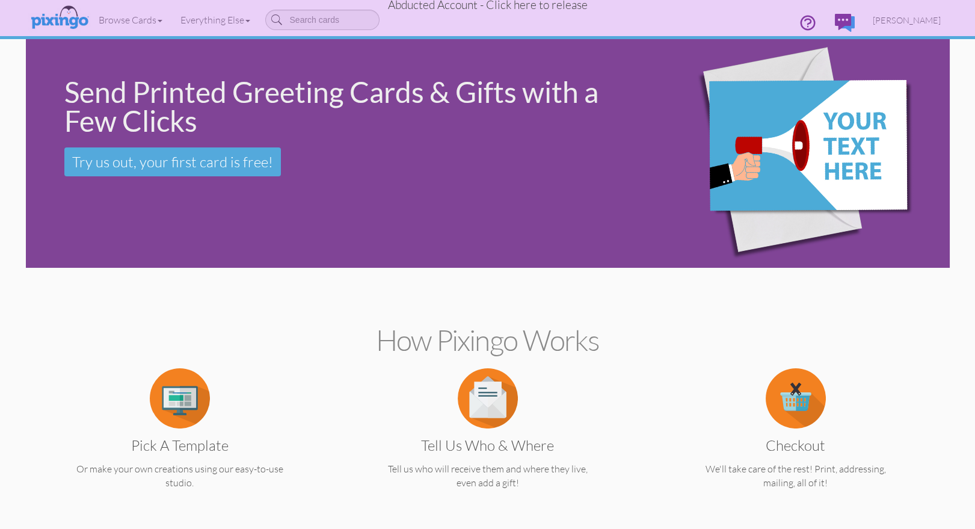
click at [503, 9] on span "Abducted Account - Click here to release" at bounding box center [488, 5] width 200 height 14
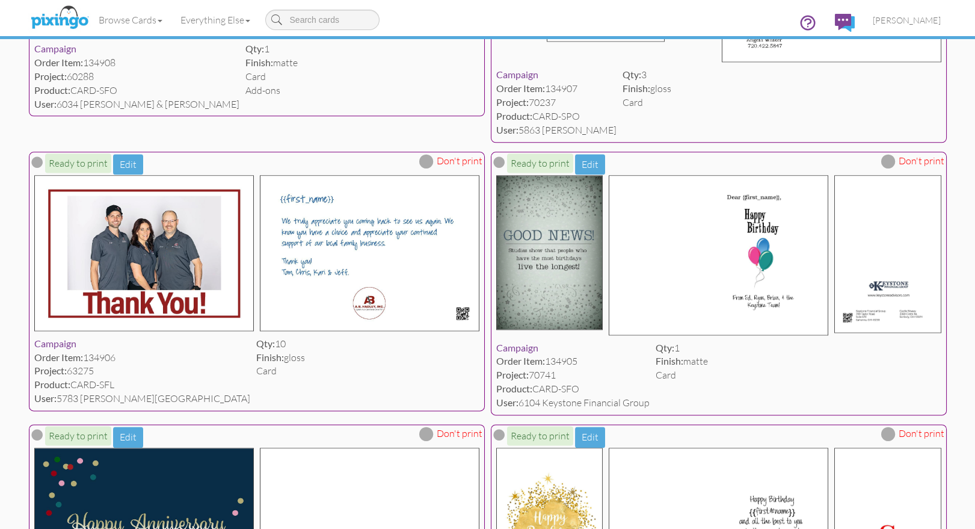
scroll to position [3850, 0]
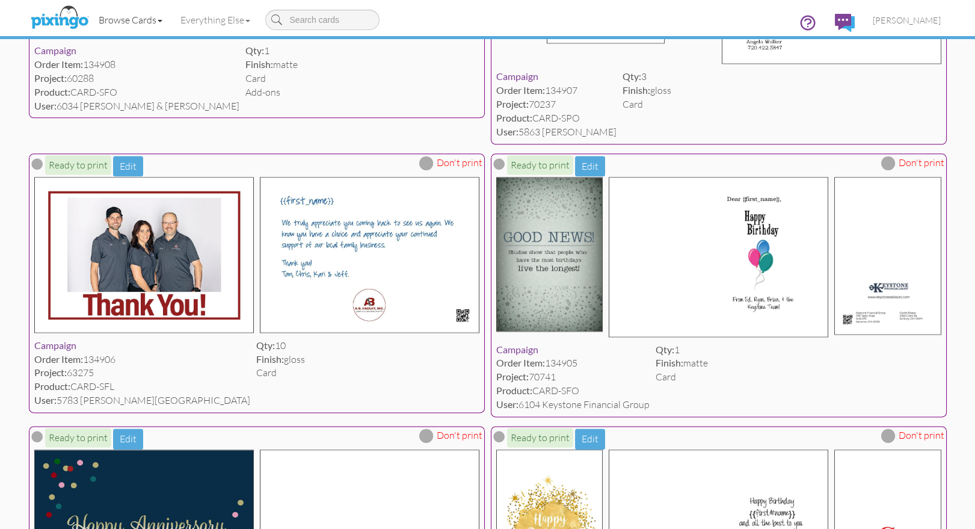
click at [126, 20] on link "Browse Cards" at bounding box center [131, 20] width 82 height 30
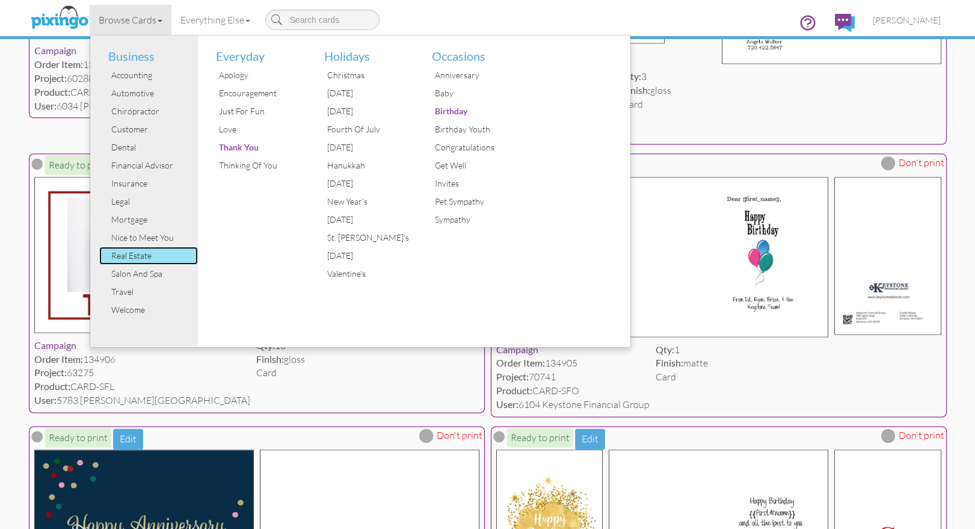
click at [128, 252] on div "Real Estate" at bounding box center [153, 256] width 90 height 18
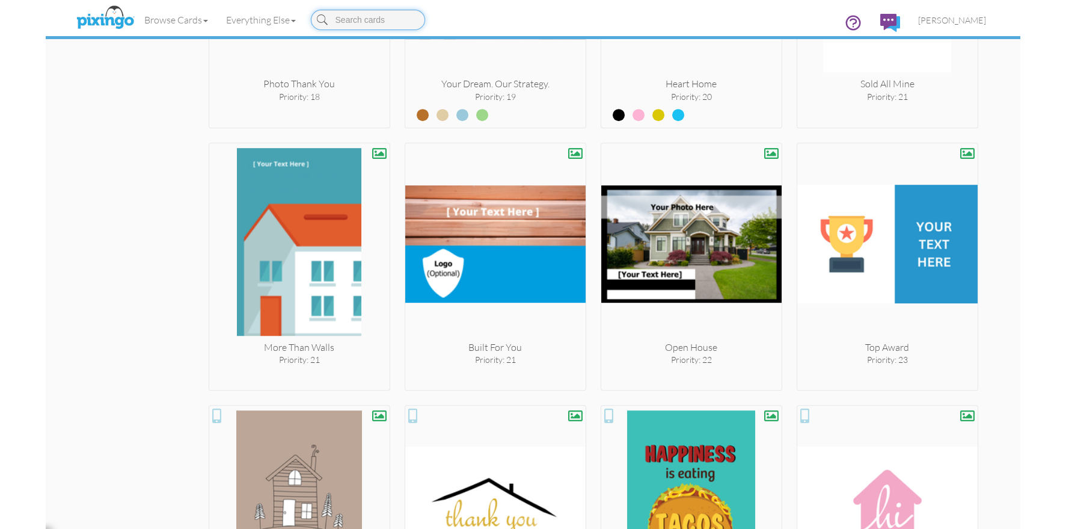
scroll to position [1702, 0]
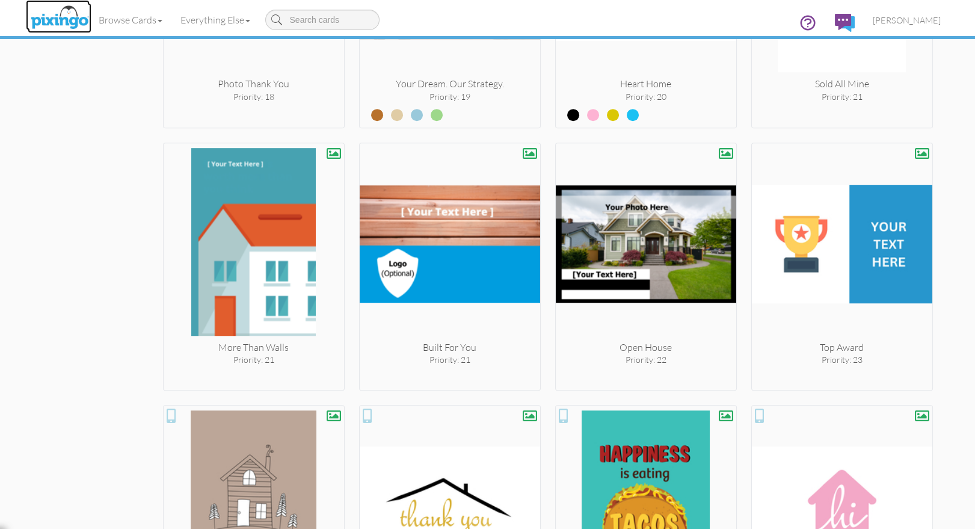
click at [70, 17] on img at bounding box center [60, 18] width 64 height 30
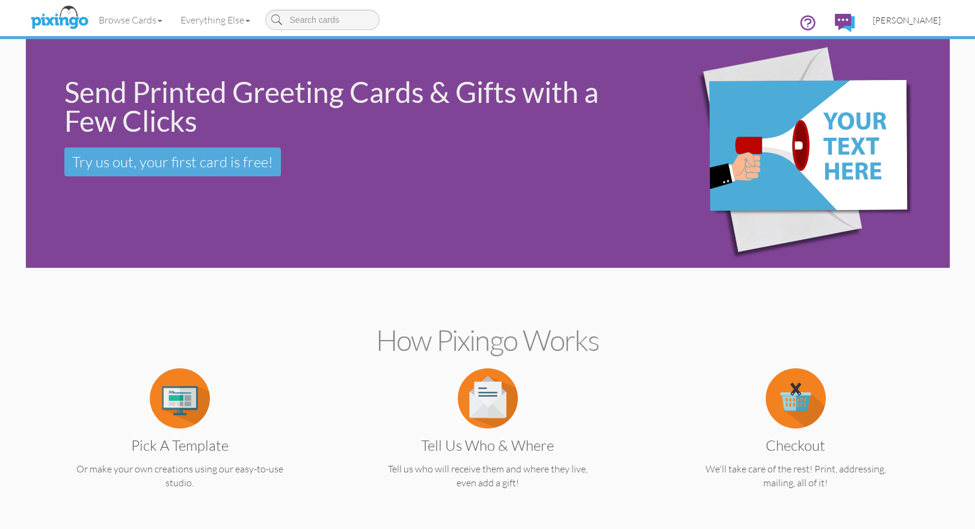
click at [902, 11] on link "[PERSON_NAME]" at bounding box center [907, 20] width 86 height 31
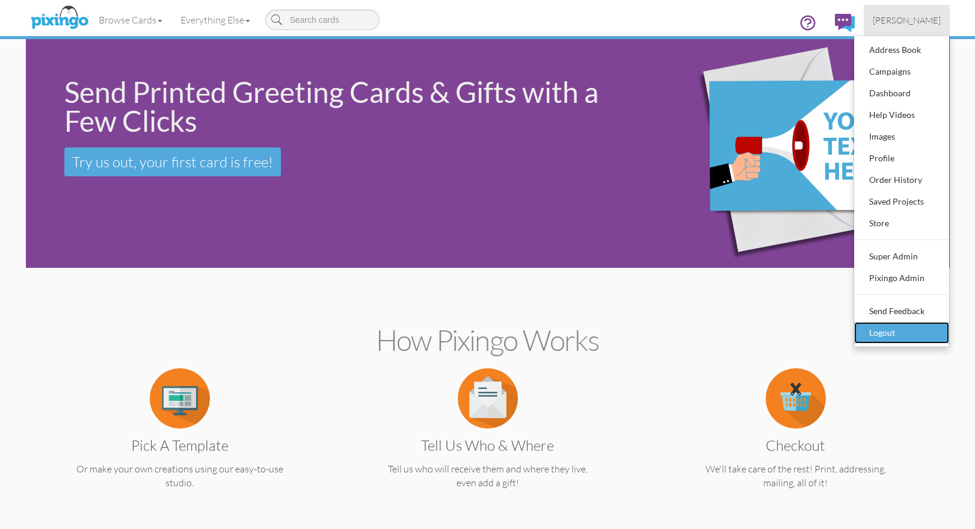
click at [886, 333] on div "Logout" at bounding box center [901, 333] width 71 height 18
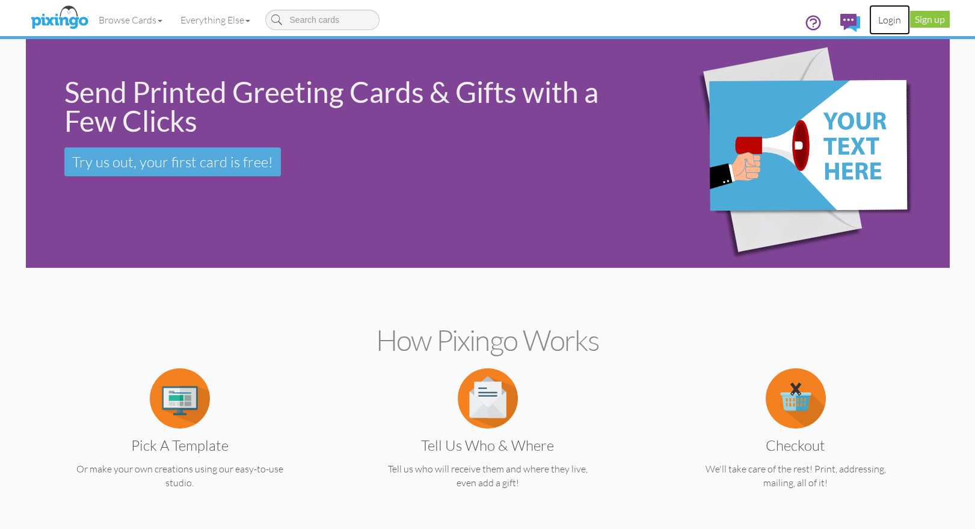
click at [886, 22] on link "Login" at bounding box center [889, 20] width 41 height 30
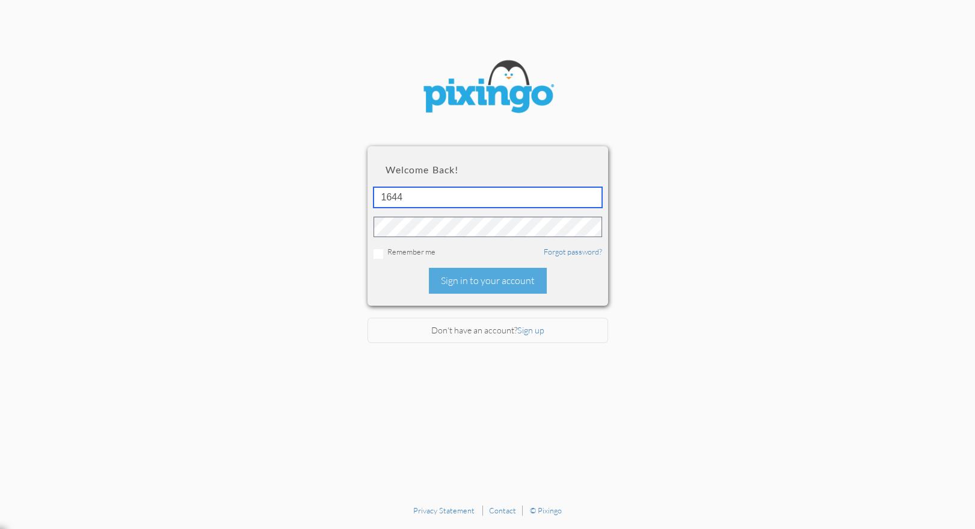
click at [477, 197] on input "1644" at bounding box center [487, 197] width 229 height 20
type input "5240"
click at [579, 284] on div "Welcome back! 5240 Remember me Forgot password? Sign in to your account" at bounding box center [487, 225] width 241 height 159
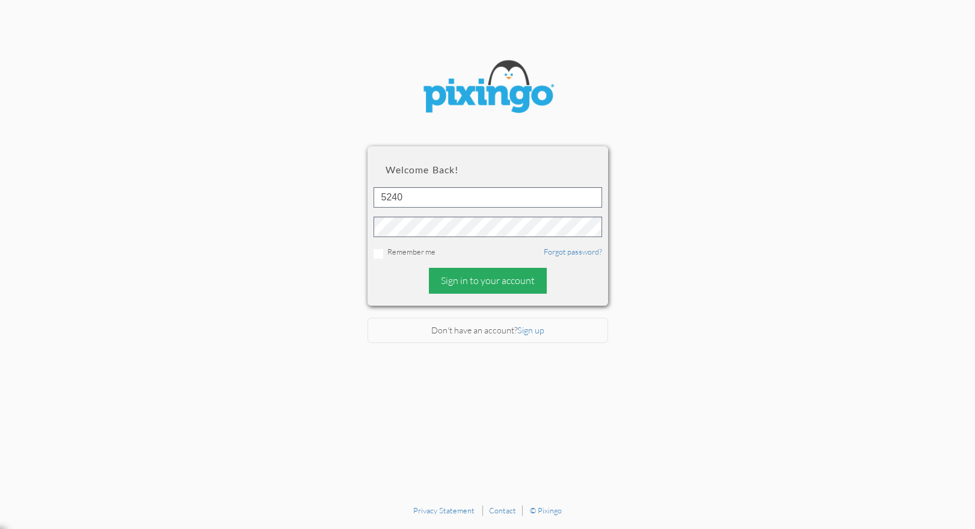
click at [493, 286] on div "Sign in to your account" at bounding box center [488, 281] width 118 height 26
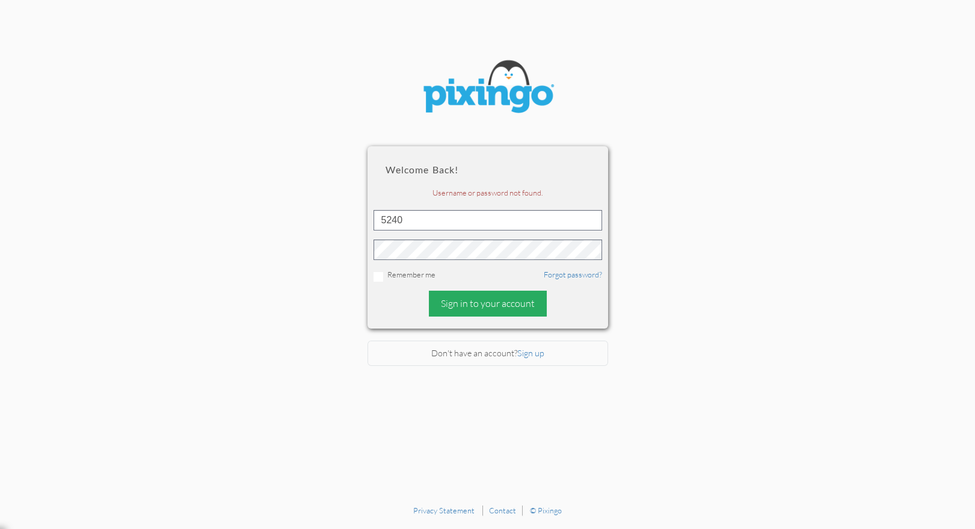
click at [476, 307] on div "Sign in to your account" at bounding box center [488, 303] width 118 height 26
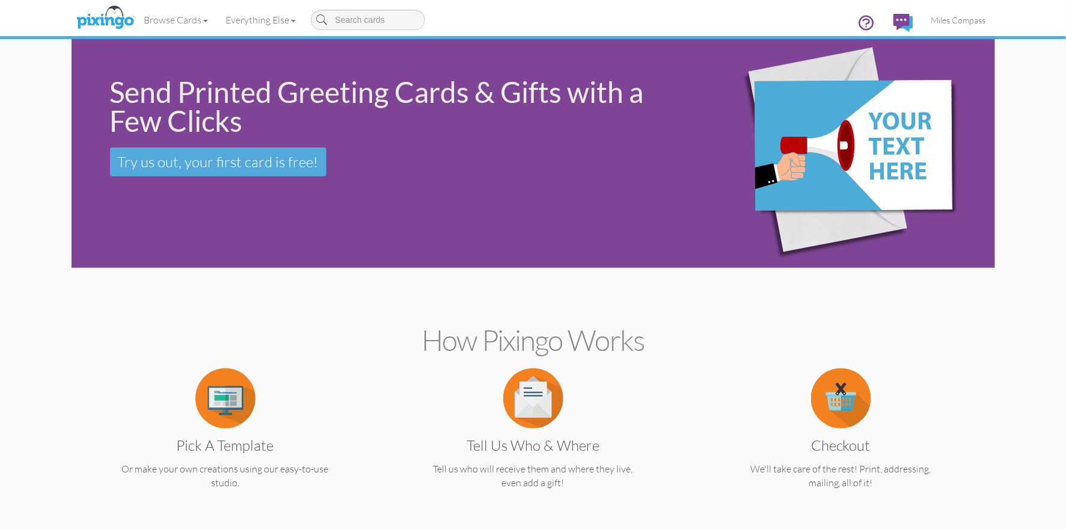
click at [581, 15] on div "Browse Cards Business Accounting Automotive Chiropractor Customer Dental Financ…" at bounding box center [534, 24] width 906 height 48
click at [116, 23] on img at bounding box center [105, 18] width 64 height 30
click at [501, 17] on div "Browse Cards Business Accounting Automotive Chiropractor Customer Dental Financ…" at bounding box center [534, 24] width 906 height 48
click at [965, 20] on span "Miles Compass" at bounding box center [959, 20] width 55 height 10
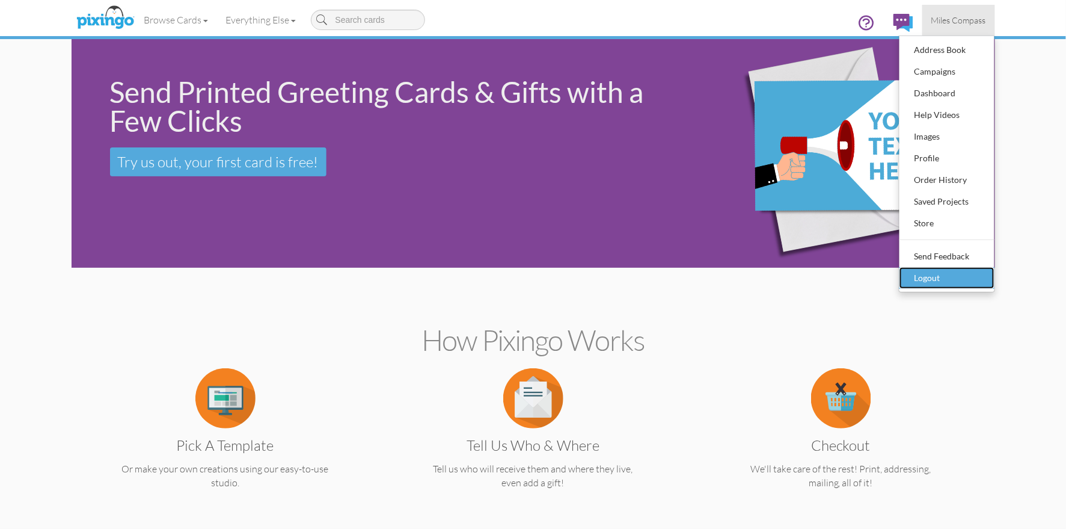
click at [932, 280] on div "Logout" at bounding box center [947, 278] width 71 height 18
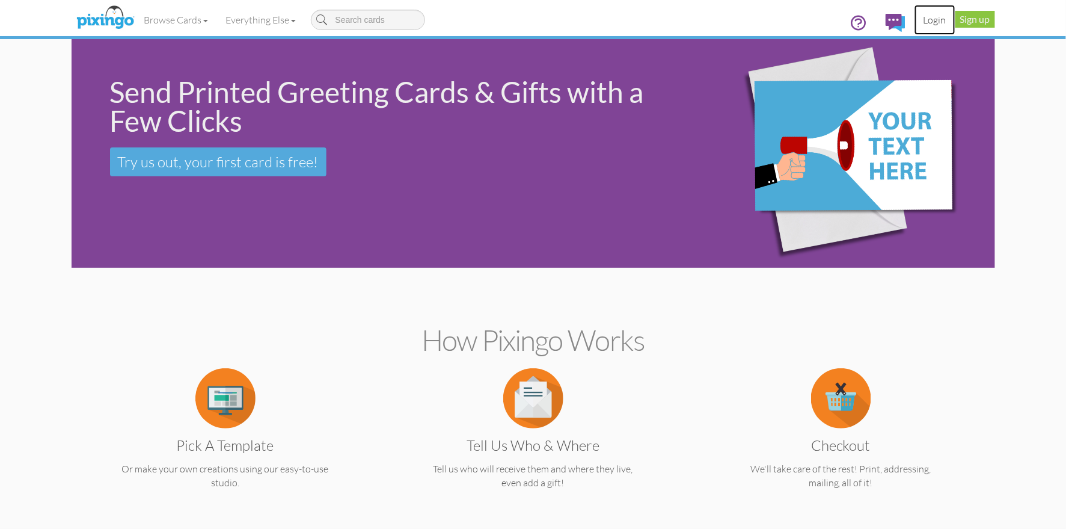
click at [928, 18] on link "Login" at bounding box center [935, 20] width 41 height 30
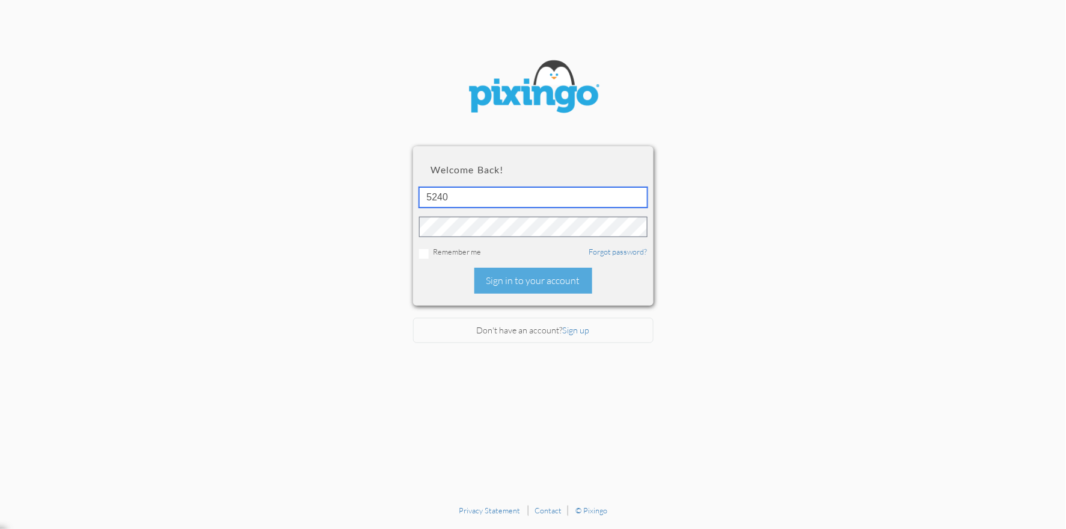
click at [458, 204] on input "5240" at bounding box center [533, 197] width 229 height 20
type input "1644"
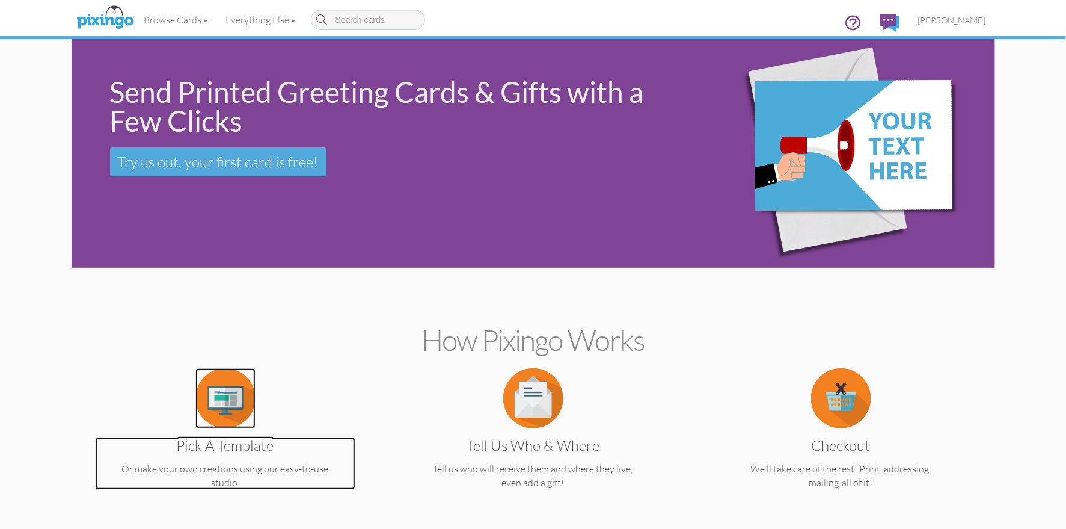
click at [234, 400] on img at bounding box center [225, 398] width 60 height 60
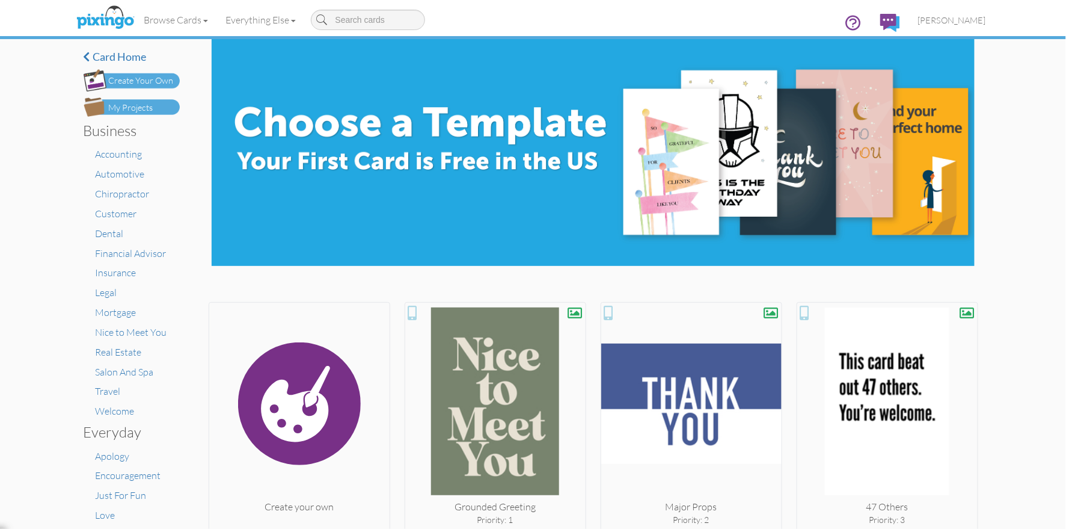
click at [334, 409] on img at bounding box center [299, 403] width 180 height 192
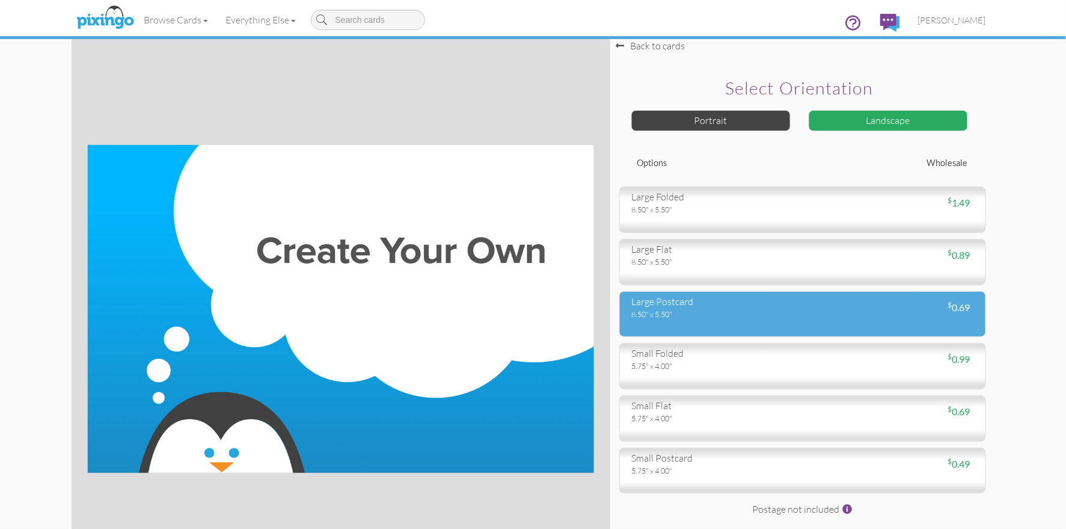
click at [669, 316] on div "8.50" x 5.50"" at bounding box center [713, 314] width 162 height 11
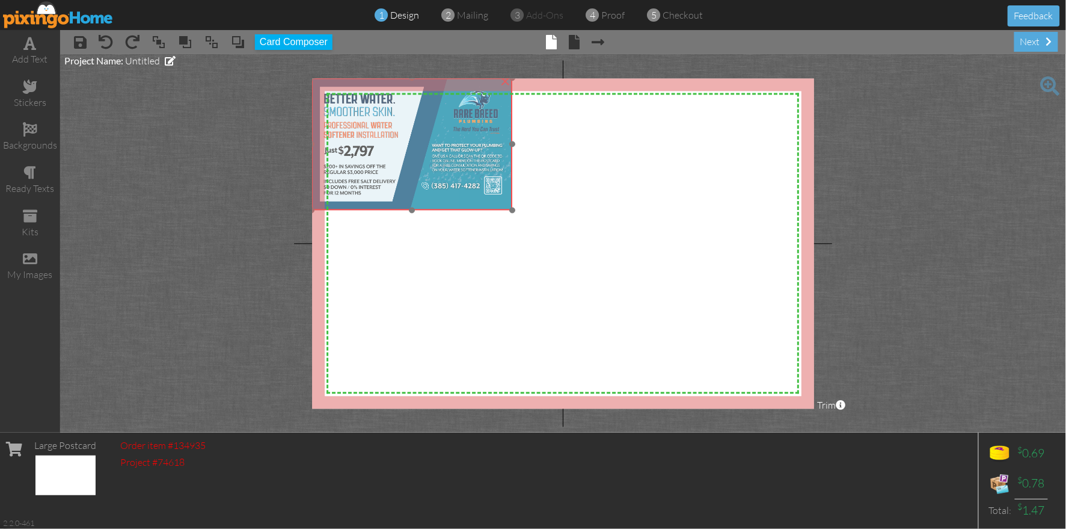
drag, startPoint x: 476, startPoint y: 158, endPoint x: 469, endPoint y: 170, distance: 13.7
click at [451, 141] on img at bounding box center [412, 144] width 201 height 132
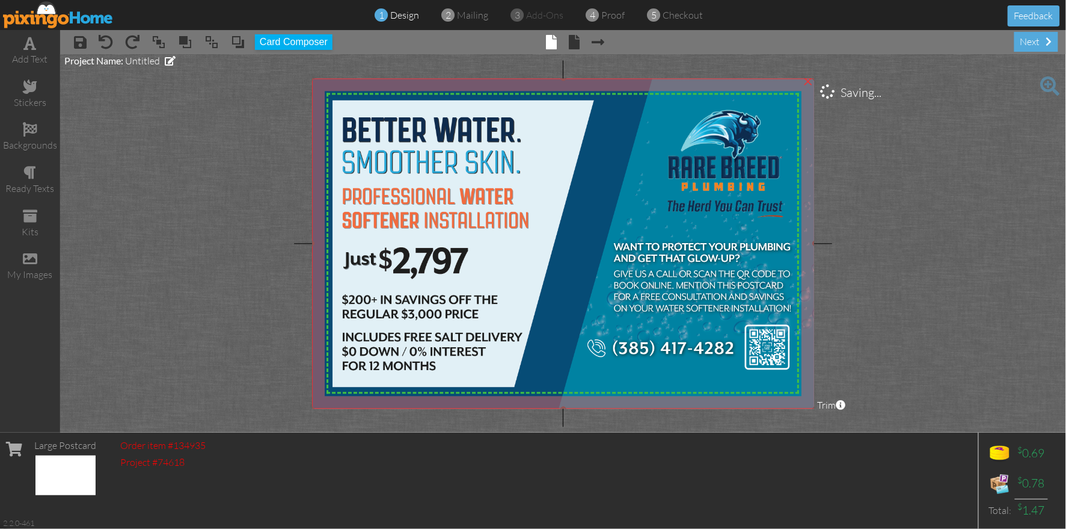
drag, startPoint x: 512, startPoint y: 212, endPoint x: 687, endPoint y: 411, distance: 265.1
click at [687, 411] on project-studio-wrapper "X X X X X X X X X X X X X X X X X X X X X X X X X X X X X X X X X X X X X X X X…" at bounding box center [563, 243] width 1006 height 378
click at [572, 41] on span at bounding box center [574, 42] width 11 height 14
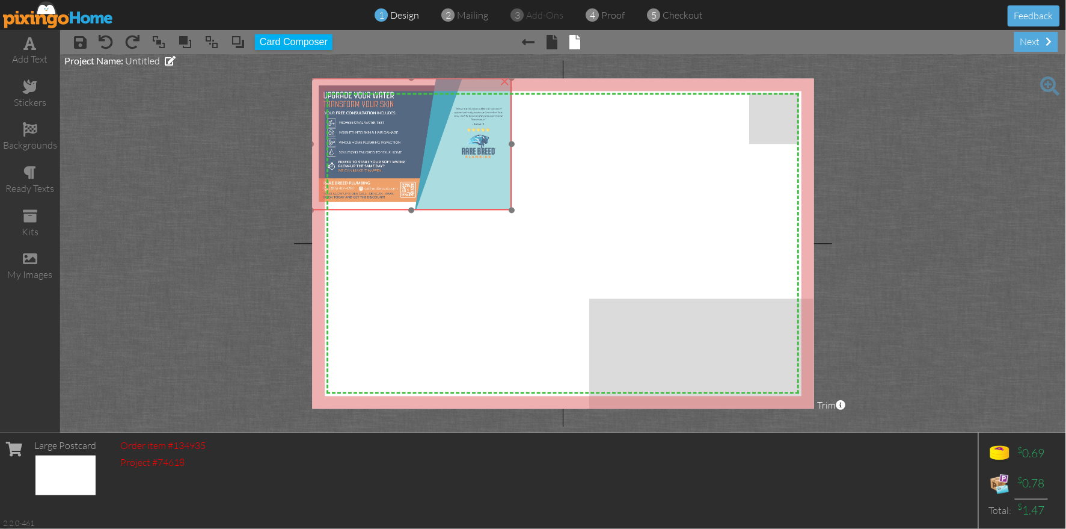
drag, startPoint x: 466, startPoint y: 190, endPoint x: 440, endPoint y: 173, distance: 30.9
click at [440, 173] on img at bounding box center [412, 144] width 201 height 132
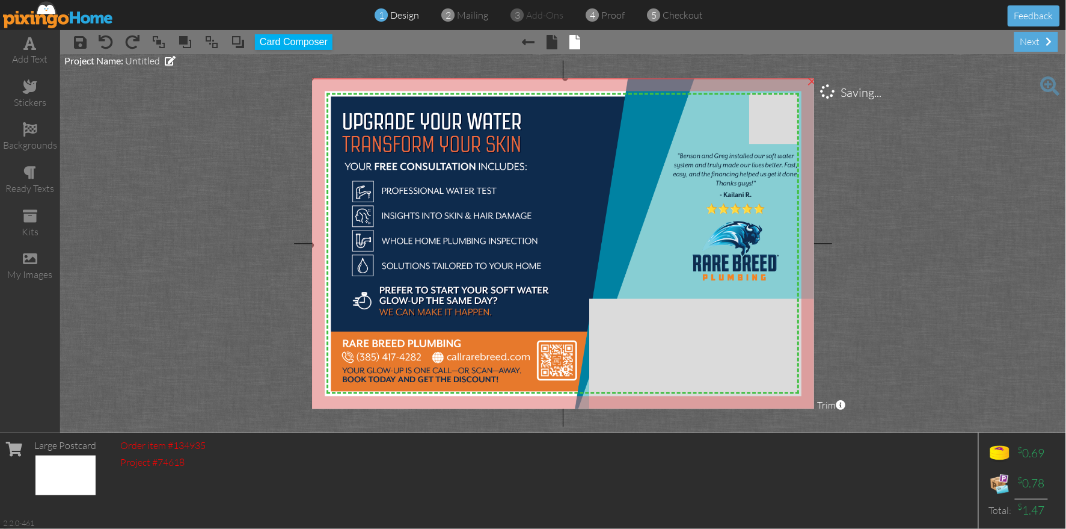
drag, startPoint x: 512, startPoint y: 210, endPoint x: 700, endPoint y: 413, distance: 275.8
click at [700, 413] on project-studio-wrapper "X X X X X X X X X X X X X X X X X X X X X X X X X X X X X X X X X X X X X X X X…" at bounding box center [563, 243] width 1006 height 378
click at [877, 235] on project-studio-wrapper "X X X X X X X X X X X X X X X X X X X X X X X X X X X X X X X X X X X X X X X X…" at bounding box center [563, 243] width 1006 height 378
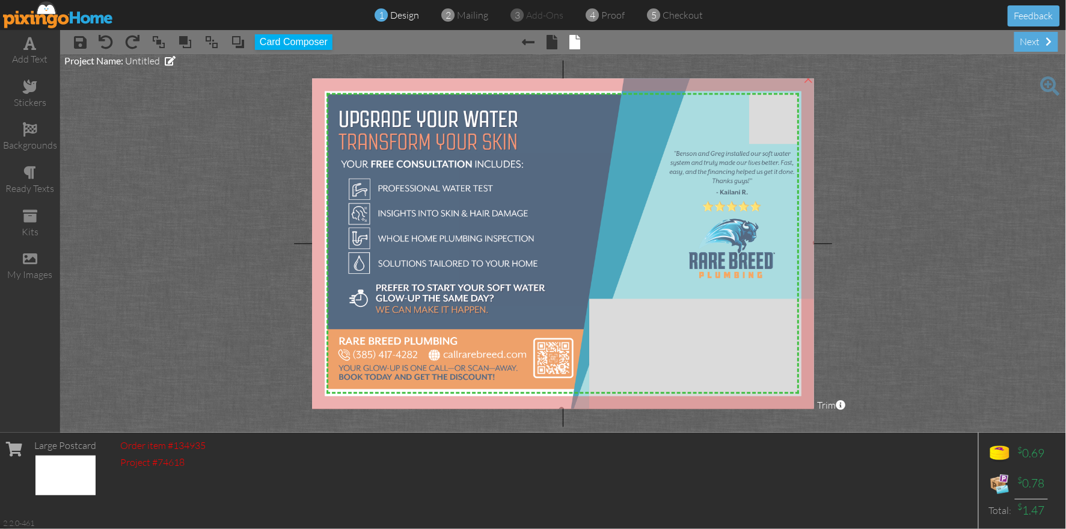
click at [514, 188] on img at bounding box center [562, 242] width 508 height 334
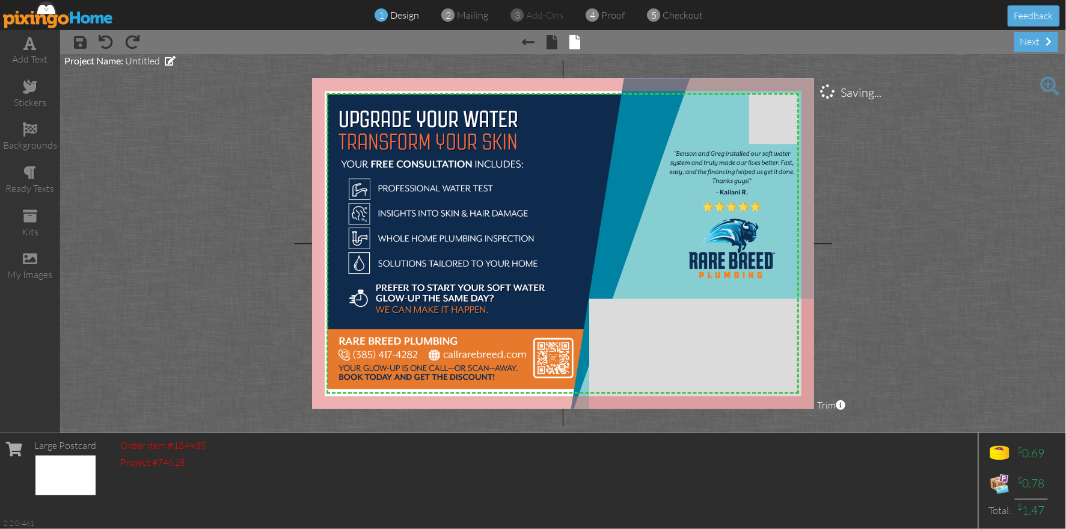
click at [894, 242] on project-studio-wrapper "X X X X X X X X X X X X X X X X X X X X X X X X X X X X X X X X X X X X X X X X…" at bounding box center [563, 243] width 1006 height 378
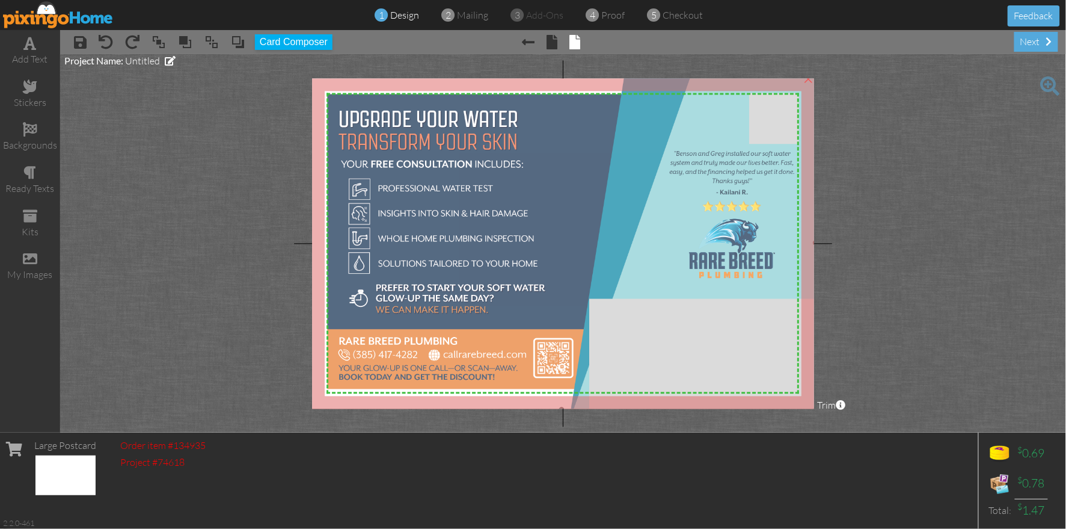
click at [574, 203] on img at bounding box center [562, 242] width 508 height 334
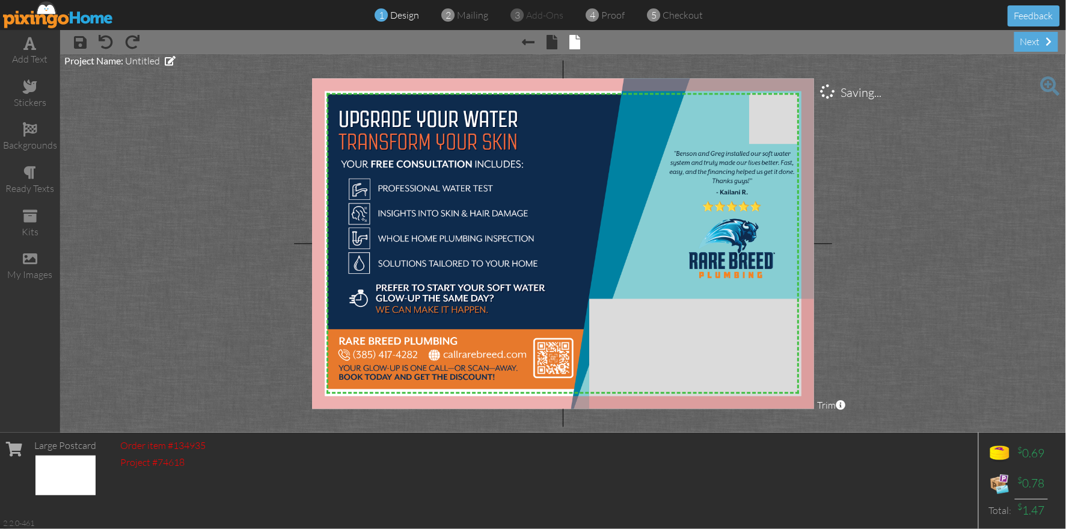
click at [874, 245] on project-studio-wrapper "X X X X X X X X X X X X X X X X X X X X X X X X X X X X X X X X X X X X X X X X…" at bounding box center [563, 243] width 1006 height 378
click at [885, 241] on project-studio-wrapper "X X X X X X X X X X X X X X X X X X X X X X X X X X X X X X X X X X X X X X X X…" at bounding box center [563, 243] width 1006 height 378
click at [125, 66] on div "Project Name: Untitled" at bounding box center [119, 61] width 111 height 14
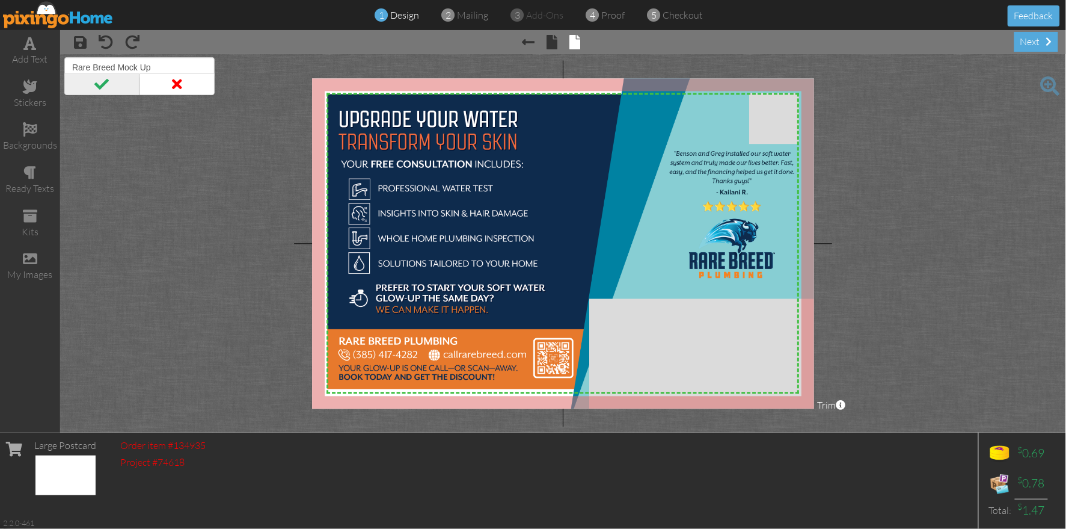
type input "Rare Breed Mock Up"
click at [100, 82] on span at bounding box center [101, 84] width 75 height 22
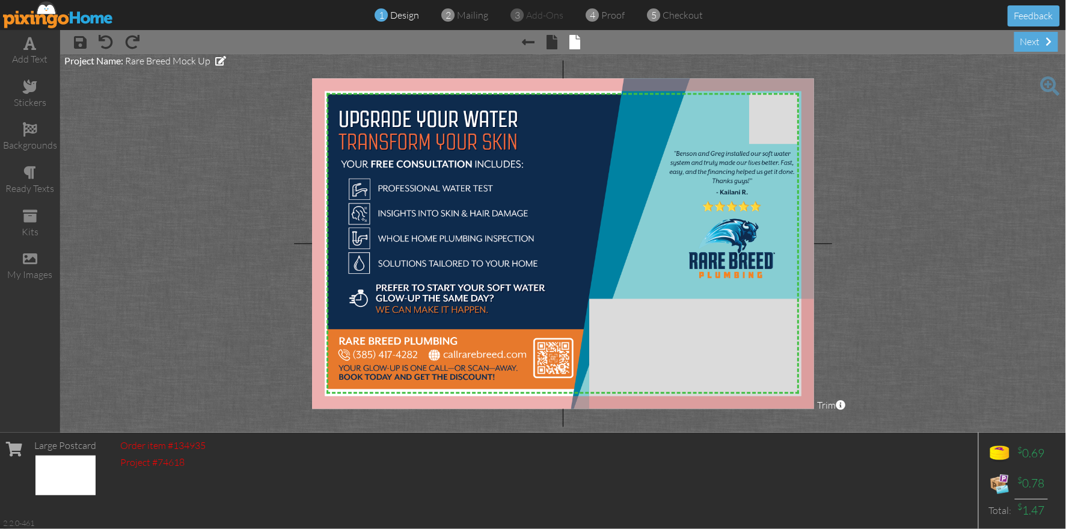
click at [974, 204] on project-studio-wrapper "X X X X X X X X X X X X X X X X X X X X X X X X X X X X X X X X X X X X X X X X…" at bounding box center [563, 243] width 1006 height 378
click at [894, 187] on project-studio-wrapper "X X X X X X X X X X X X X X X X X X X X X X X X X X X X X X X X X X X X X X X X…" at bounding box center [563, 243] width 1006 height 378
click at [463, 18] on span "mailing" at bounding box center [473, 15] width 31 height 12
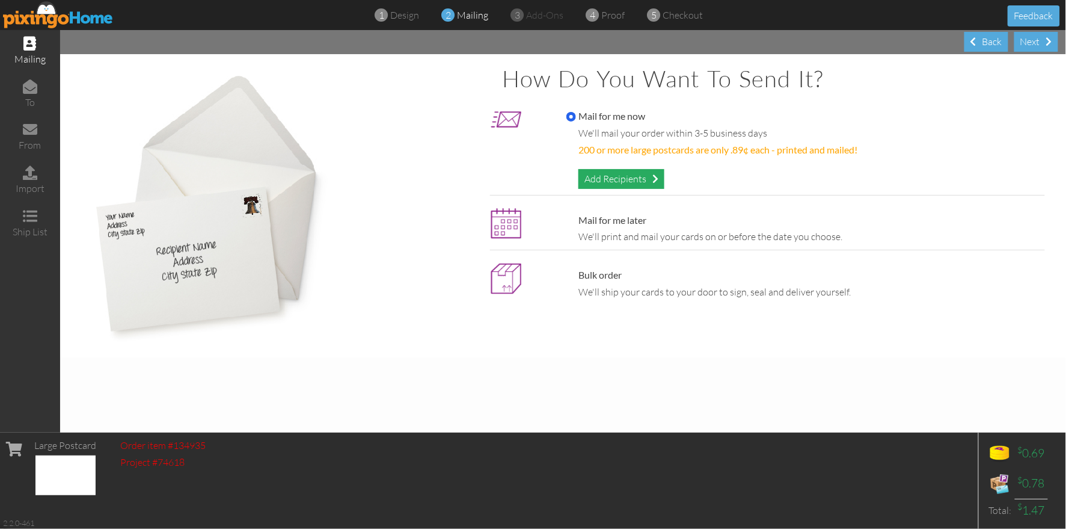
click at [607, 177] on div "Add Recipients" at bounding box center [622, 179] width 86 height 20
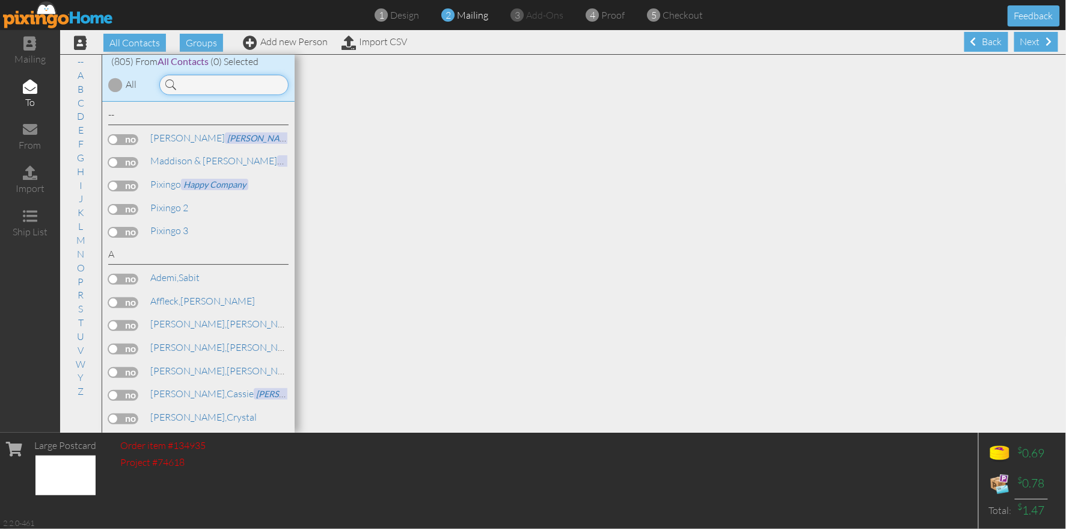
drag, startPoint x: 233, startPoint y: 81, endPoint x: 270, endPoint y: 94, distance: 39.2
click at [233, 81] on input at bounding box center [223, 85] width 129 height 20
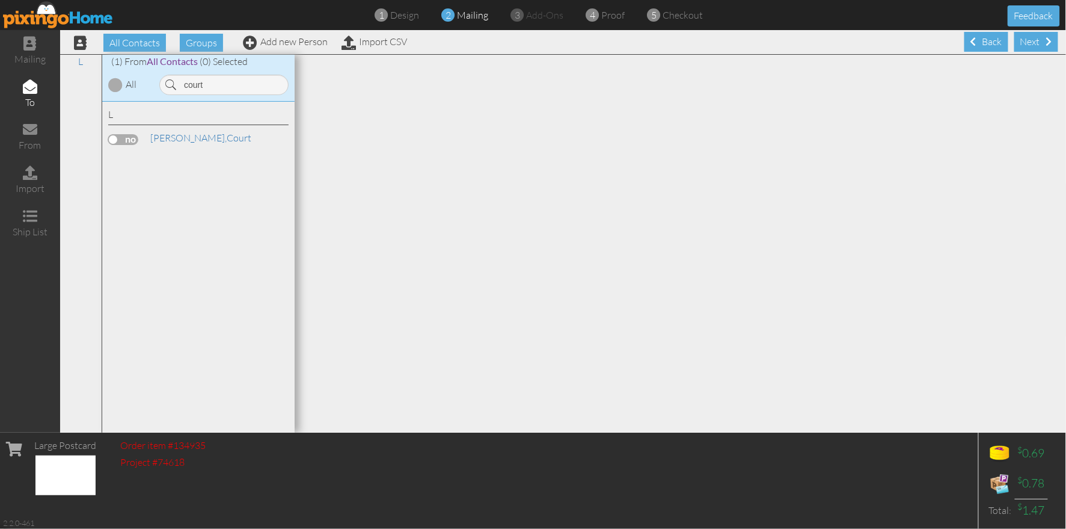
click at [119, 143] on label at bounding box center [123, 139] width 30 height 11
click at [0, 0] on input "checkbox" at bounding box center [0, 0] width 0 height 0
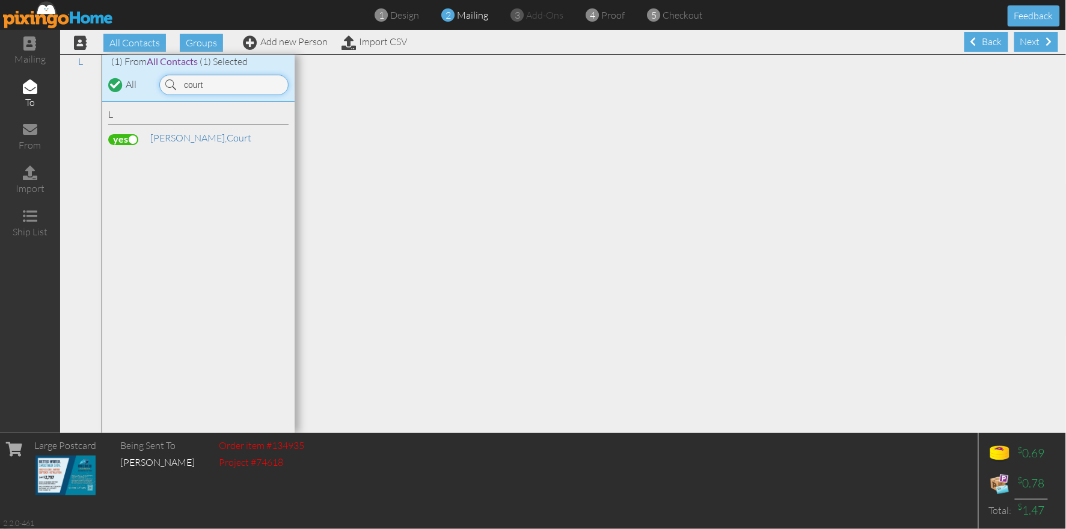
drag, startPoint x: 247, startPoint y: 87, endPoint x: 165, endPoint y: 81, distance: 82.0
click at [164, 81] on input "court" at bounding box center [223, 85] width 129 height 20
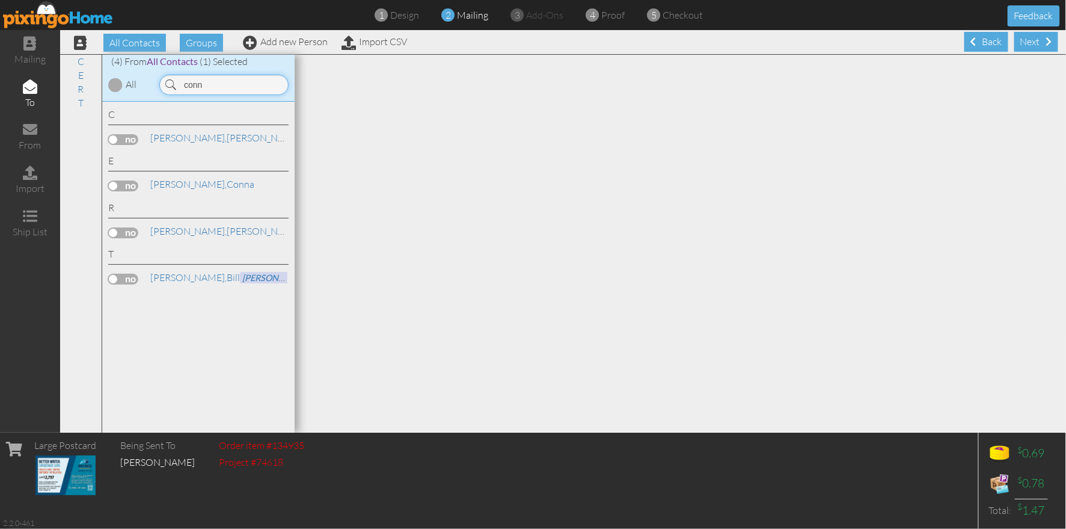
type input "conn"
click at [121, 186] on label at bounding box center [123, 185] width 30 height 11
click at [0, 0] on input "checkbox" at bounding box center [0, 0] width 0 height 0
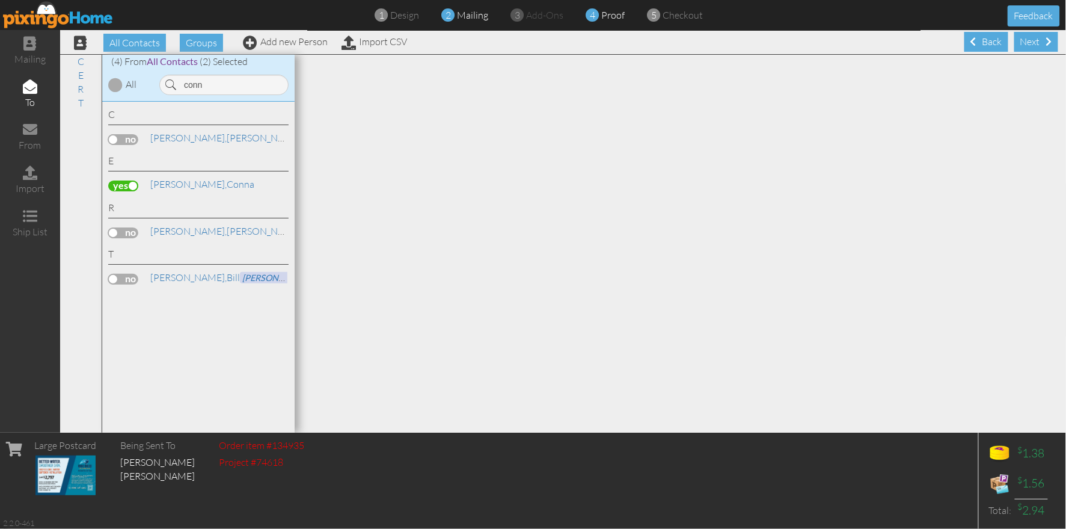
click at [613, 17] on span "proof" at bounding box center [613, 15] width 23 height 12
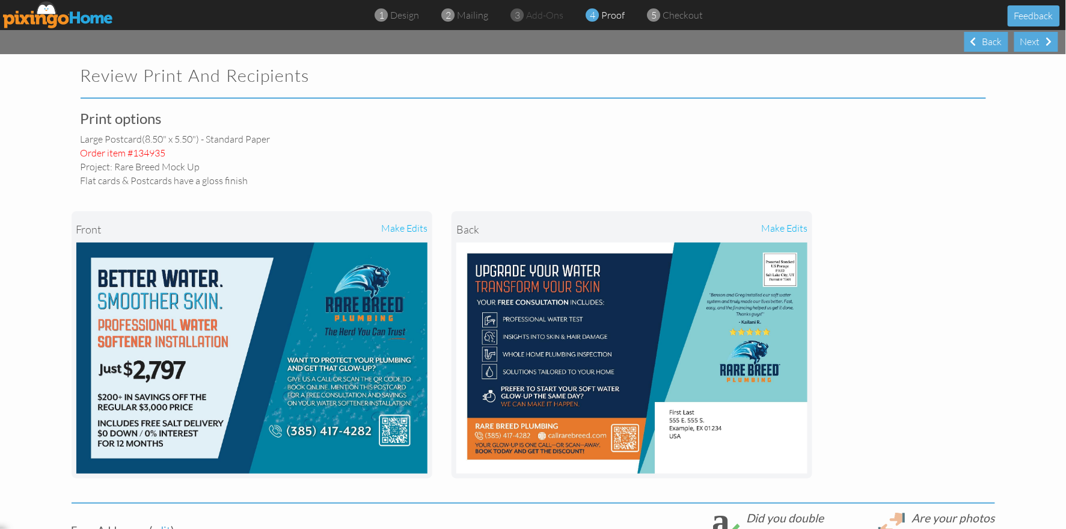
select select "object:158573"
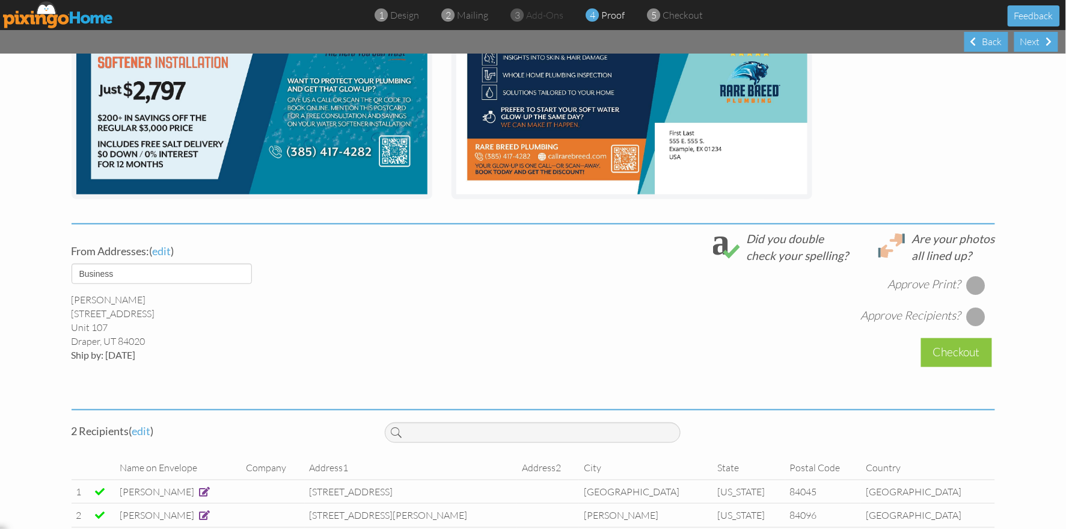
scroll to position [301, 0]
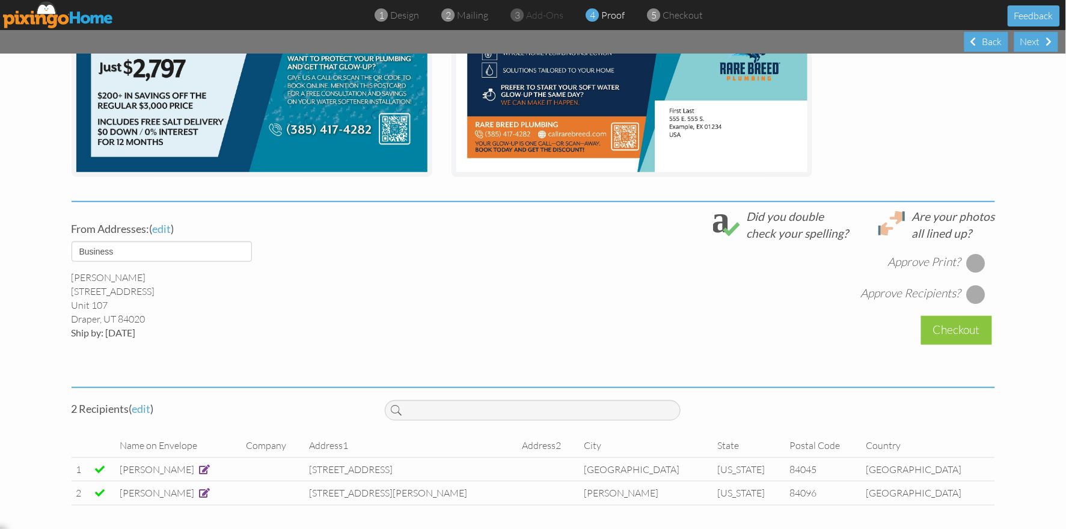
click at [975, 265] on div at bounding box center [975, 262] width 19 height 19
click at [978, 296] on div at bounding box center [975, 293] width 19 height 19
click at [966, 328] on div "Checkout" at bounding box center [956, 330] width 71 height 28
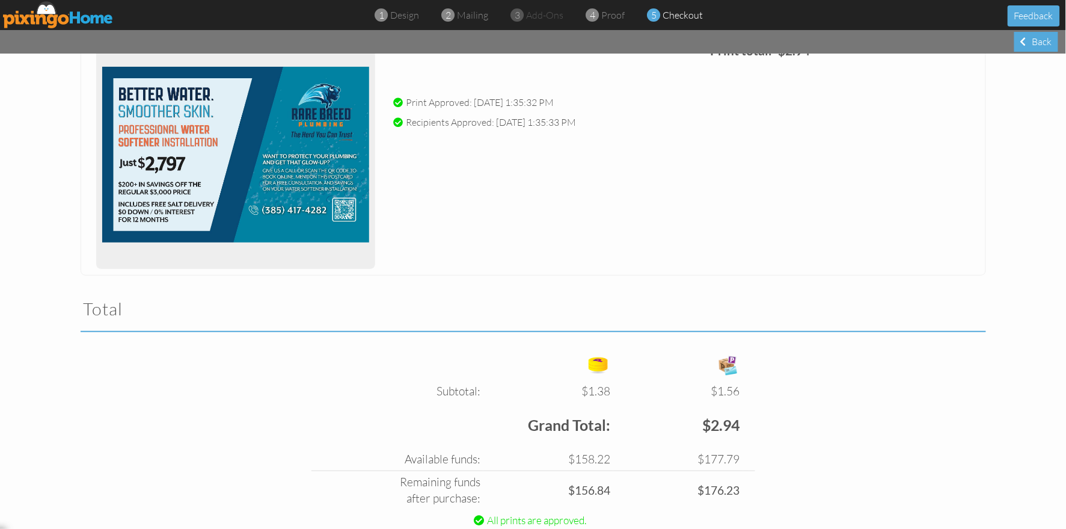
scroll to position [234, 0]
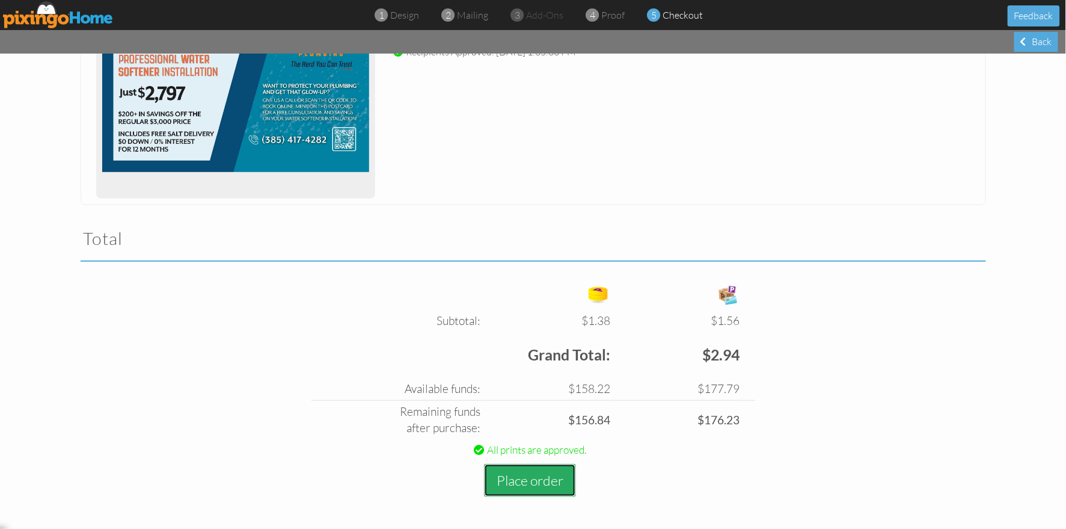
click at [541, 471] on button "Place order" at bounding box center [530, 480] width 92 height 33
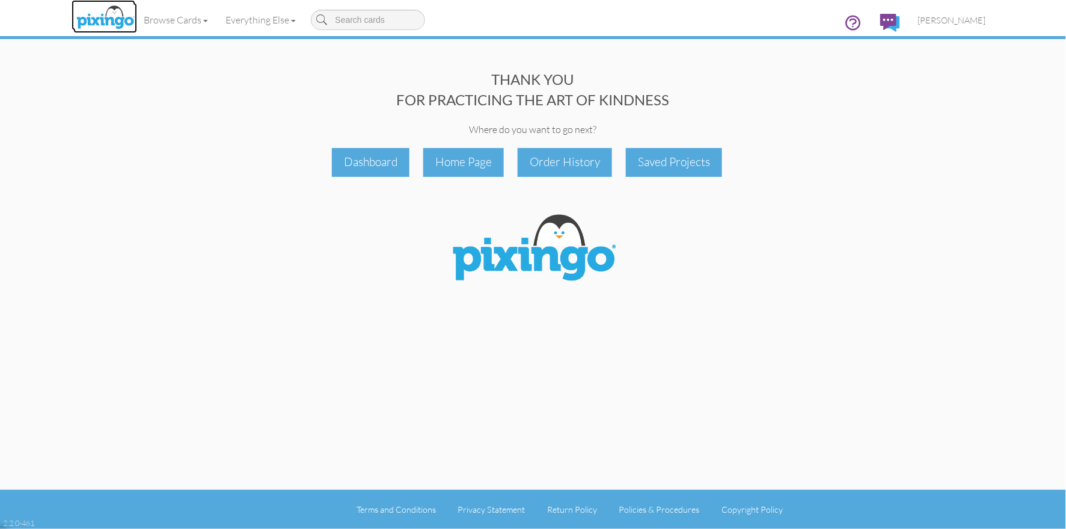
click at [102, 19] on img at bounding box center [105, 18] width 64 height 30
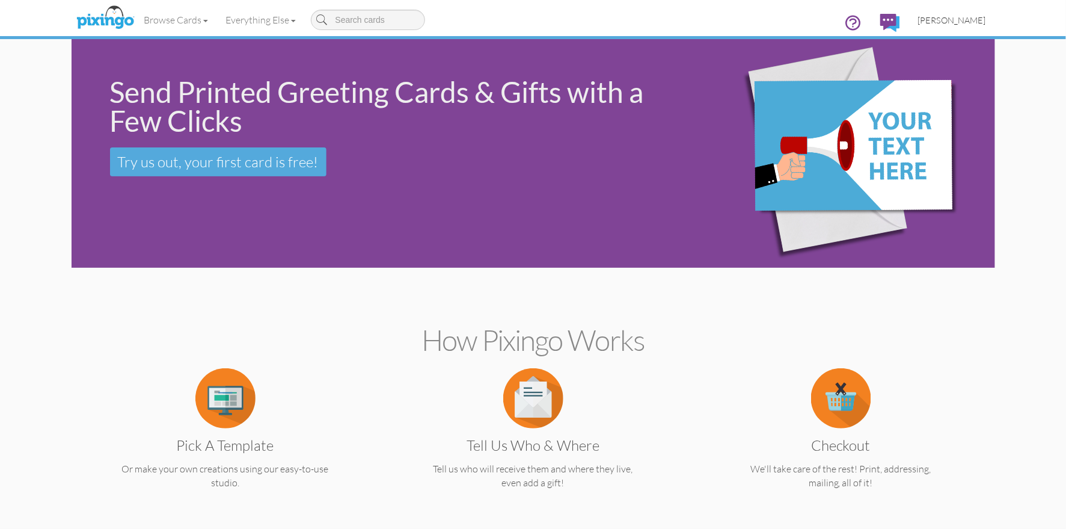
click at [944, 22] on span "[PERSON_NAME]" at bounding box center [952, 20] width 68 height 10
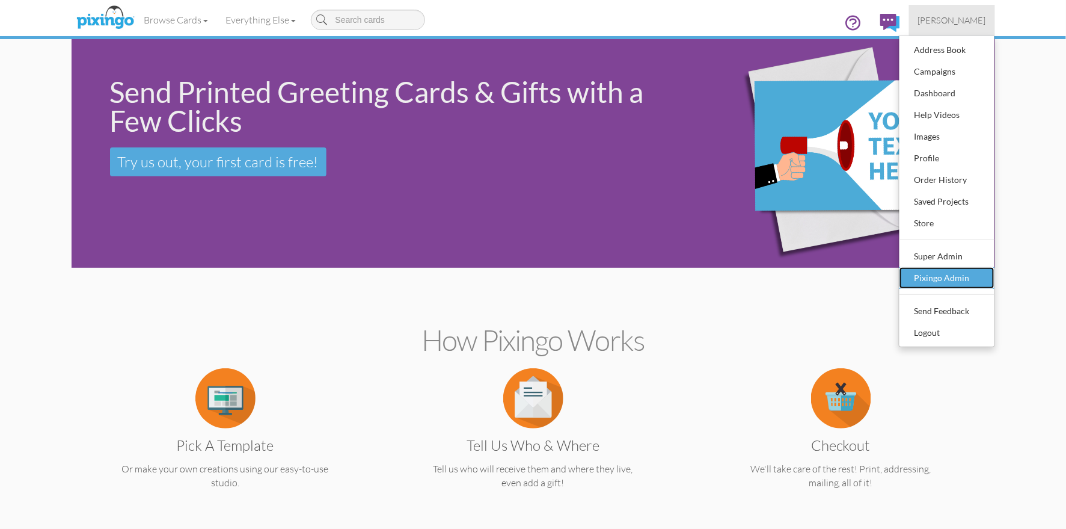
click at [932, 277] on div "Pixingo Admin" at bounding box center [947, 278] width 71 height 18
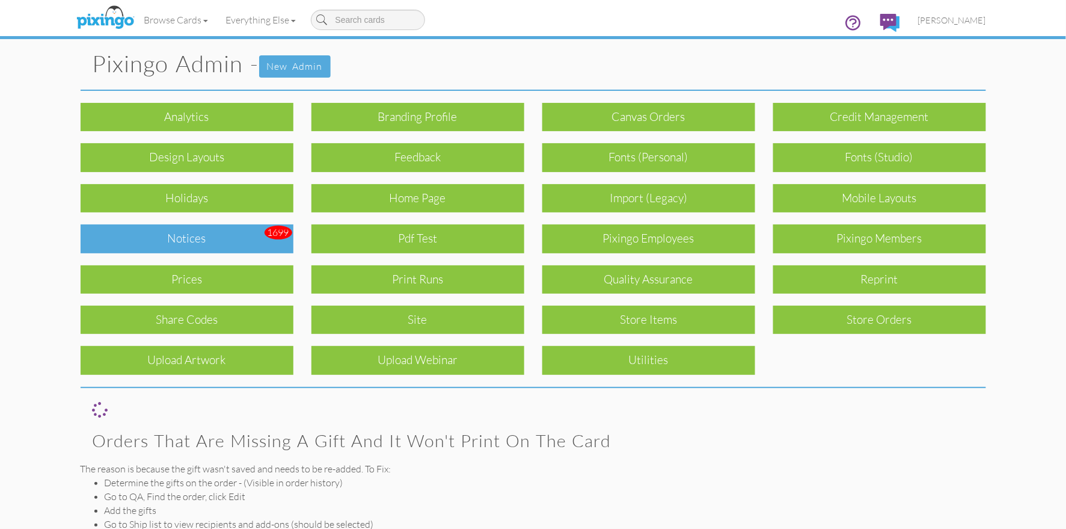
click at [195, 244] on div "Notices" at bounding box center [187, 238] width 213 height 28
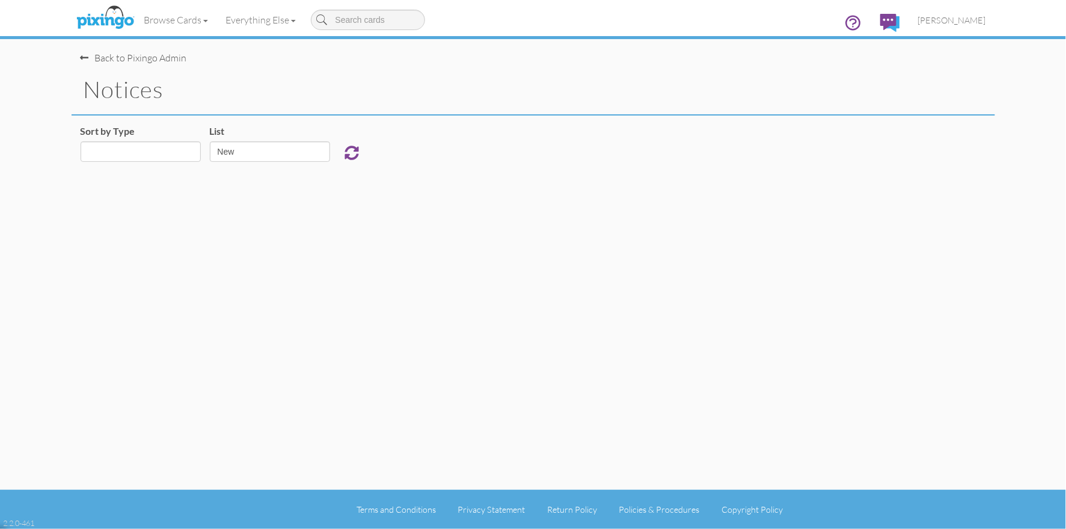
select select "object:159395"
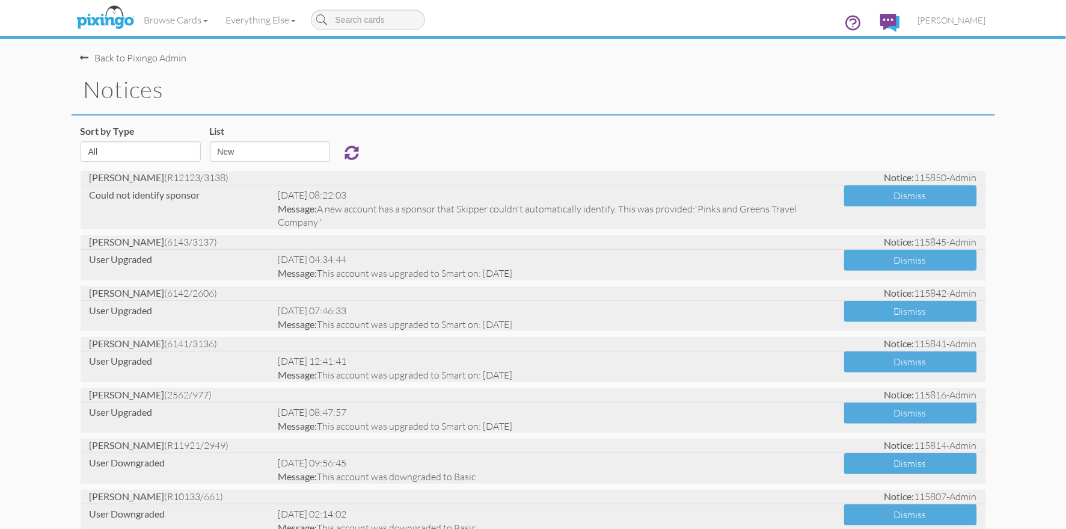
click at [955, 23] on span "[PERSON_NAME]" at bounding box center [952, 20] width 68 height 10
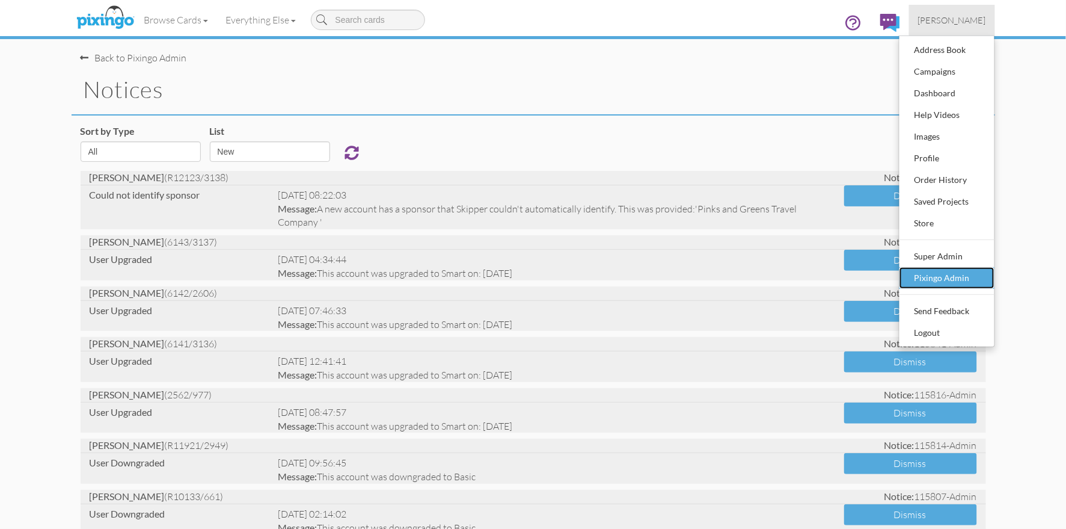
click at [950, 275] on div "Pixingo Admin" at bounding box center [947, 278] width 71 height 18
